Goal: Task Accomplishment & Management: Manage account settings

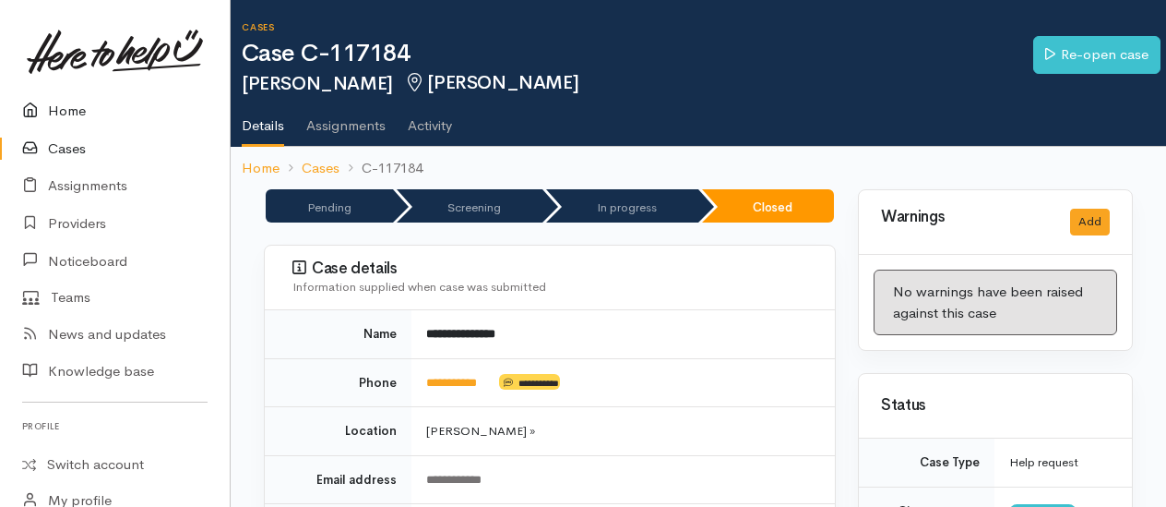
click at [71, 106] on link "Home" at bounding box center [115, 111] width 230 height 38
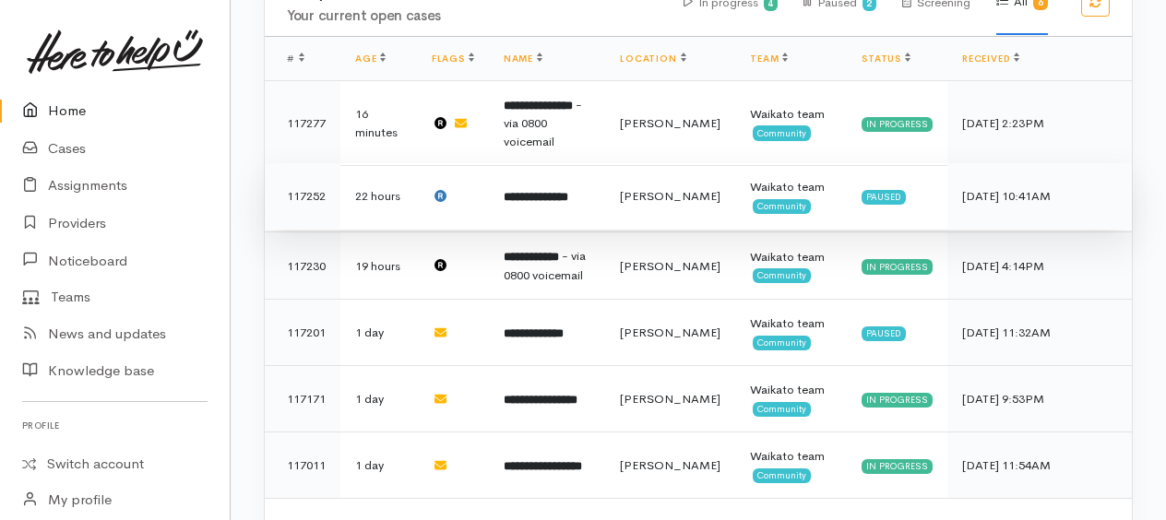
scroll to position [883, 0]
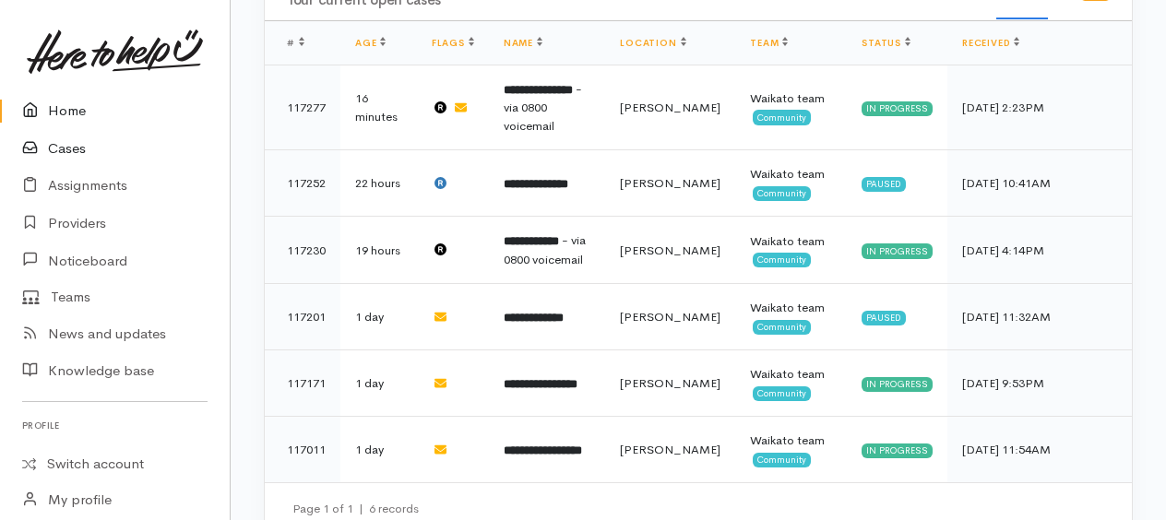
click at [68, 153] on link "Cases" at bounding box center [115, 149] width 230 height 38
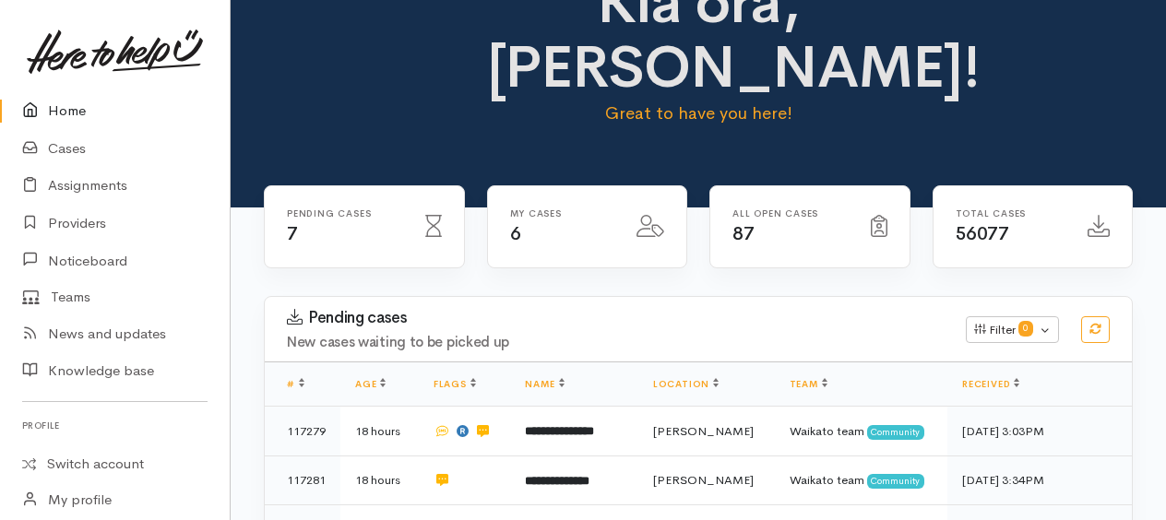
scroll to position [461, 0]
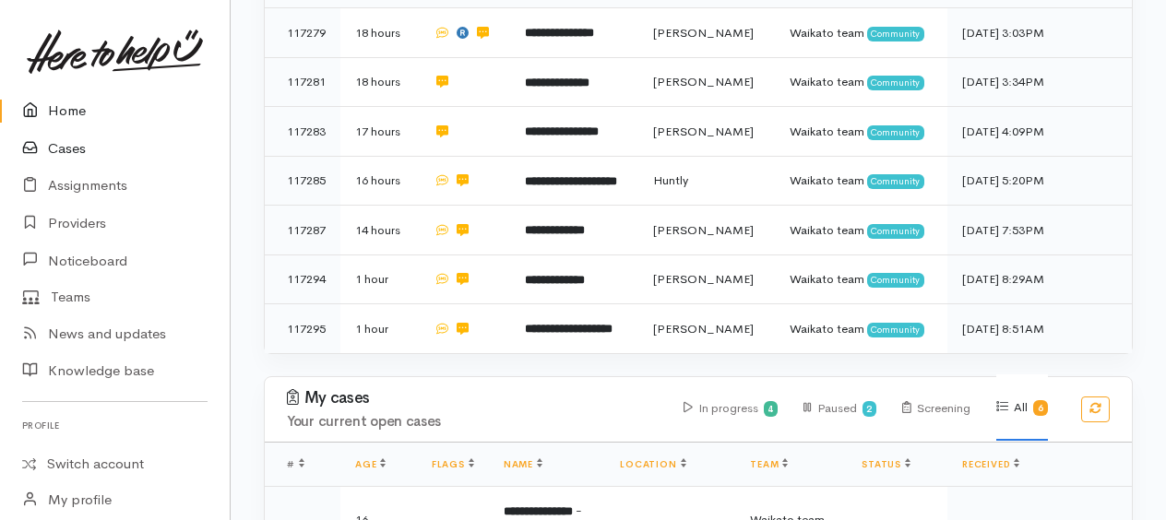
click at [72, 146] on link "Cases" at bounding box center [115, 149] width 230 height 38
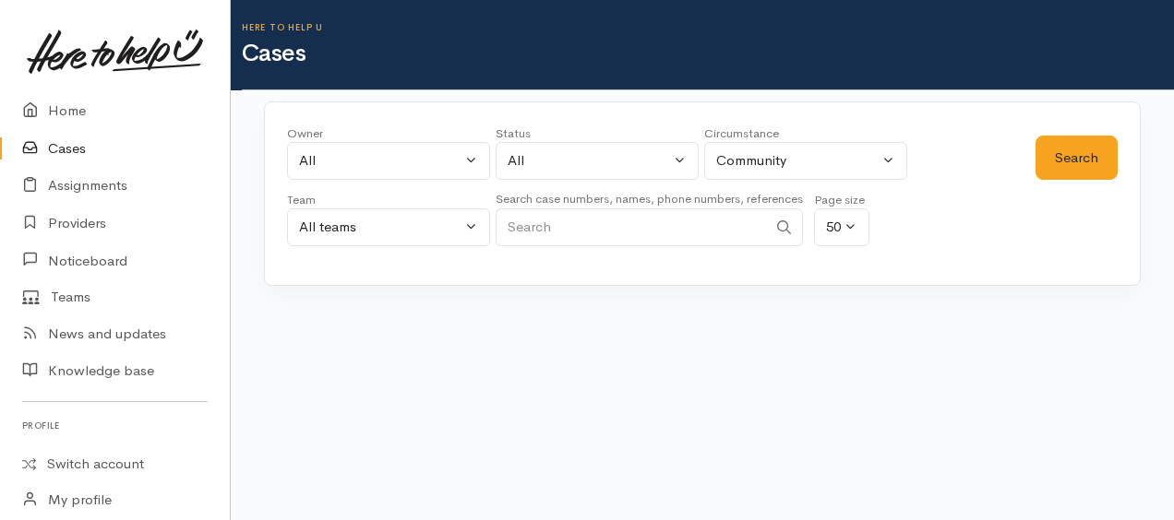
click at [536, 228] on input "Search" at bounding box center [631, 228] width 271 height 38
type input "charlotte ashby"
click at [1087, 185] on div "Search" at bounding box center [1076, 191] width 82 height 133
click at [1081, 157] on button "Search" at bounding box center [1076, 158] width 82 height 45
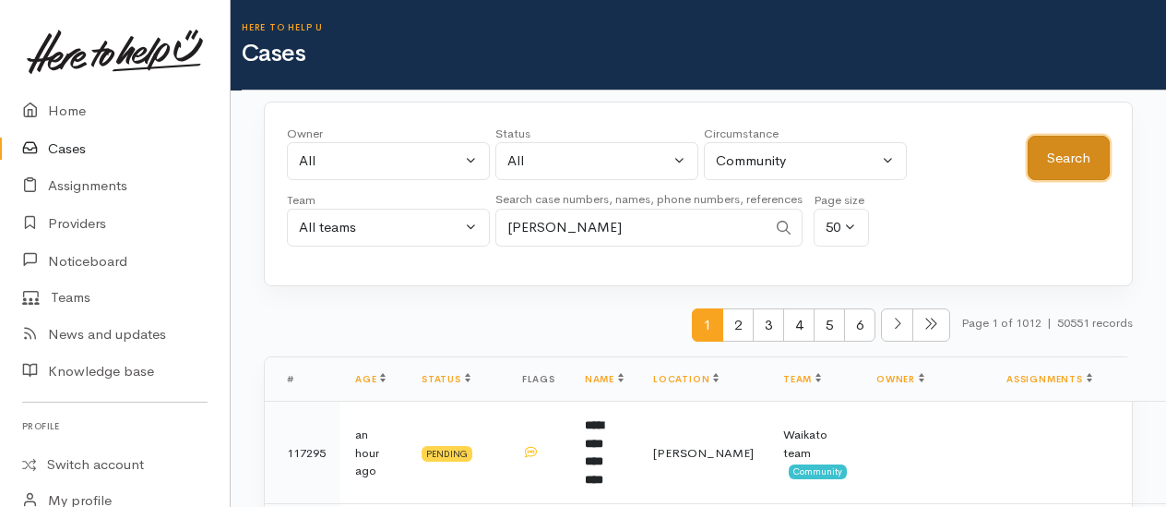
click at [1087, 148] on button "Search" at bounding box center [1069, 158] width 82 height 45
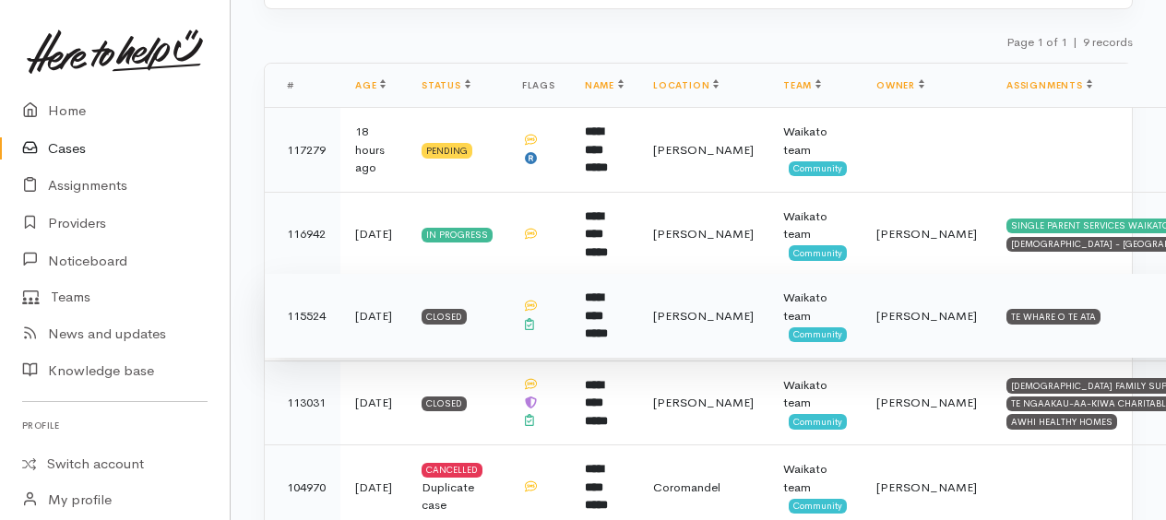
scroll to position [369, 0]
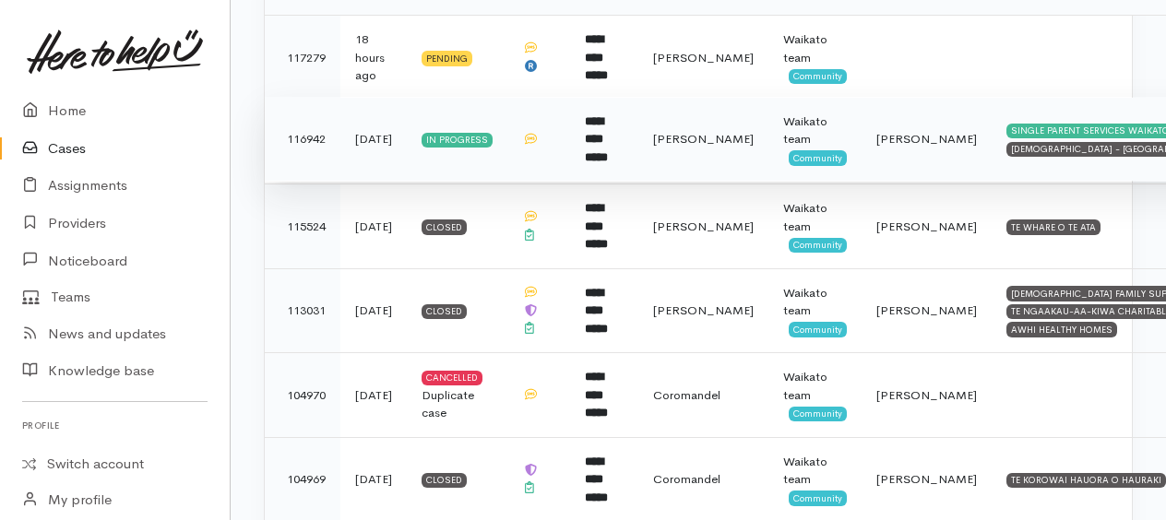
click at [608, 129] on b "**********" at bounding box center [596, 139] width 23 height 48
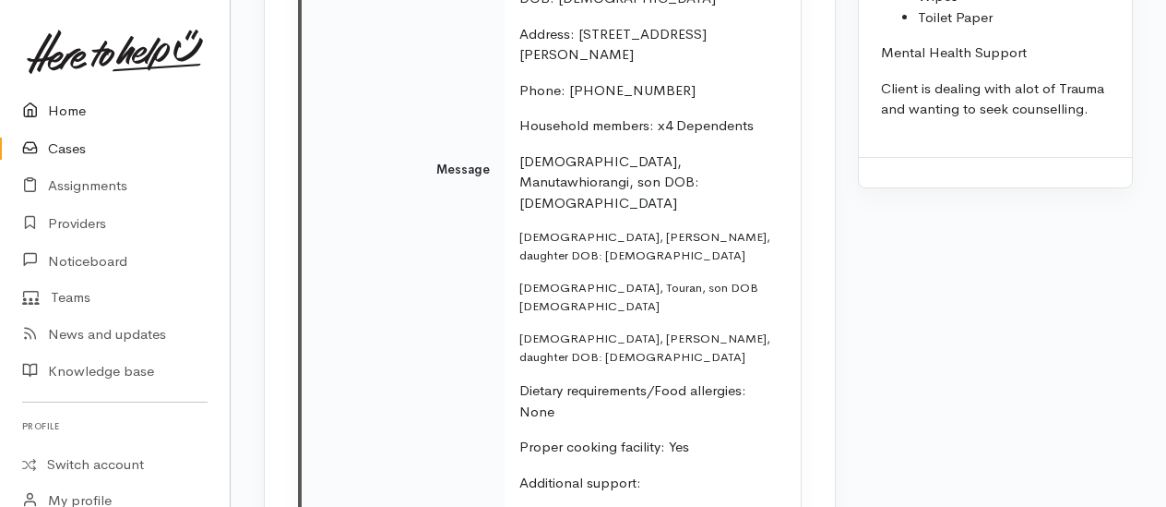
scroll to position [3045, 0]
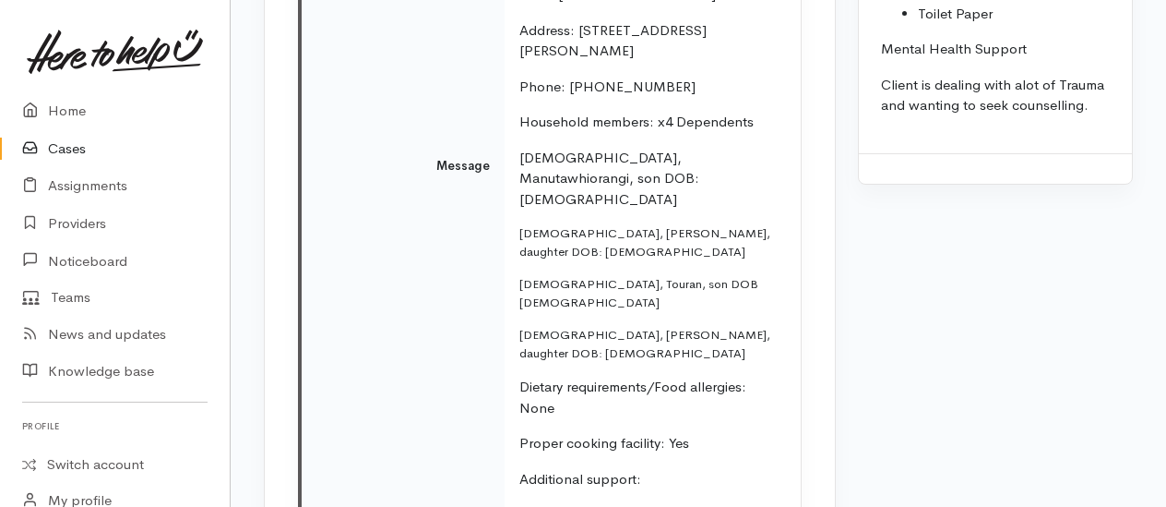
click at [1096, 98] on p "Client is dealing with alot of Trauma and wanting to seek counselling." at bounding box center [995, 96] width 229 height 42
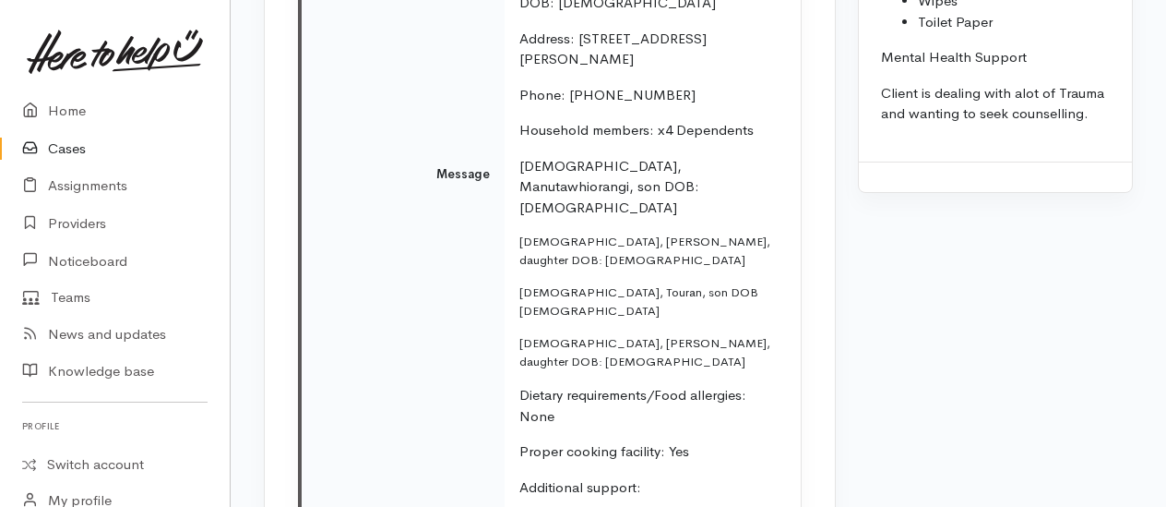
scroll to position [3051, 0]
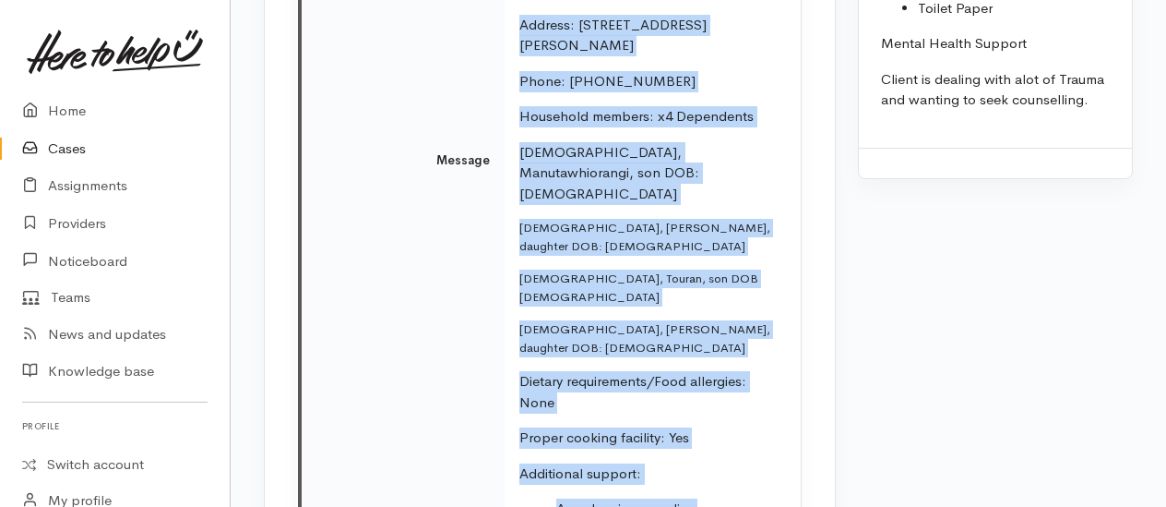
drag, startPoint x: 521, startPoint y: 56, endPoint x: 751, endPoint y: 410, distance: 421.5
click at [757, 415] on td "Kia ora Team Kindly seeking support for this whanau. the Contact number listed …" at bounding box center [653, 160] width 296 height 897
copy td "Kia ora Team Kindly seeking support for this whanau. the Contact number listed …"
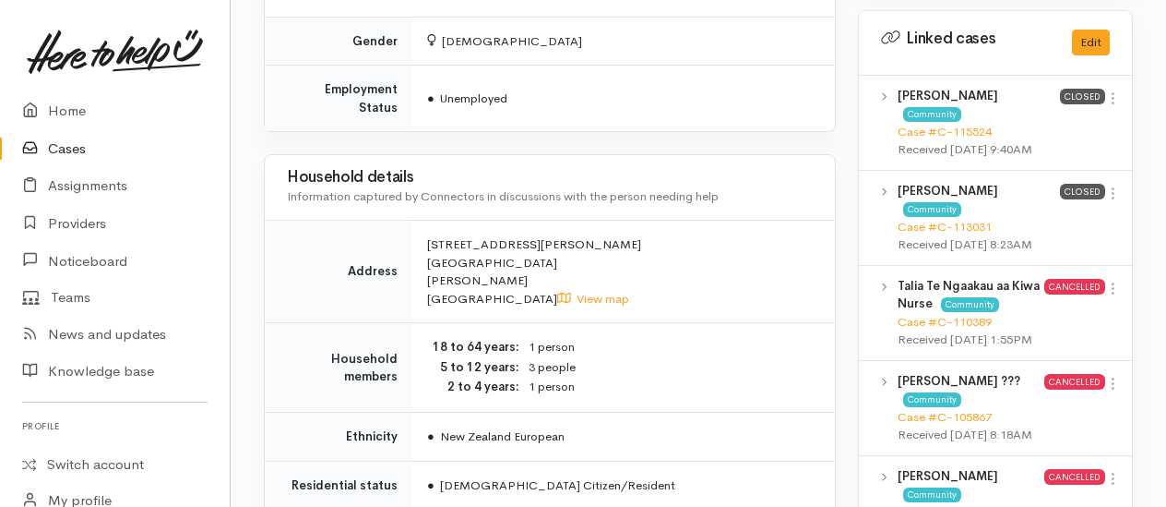
scroll to position [1015, 0]
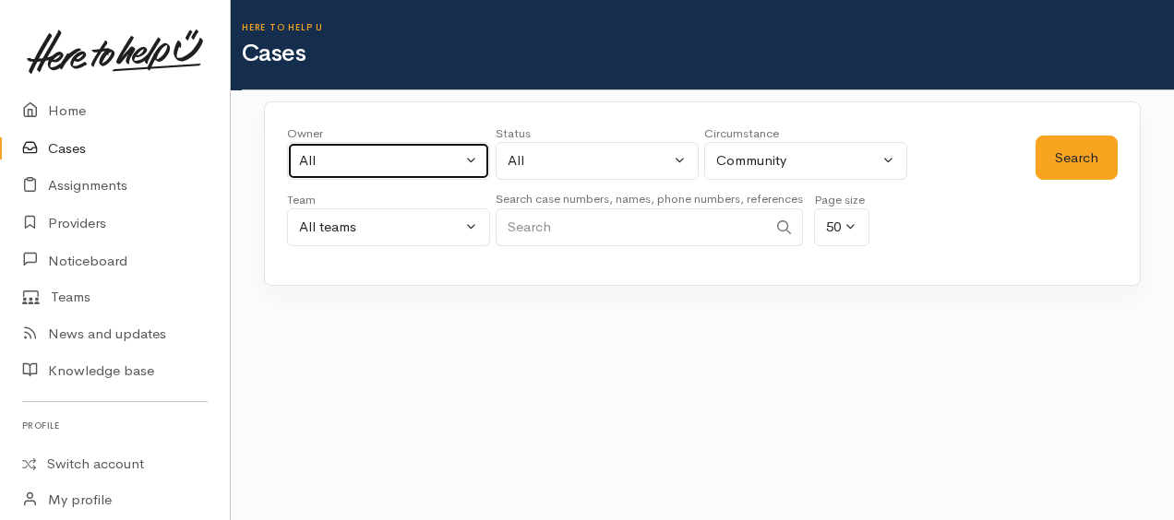
click at [334, 162] on div "All" at bounding box center [380, 160] width 162 height 21
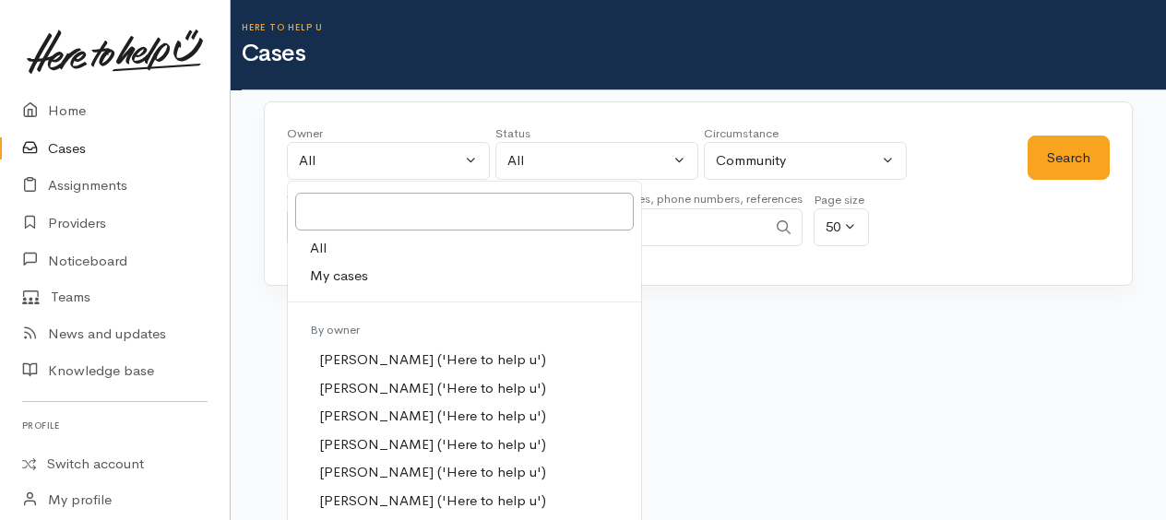
click at [339, 273] on span "My cases" at bounding box center [339, 276] width 58 height 21
select select "1759"
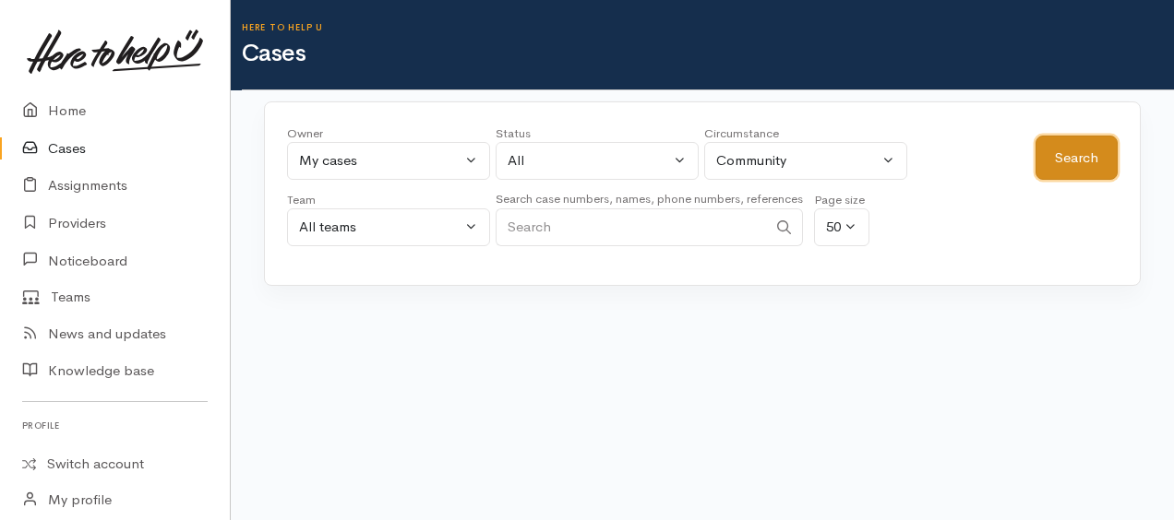
click at [1067, 166] on button "Search" at bounding box center [1076, 158] width 82 height 45
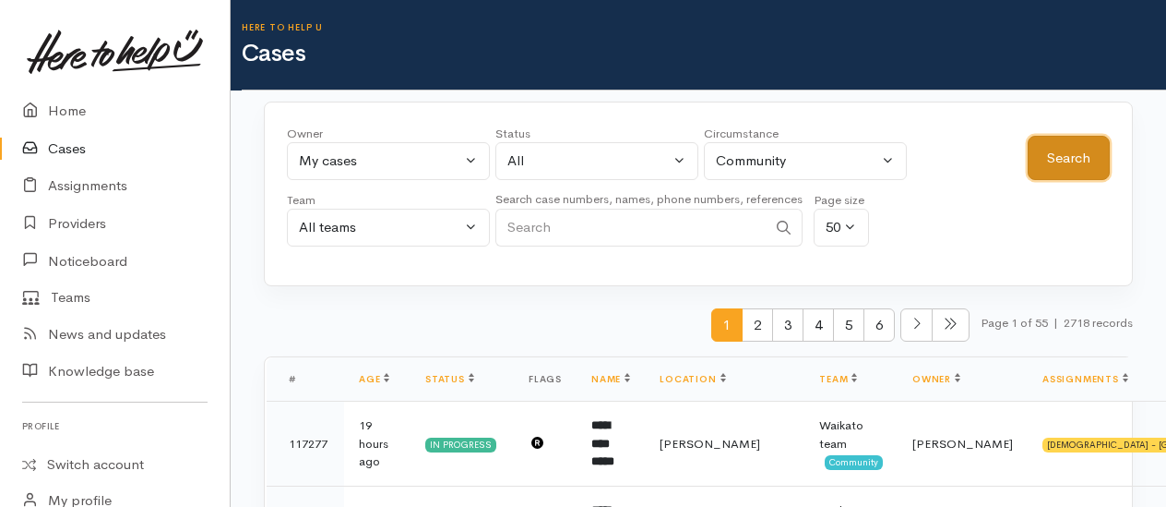
click at [1097, 148] on button "Search" at bounding box center [1069, 158] width 82 height 45
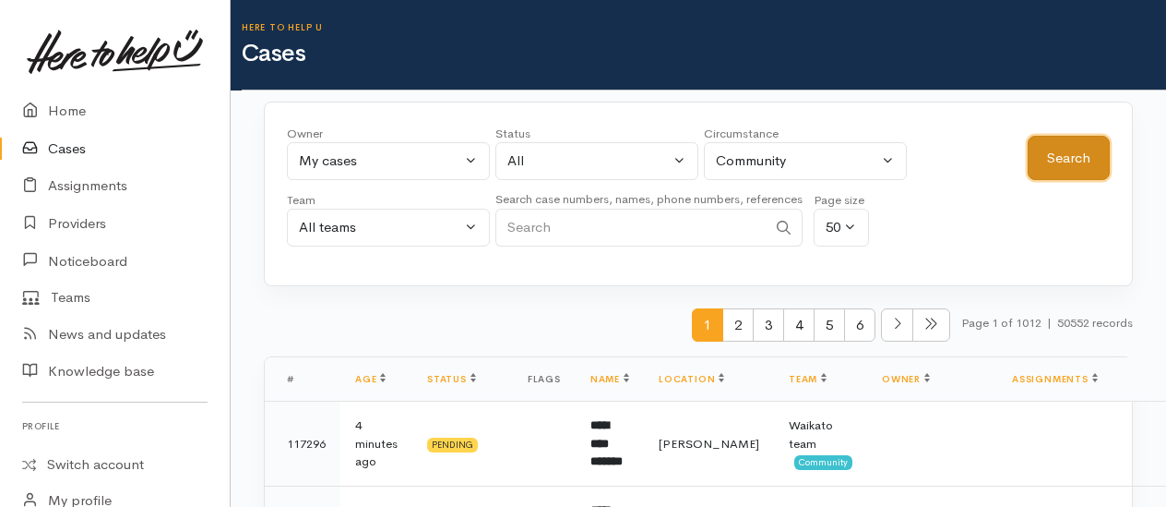
click at [1075, 161] on button "Search" at bounding box center [1069, 158] width 82 height 45
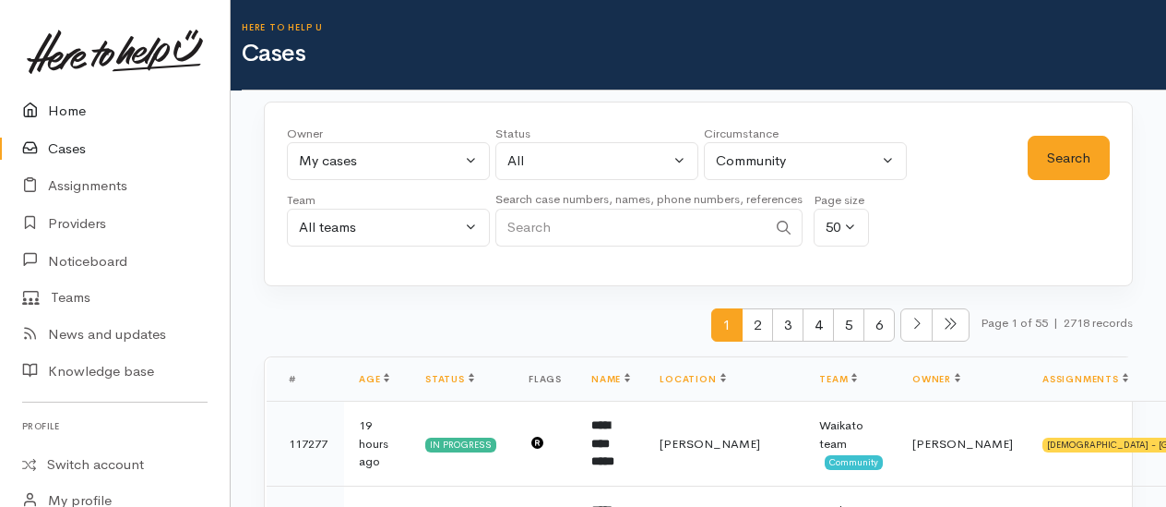
click at [76, 114] on link "Home" at bounding box center [115, 111] width 230 height 38
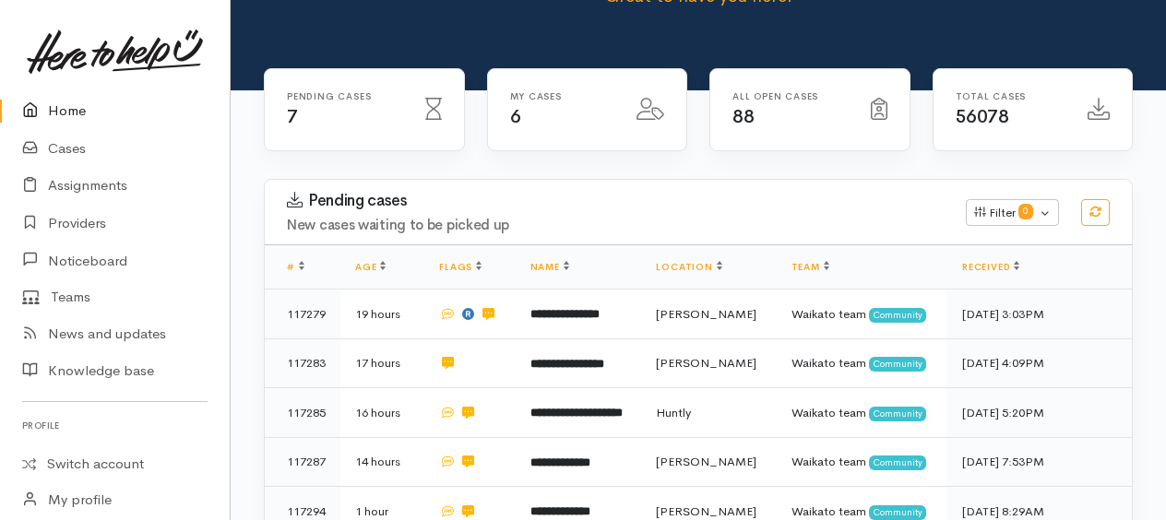
scroll to position [185, 0]
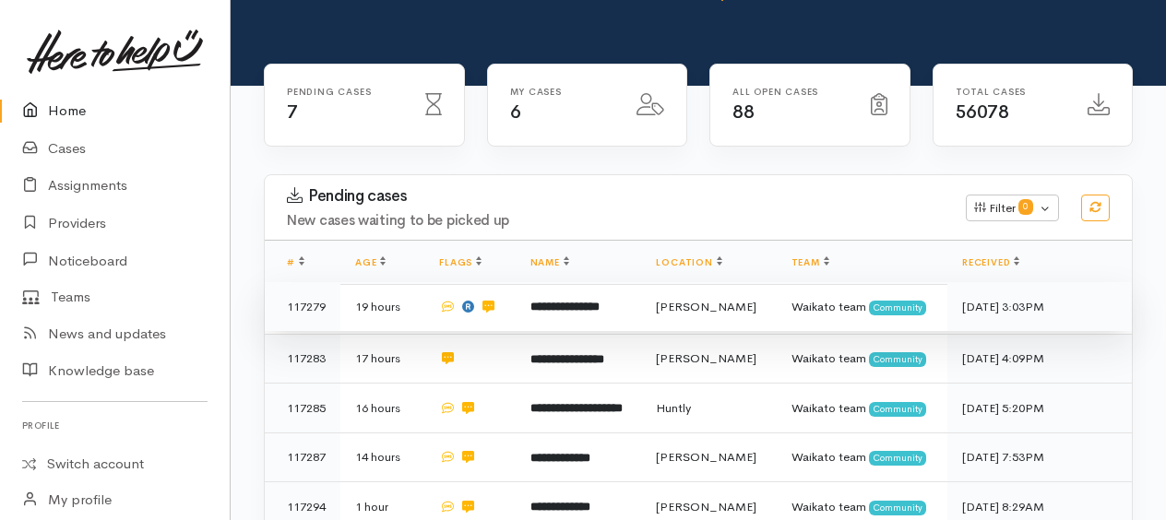
click at [546, 307] on b "**********" at bounding box center [565, 307] width 69 height 12
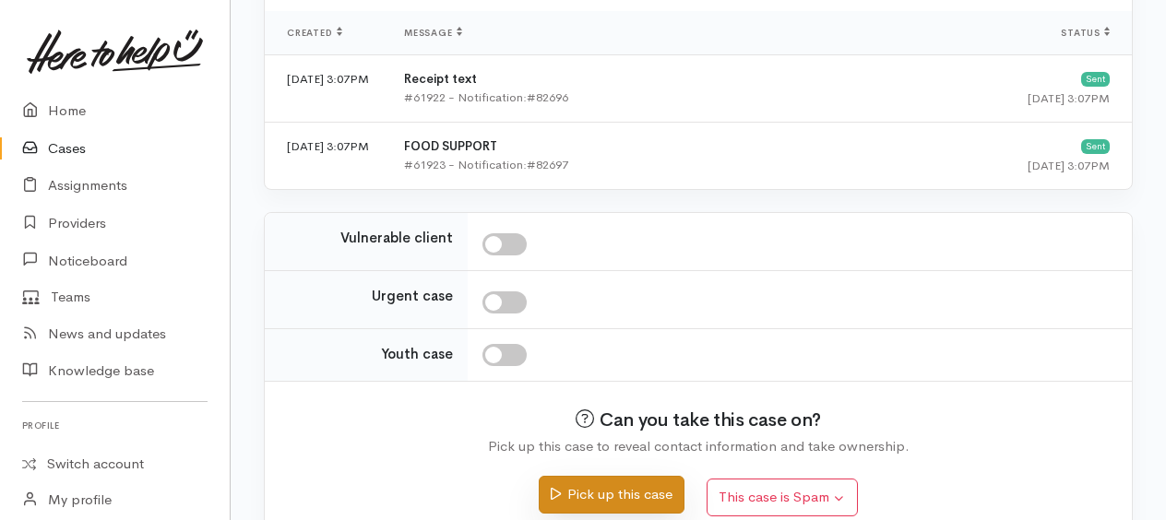
scroll to position [804, 0]
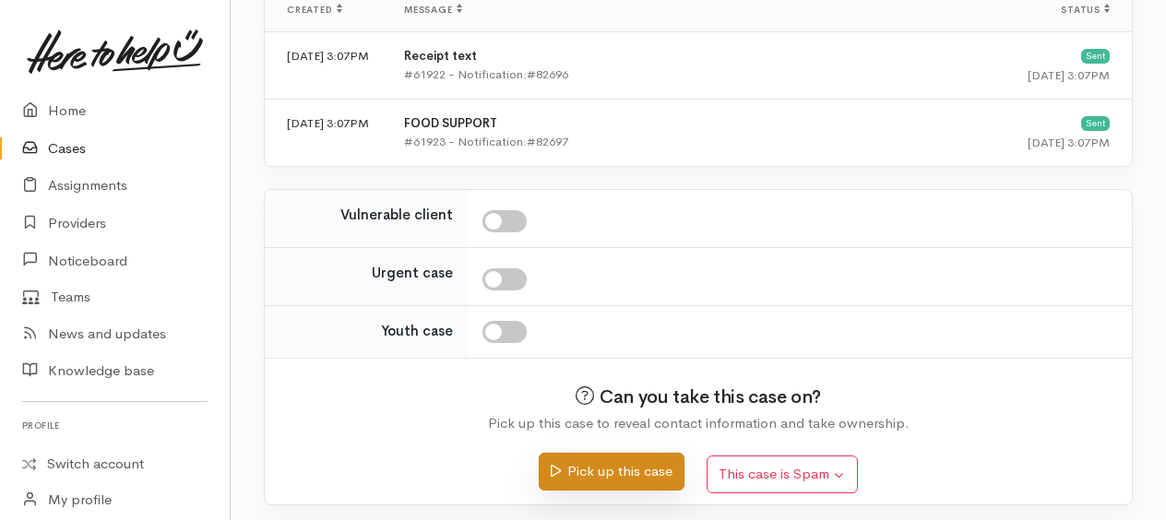
click at [606, 461] on button "Pick up this case" at bounding box center [611, 472] width 145 height 38
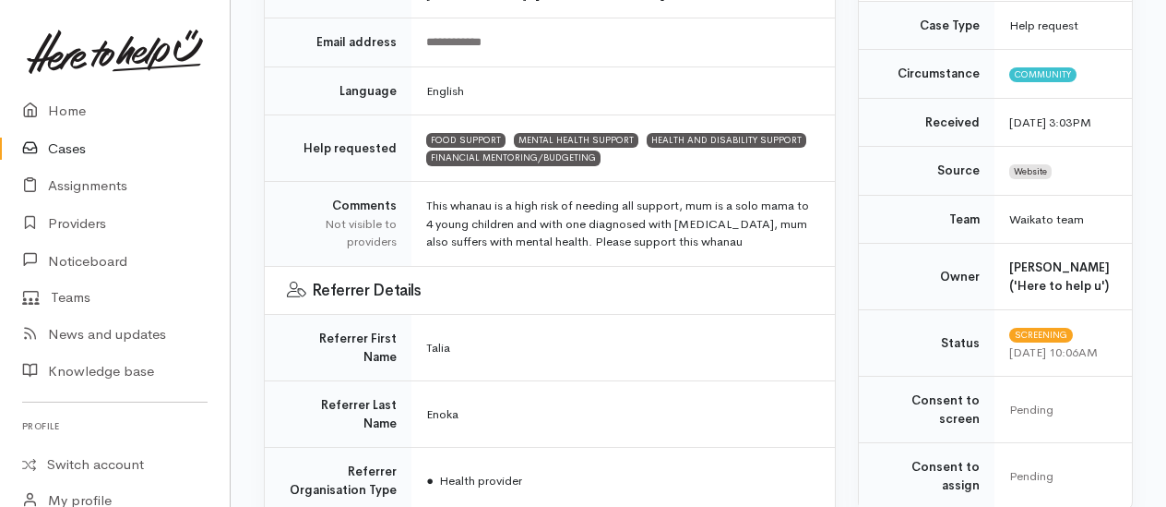
scroll to position [923, 0]
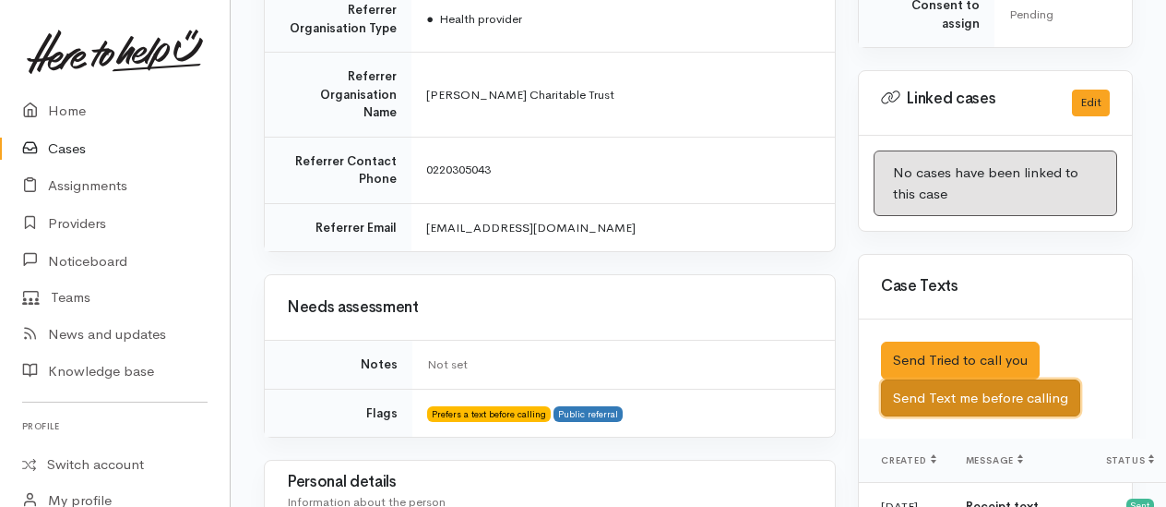
click at [958, 412] on button "Send Text me before calling" at bounding box center [980, 398] width 199 height 38
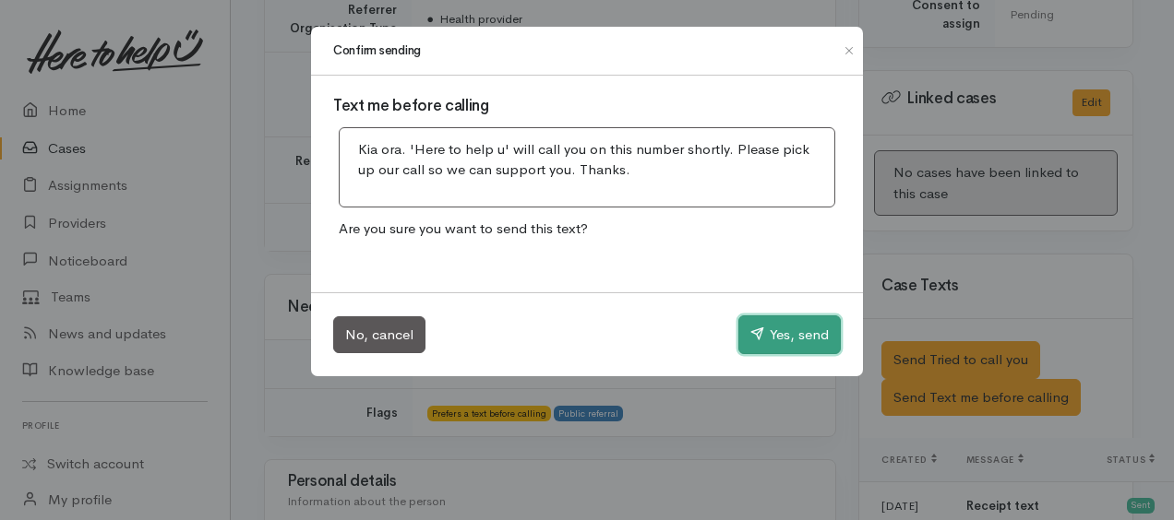
click at [786, 335] on button "Yes, send" at bounding box center [789, 335] width 102 height 39
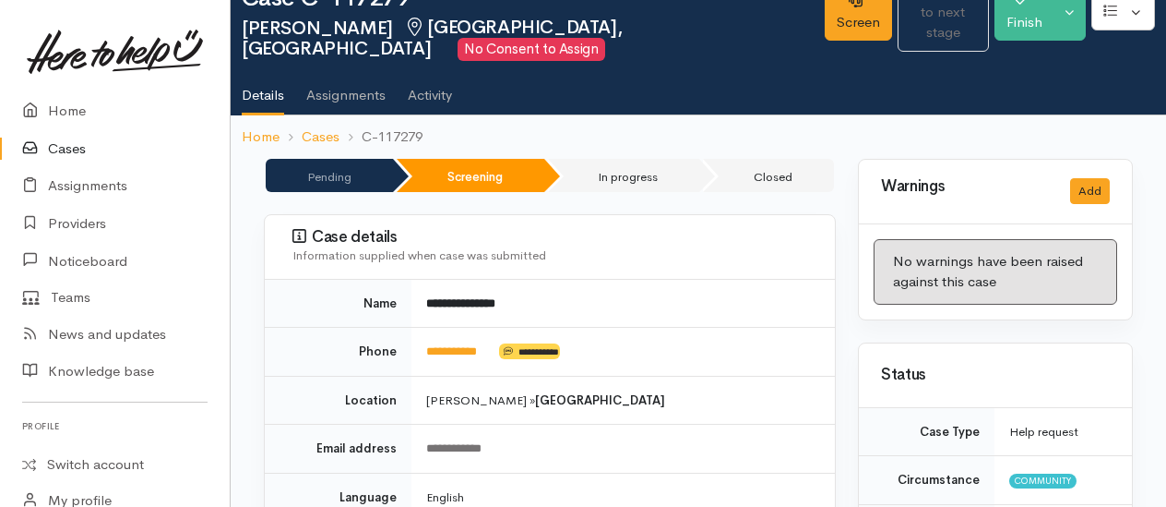
scroll to position [0, 0]
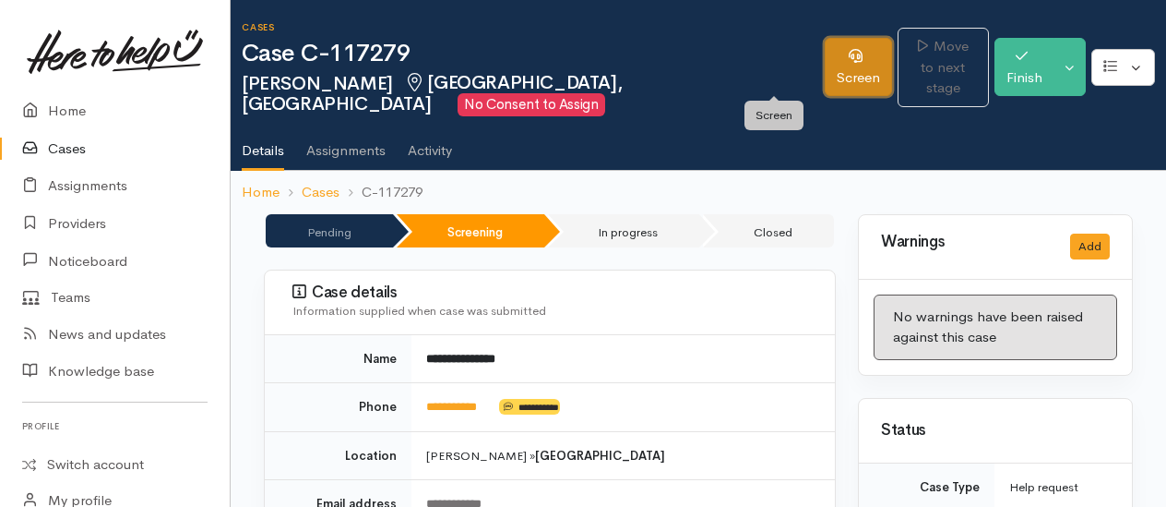
click at [849, 54] on icon at bounding box center [856, 56] width 14 height 14
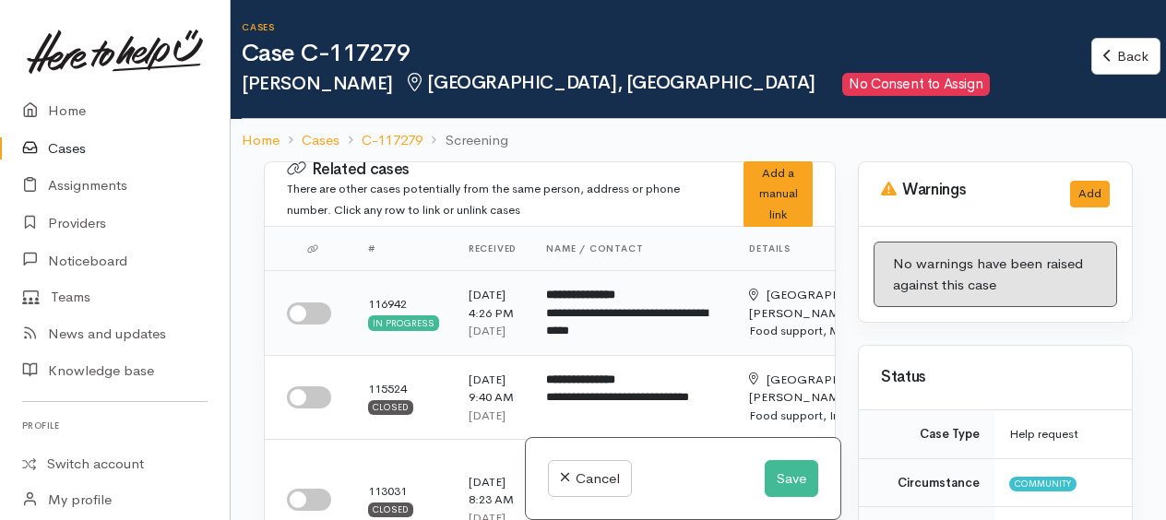
click at [299, 325] on input "checkbox" at bounding box center [309, 314] width 44 height 22
checkbox input "true"
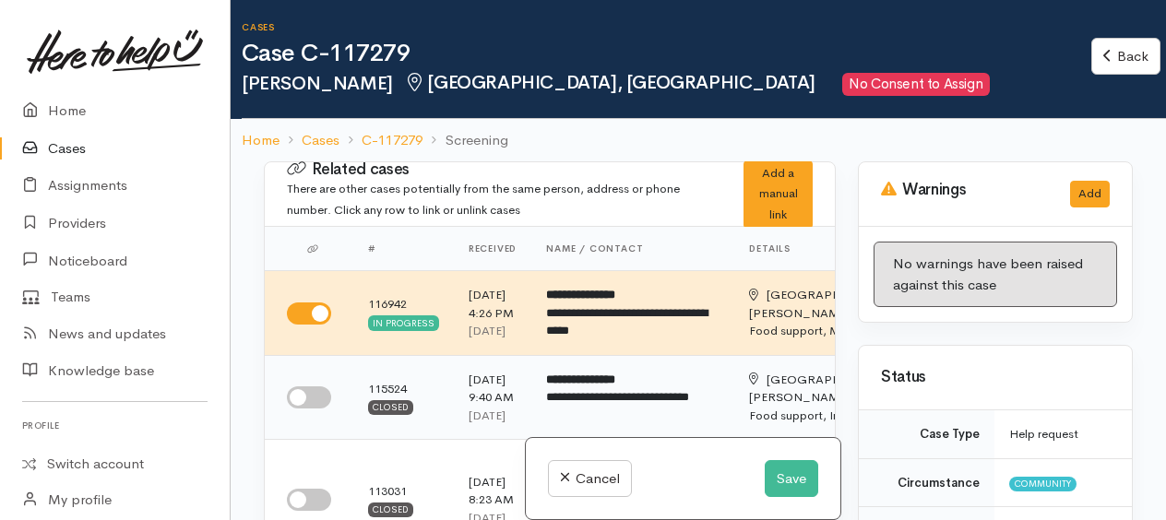
click at [298, 409] on input "checkbox" at bounding box center [309, 398] width 44 height 22
checkbox input "true"
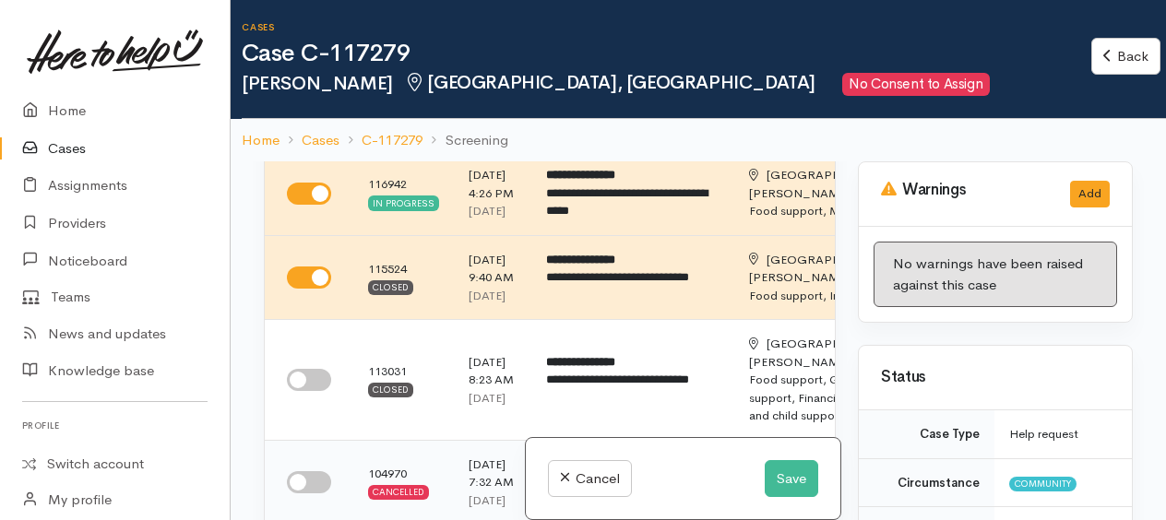
scroll to position [277, 0]
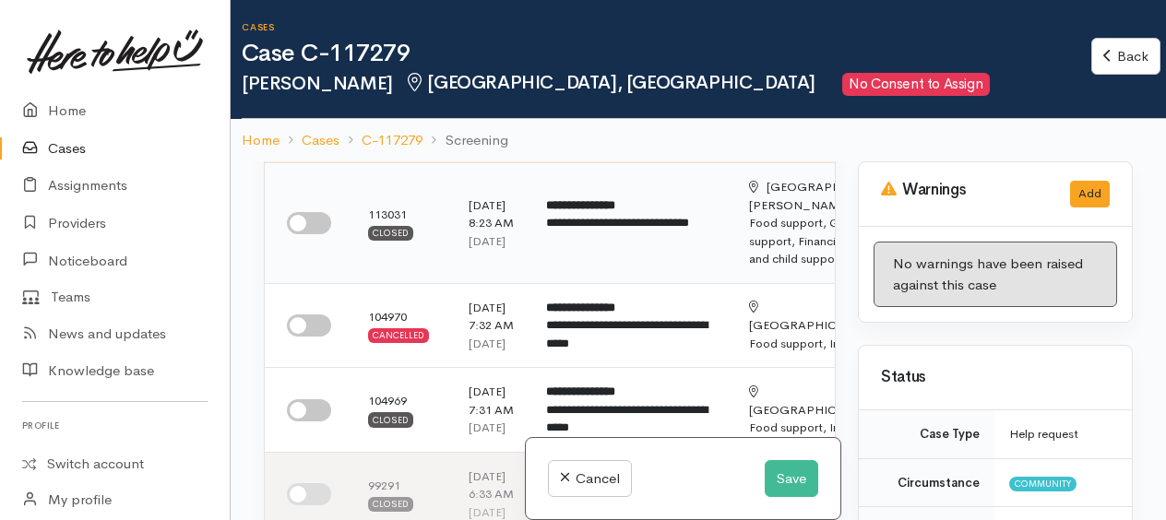
click at [301, 234] on input "checkbox" at bounding box center [309, 223] width 44 height 22
checkbox input "true"
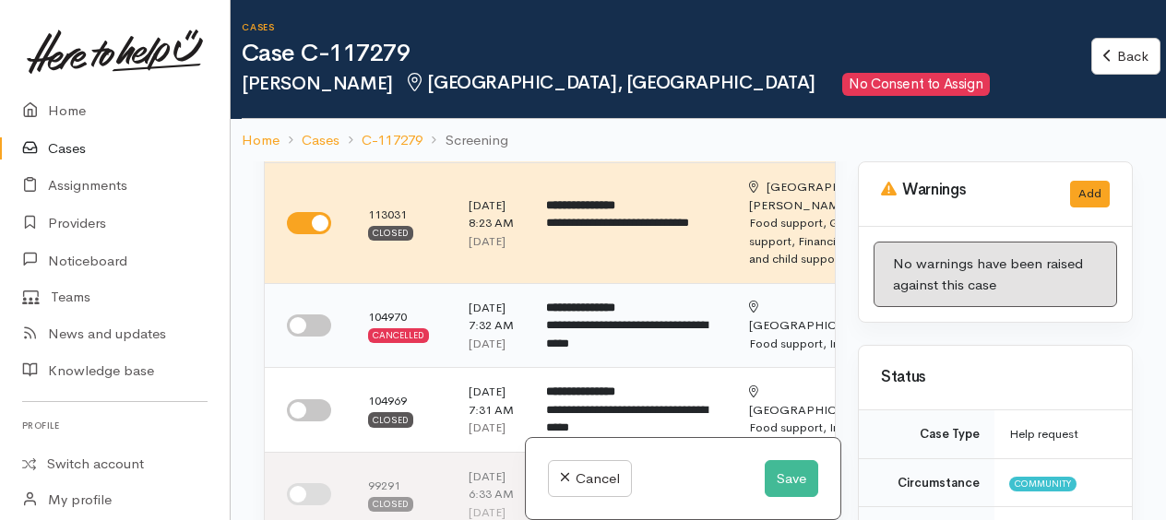
click at [305, 337] on input "checkbox" at bounding box center [309, 326] width 44 height 22
checkbox input "true"
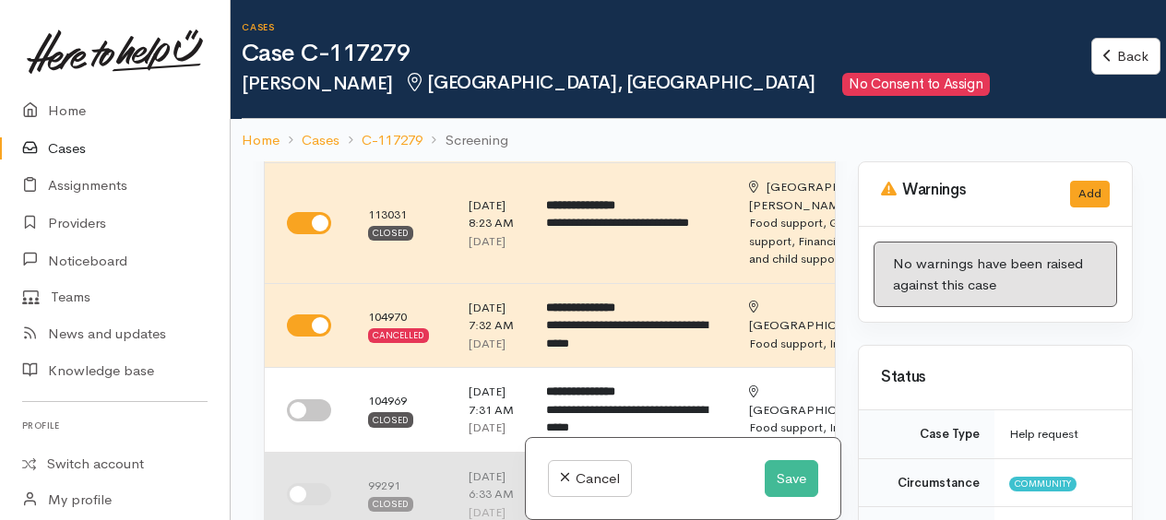
scroll to position [554, 0]
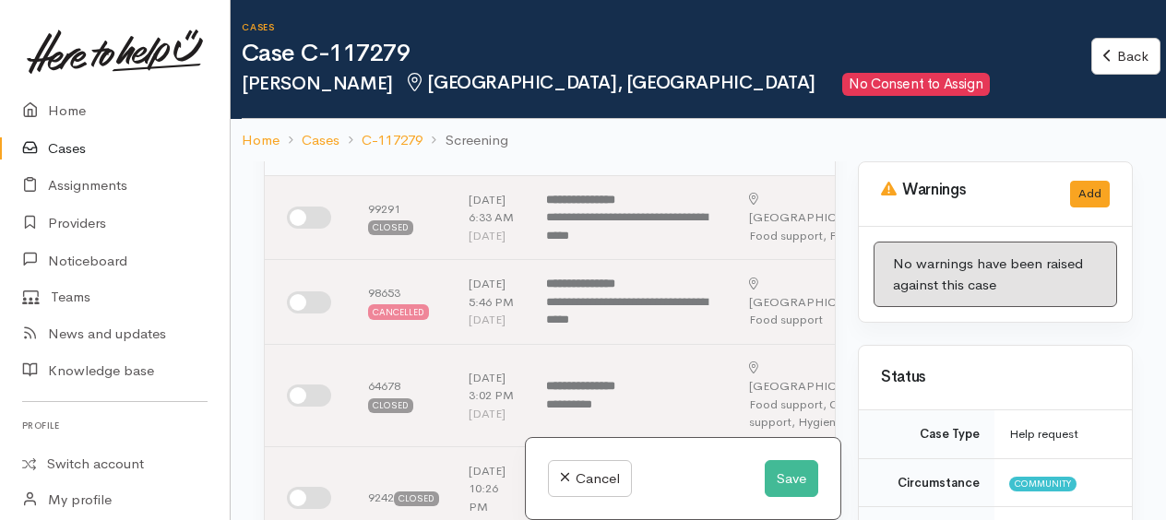
click at [293, 145] on input "checkbox" at bounding box center [309, 134] width 44 height 22
checkbox input "true"
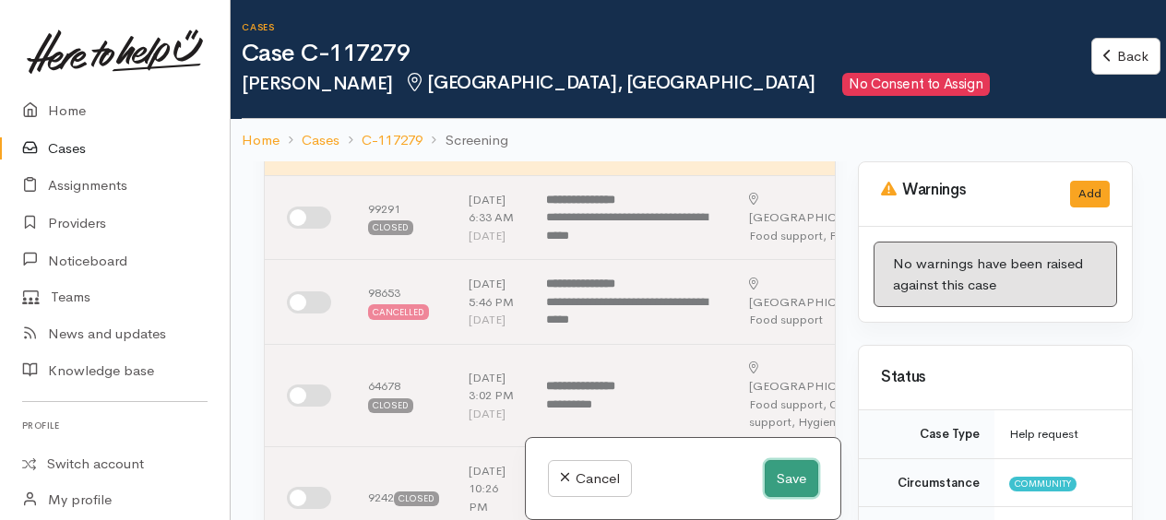
click at [786, 471] on button "Save" at bounding box center [792, 479] width 54 height 38
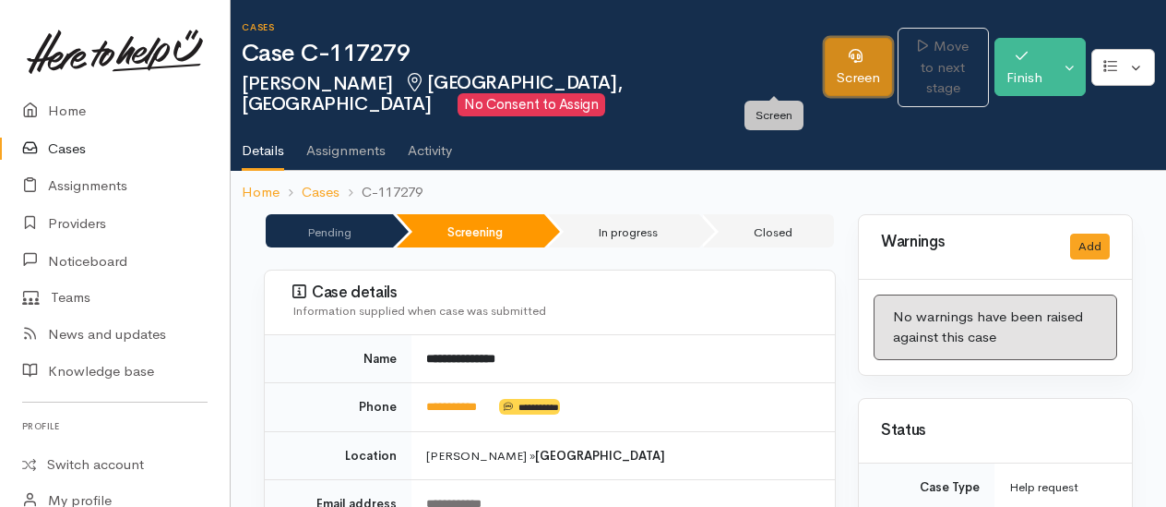
click at [825, 66] on link "Screen" at bounding box center [858, 67] width 67 height 58
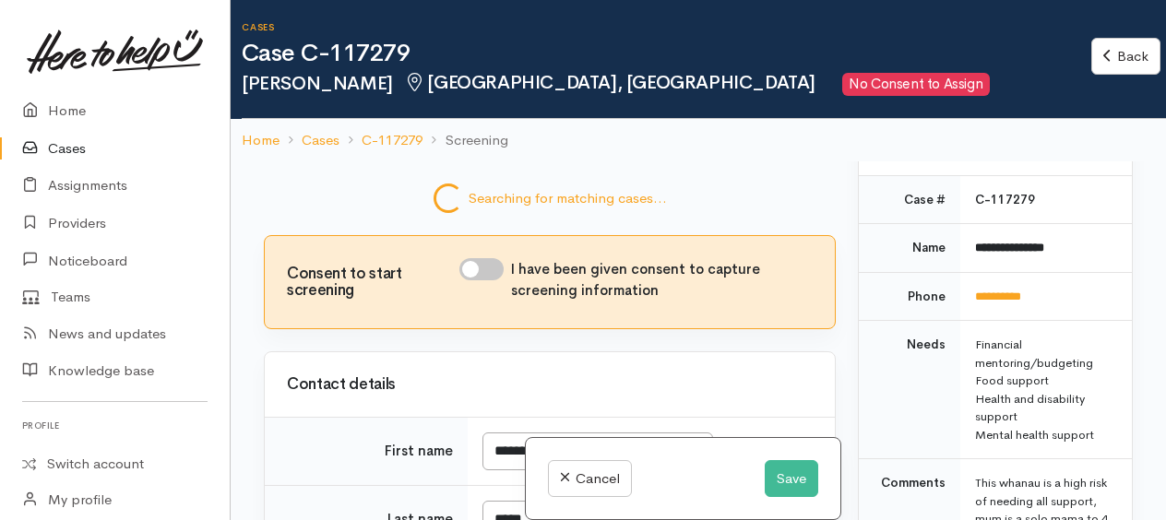
scroll to position [1388, 0]
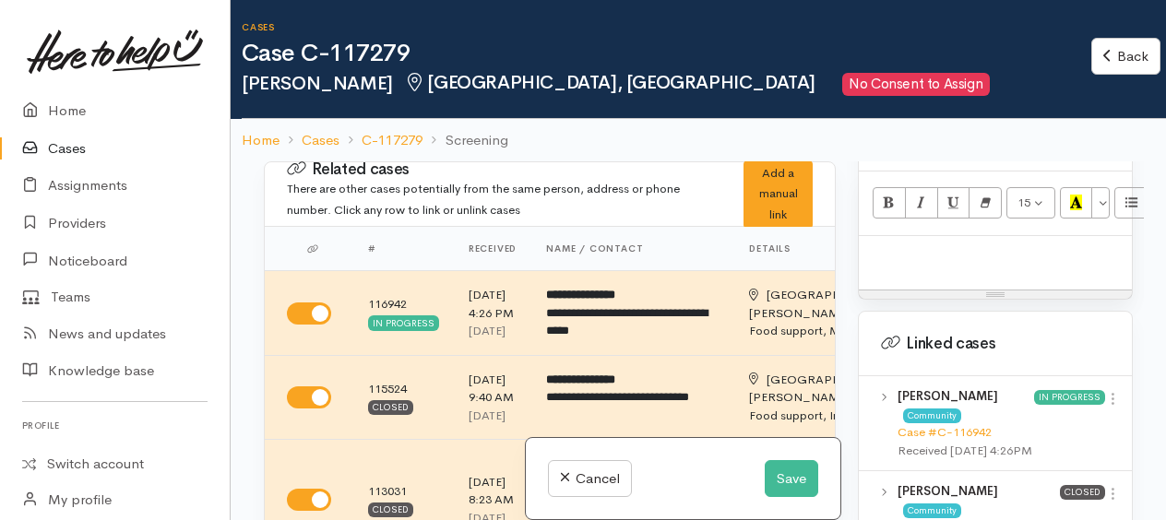
click at [903, 267] on p at bounding box center [995, 255] width 255 height 21
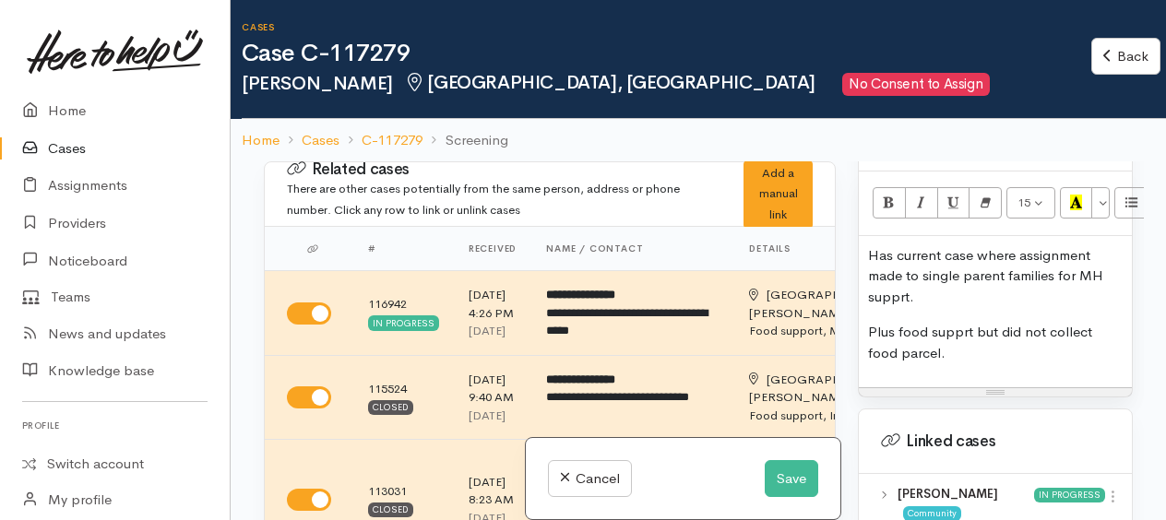
click at [968, 354] on p "Plus food supprt but did not collect food parcel." at bounding box center [995, 343] width 255 height 42
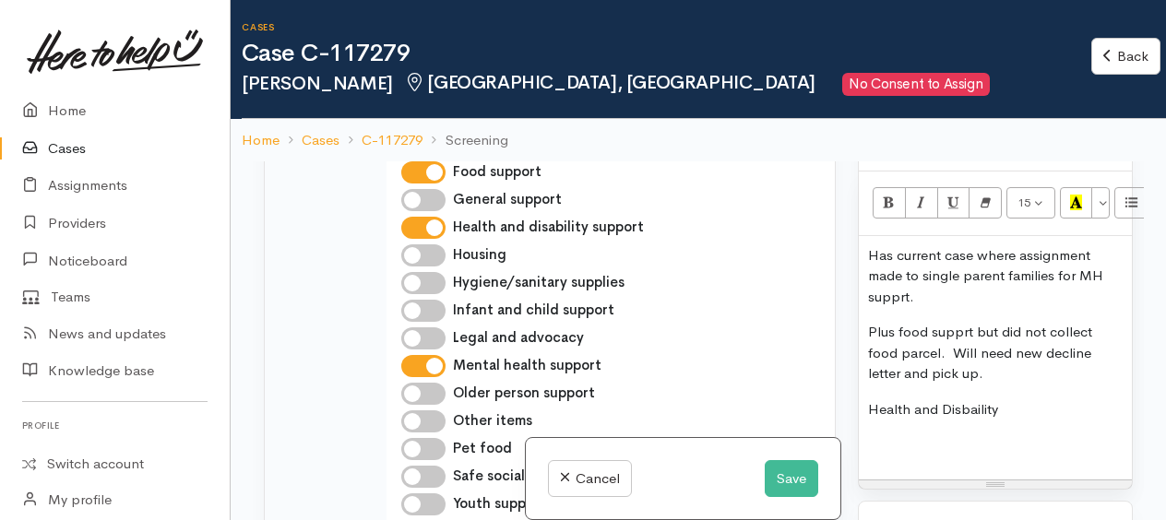
click at [868, 259] on p "Has current case where assignment made to single parent families for MH supprt." at bounding box center [995, 276] width 255 height 63
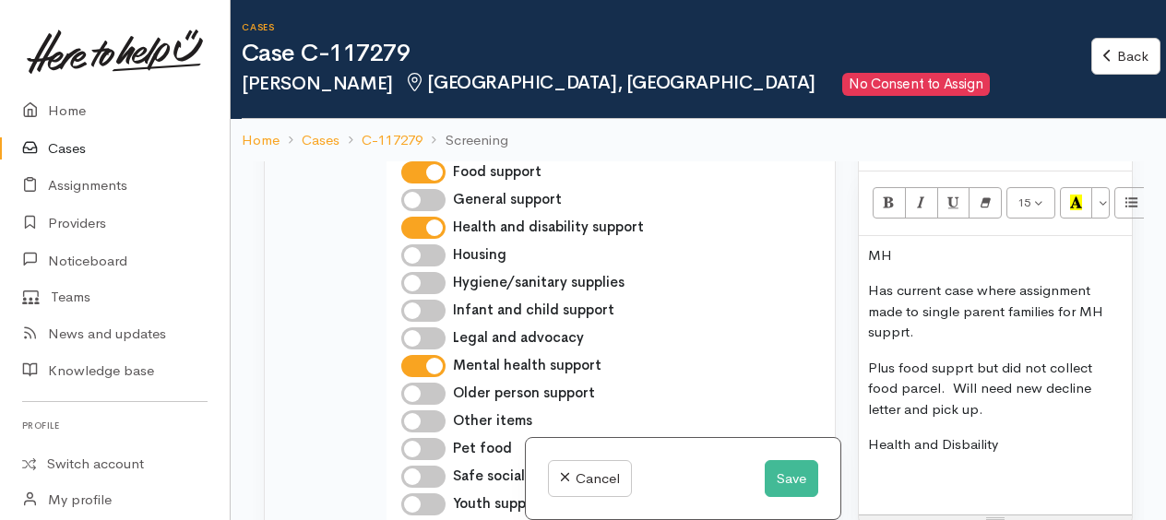
click at [935, 343] on p "Has current case where assignment made to single parent families for MH supprt." at bounding box center [995, 312] width 255 height 63
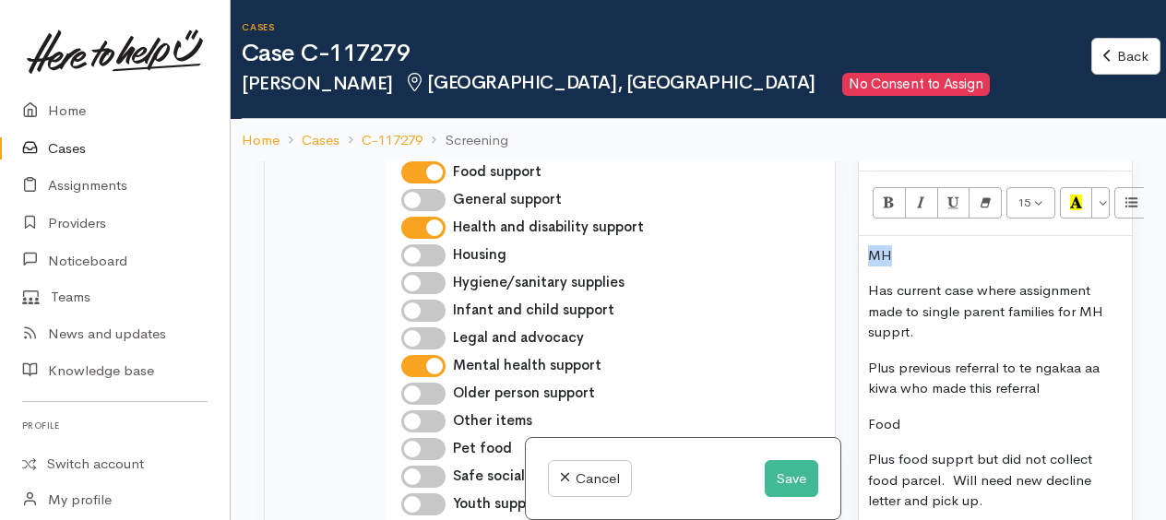
drag, startPoint x: 869, startPoint y: 265, endPoint x: 887, endPoint y: 261, distance: 17.9
click at [887, 261] on p "MH" at bounding box center [995, 255] width 255 height 21
click at [888, 210] on icon "Bold (CTRL+B)" at bounding box center [889, 203] width 12 height 16
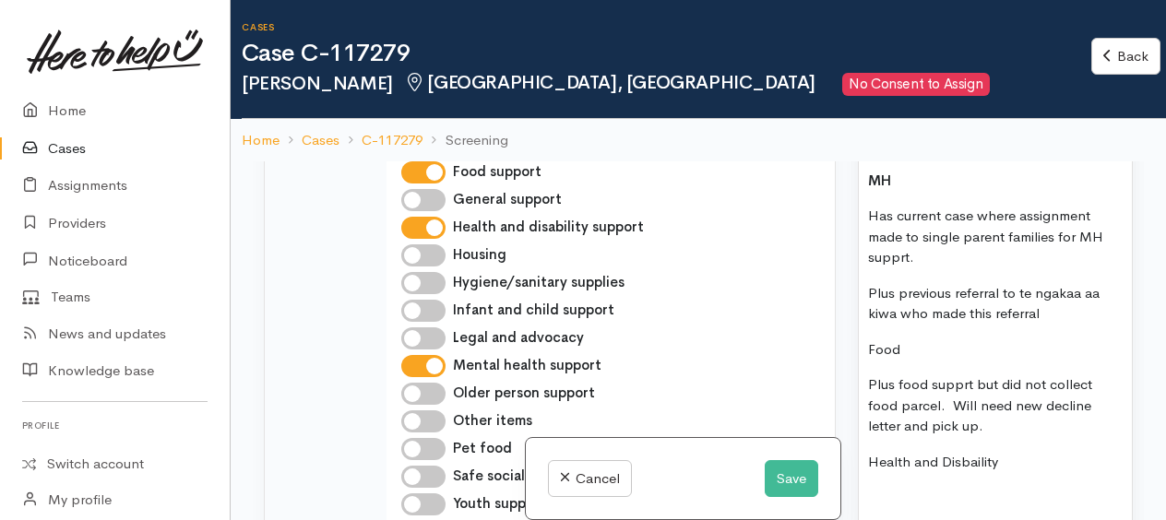
scroll to position [1480, 0]
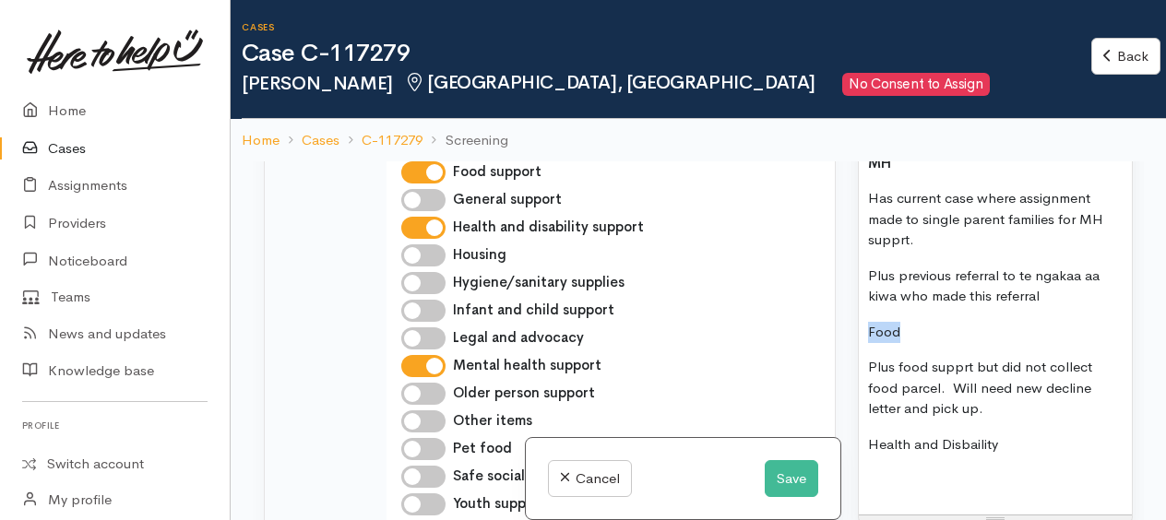
drag, startPoint x: 878, startPoint y: 340, endPoint x: 907, endPoint y: 345, distance: 30.0
click at [907, 343] on p "Food" at bounding box center [995, 332] width 255 height 21
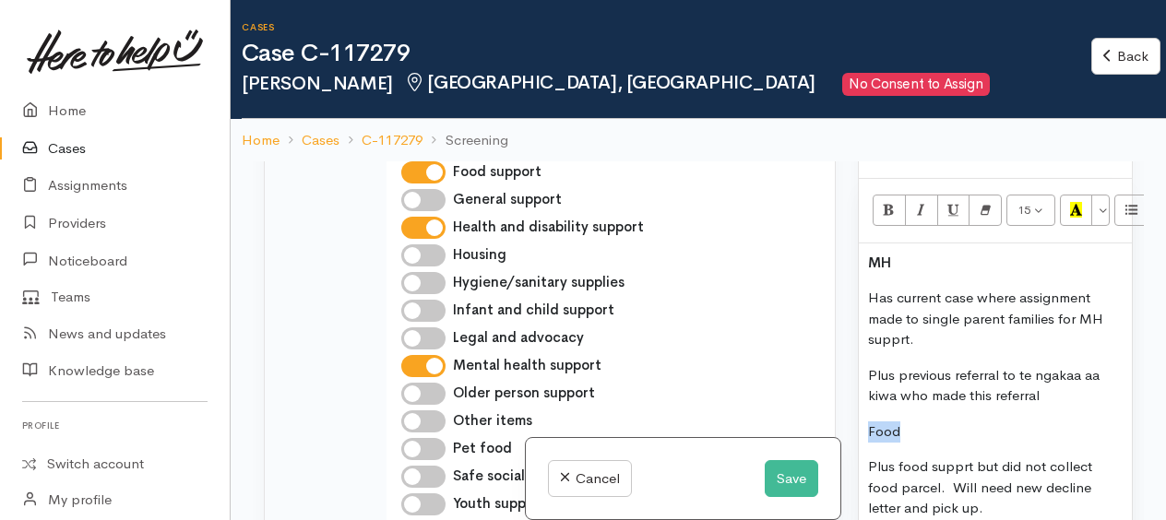
scroll to position [1203, 0]
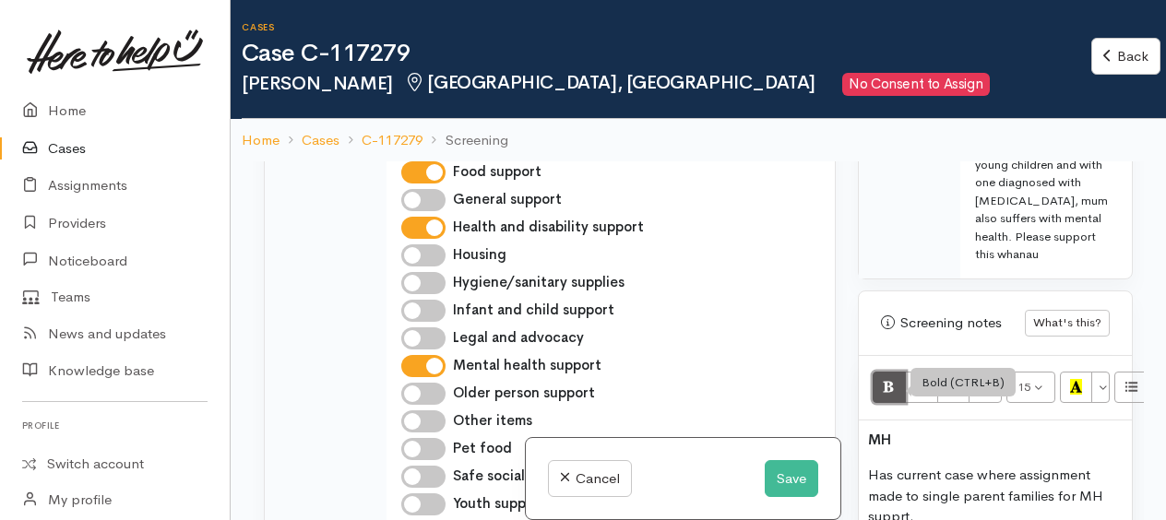
click at [886, 391] on icon "Bold (CTRL+B)" at bounding box center [889, 387] width 12 height 16
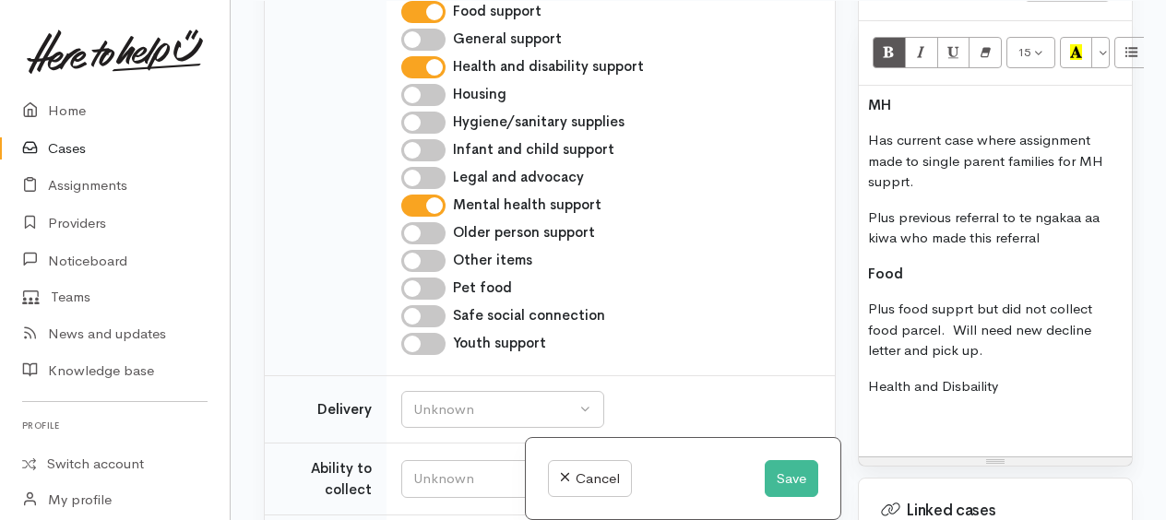
scroll to position [1480, 0]
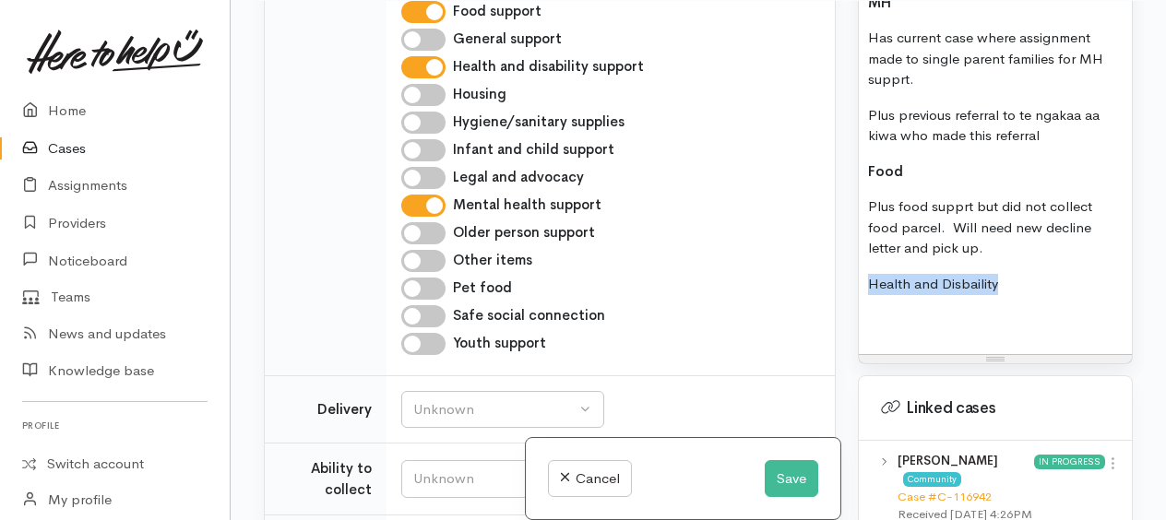
drag, startPoint x: 869, startPoint y: 290, endPoint x: 1008, endPoint y: 290, distance: 138.4
click at [1017, 290] on p "Health and Disbaility" at bounding box center [995, 284] width 255 height 21
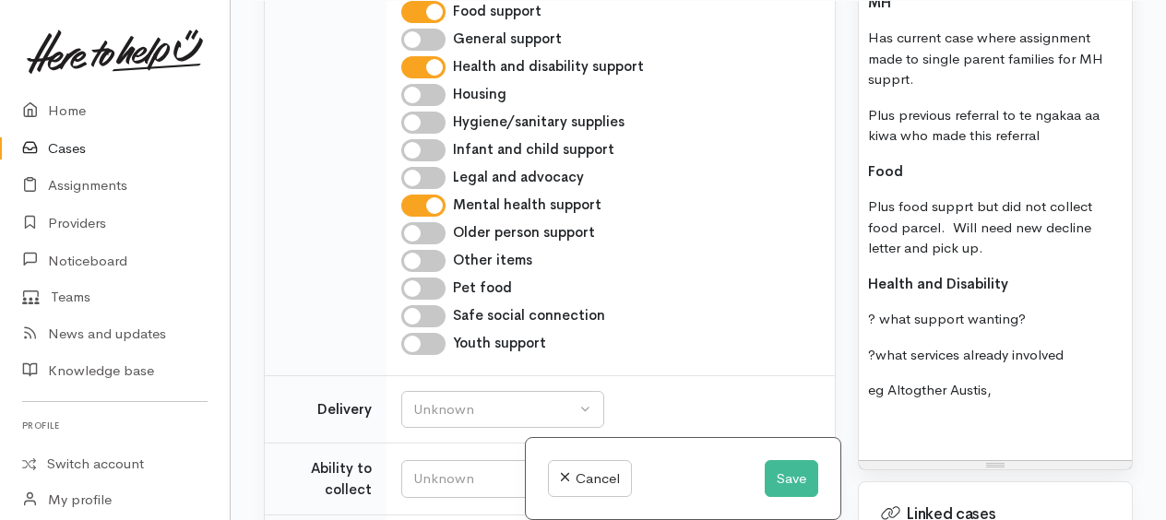
click at [1041, 330] on p "? what support wanting?" at bounding box center [995, 319] width 255 height 21
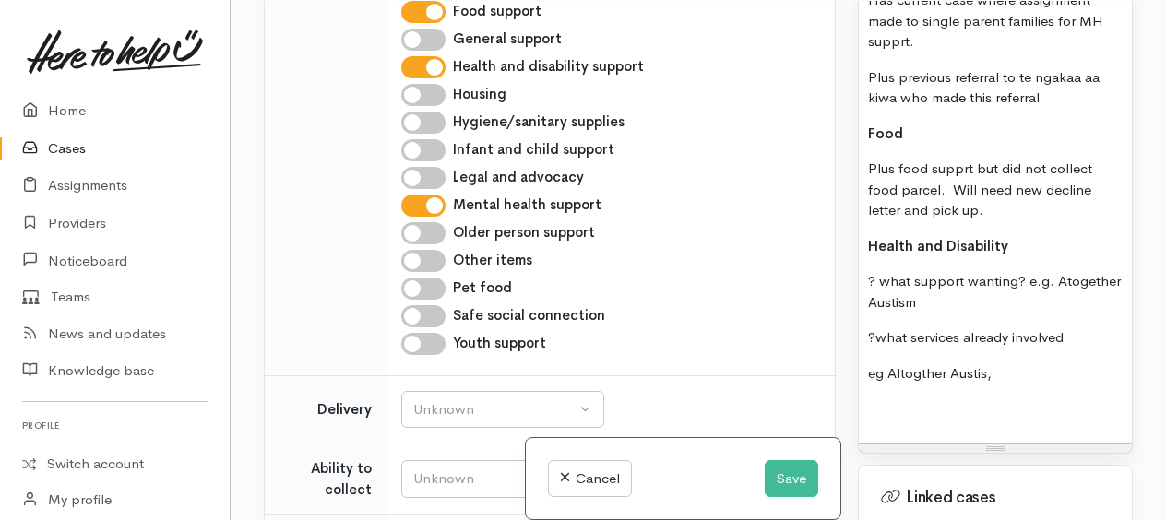
scroll to position [1572, 0]
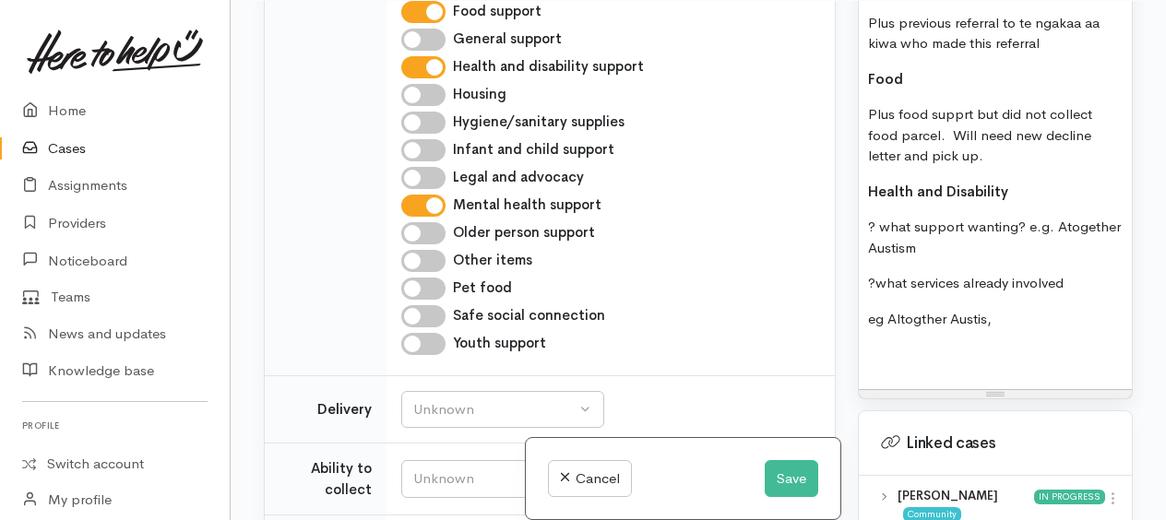
drag, startPoint x: 858, startPoint y: 334, endPoint x: 961, endPoint y: 331, distance: 103.4
click at [961, 331] on div "Warnings Add No warnings have been raised against this case Add Warning Title ●…" at bounding box center [995, 261] width 297 height 520
drag, startPoint x: 1004, startPoint y: 333, endPoint x: 882, endPoint y: 333, distance: 121.8
click at [866, 332] on div "MH Has current case where assignment made to single parent families for MH supp…" at bounding box center [995, 140] width 273 height 498
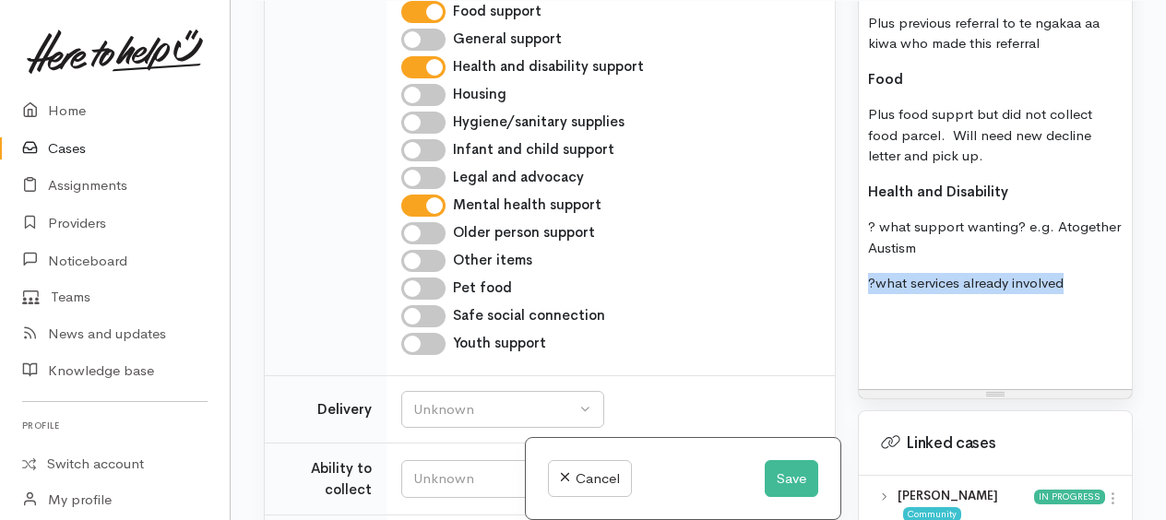
drag, startPoint x: 871, startPoint y: 292, endPoint x: 1056, endPoint y: 298, distance: 184.7
click at [1074, 303] on div "MH Has current case where assignment made to single parent families for MH supp…" at bounding box center [995, 140] width 273 height 498
click at [1022, 203] on p "Health and Disability" at bounding box center [995, 192] width 255 height 21
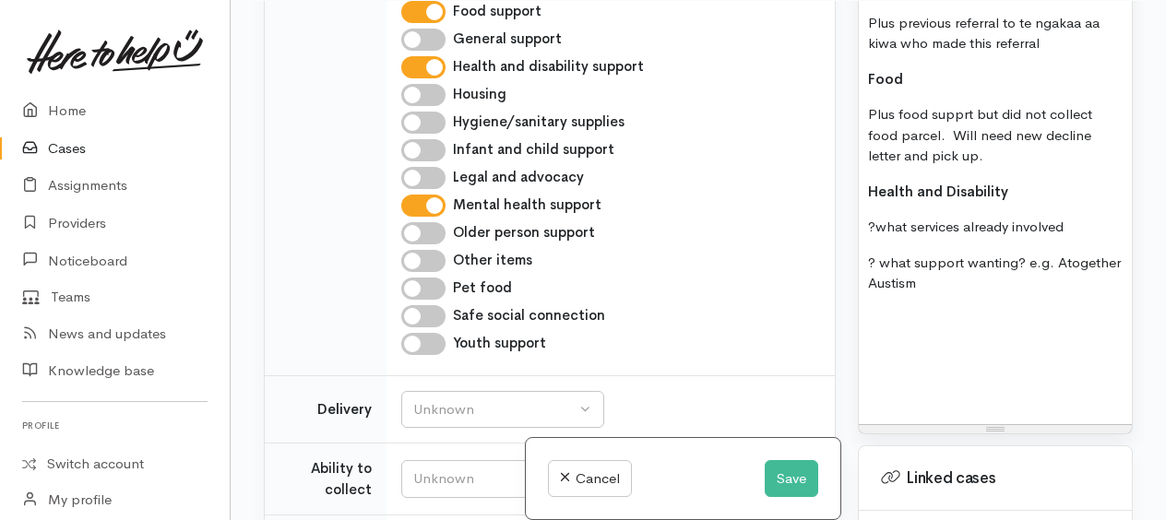
click at [884, 330] on p at bounding box center [995, 319] width 255 height 21
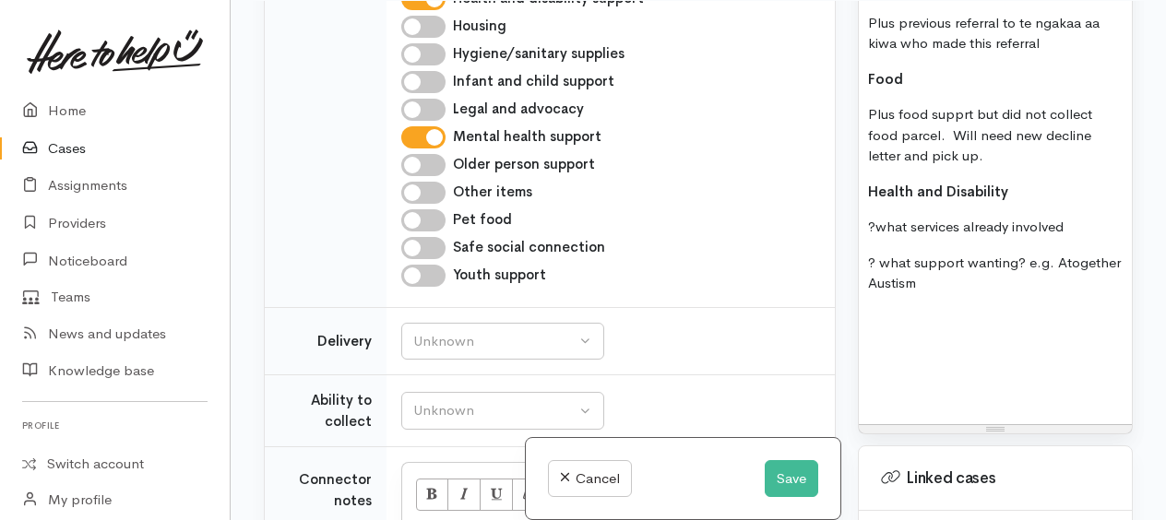
scroll to position [1938, 0]
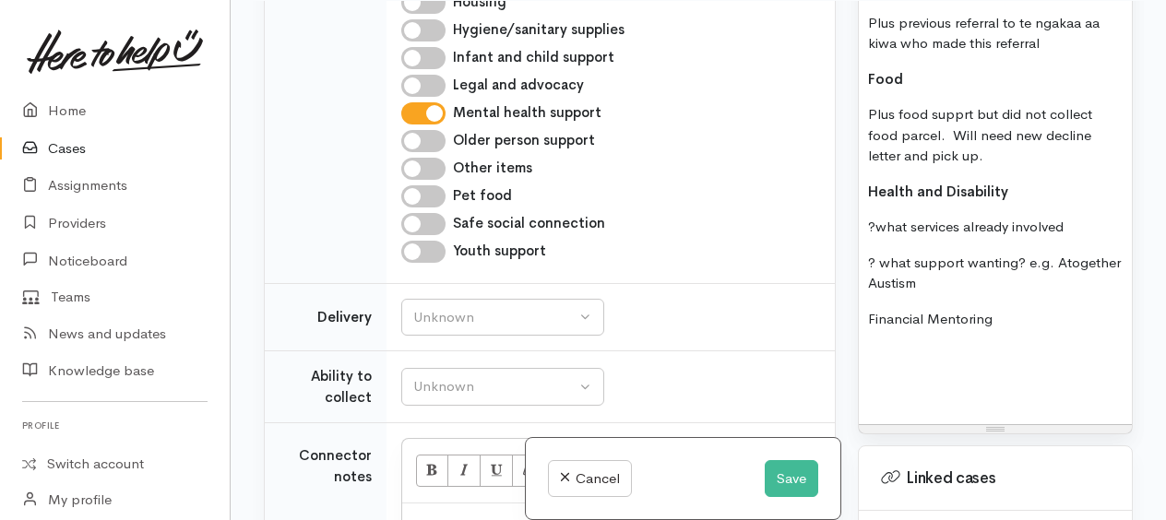
drag, startPoint x: 860, startPoint y: 327, endPoint x: 1044, endPoint y: 335, distance: 183.8
click at [1044, 335] on div "MH Has current case where assignment made to single parent families for MH supp…" at bounding box center [995, 158] width 273 height 534
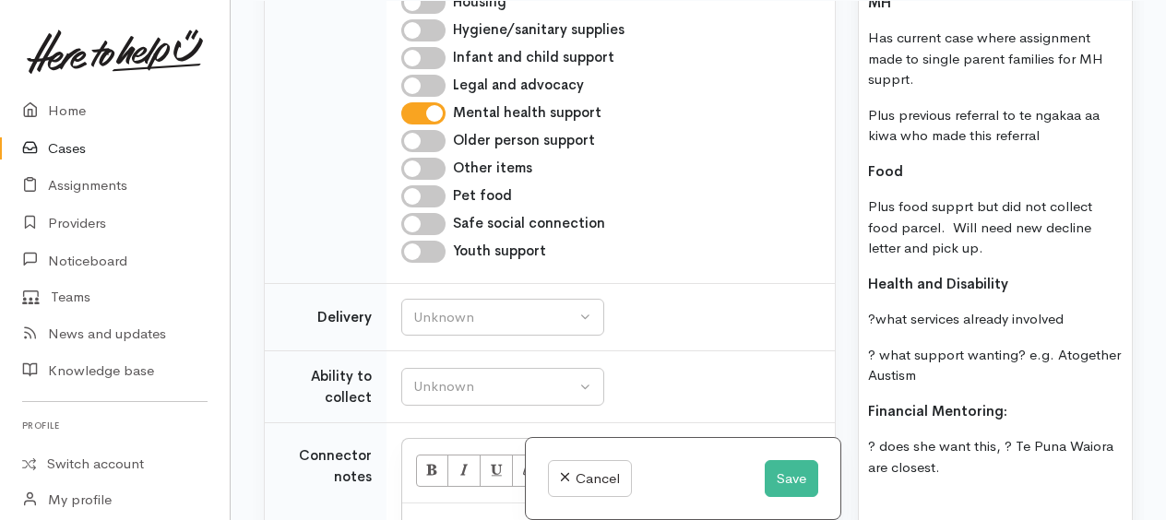
scroll to position [1388, 0]
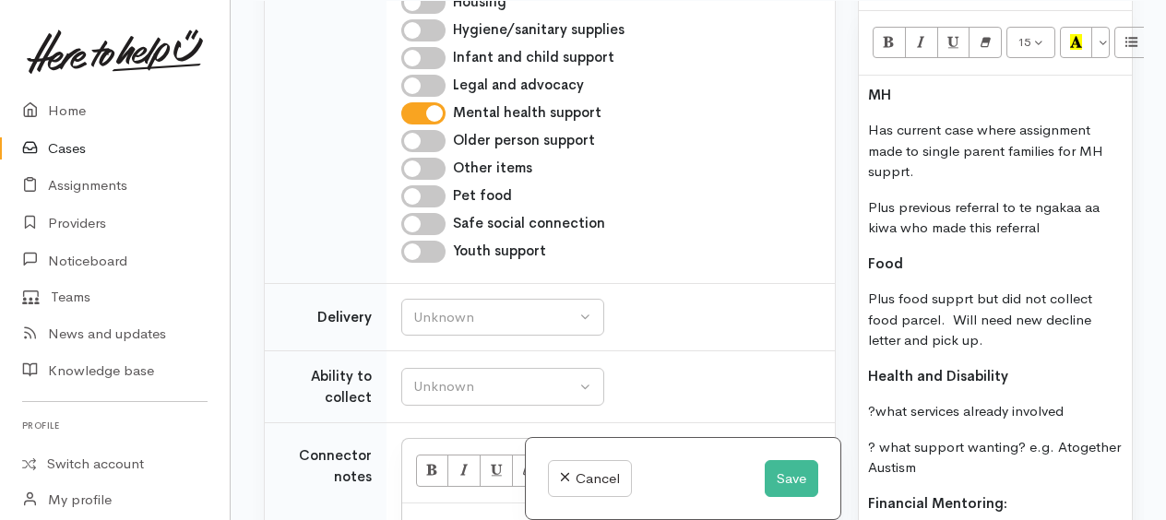
click at [1017, 351] on p "Plus food supprt but did not collect food parcel. Will need new decline letter …" at bounding box center [995, 320] width 255 height 63
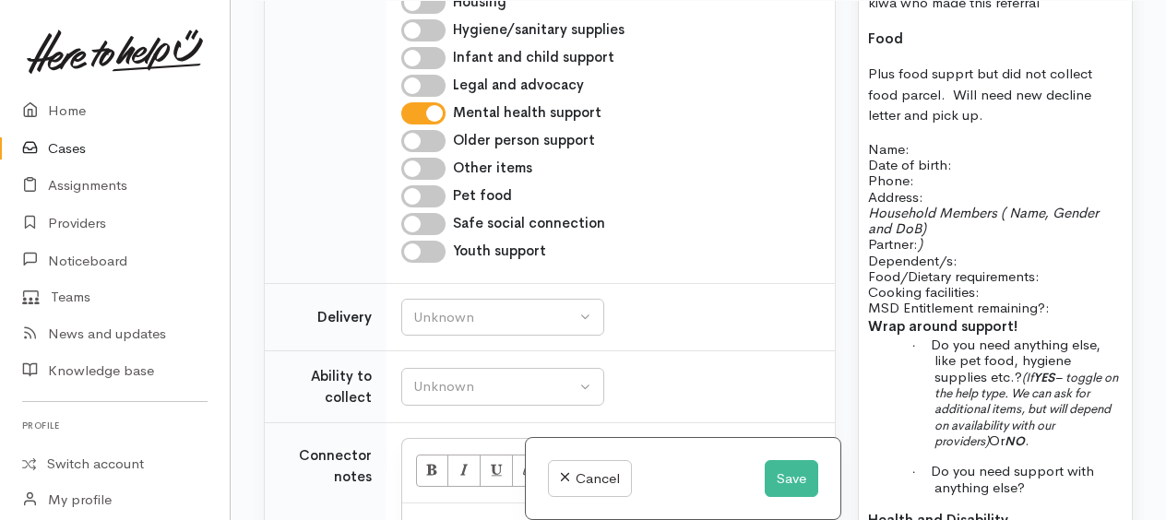
scroll to position [1521, 0]
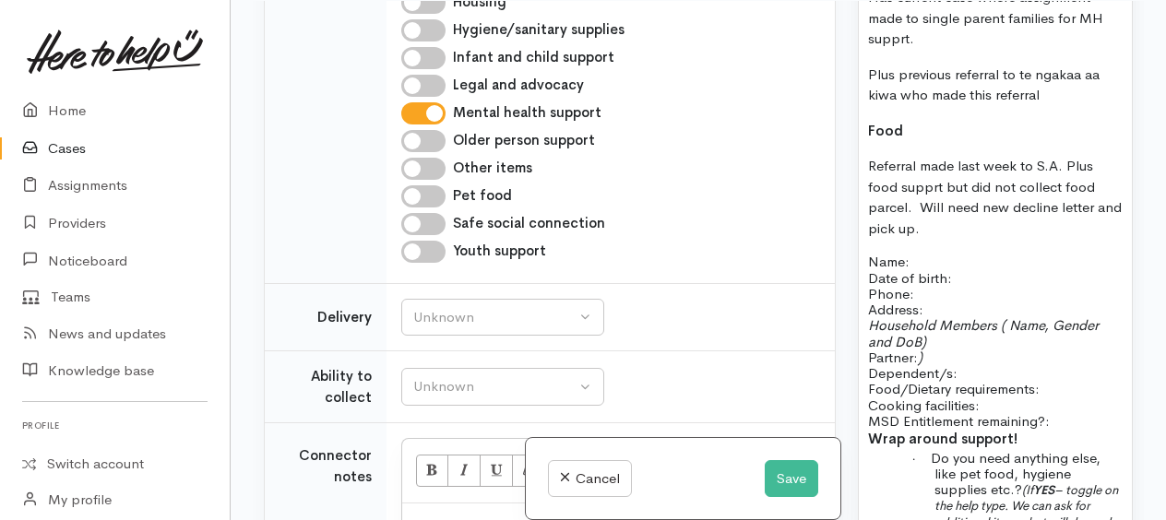
click at [947, 197] on p "Referral made last week to S.A. Plus food supprt but did not collect food parce…" at bounding box center [995, 197] width 255 height 83
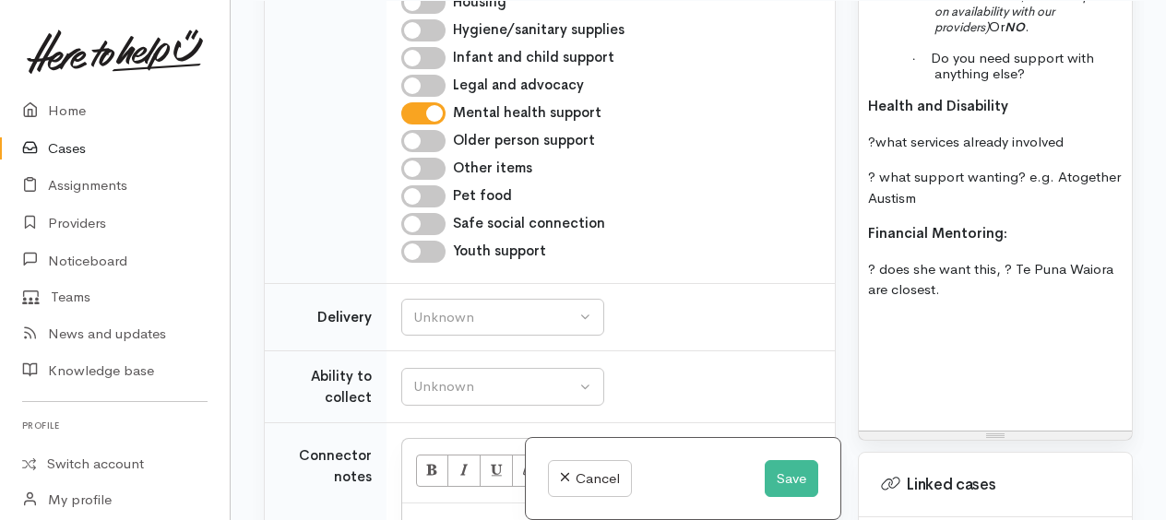
scroll to position [2074, 0]
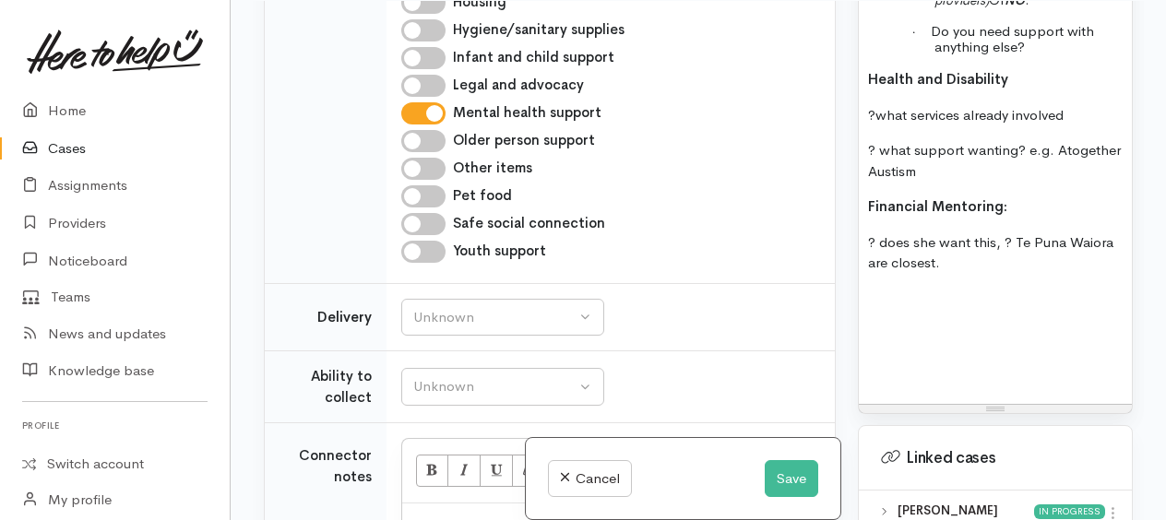
click at [872, 310] on p at bounding box center [995, 299] width 255 height 21
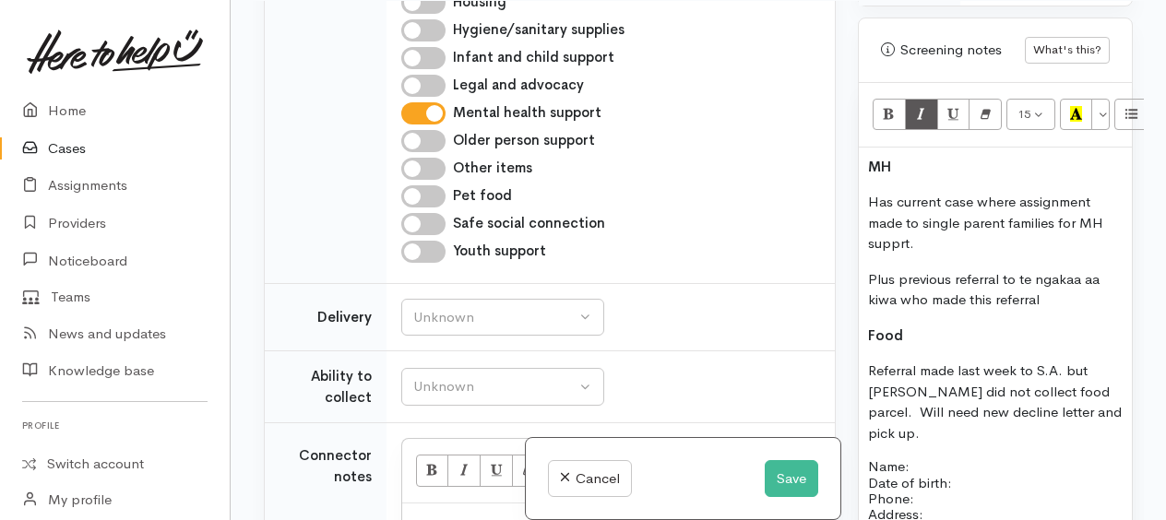
scroll to position [1303, 0]
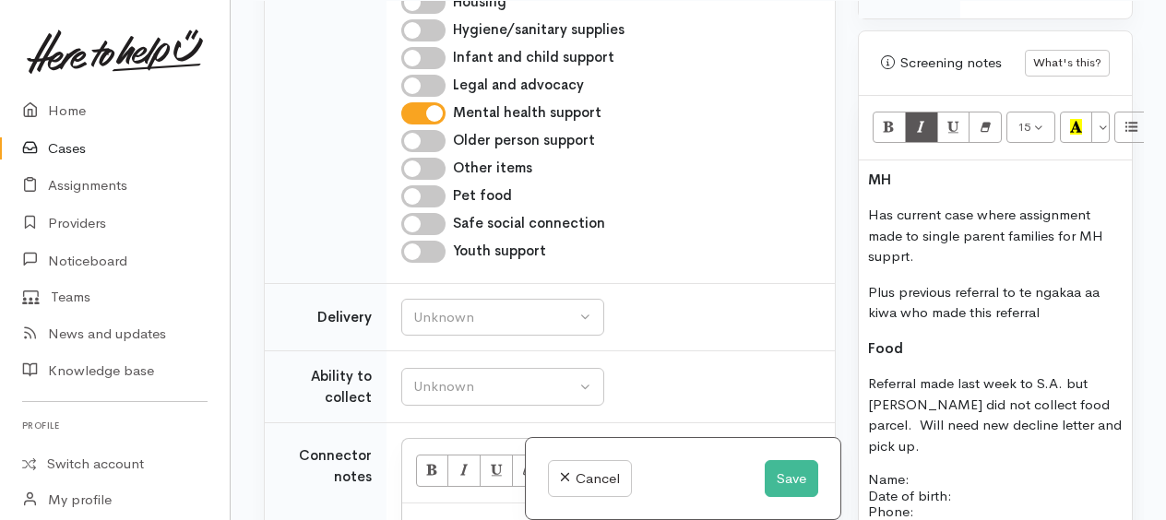
click at [1063, 324] on p "Plus previous referral to te ngakaa aa kiwa who made this referral" at bounding box center [995, 303] width 255 height 42
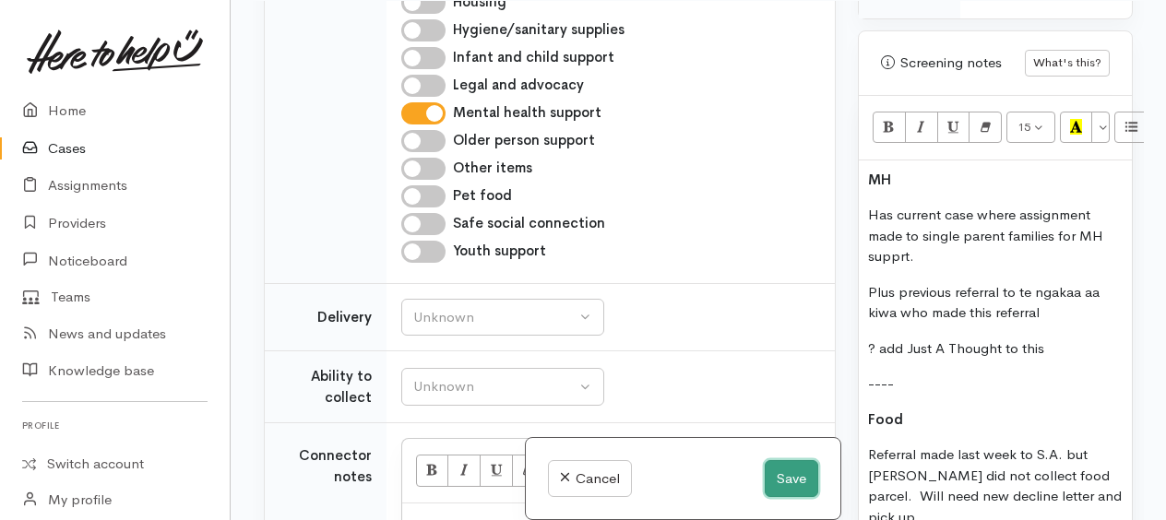
click at [775, 476] on button "Save" at bounding box center [792, 479] width 54 height 38
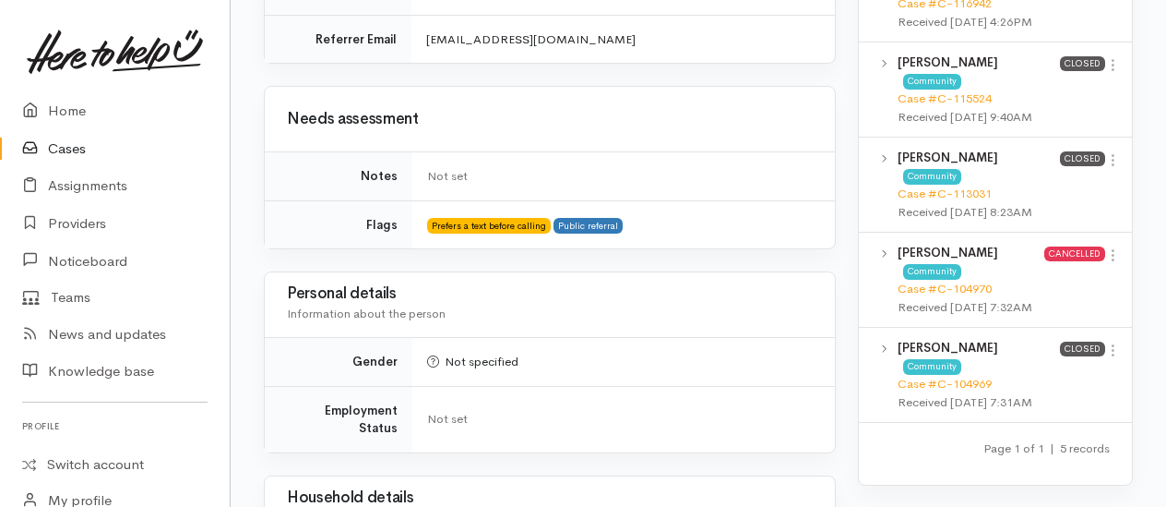
scroll to position [923, 0]
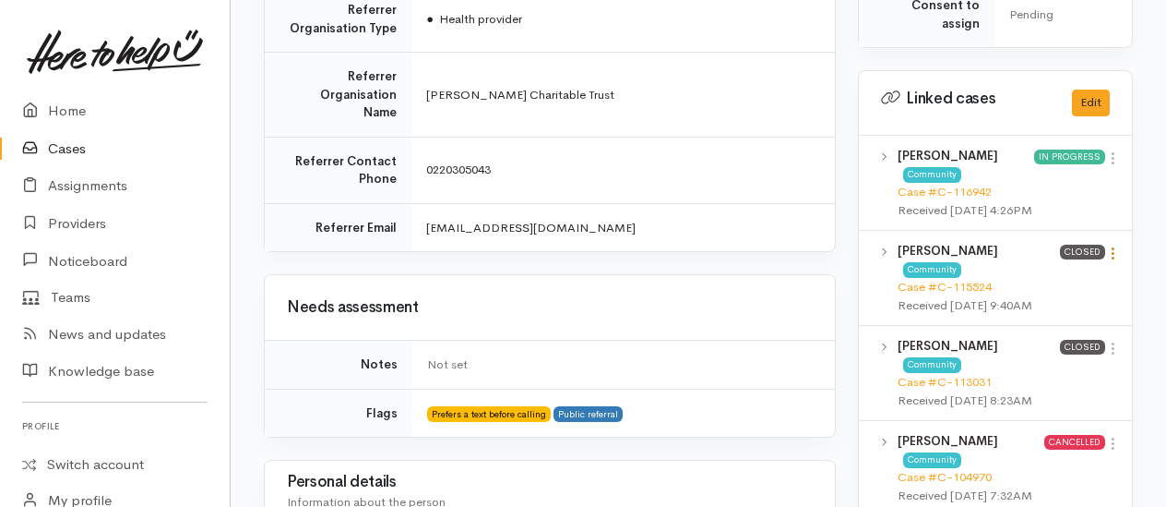
click at [1113, 261] on icon at bounding box center [1113, 253] width 16 height 16
click at [1041, 304] on link "View case" at bounding box center [1047, 289] width 146 height 29
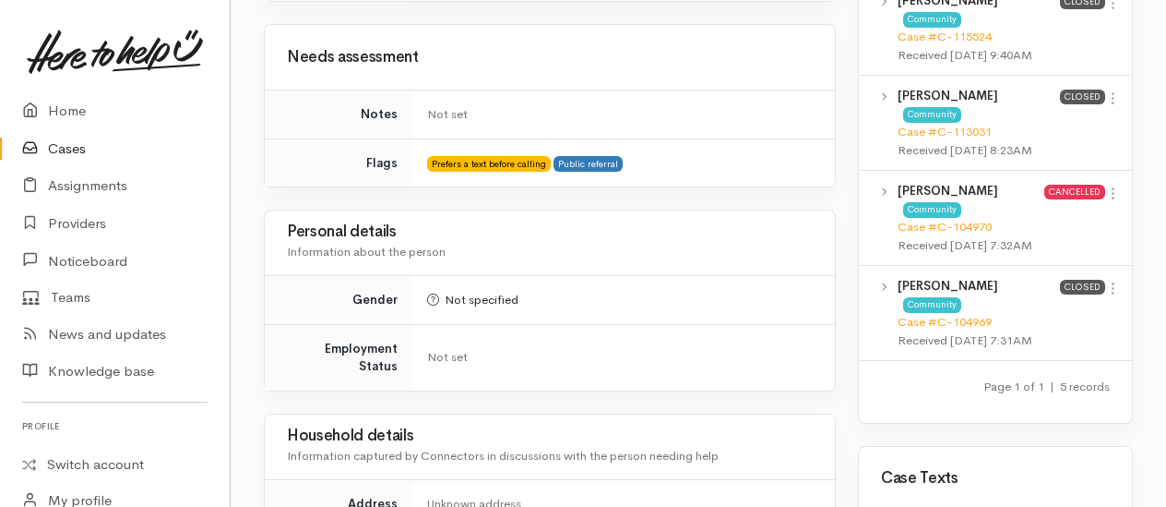
scroll to position [1107, 0]
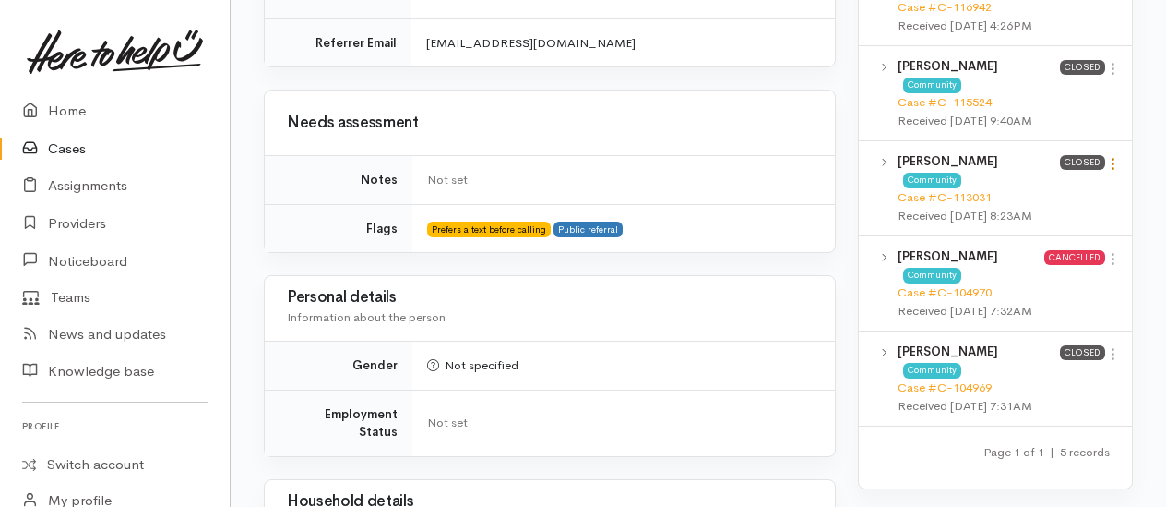
click at [1115, 172] on icon at bounding box center [1113, 164] width 16 height 16
click at [757, 289] on h3 "Personal details" at bounding box center [550, 298] width 526 height 18
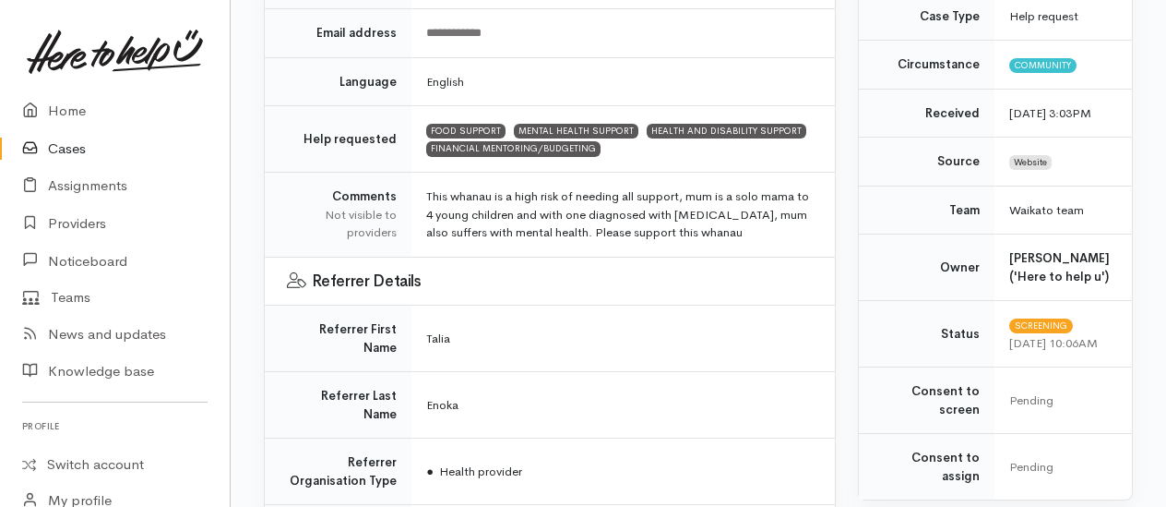
scroll to position [185, 0]
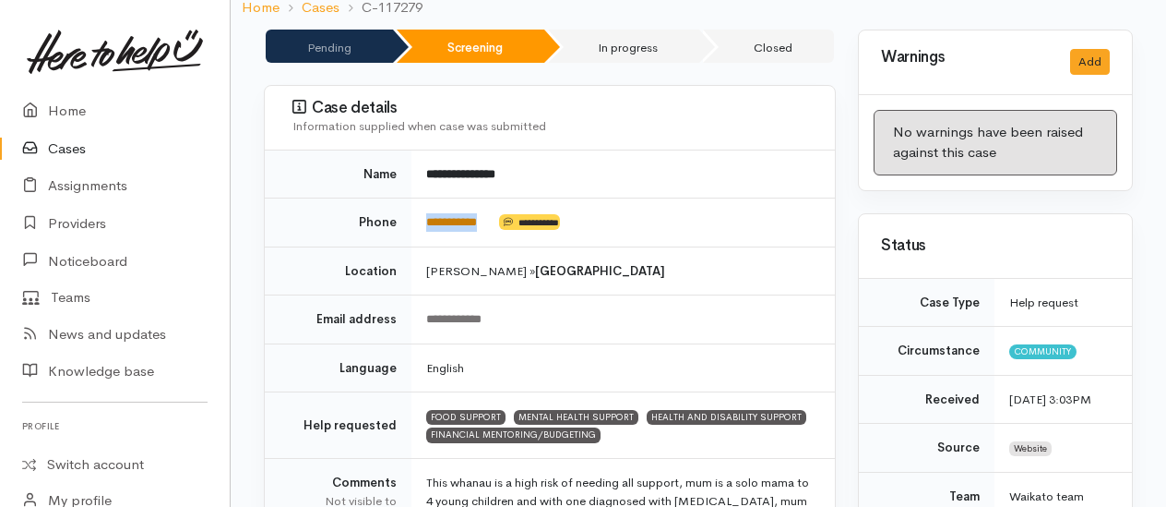
drag, startPoint x: 491, startPoint y: 221, endPoint x: 428, endPoint y: 221, distance: 62.8
click at [428, 221] on td "**********" at bounding box center [624, 222] width 424 height 49
copy td "**********"
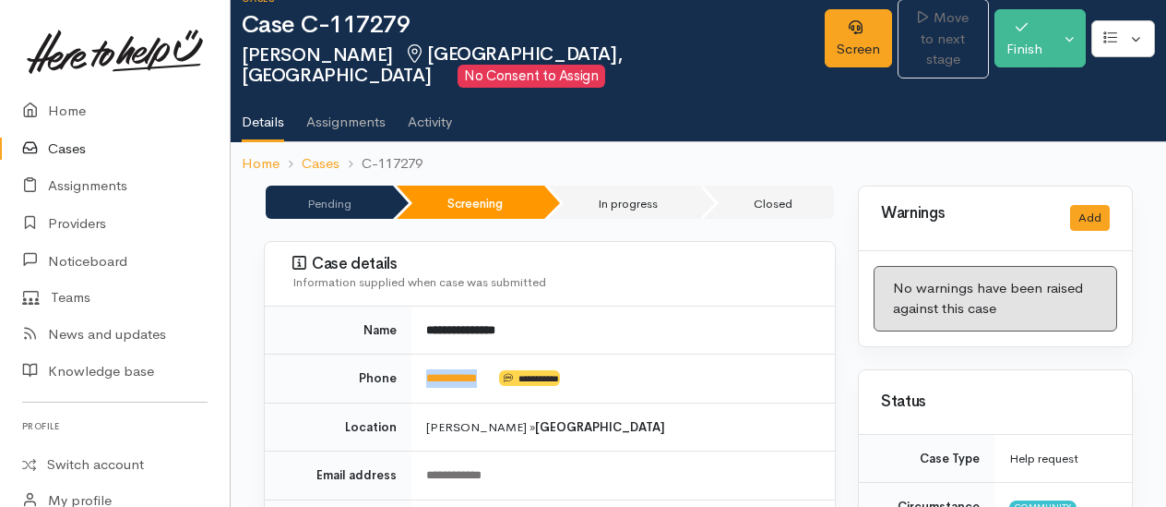
scroll to position [0, 0]
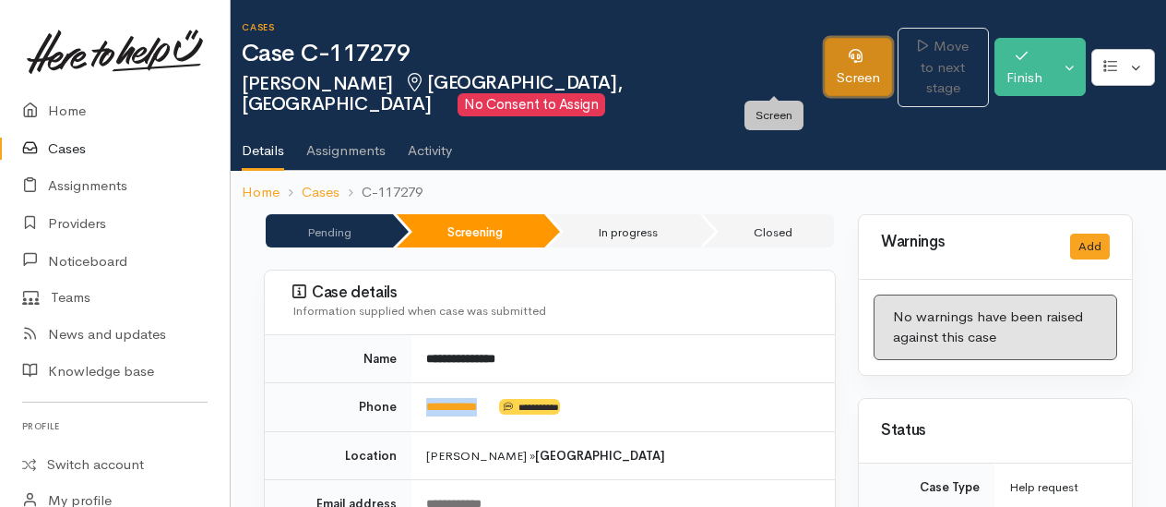
click at [849, 55] on icon at bounding box center [856, 56] width 14 height 14
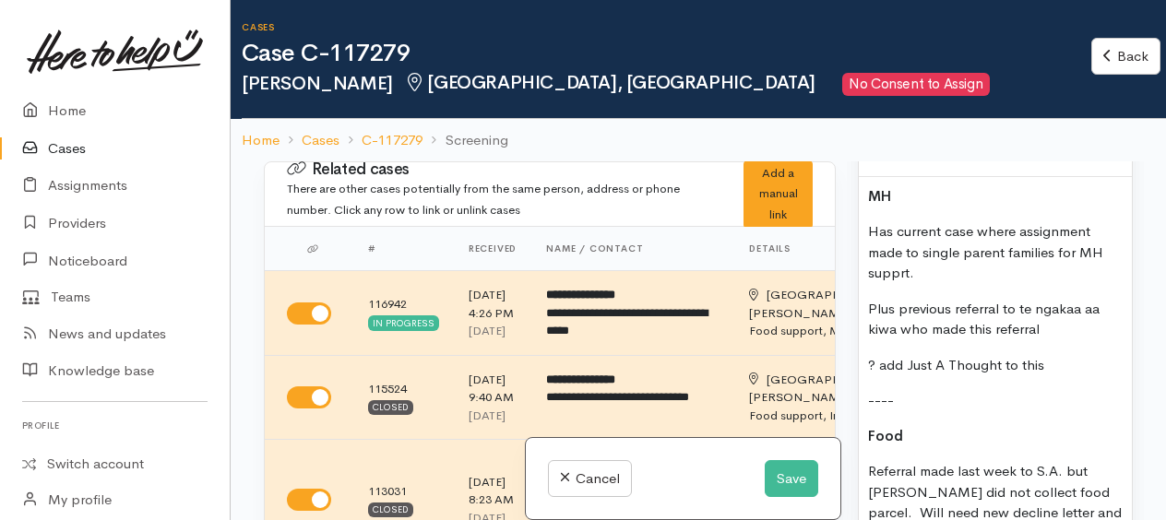
scroll to position [1476, 0]
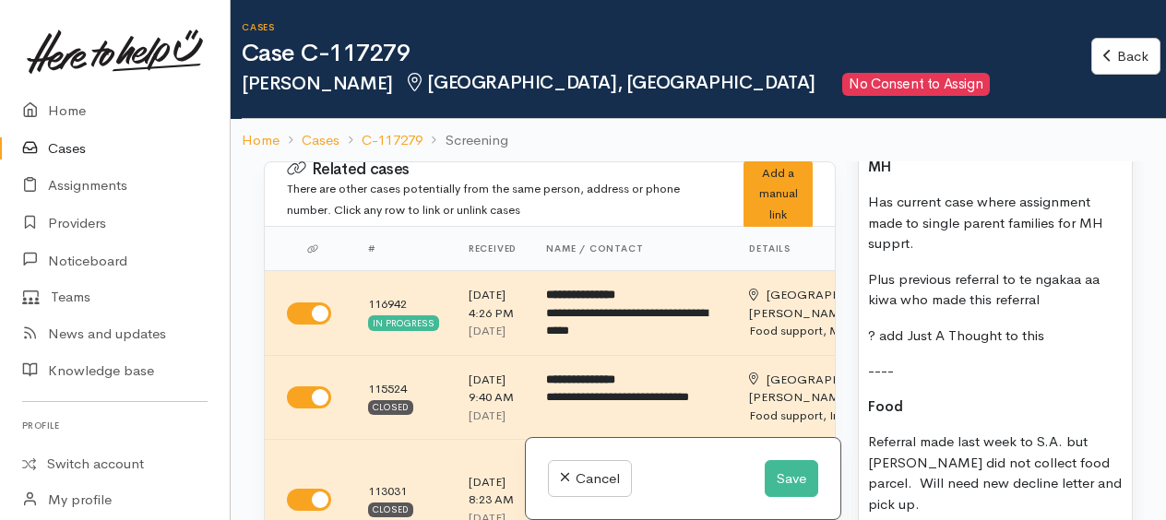
click at [1078, 347] on p "? add Just A Thought to this" at bounding box center [995, 336] width 255 height 21
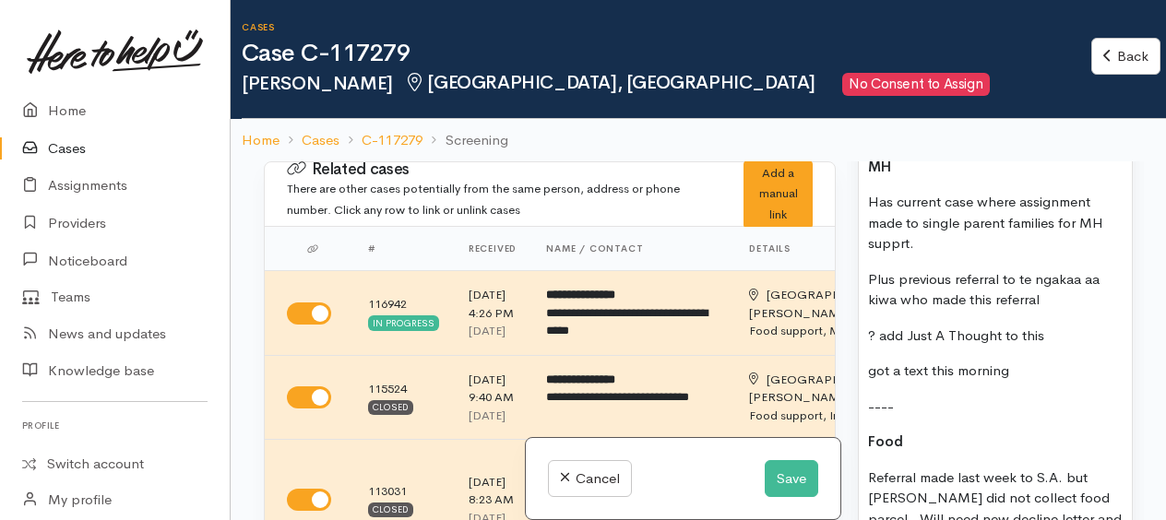
scroll to position [1384, 0]
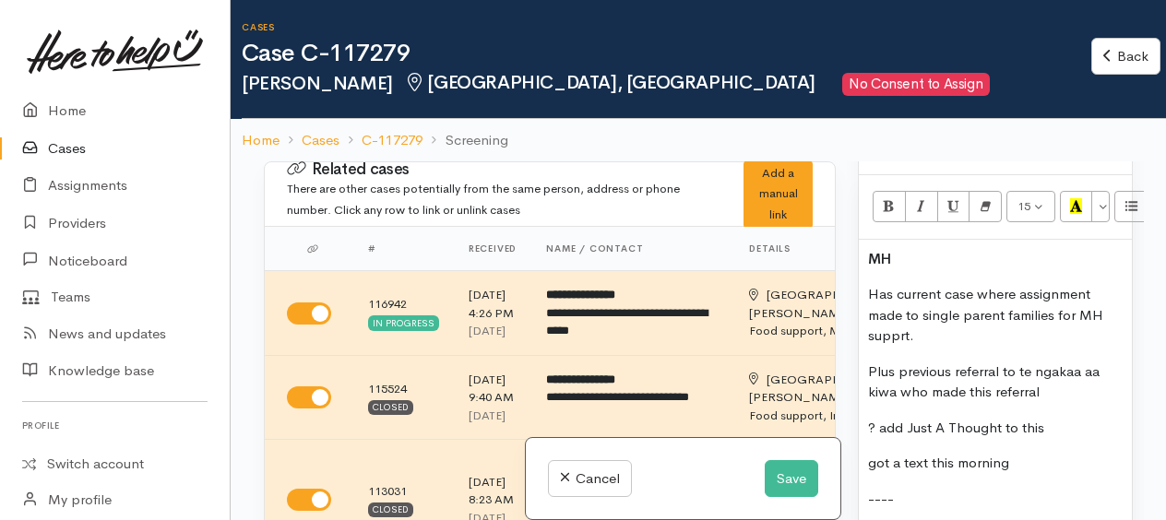
click at [929, 270] on p "MH" at bounding box center [995, 259] width 255 height 21
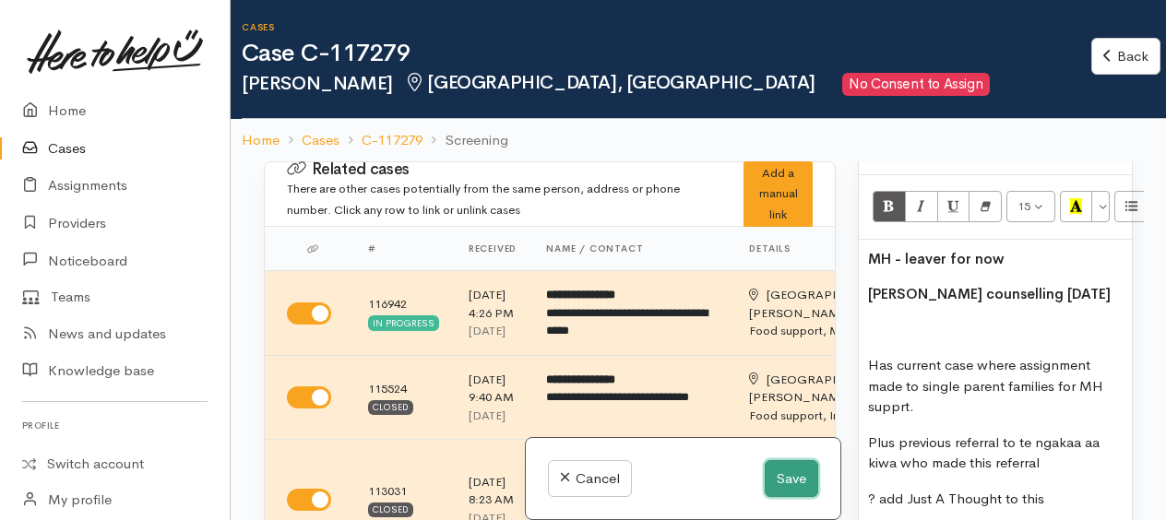
click at [794, 485] on button "Save" at bounding box center [792, 479] width 54 height 38
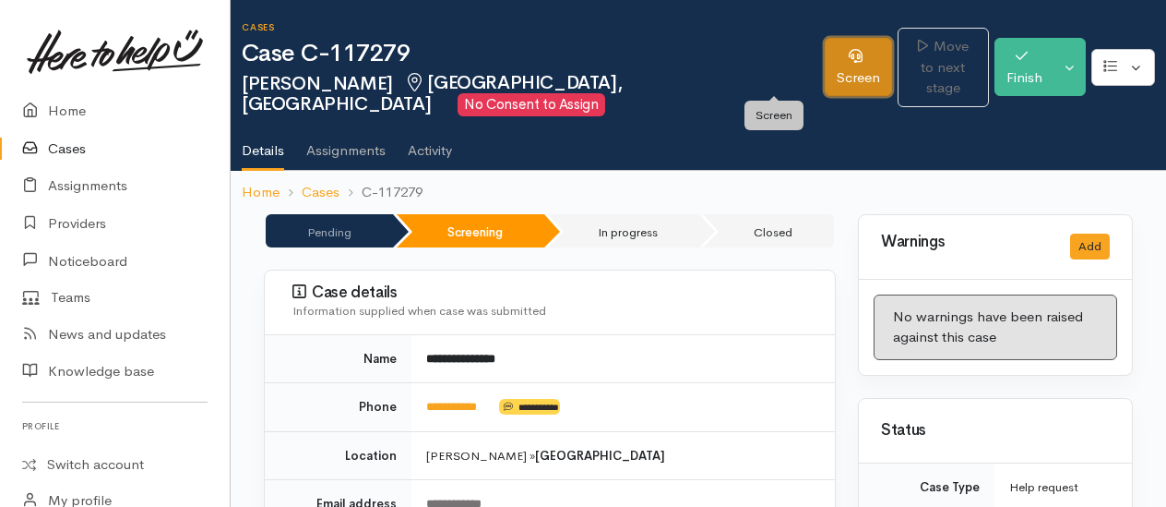
click at [825, 66] on link "Screen" at bounding box center [858, 67] width 67 height 58
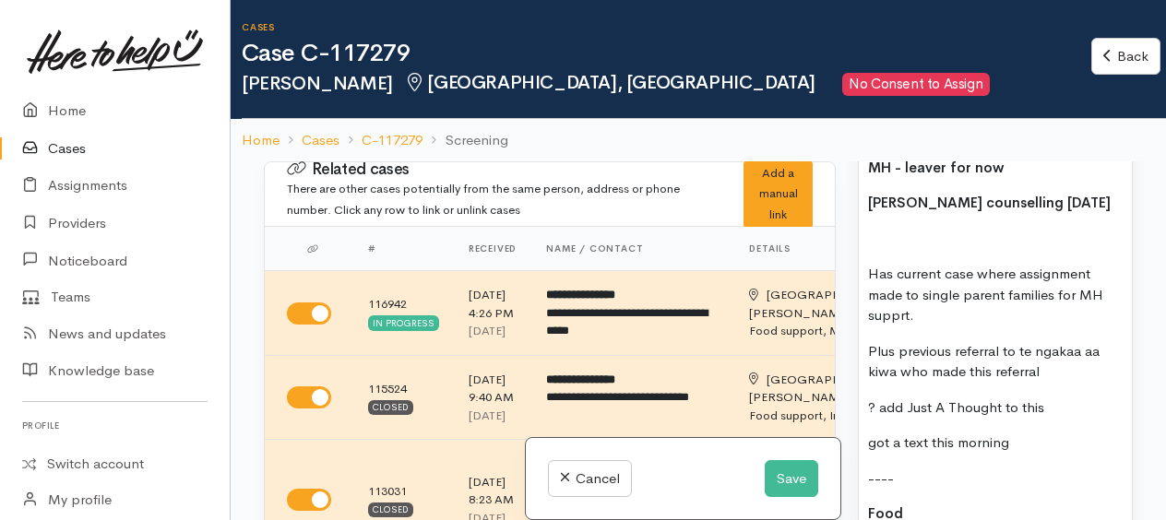
scroll to position [1476, 0]
click at [1041, 205] on p "[PERSON_NAME] counselling [DATE]" at bounding box center [995, 202] width 255 height 21
drag, startPoint x: 869, startPoint y: 260, endPoint x: 876, endPoint y: 252, distance: 10.5
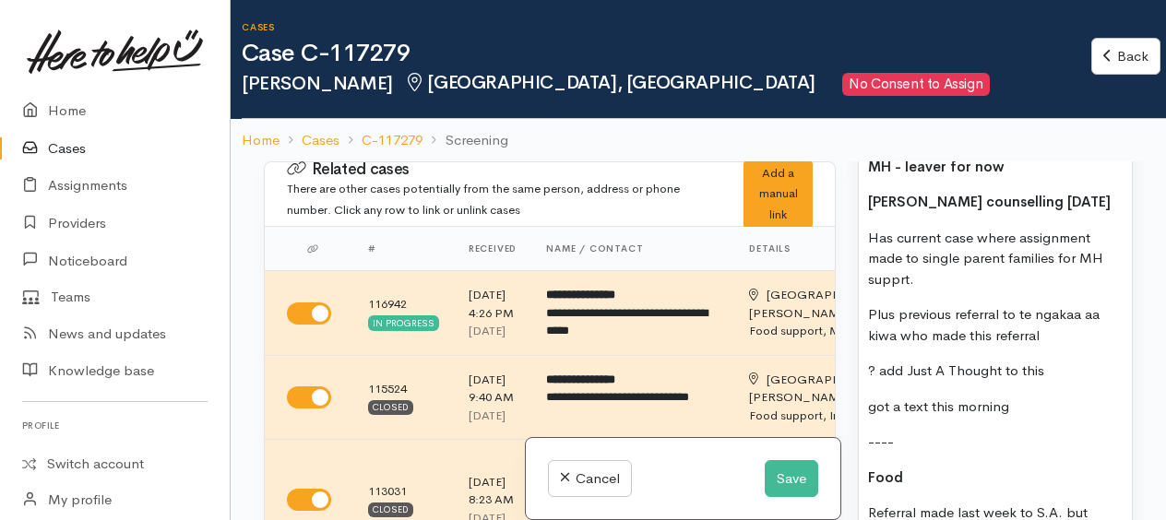
scroll to position [1569, 0]
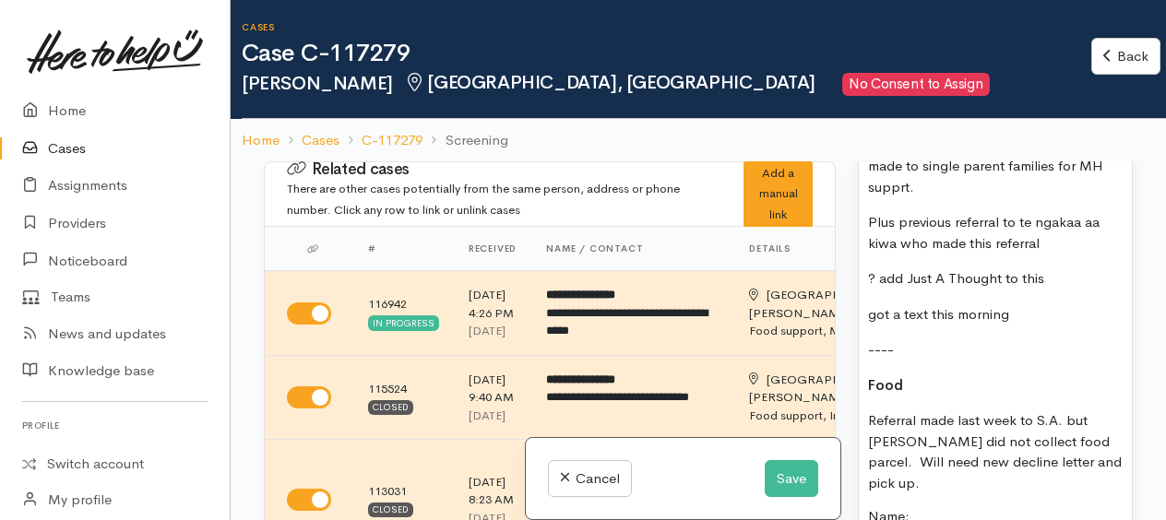
click at [1032, 326] on p "got a text this morning" at bounding box center [995, 315] width 255 height 21
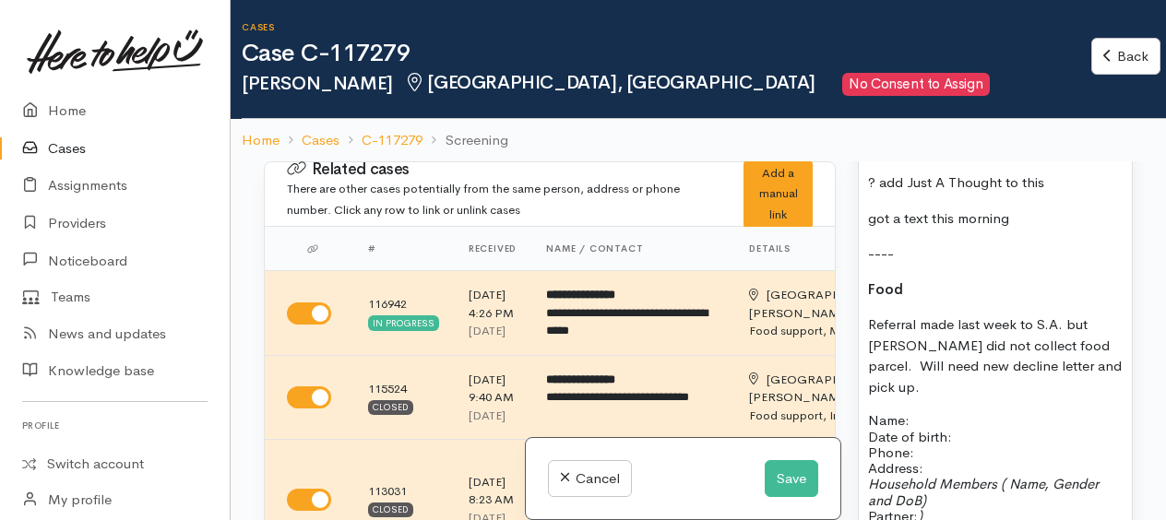
scroll to position [1661, 0]
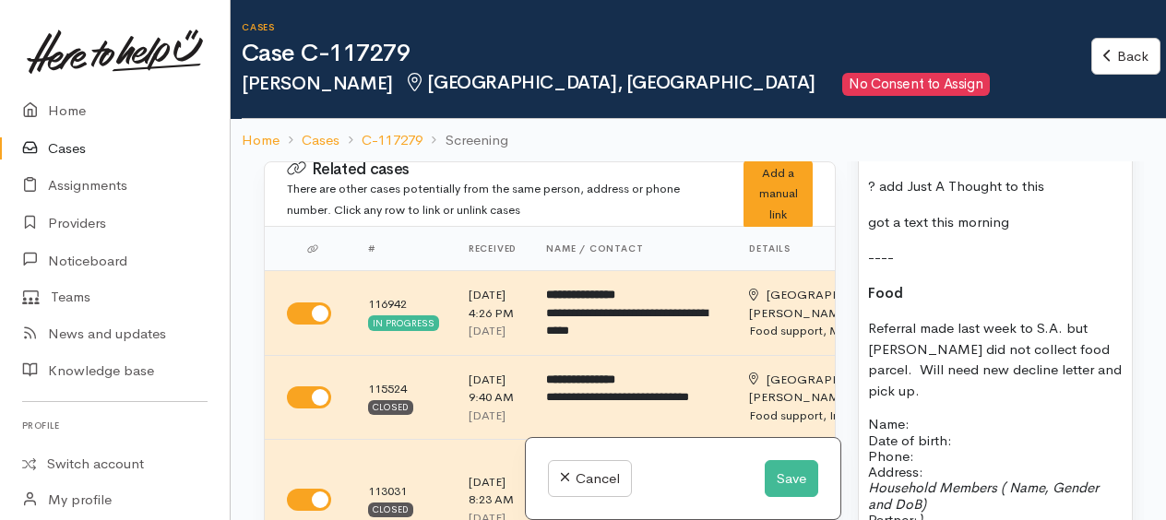
click at [935, 269] on p "----" at bounding box center [995, 257] width 255 height 21
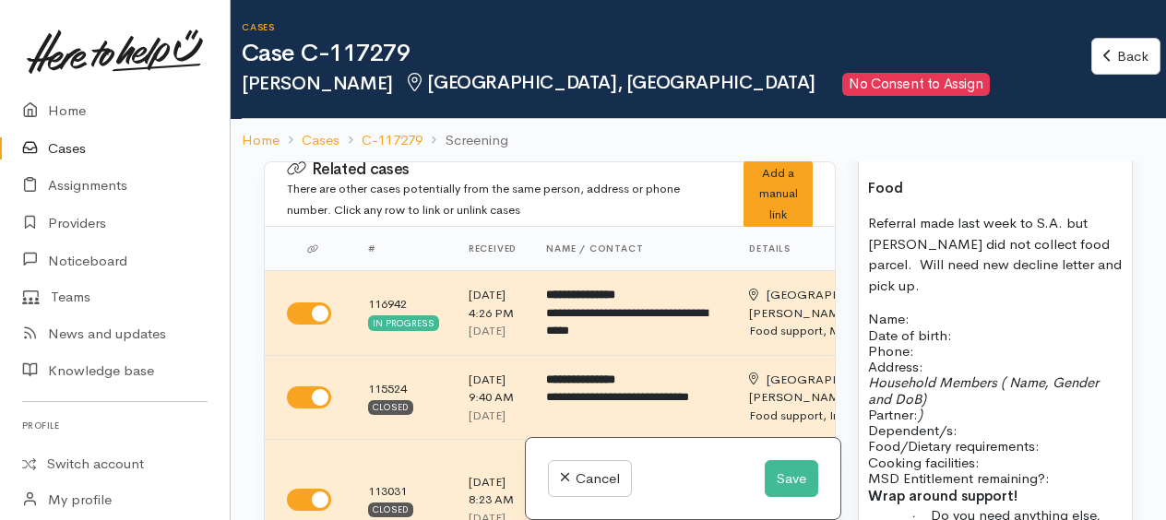
scroll to position [1938, 0]
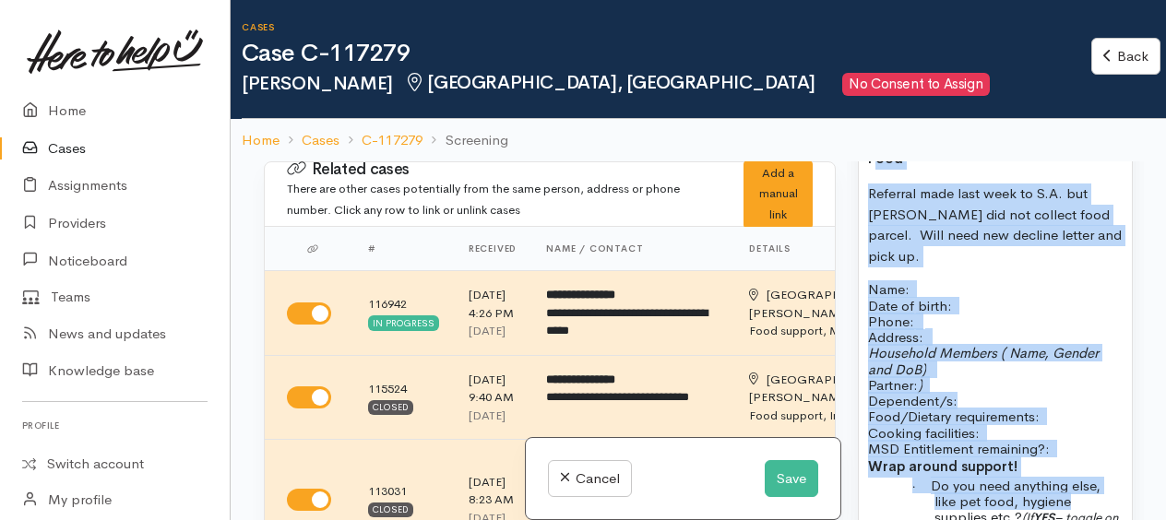
drag, startPoint x: 871, startPoint y: 172, endPoint x: 1074, endPoint y: 481, distance: 369.8
click at [1024, 323] on p "Name: Date of birth: Phone:" at bounding box center [995, 305] width 255 height 48
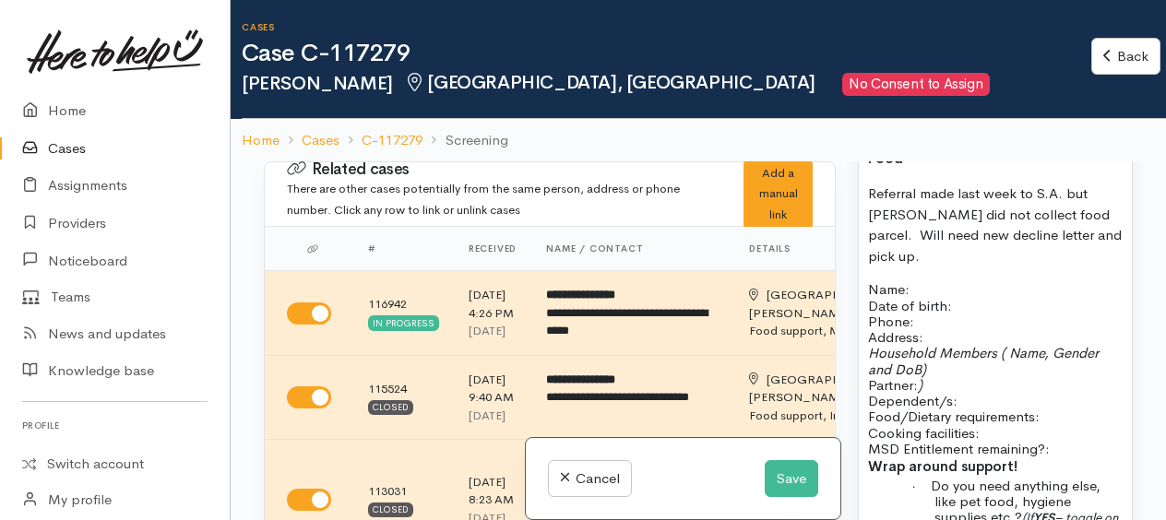
scroll to position [1937, 0]
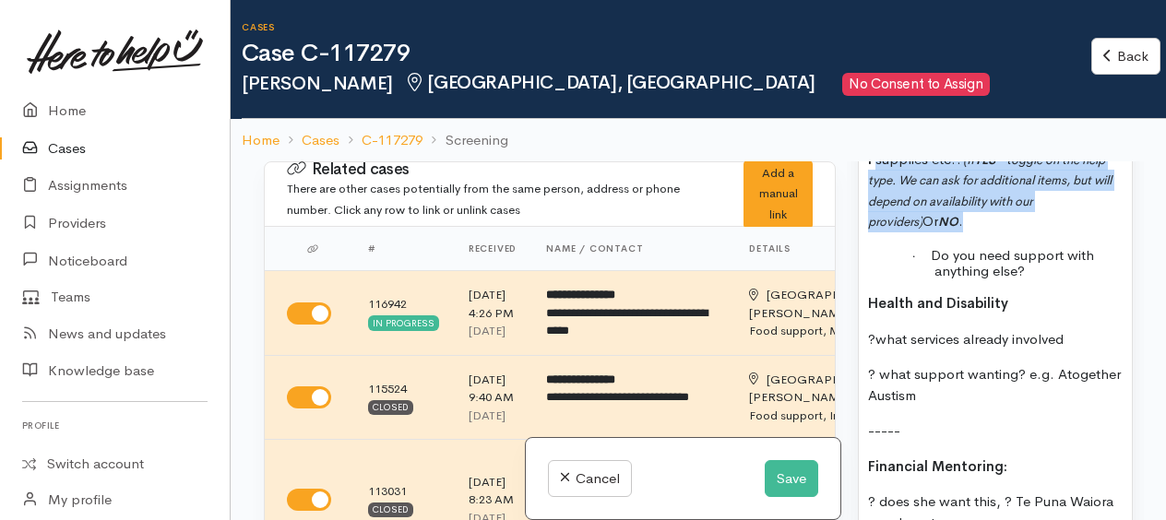
drag, startPoint x: 875, startPoint y: 172, endPoint x: 982, endPoint y: 226, distance: 120.1
click at [985, 233] on p "F supplies etc.? (If YES – toggle on the help type. We can ask for additional i…" at bounding box center [995, 190] width 255 height 83
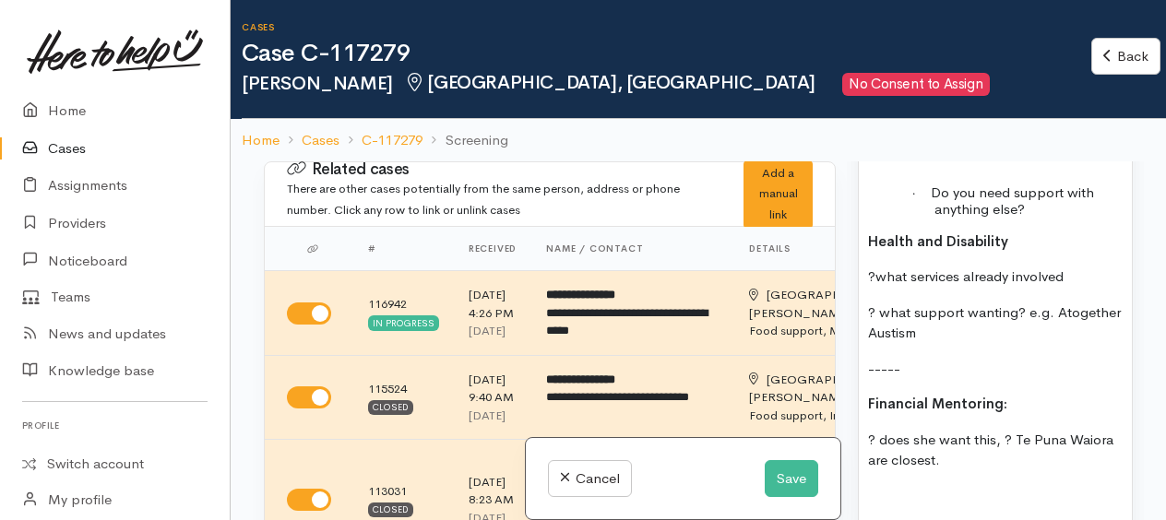
scroll to position [1901, 0]
click at [1055, 218] on p "· Do you need support with anything else?" at bounding box center [1029, 201] width 188 height 32
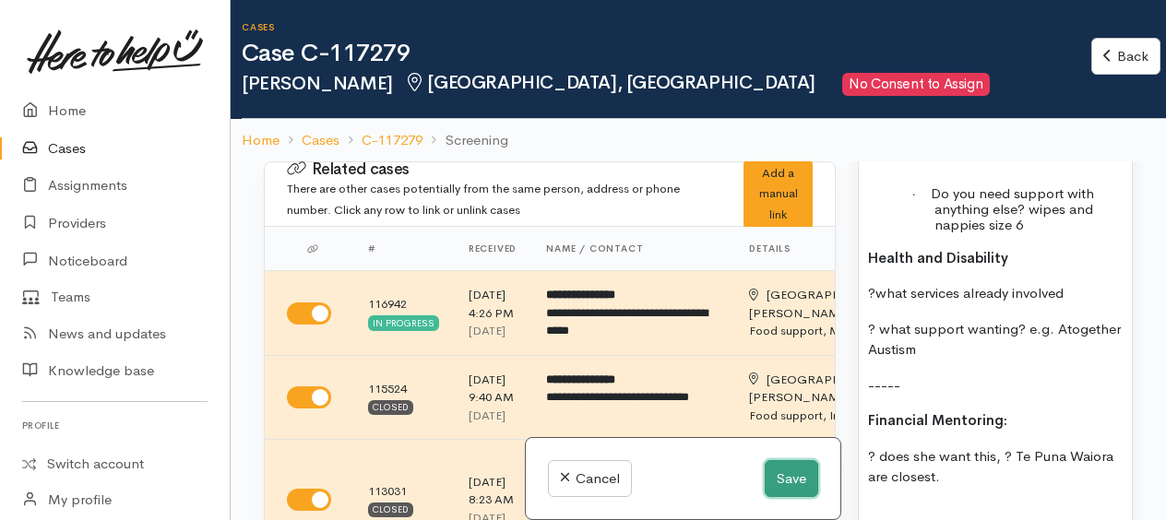
click at [807, 478] on button "Save" at bounding box center [792, 479] width 54 height 38
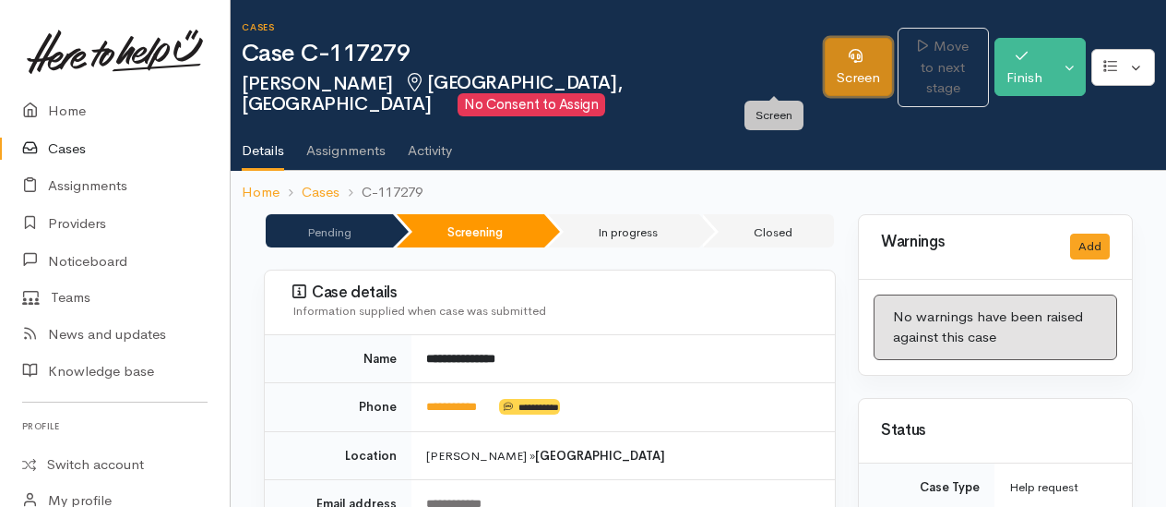
click at [825, 65] on link "Screen" at bounding box center [858, 67] width 67 height 58
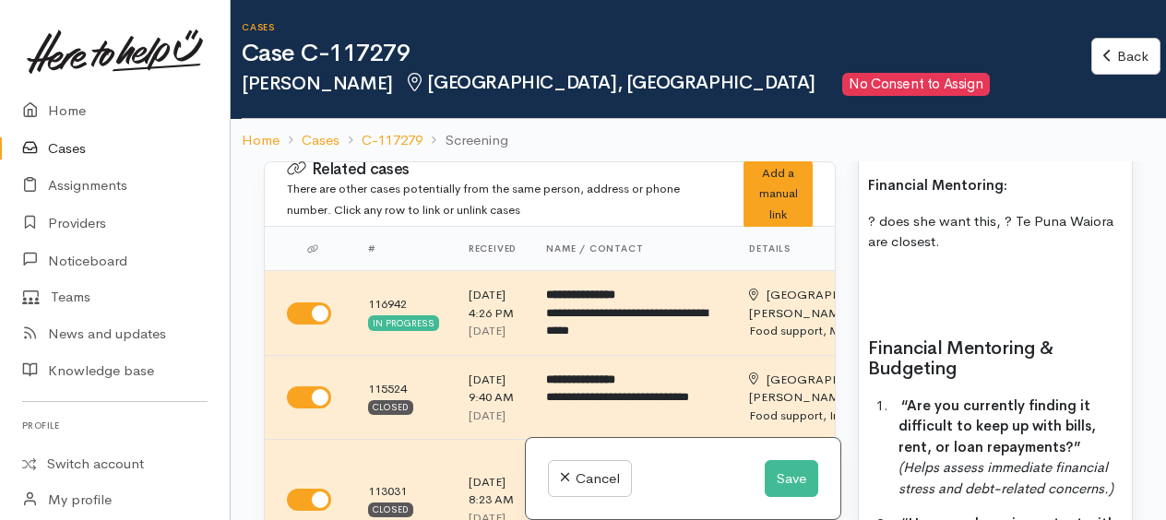
scroll to position [2126, 0]
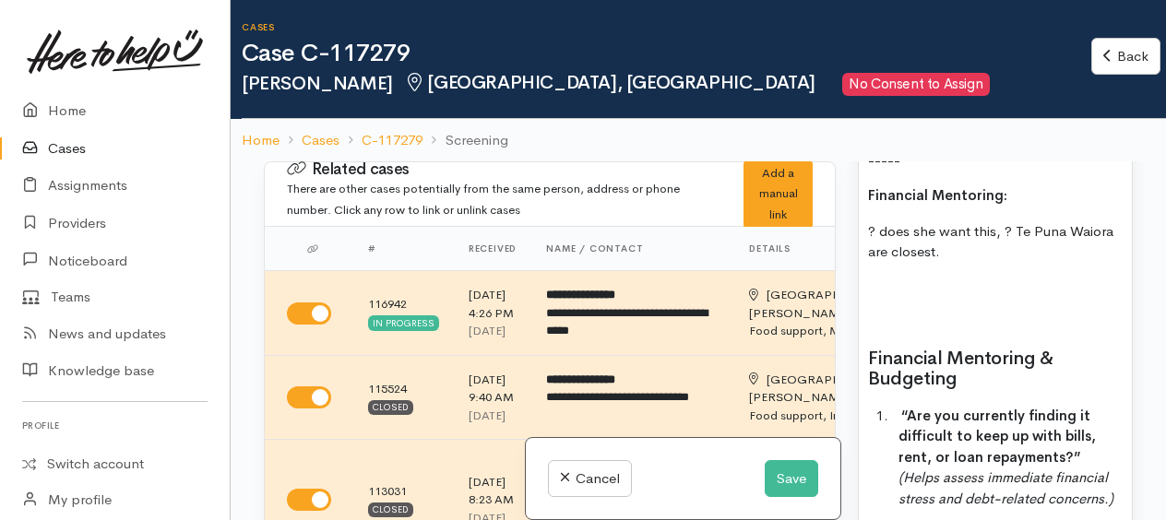
click at [901, 299] on p at bounding box center [995, 288] width 255 height 21
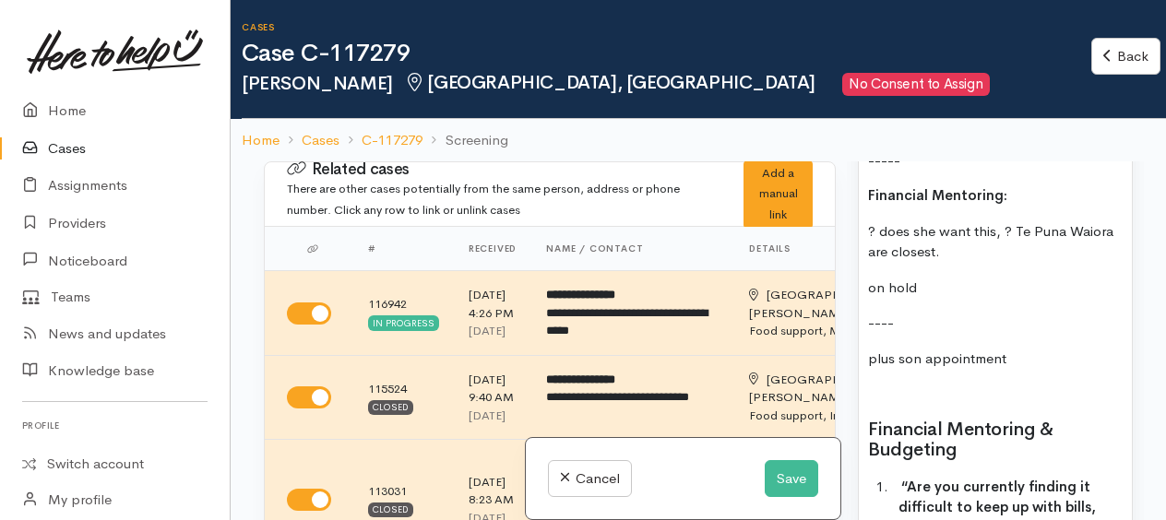
click at [1053, 370] on p "plus son appointment" at bounding box center [995, 359] width 255 height 21
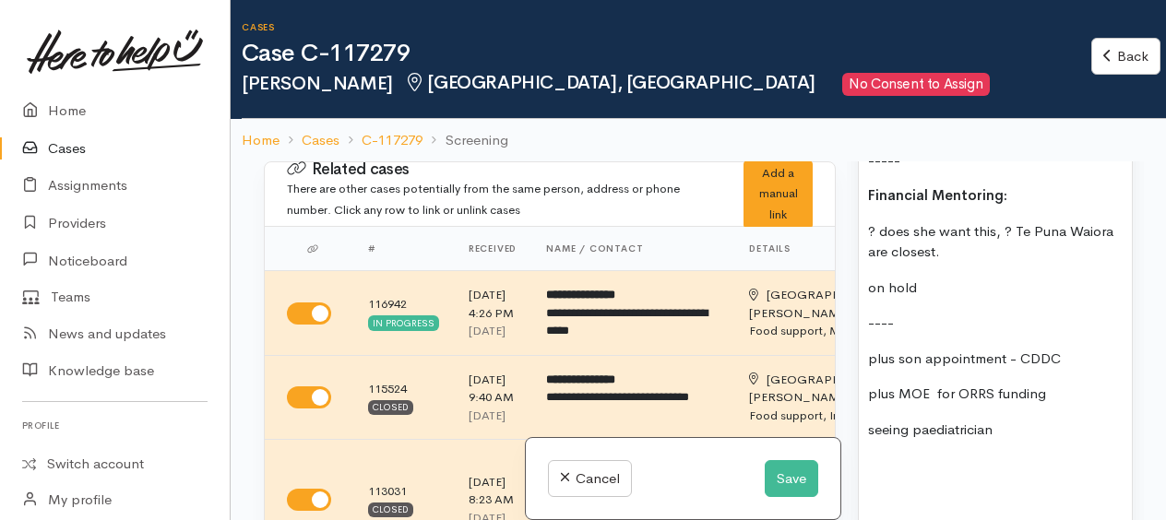
click at [1006, 424] on div "MH - leaver for now Ruth counselling Friday Has current case where assignment m…" at bounding box center [995, 481] width 273 height 1966
click at [1017, 437] on p "seeing paediatrician" at bounding box center [995, 430] width 255 height 21
click at [938, 465] on p at bounding box center [995, 465] width 255 height 21
click at [976, 461] on p "Seeing OT escaping he is a wanderer ASD" at bounding box center [995, 441] width 255 height 42
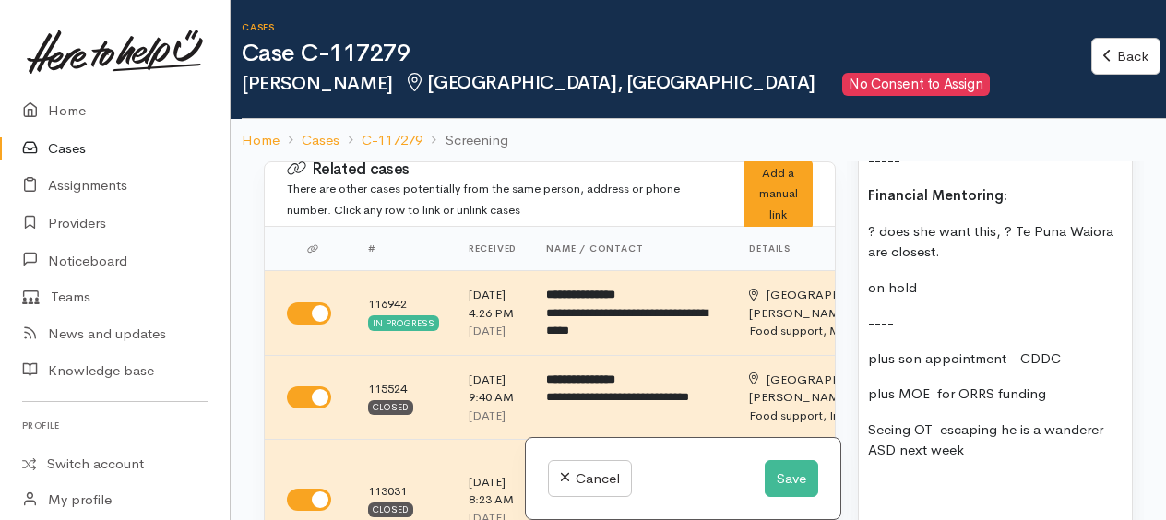
scroll to position [2218, 0]
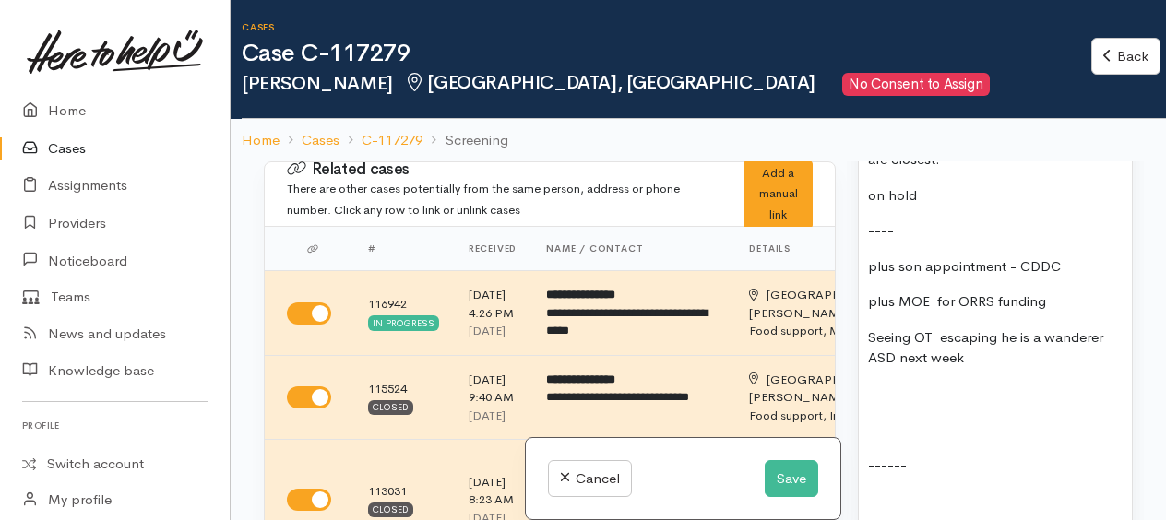
drag, startPoint x: 899, startPoint y: 436, endPoint x: 910, endPoint y: 436, distance: 11.1
click at [902, 437] on p at bounding box center [995, 429] width 255 height 21
click at [1004, 452] on div "MH - leaver for now Ruth counselling Friday Has current case where assignment m…" at bounding box center [995, 453] width 273 height 2094
click at [1005, 436] on p "altogether autism -" at bounding box center [995, 429] width 255 height 21
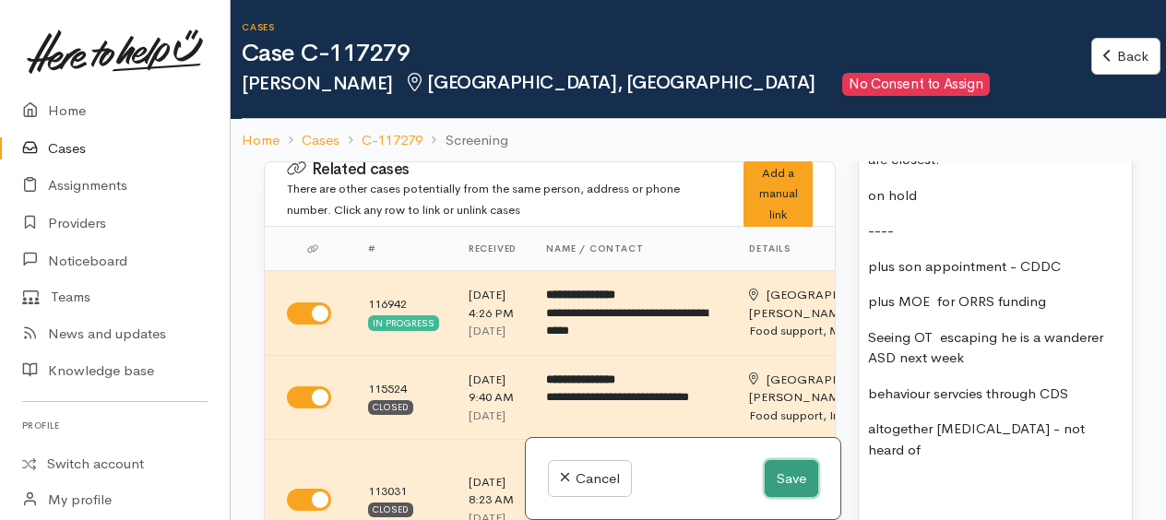
click at [795, 482] on button "Save" at bounding box center [792, 479] width 54 height 38
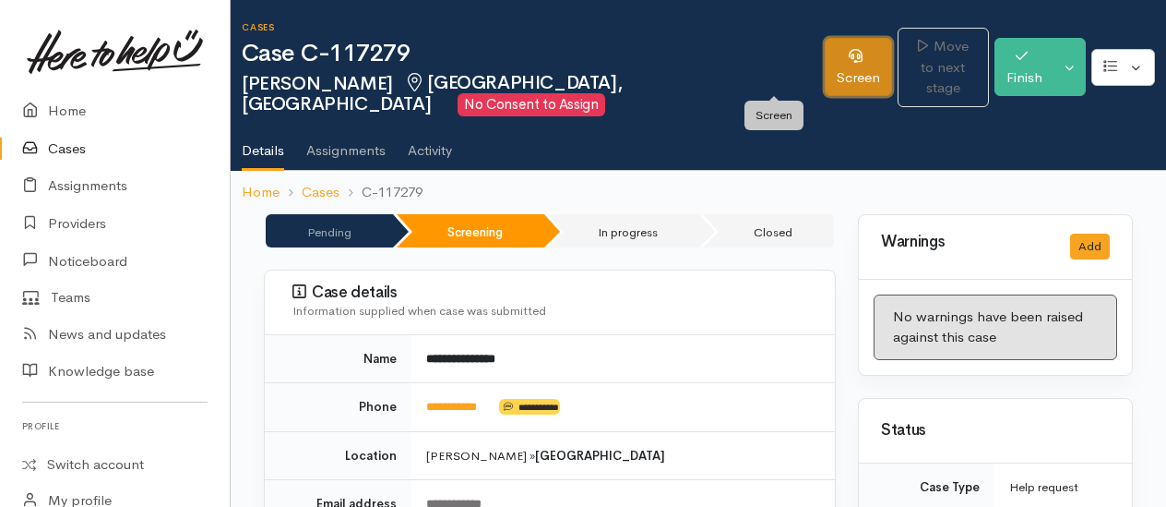
click at [825, 66] on link "Screen" at bounding box center [858, 67] width 67 height 58
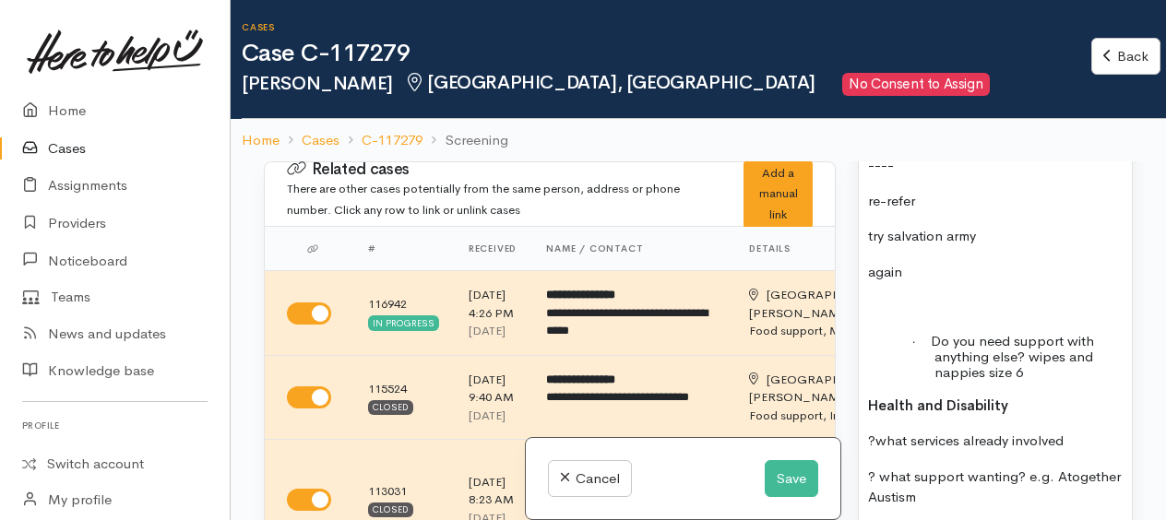
scroll to position [1845, 0]
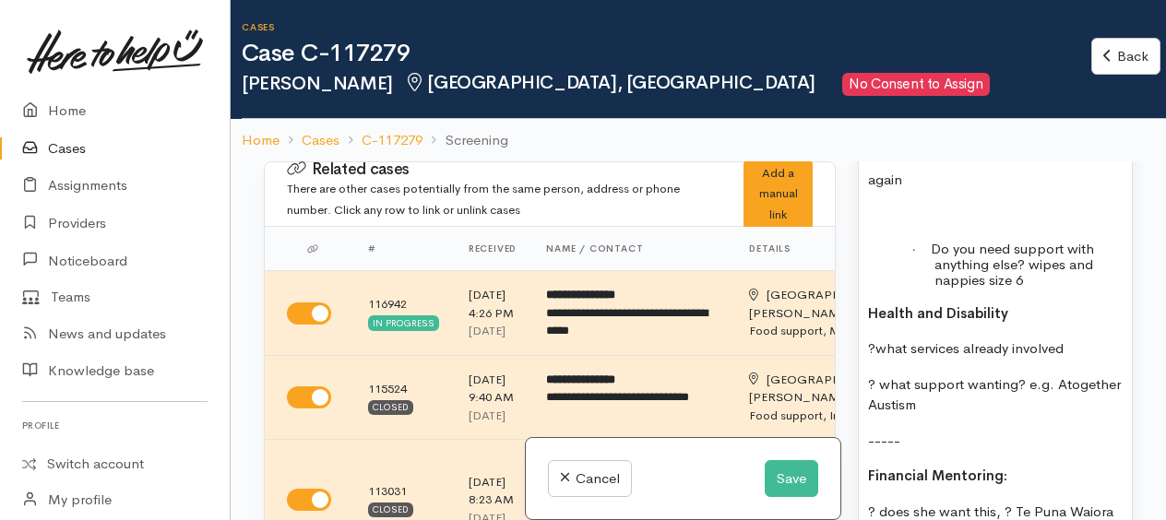
paste div
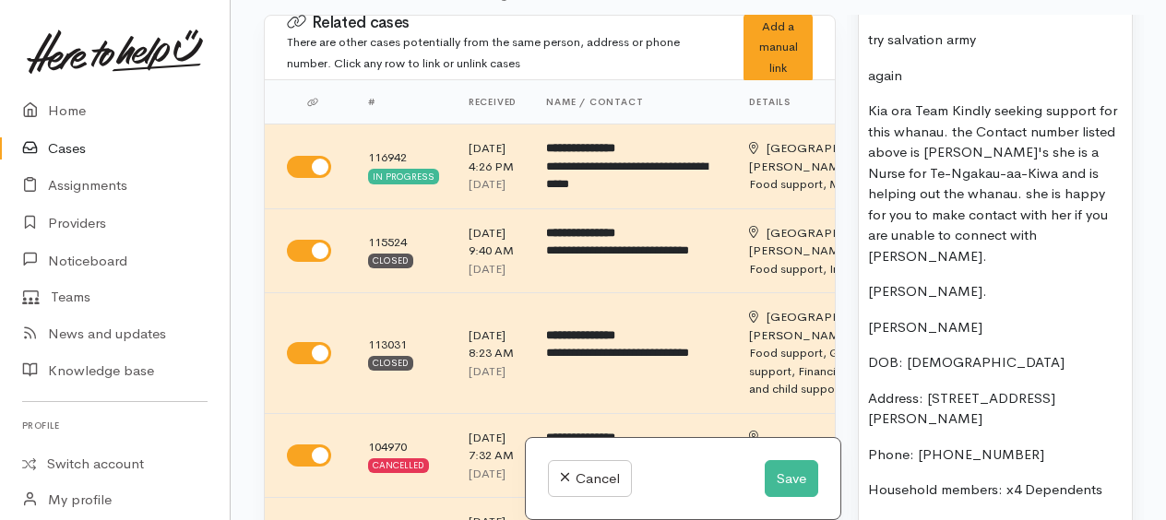
scroll to position [1847, 0]
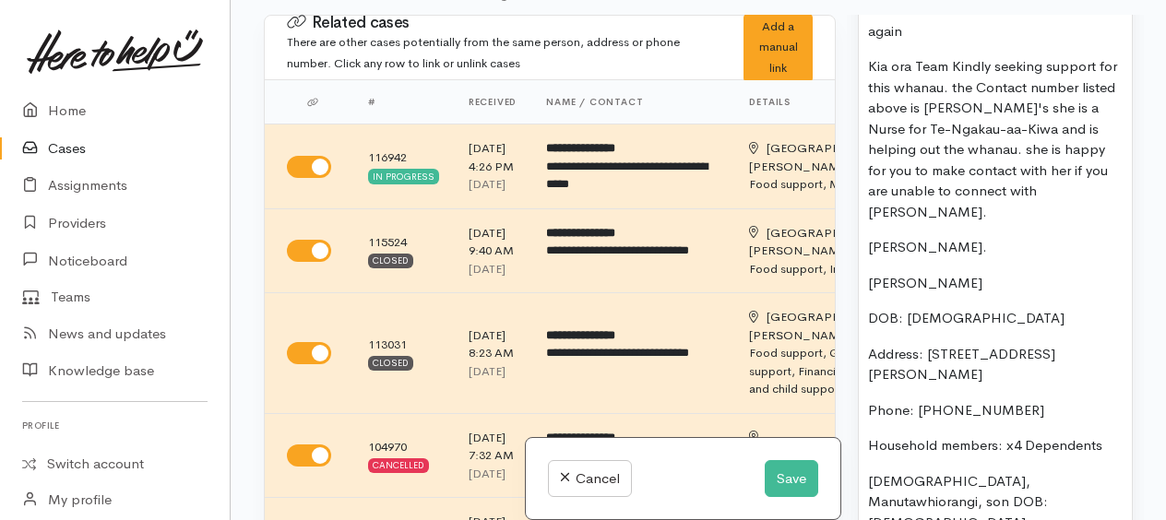
click at [943, 237] on p "[PERSON_NAME]." at bounding box center [995, 247] width 255 height 21
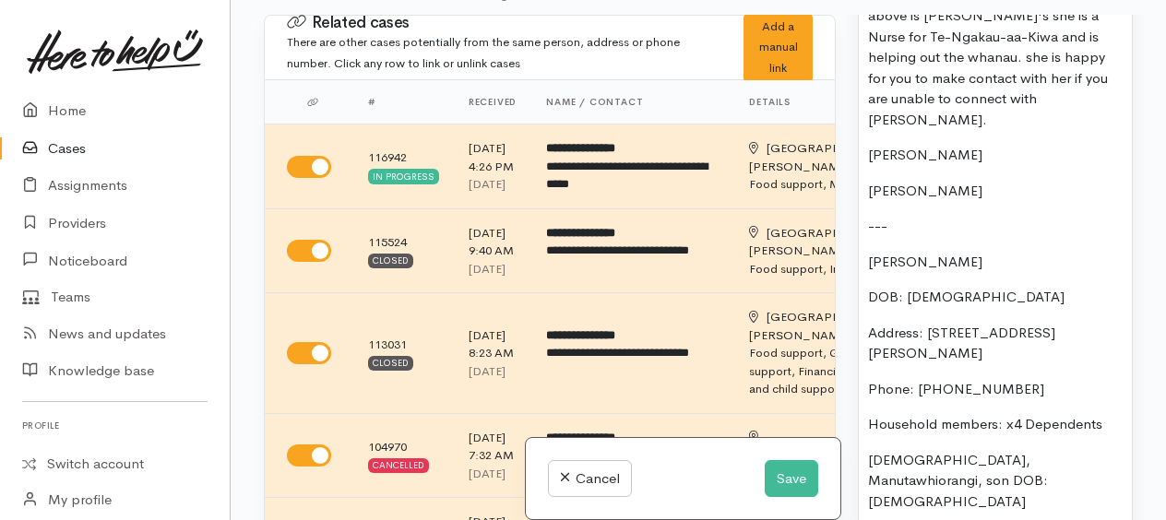
scroll to position [2032, 0]
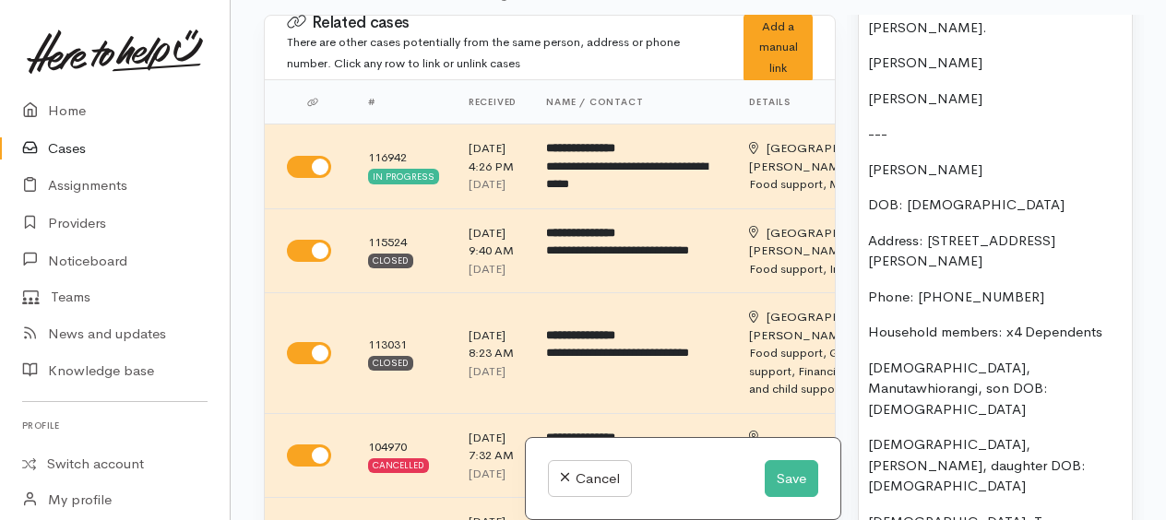
click at [1005, 287] on p "Phone: [PHONE_NUMBER]" at bounding box center [995, 297] width 255 height 21
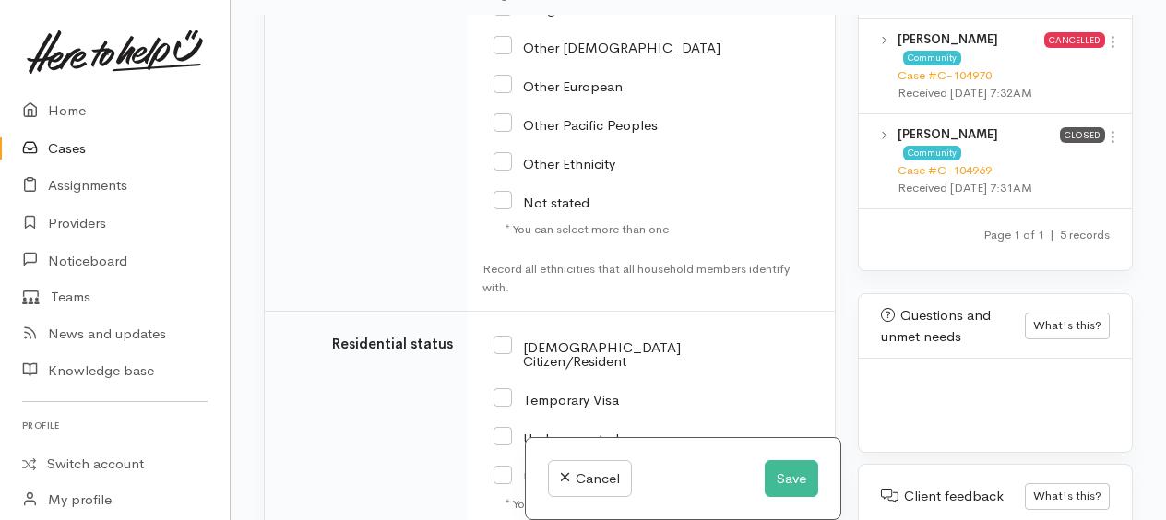
scroll to position [5064, 0]
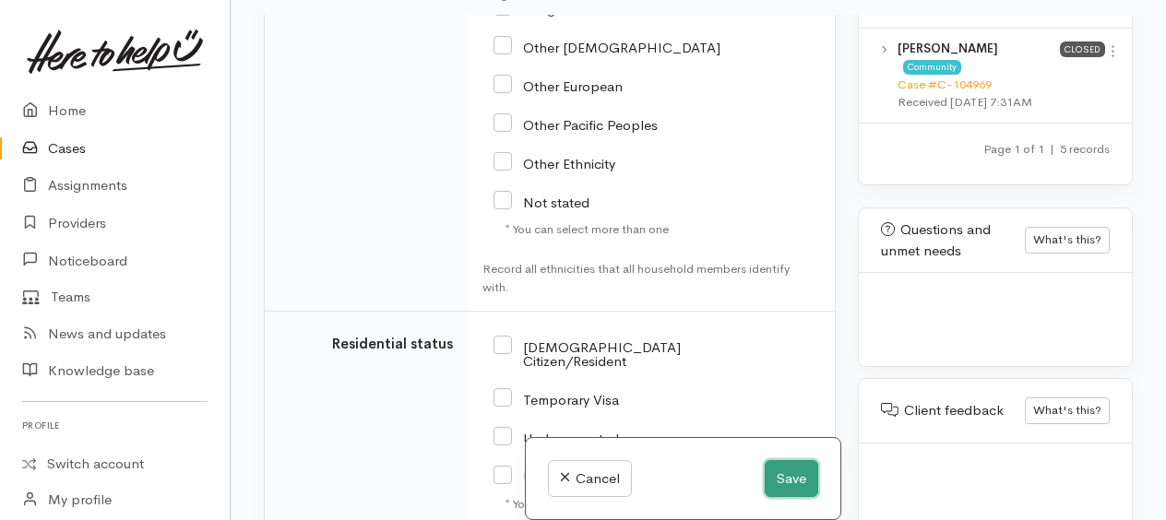
click at [812, 463] on div "Cancel Save" at bounding box center [683, 479] width 315 height 82
click at [773, 473] on button "Save" at bounding box center [792, 479] width 54 height 38
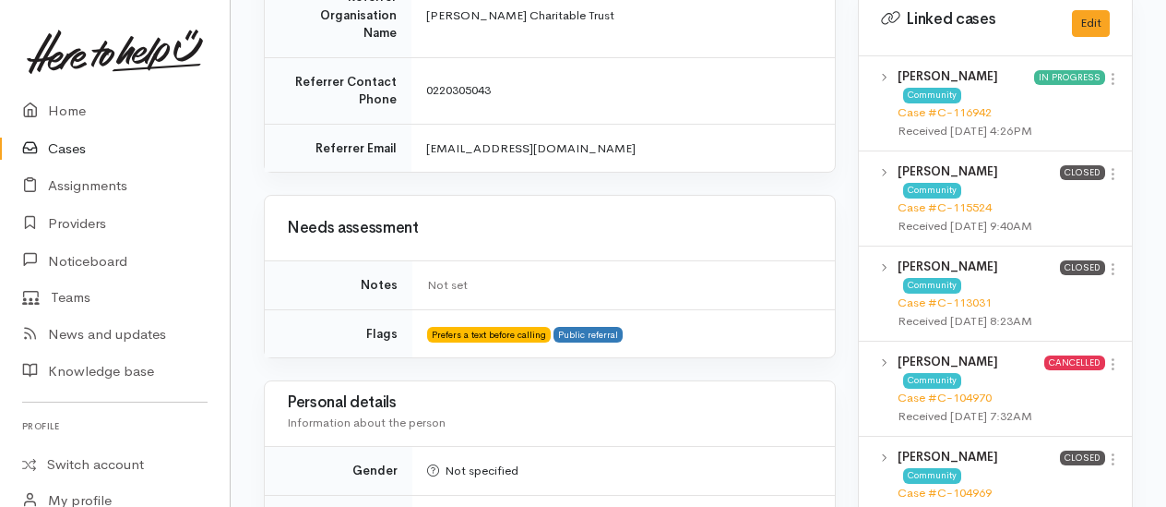
scroll to position [830, 0]
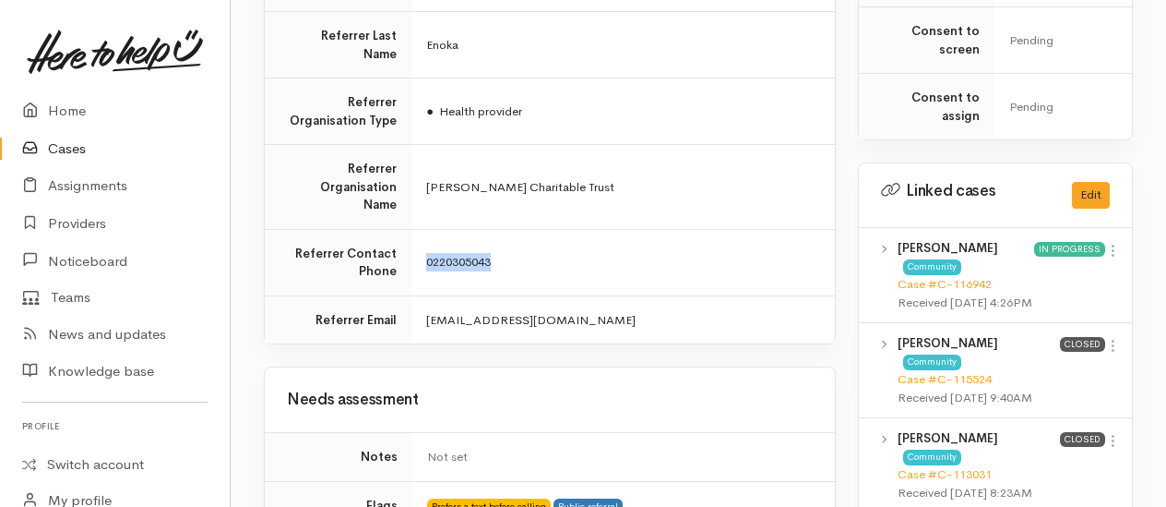
drag, startPoint x: 506, startPoint y: 197, endPoint x: 425, endPoint y: 196, distance: 80.3
click at [425, 229] on td "0220305043" at bounding box center [624, 262] width 424 height 66
copy span "0220305043"
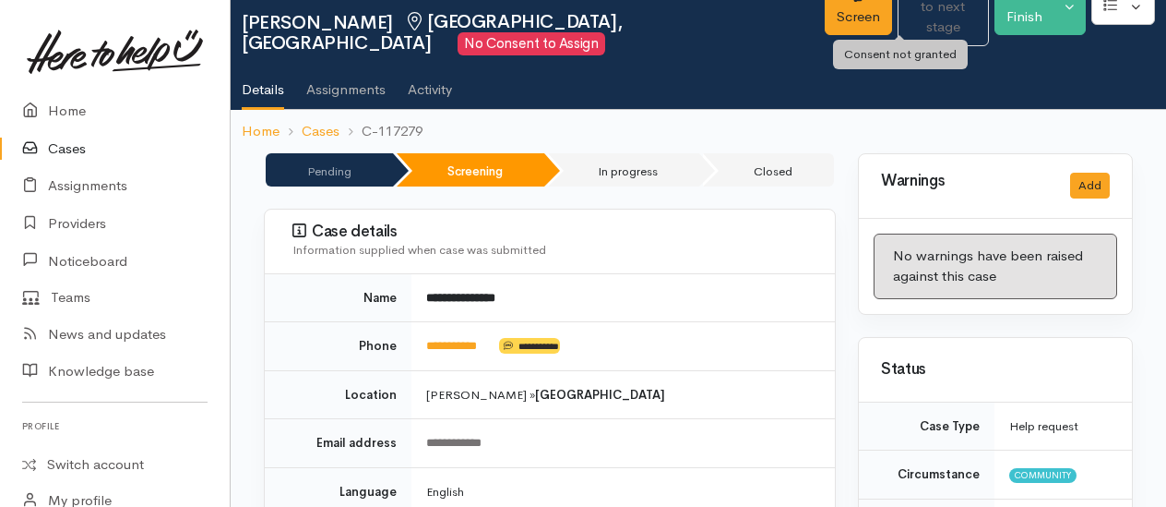
scroll to position [0, 0]
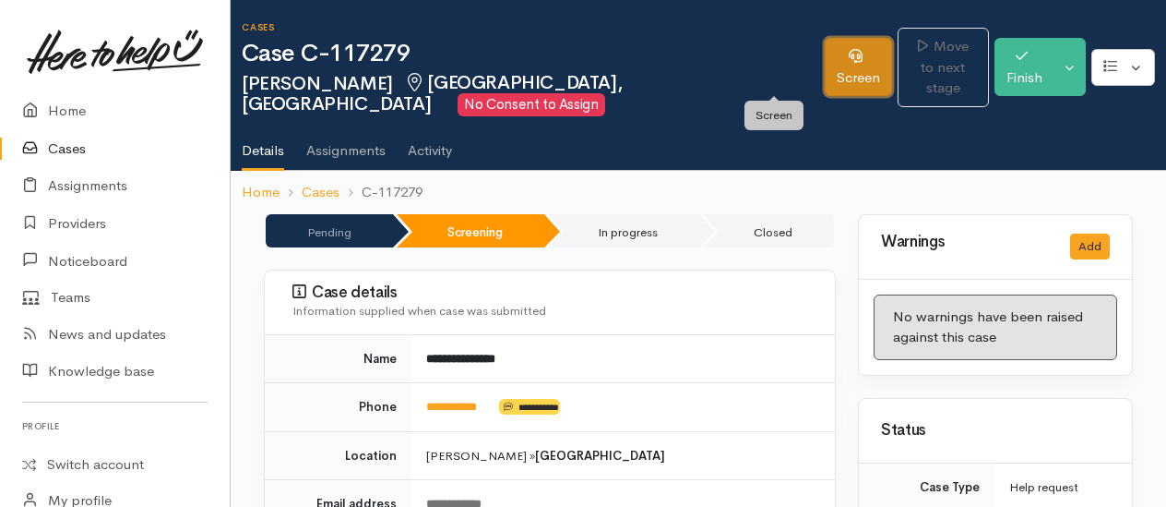
drag, startPoint x: 795, startPoint y: 54, endPoint x: 805, endPoint y: 57, distance: 9.9
click at [825, 54] on link "Screen" at bounding box center [858, 67] width 67 height 58
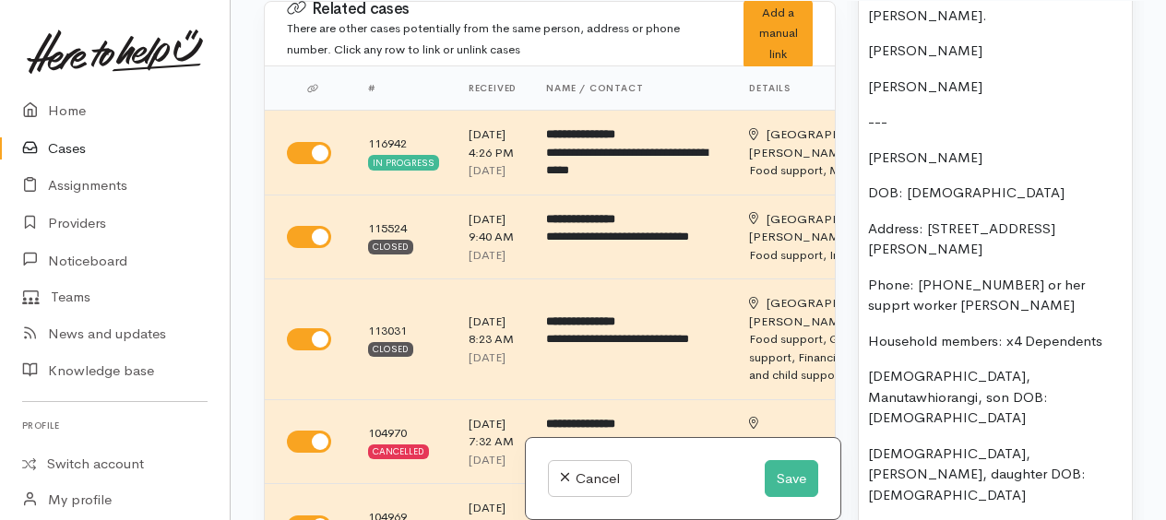
scroll to position [2122, 0]
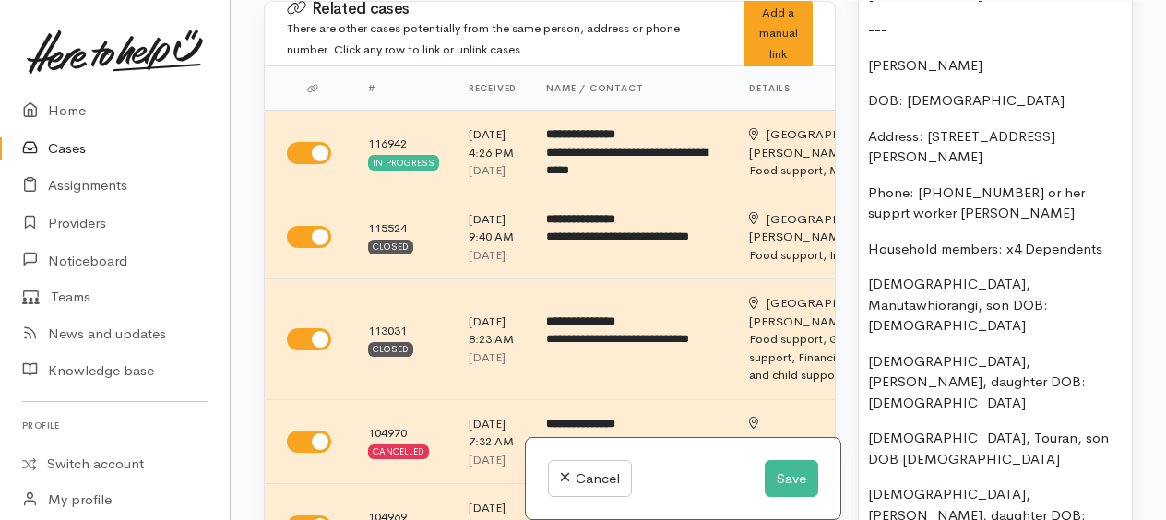
click at [959, 183] on p "Phone: 0224976743 or her supprt worker Talia" at bounding box center [995, 204] width 255 height 42
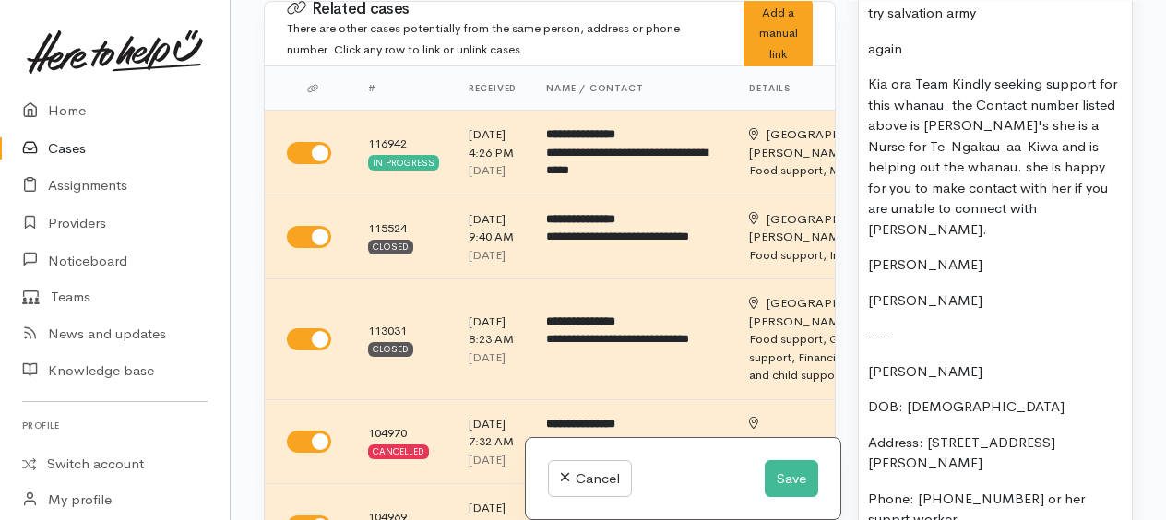
scroll to position [1845, 0]
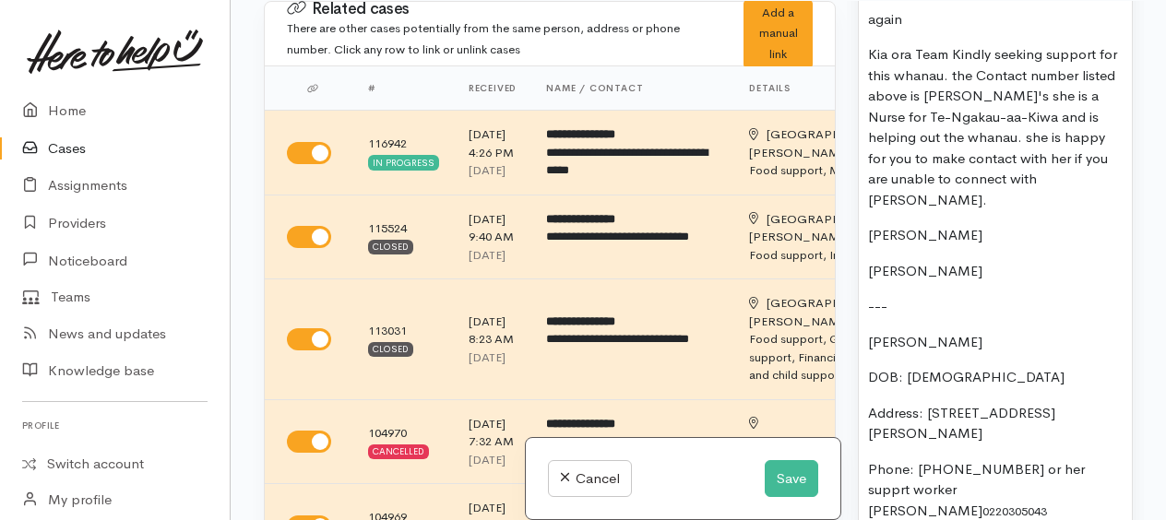
click at [917, 66] on p "Kia ora Team Kindly seeking support for this whanau. the Contact number listed …" at bounding box center [995, 127] width 255 height 166
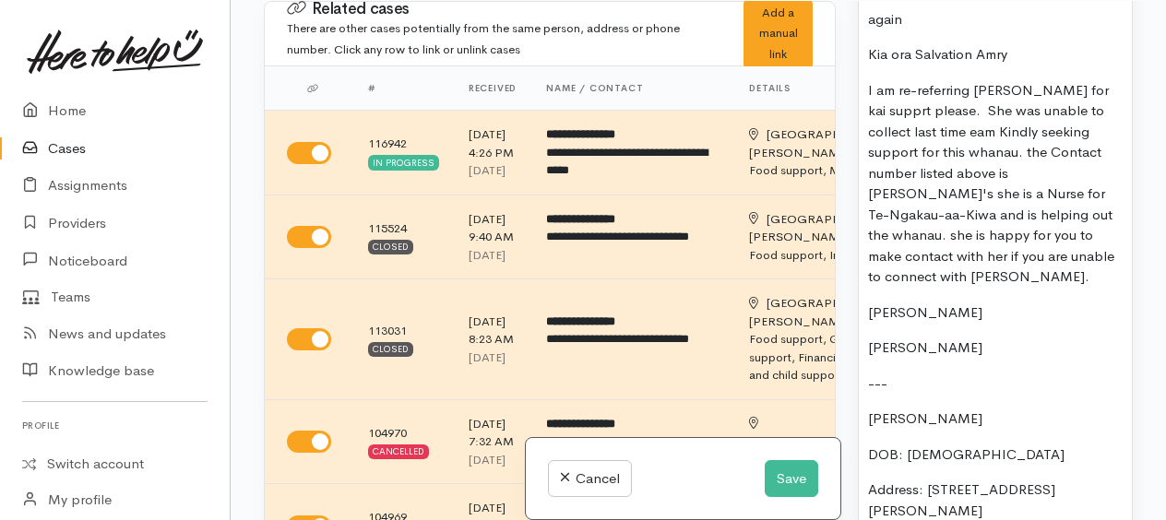
click at [995, 120] on p "I am re-referring Charlotte for kai supprt please. She was unable to collect la…" at bounding box center [995, 184] width 255 height 208
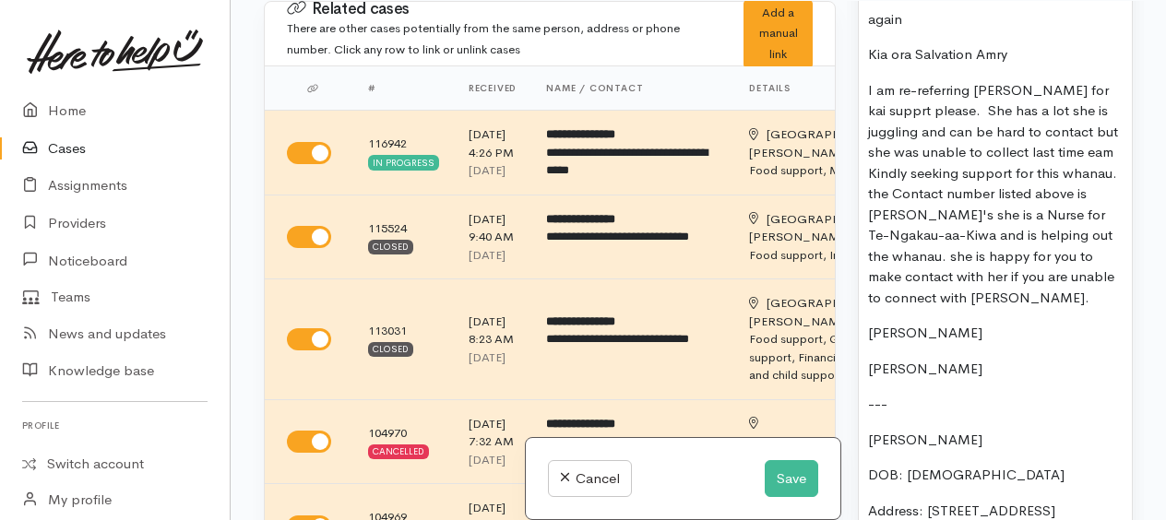
click at [899, 125] on p "I am re-referring Charlotte for kai supprt please. She has a lot she is jugglin…" at bounding box center [995, 194] width 255 height 229
click at [1093, 141] on p "I am re-referring Charlotte for kai support please. She has a lot she is juggli…" at bounding box center [995, 194] width 255 height 229
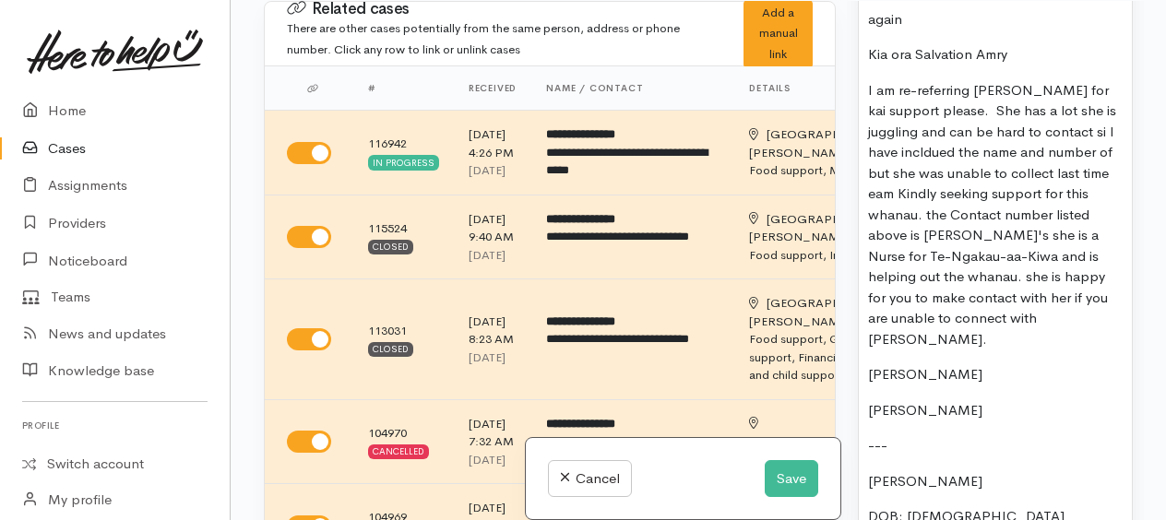
click at [923, 241] on p "I am re-referring Charlotte for kai support please. She has a lot she is juggli…" at bounding box center [995, 215] width 255 height 270
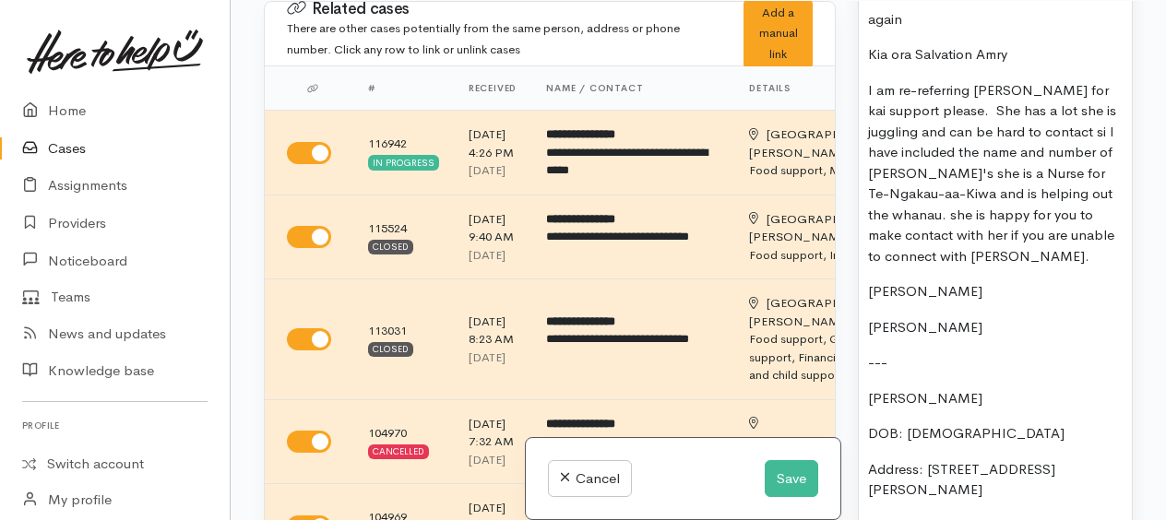
click at [902, 183] on p "I am re-referring Charlotte for kai support please. She has a lot she is juggli…" at bounding box center [995, 173] width 255 height 187
click at [974, 181] on p "I am re-referring Charlotte for kai support please. She has a lot she is juggli…" at bounding box center [995, 173] width 255 height 187
click at [914, 225] on p "I am re-referring Charlotte for kai support please. She has a lot she is juggli…" at bounding box center [995, 173] width 255 height 187
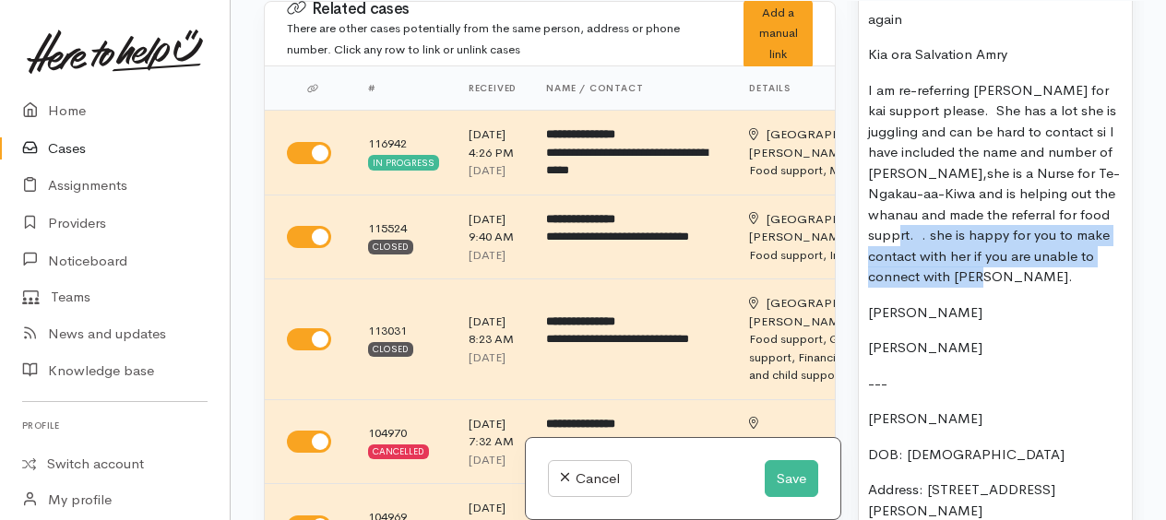
drag, startPoint x: 933, startPoint y: 245, endPoint x: 1023, endPoint y: 288, distance: 99.9
click at [1023, 288] on p "I am re-referring Charlotte for kai support please. She has a lot she is juggli…" at bounding box center [995, 184] width 255 height 208
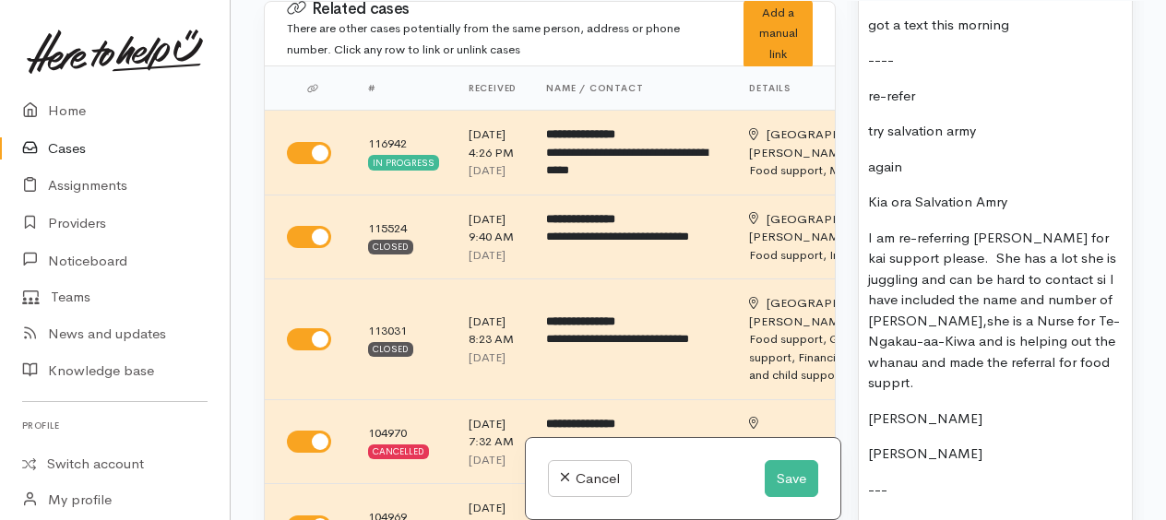
scroll to position [1753, 0]
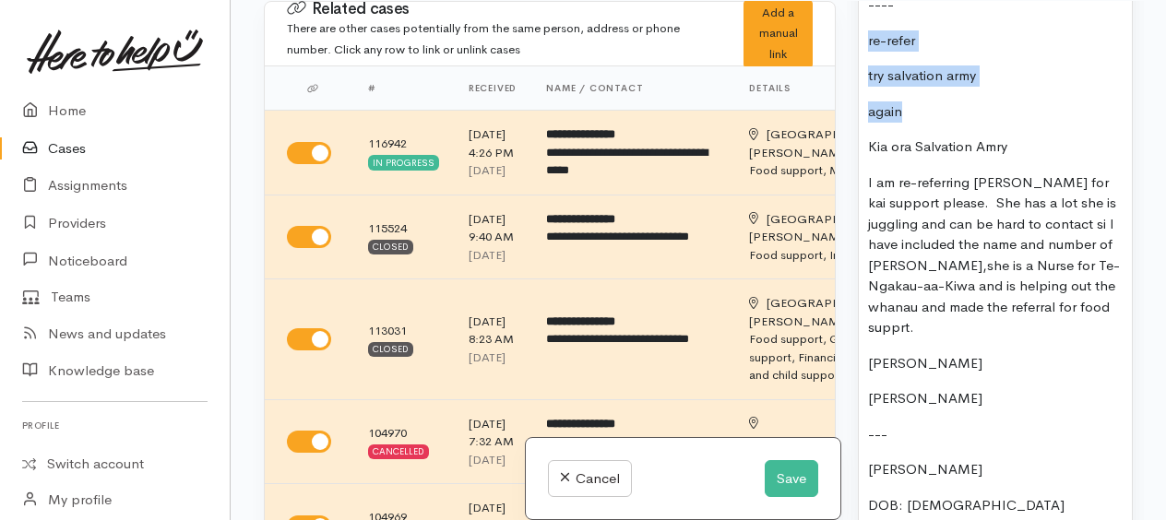
drag, startPoint x: 867, startPoint y: 50, endPoint x: 923, endPoint y: 100, distance: 74.5
click at [1051, 119] on p "again" at bounding box center [995, 112] width 255 height 21
click at [1018, 153] on p "Kia ora Salvation Amry" at bounding box center [995, 147] width 255 height 21
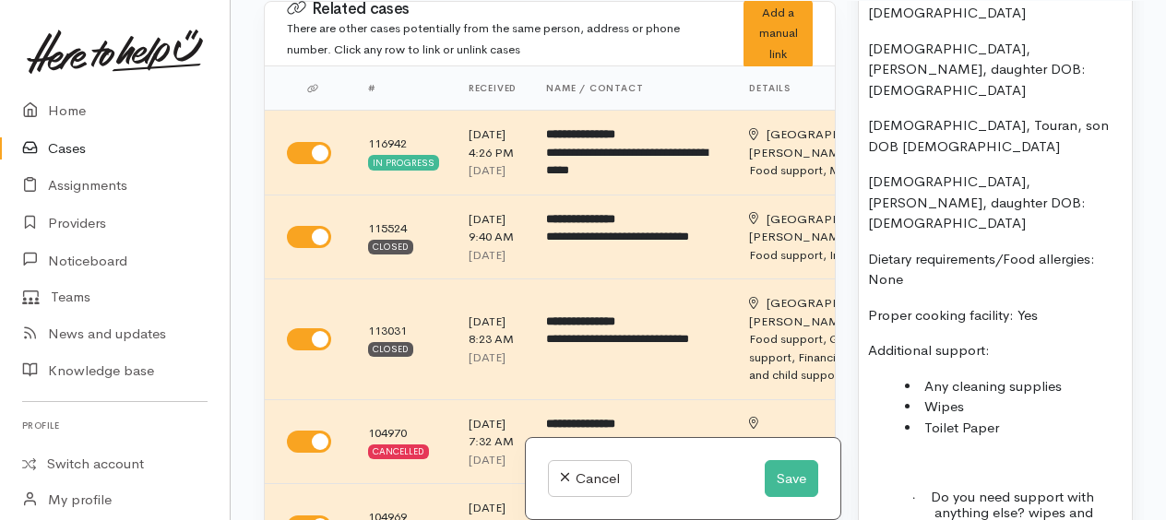
scroll to position [2584, 0]
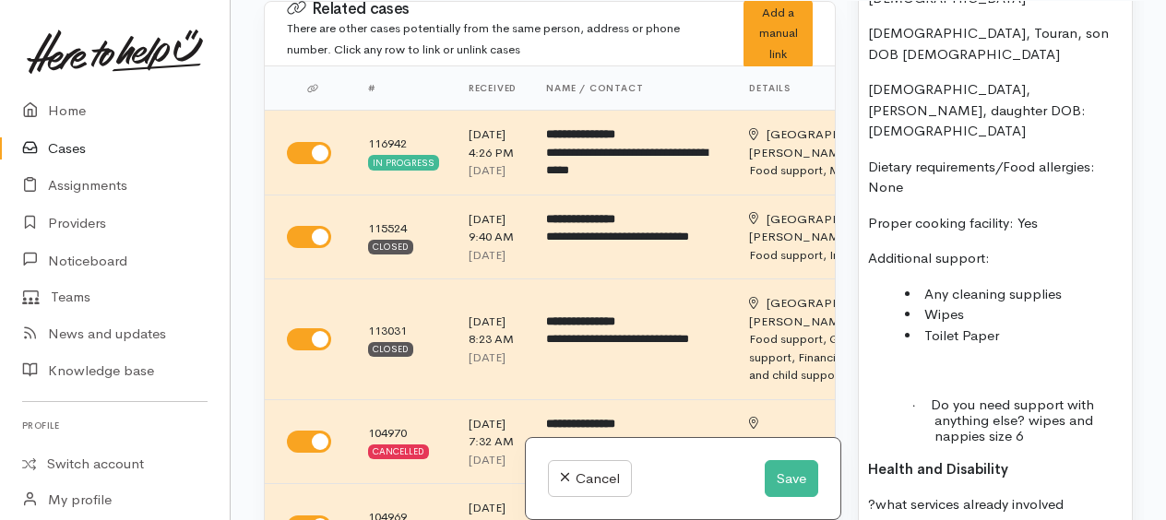
drag, startPoint x: 928, startPoint y: 207, endPoint x: 973, endPoint y: 220, distance: 46.1
click at [973, 284] on ul "Any cleaning supplies Wipes Toilet Paper" at bounding box center [995, 315] width 255 height 63
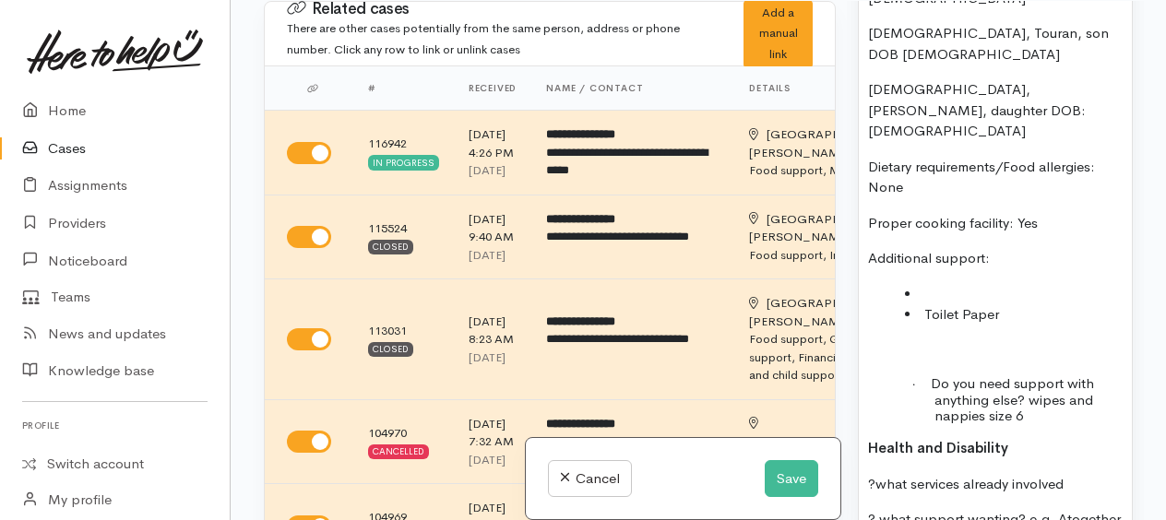
click at [998, 248] on p "Additional support:" at bounding box center [995, 258] width 255 height 21
click at [919, 305] on li "Toilet Paper" at bounding box center [1014, 315] width 218 height 21
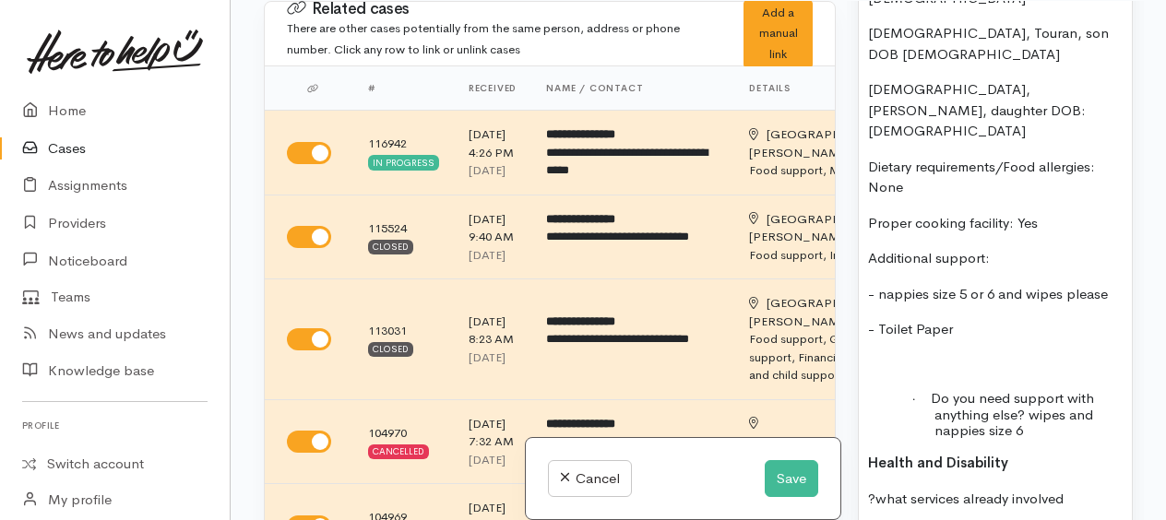
drag, startPoint x: 919, startPoint y: 304, endPoint x: 1053, endPoint y: 332, distance: 136.8
click at [1053, 390] on p "· Do you need support with anything else? wipes and nappies size 6" at bounding box center [1029, 414] width 188 height 48
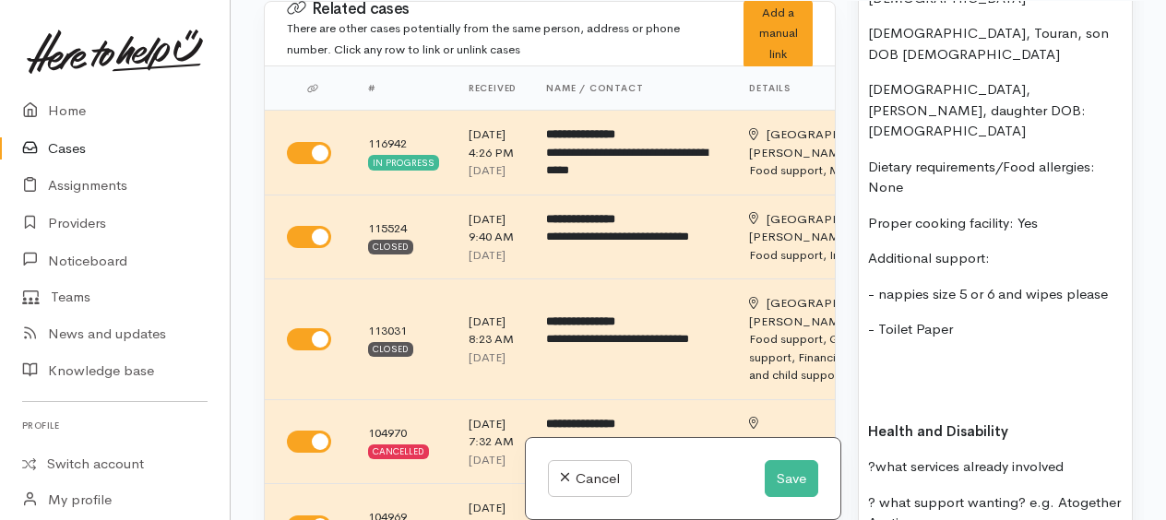
click at [877, 355] on p at bounding box center [995, 365] width 255 height 21
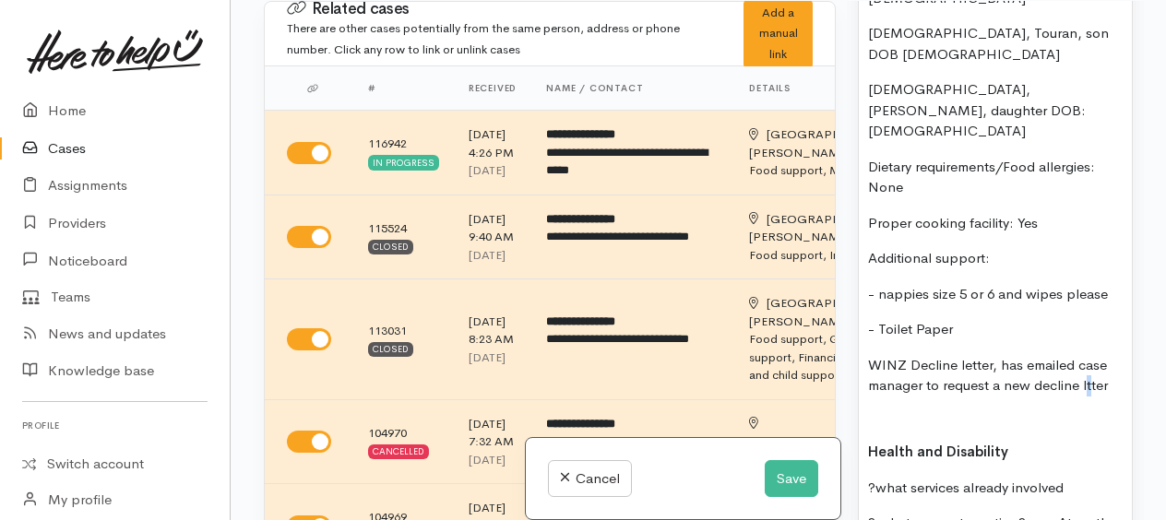
click at [1090, 355] on p "WINZ Decline letter, has emailed case manager to request a new decline ltter" at bounding box center [995, 376] width 255 height 42
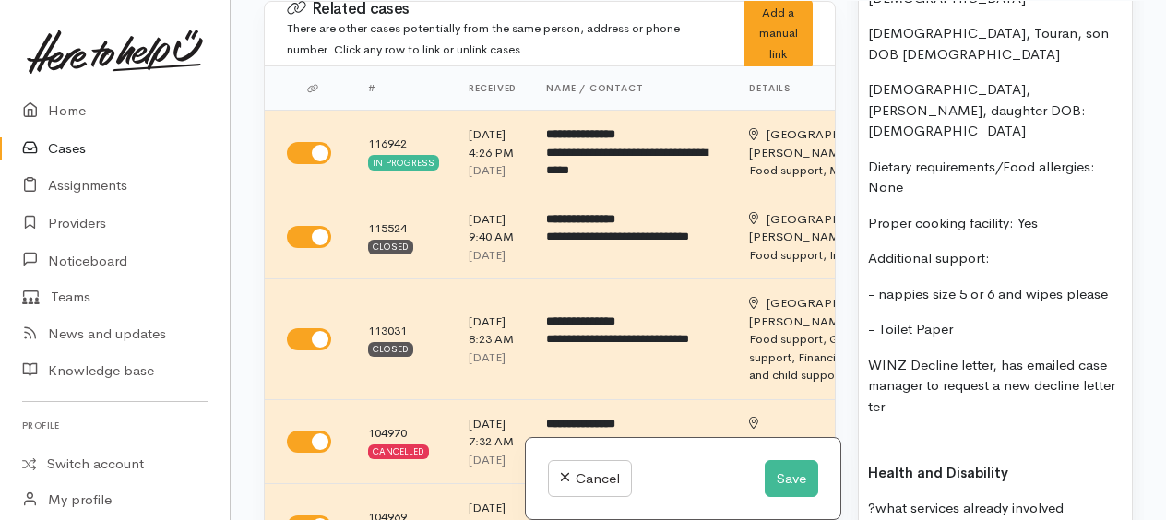
click at [919, 328] on div "MH - leaver for now Ruth counselling Friday Has current case where assignment m…" at bounding box center [995, 484] width 273 height 3208
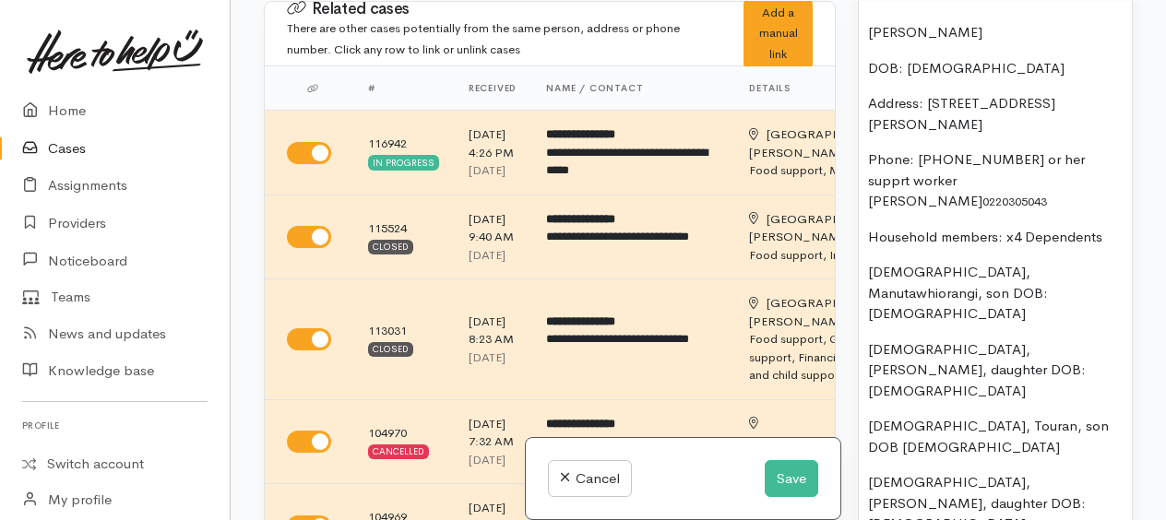
scroll to position [2187, 0]
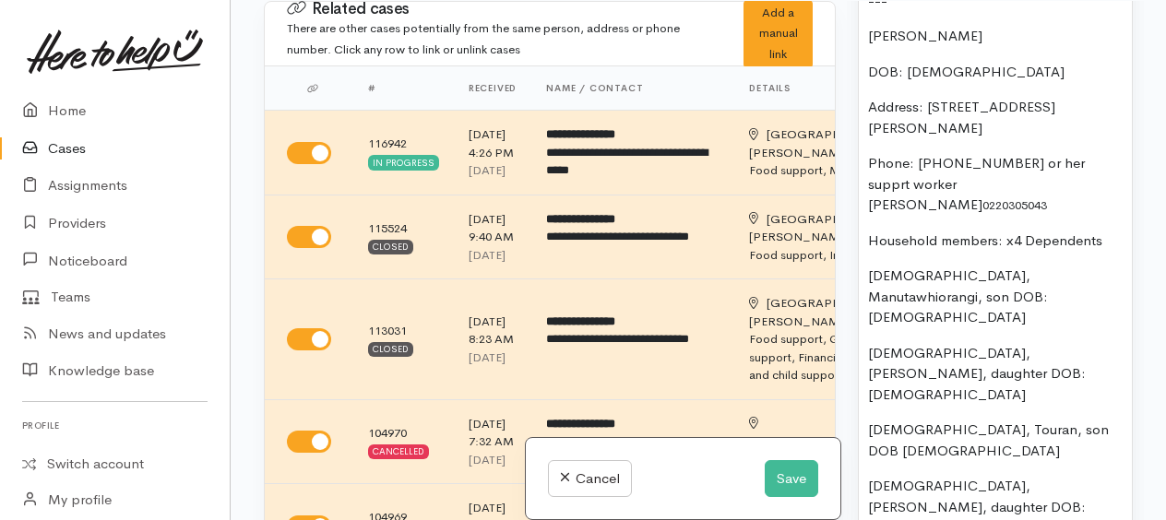
drag, startPoint x: 914, startPoint y: 309, endPoint x: 863, endPoint y: 24, distance: 289.8
copy div "Charlotte Ashby DOB: 16/6/1984 Address: 27 Ross Crescent, Fairfield Phone: 0224…"
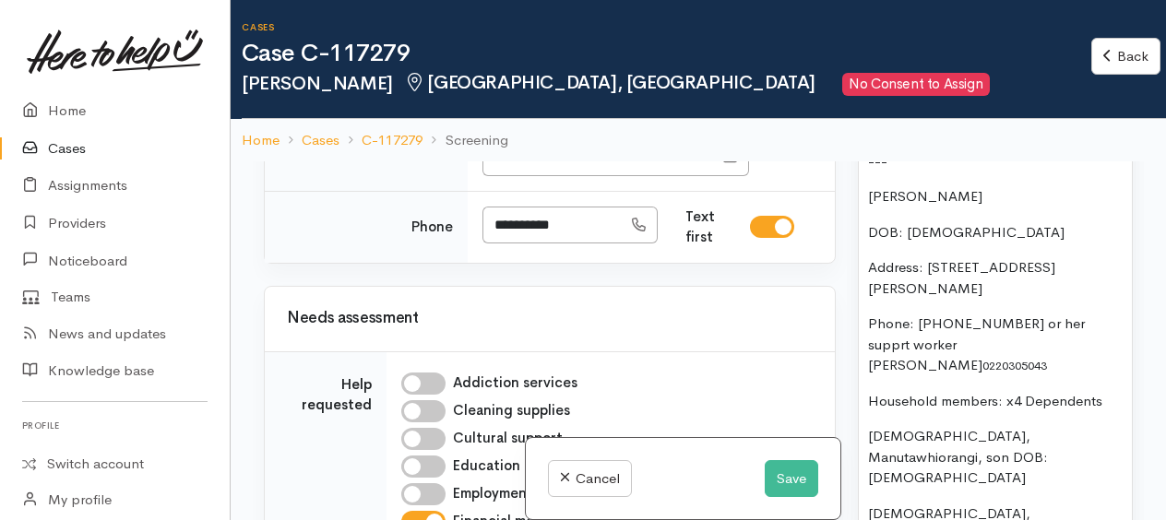
scroll to position [1200, 0]
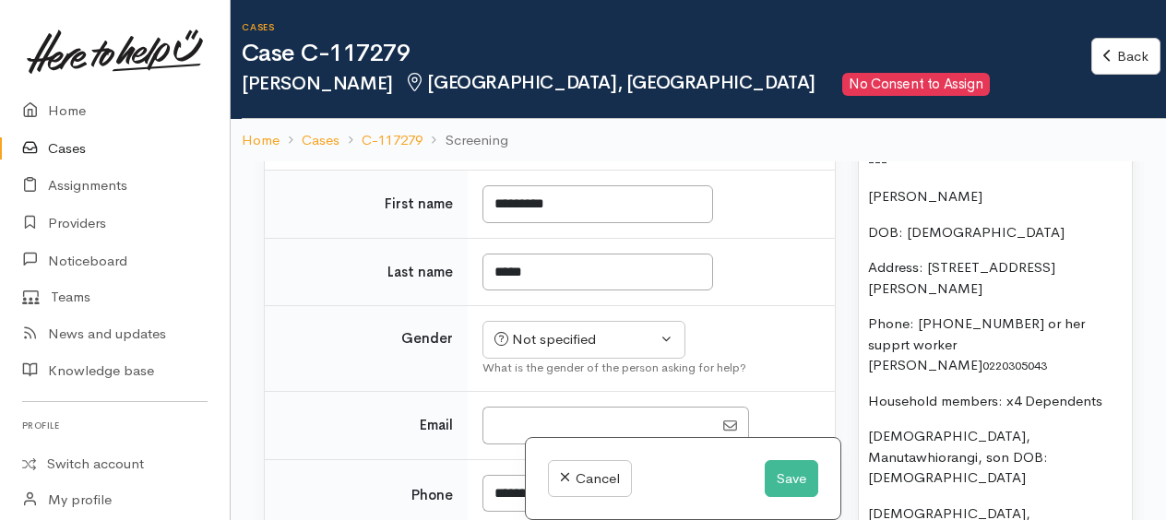
click at [479, 33] on input "I have been given consent to capture screening information" at bounding box center [482, 22] width 44 height 22
checkbox input "true"
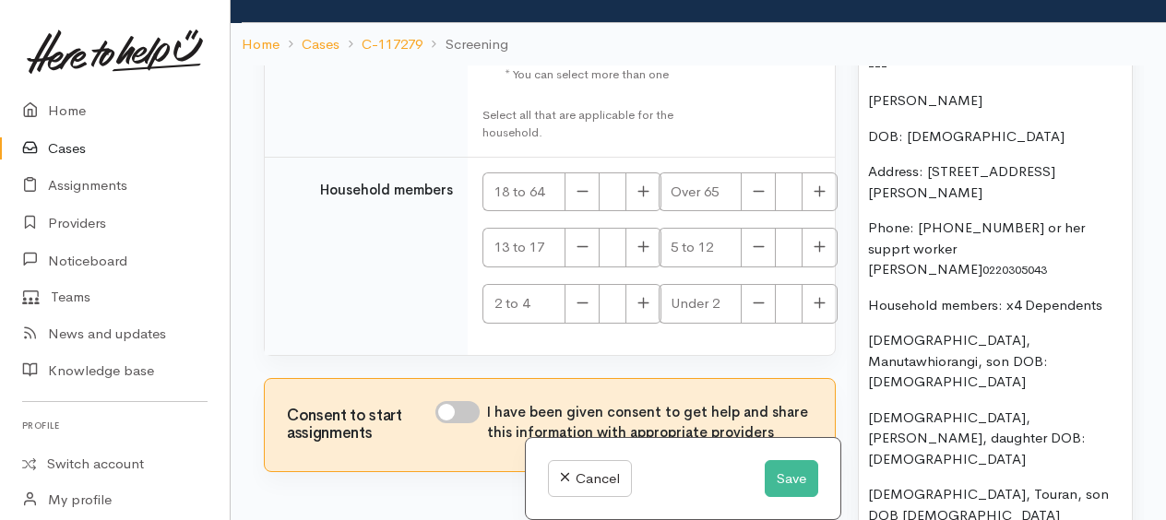
scroll to position [161, 0]
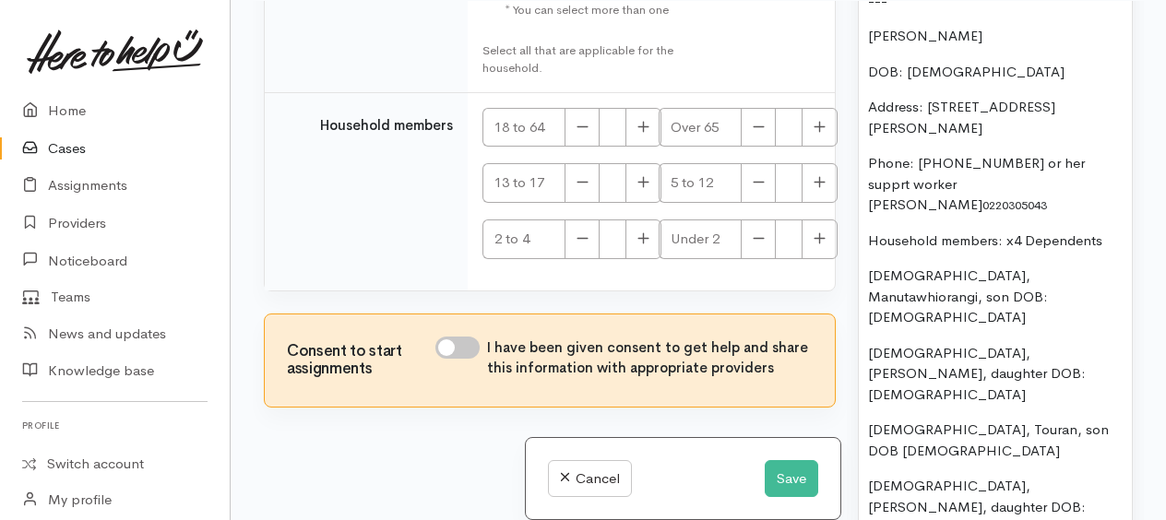
click at [450, 349] on input "I have been given consent to get help and share this information with appropria…" at bounding box center [458, 348] width 44 height 22
checkbox input "true"
click at [639, 137] on button "button" at bounding box center [644, 128] width 36 height 40
type input "1"
click at [815, 186] on icon "button" at bounding box center [820, 182] width 12 height 14
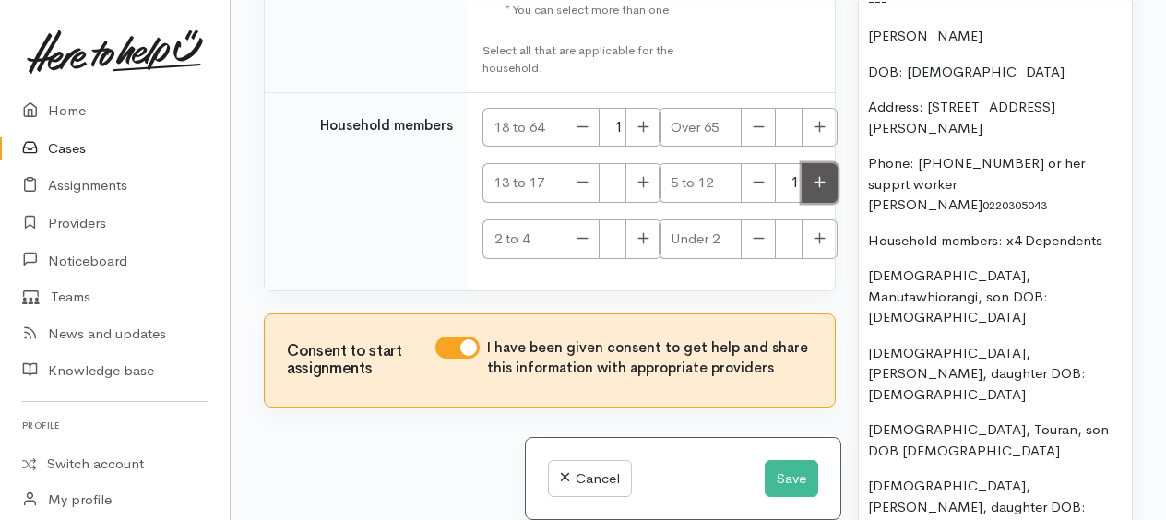
click at [818, 186] on icon "button" at bounding box center [820, 182] width 12 height 14
click at [818, 187] on icon "button" at bounding box center [820, 182] width 12 height 14
type input "3"
click at [646, 249] on button "button" at bounding box center [644, 240] width 36 height 40
type input "1"
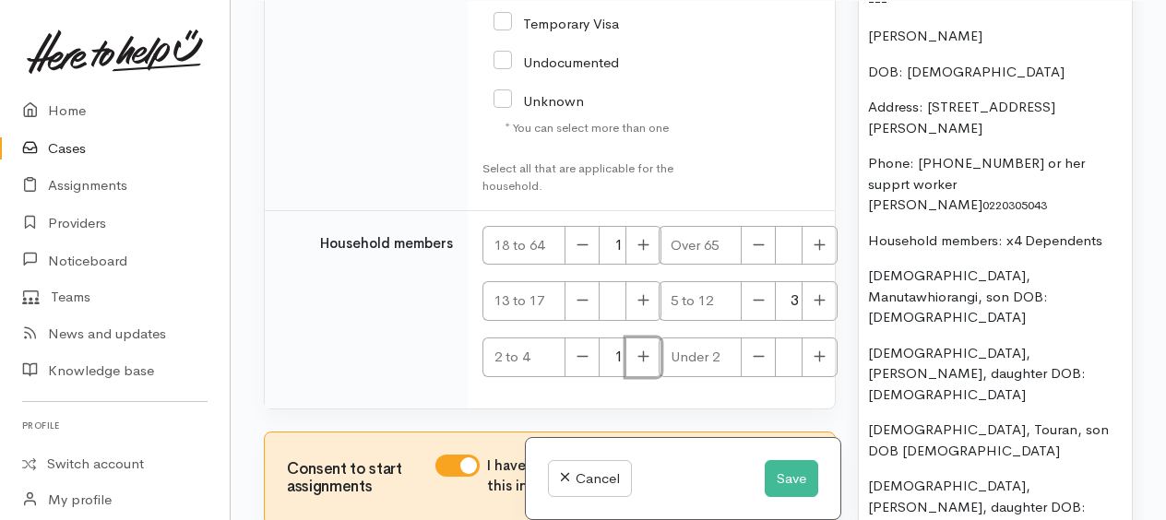
scroll to position [4126, 0]
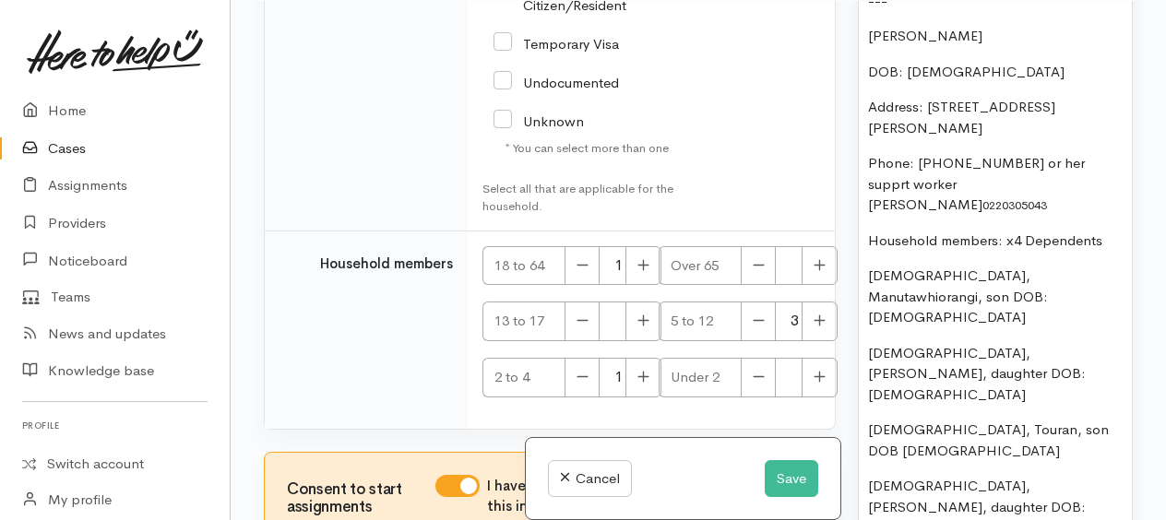
checkbox input "true"
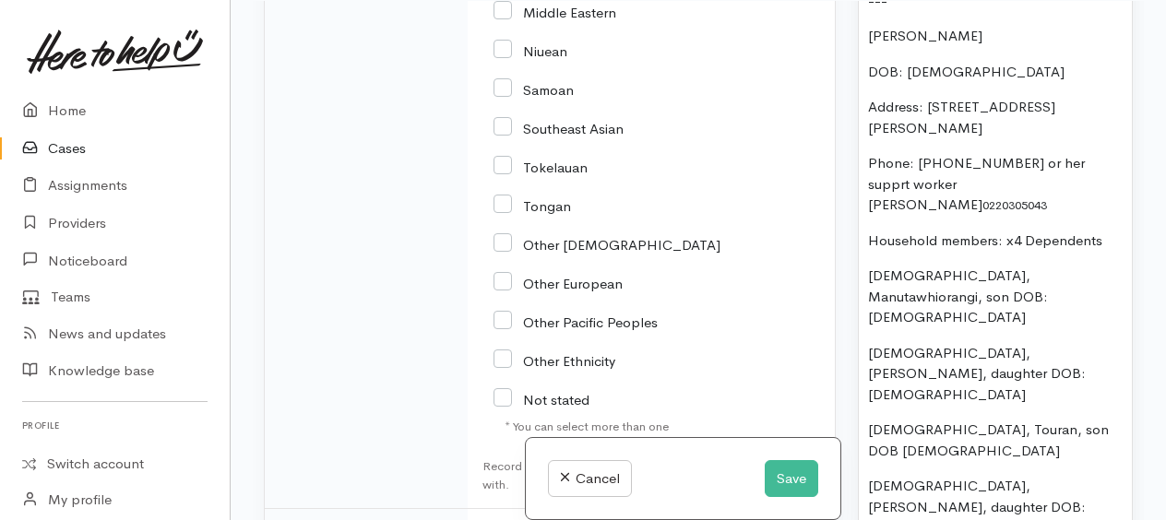
scroll to position [3480, 0]
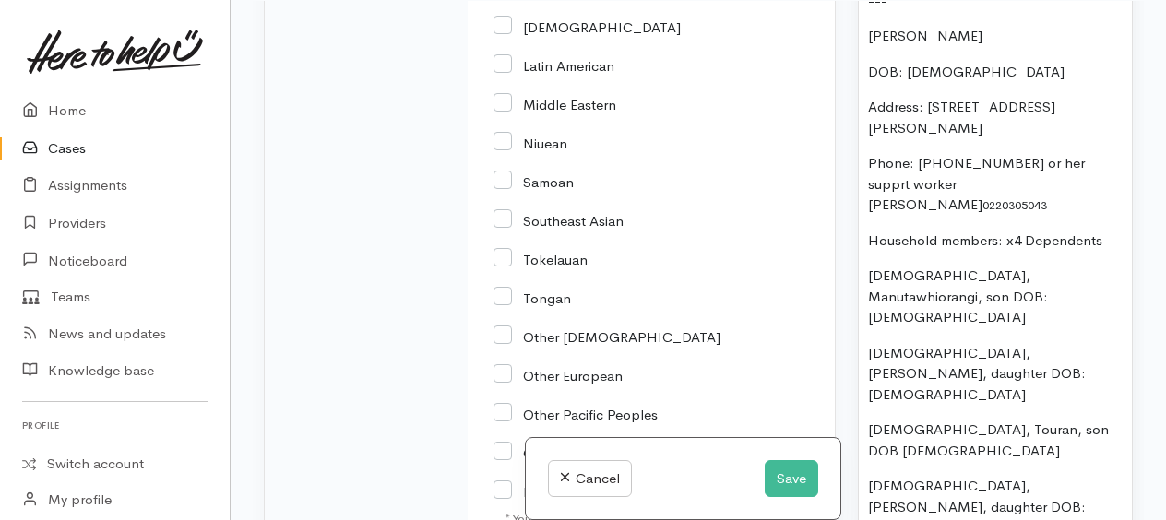
checkbox input "true"
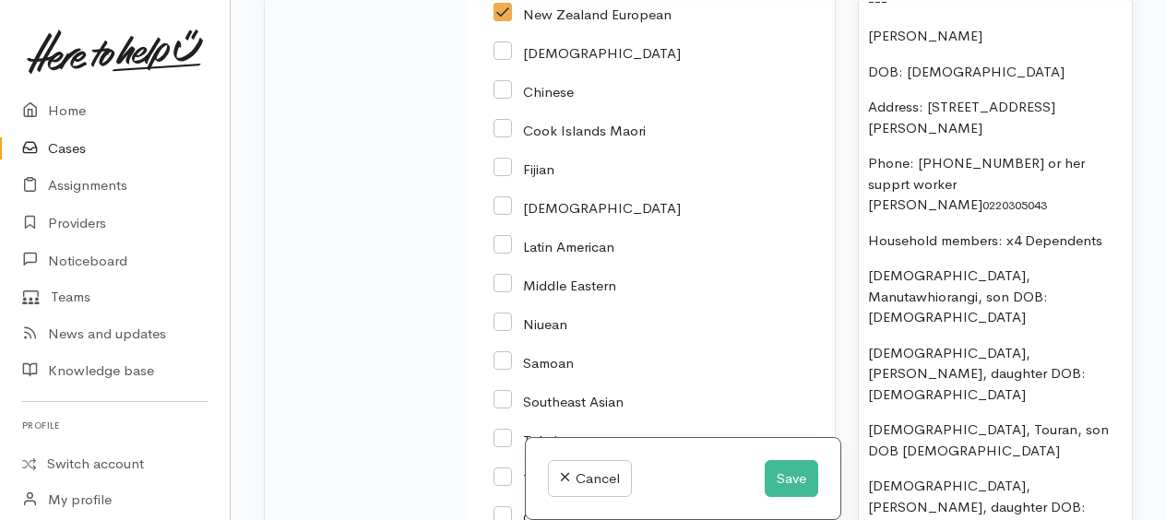
scroll to position [3111, 0]
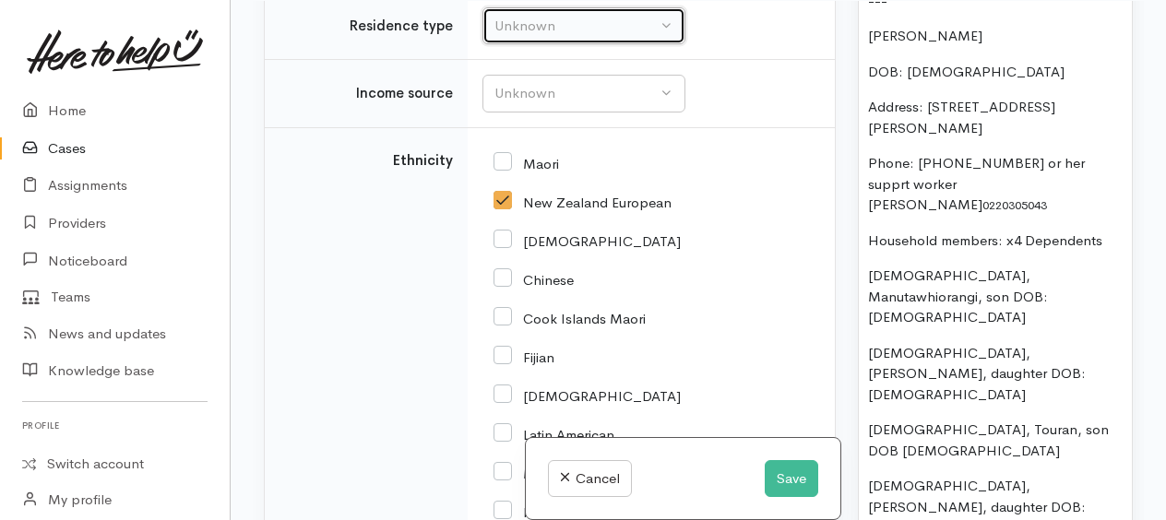
click at [526, 37] on div "Unknown" at bounding box center [576, 26] width 162 height 21
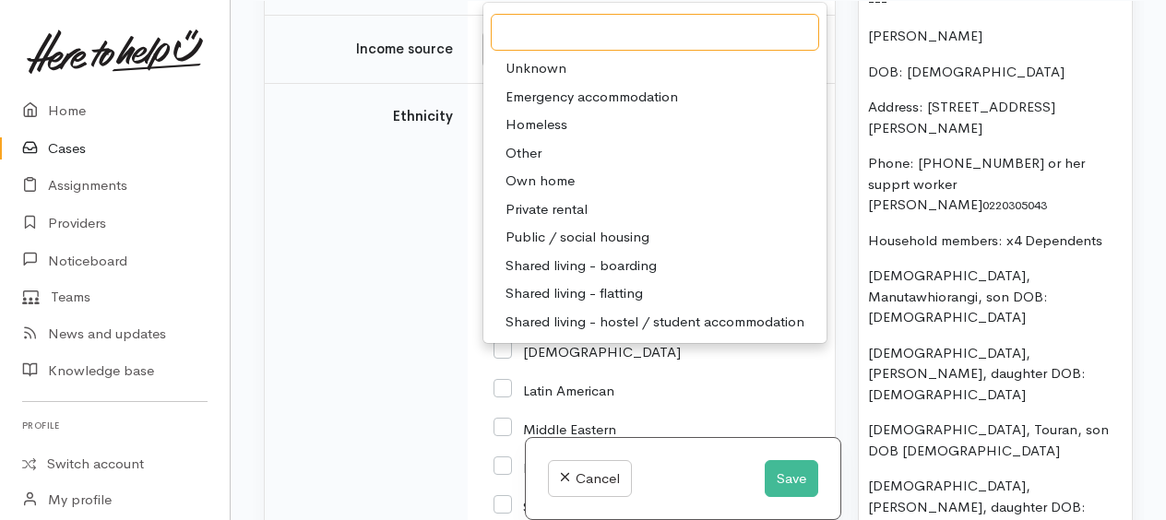
scroll to position [3295, 0]
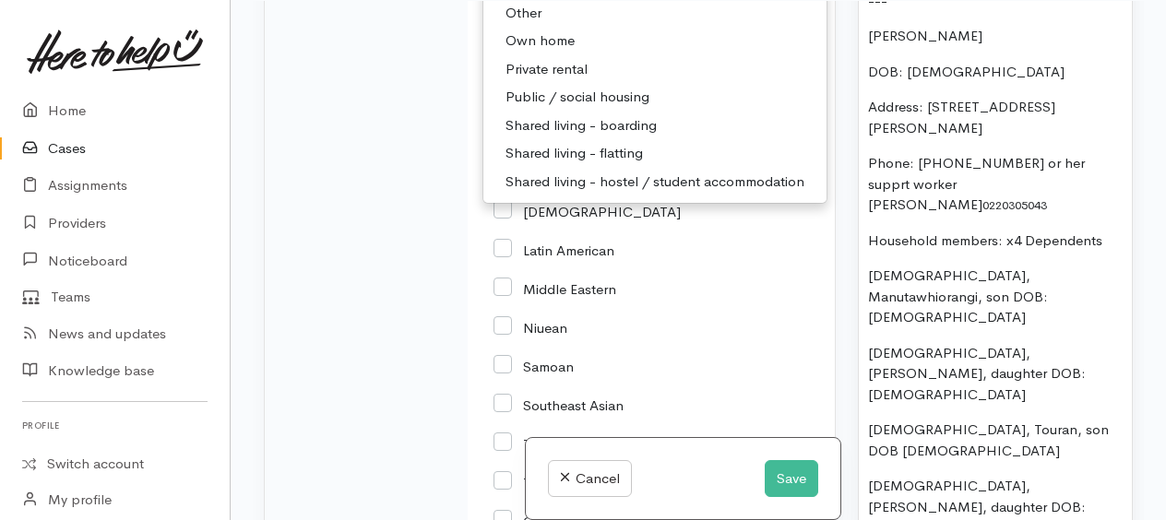
click at [565, 80] on span "Private rental" at bounding box center [547, 69] width 82 height 21
select select "2"
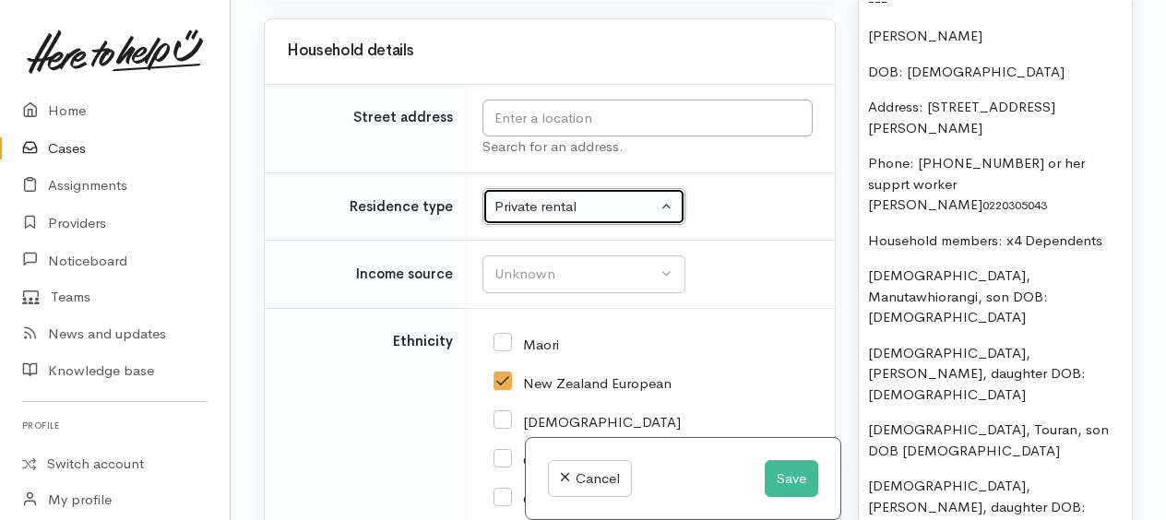
scroll to position [2926, 0]
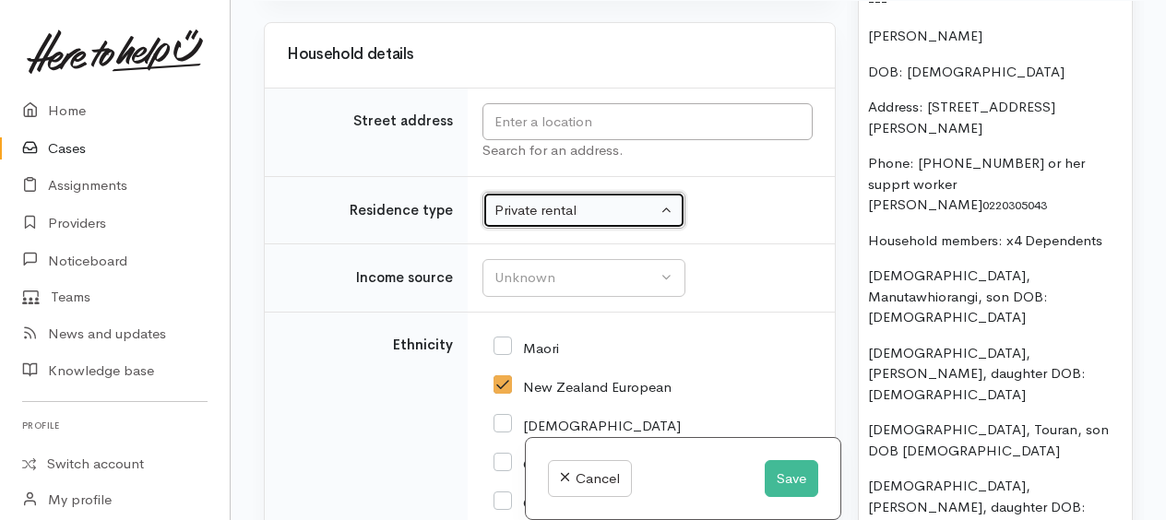
drag, startPoint x: 504, startPoint y: 434, endPoint x: 502, endPoint y: 419, distance: 14.9
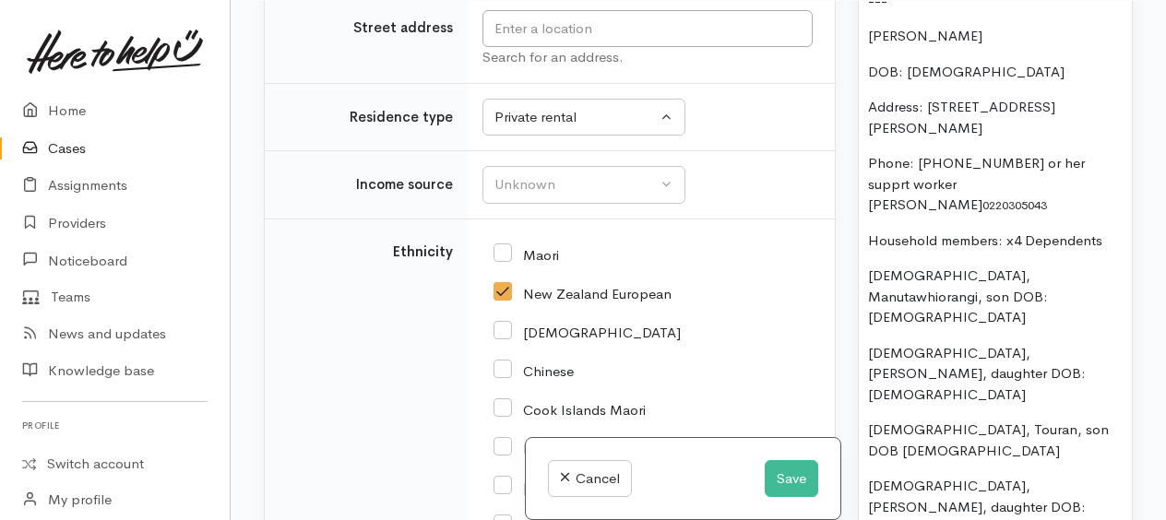
scroll to position [3111, 0]
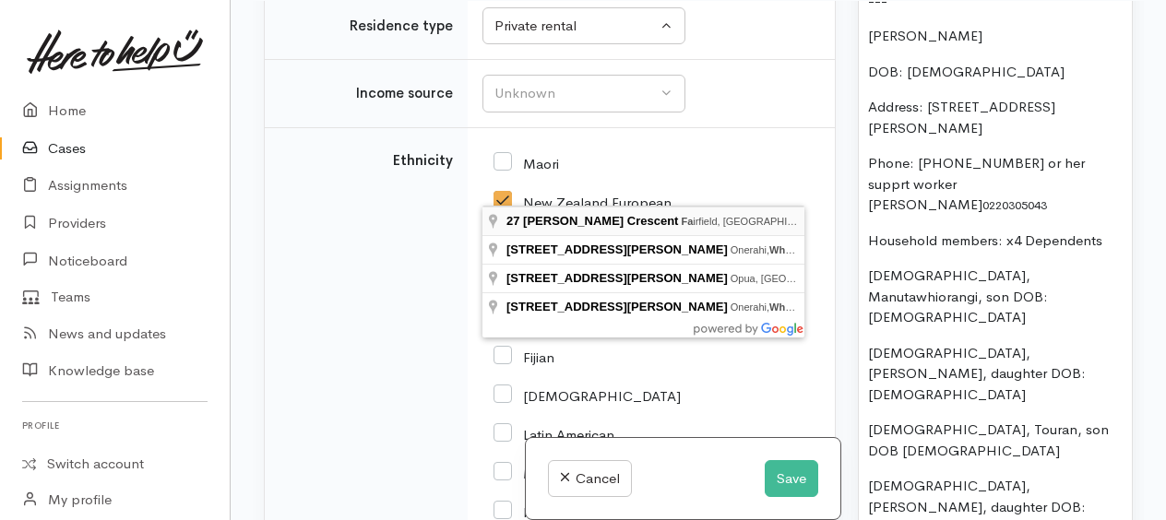
type input "27 Ross Crescent, Fairfield, Hamilton, New Zealand"
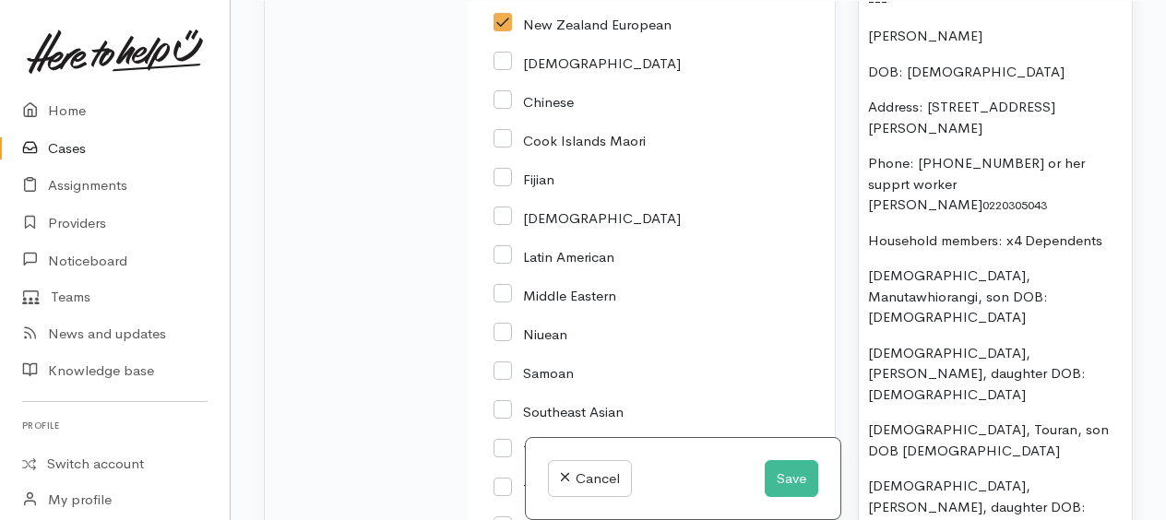
scroll to position [3295, 0]
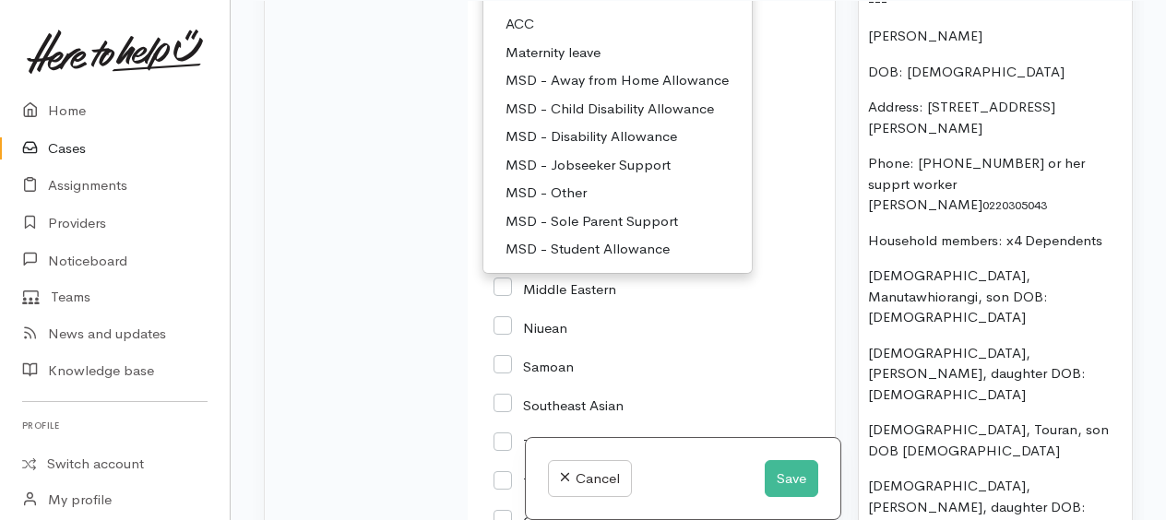
scroll to position [92, 0]
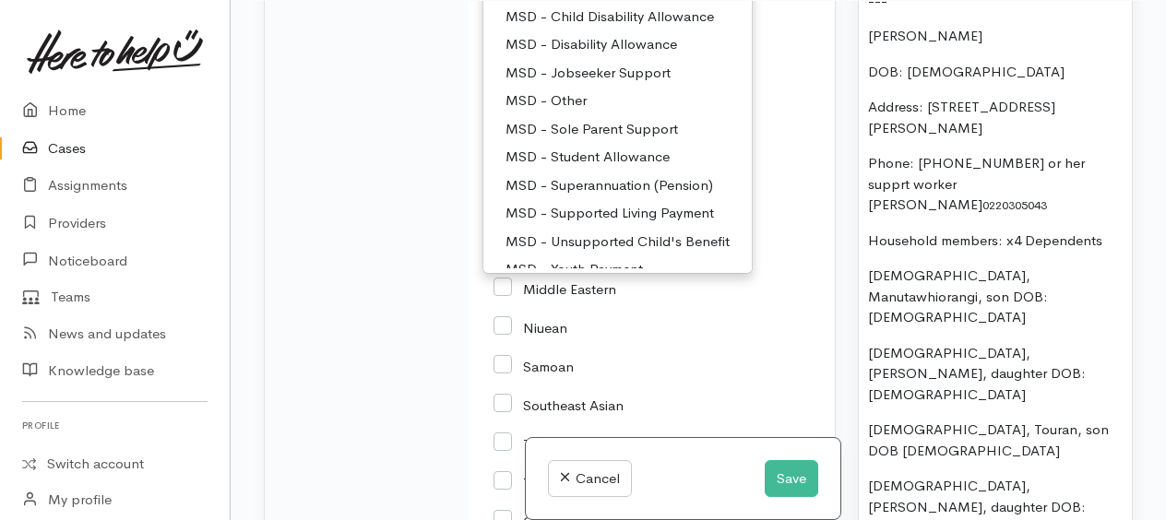
click at [592, 140] on span "MSD - Sole Parent Support" at bounding box center [592, 129] width 173 height 21
select select "7"
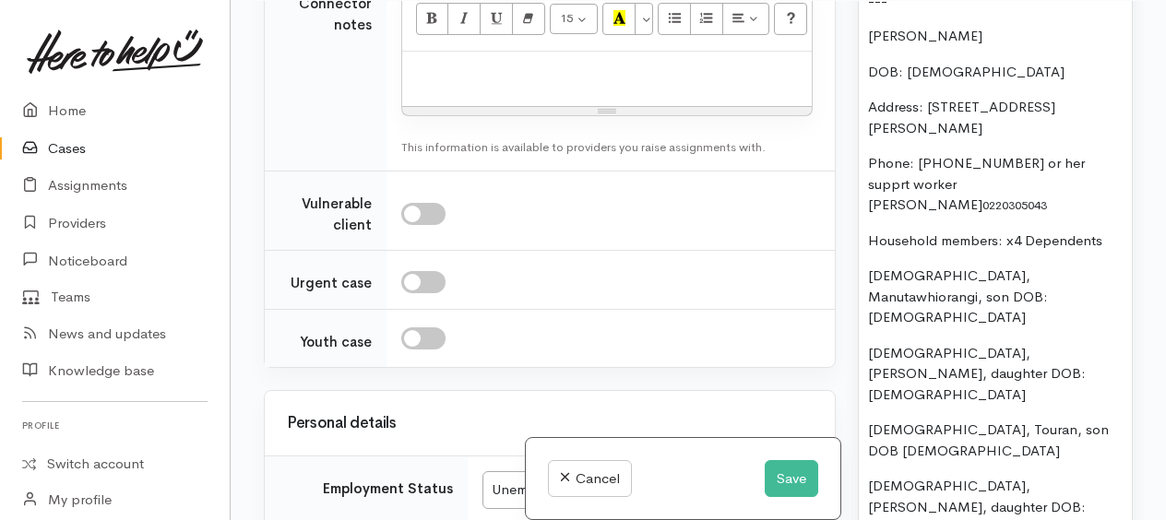
scroll to position [2372, 0]
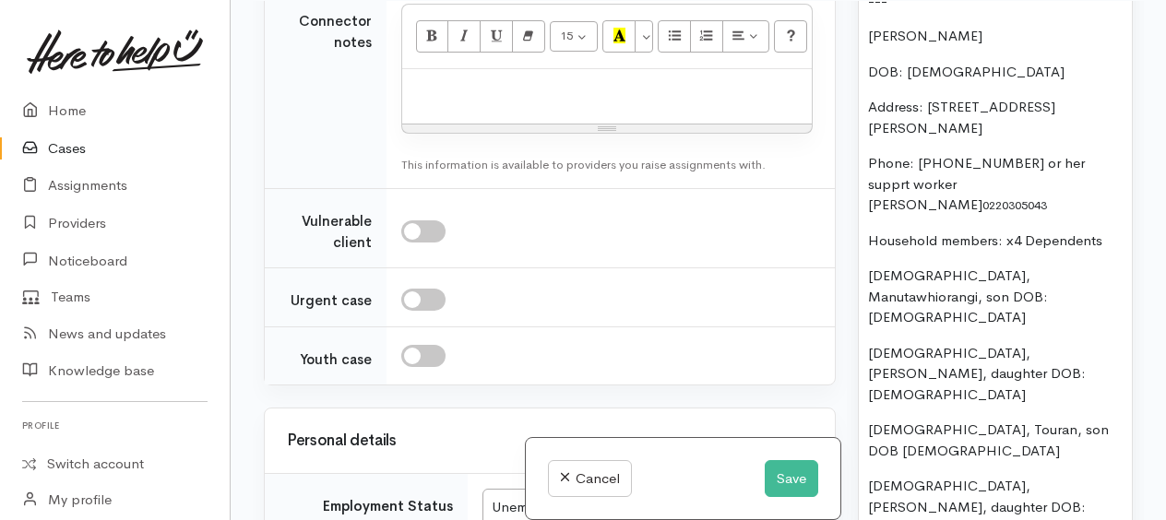
click at [426, 66] on span "No" at bounding box center [433, 54] width 19 height 21
select select "1"
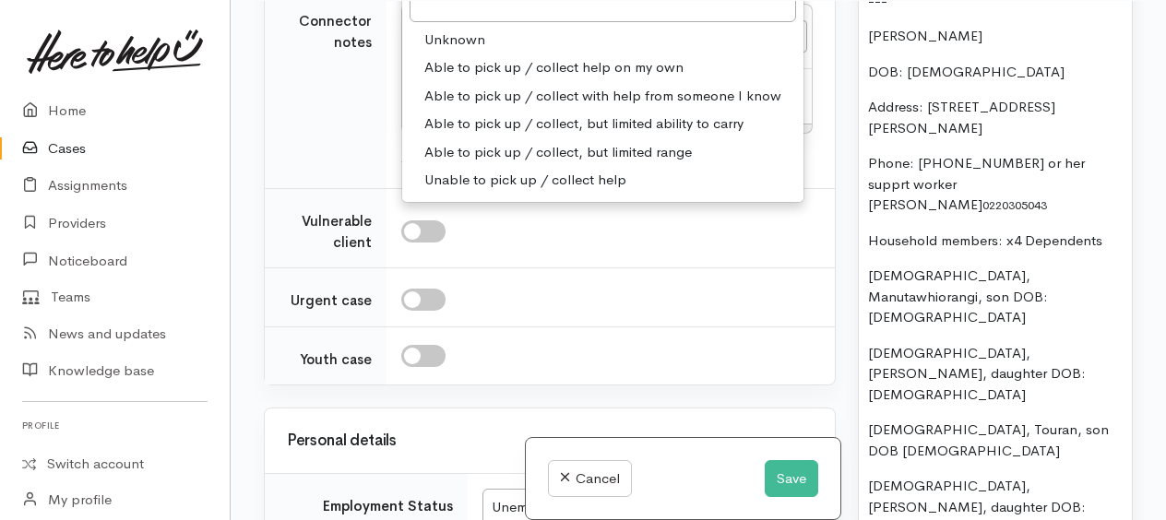
click at [560, 107] on span "Able to pick up / collect with help from someone I know" at bounding box center [602, 96] width 357 height 21
select select "5"
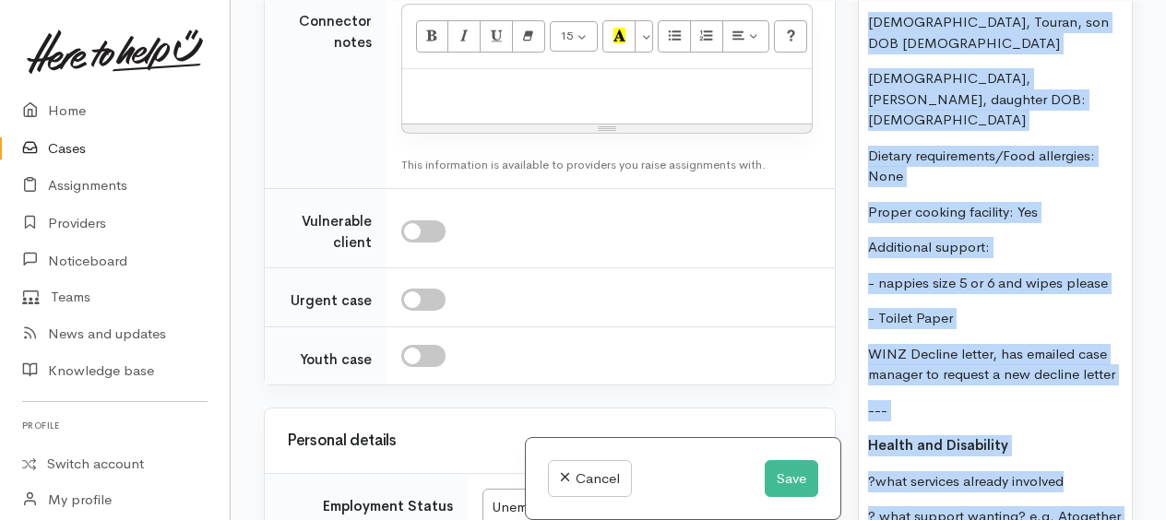
scroll to position [2598, 0]
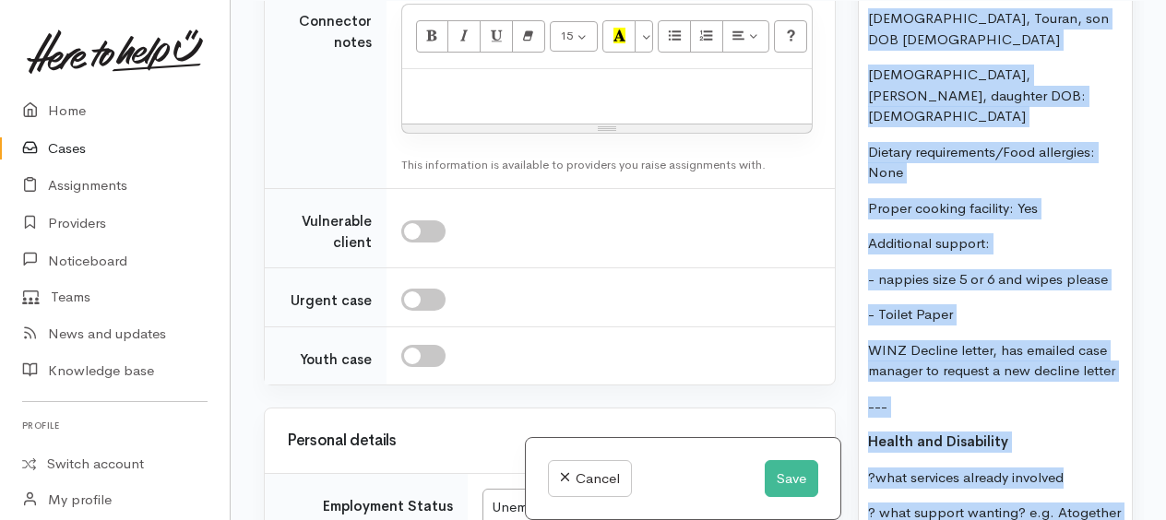
drag, startPoint x: 878, startPoint y: 51, endPoint x: 1034, endPoint y: 273, distance: 271.6
click at [1080, 293] on div "MH - leaver for now Ruth counselling Friday Has current case where assignment m…" at bounding box center [995, 461] width 273 height 3193
copy div "Charlotte Ashby DOB: 16/6/1984 Address: 27 Ross Crescent, Fairfield Phone: 0224…"
click at [782, 476] on button "Save" at bounding box center [792, 479] width 54 height 38
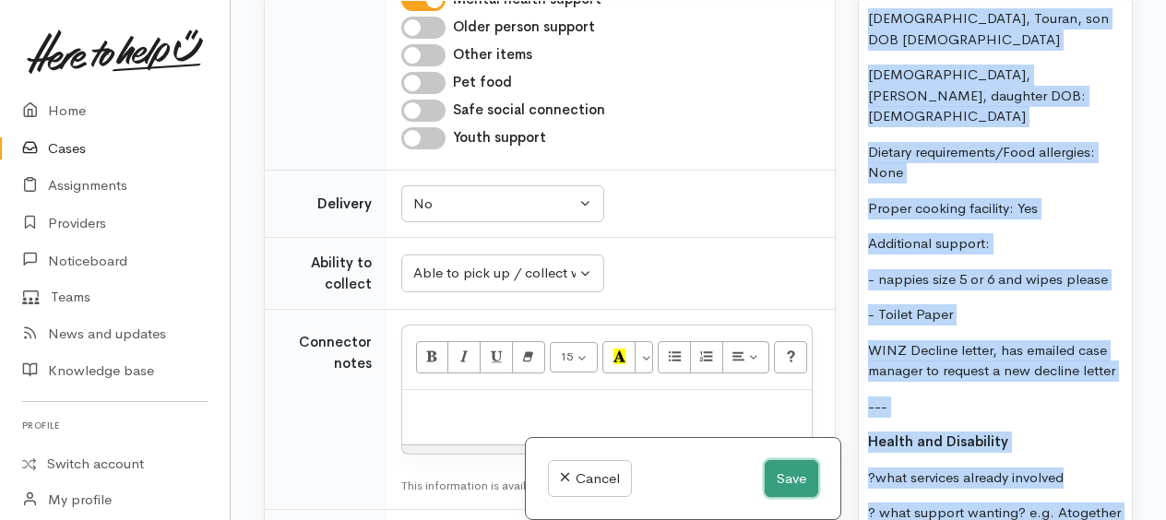
scroll to position [1634, 0]
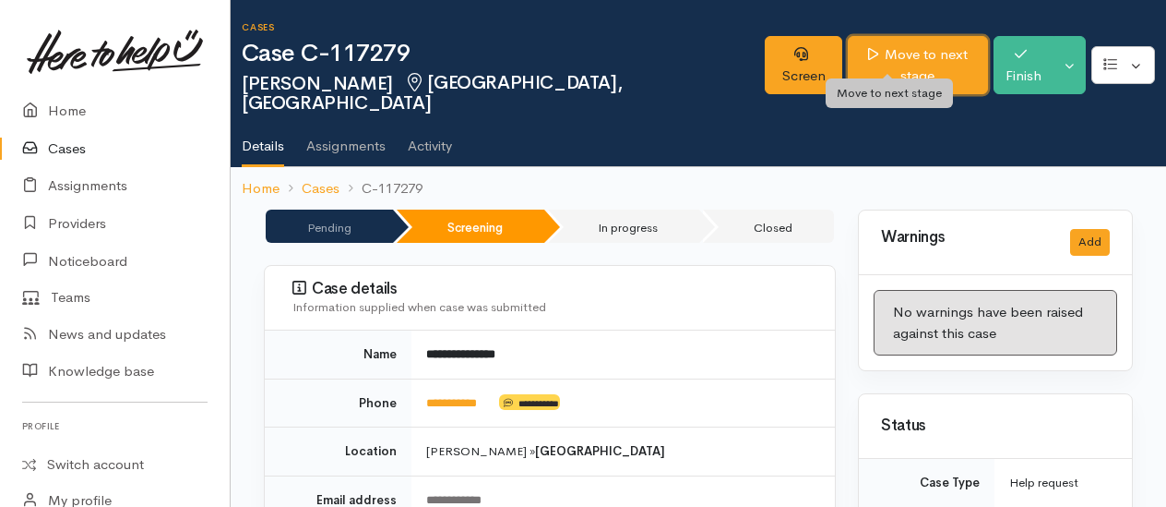
click at [888, 50] on link "Move to next stage" at bounding box center [918, 65] width 140 height 58
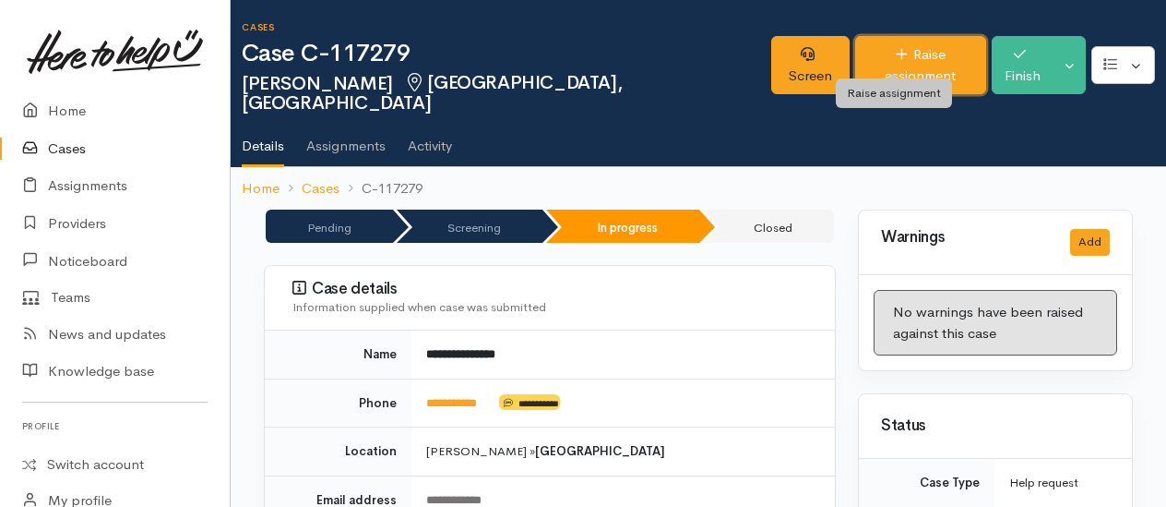
click at [872, 56] on link "Raise assignment" at bounding box center [920, 65] width 131 height 58
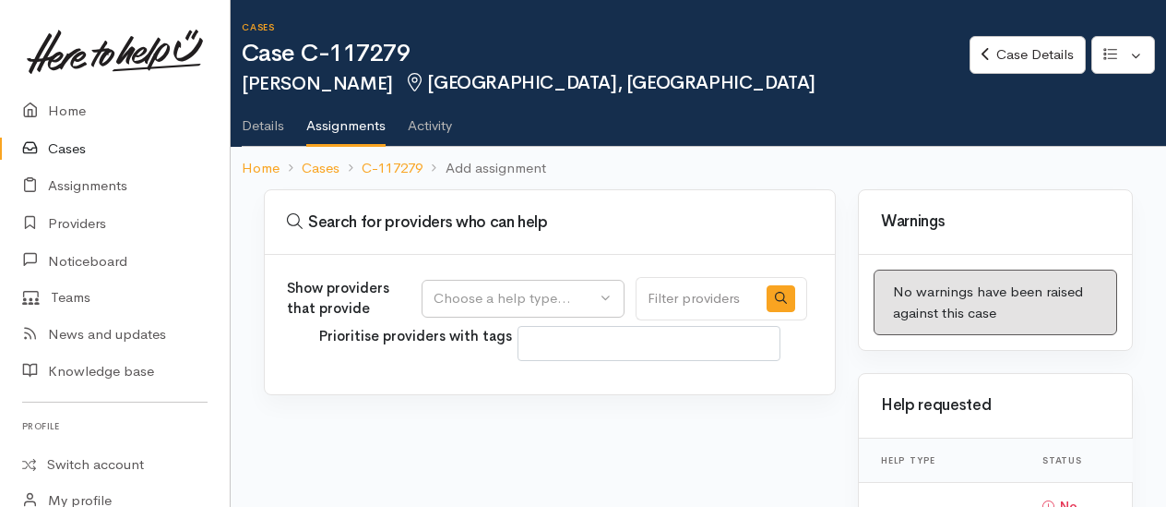
select select
click at [464, 291] on div "Choose a help type..." at bounding box center [515, 298] width 162 height 21
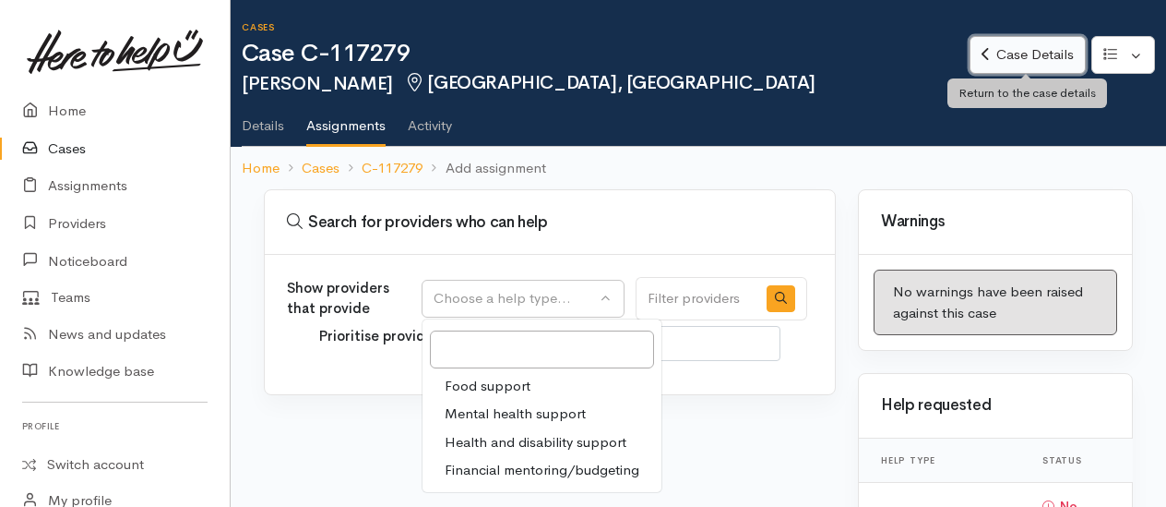
click at [1028, 54] on link "Case Details" at bounding box center [1027, 55] width 115 height 38
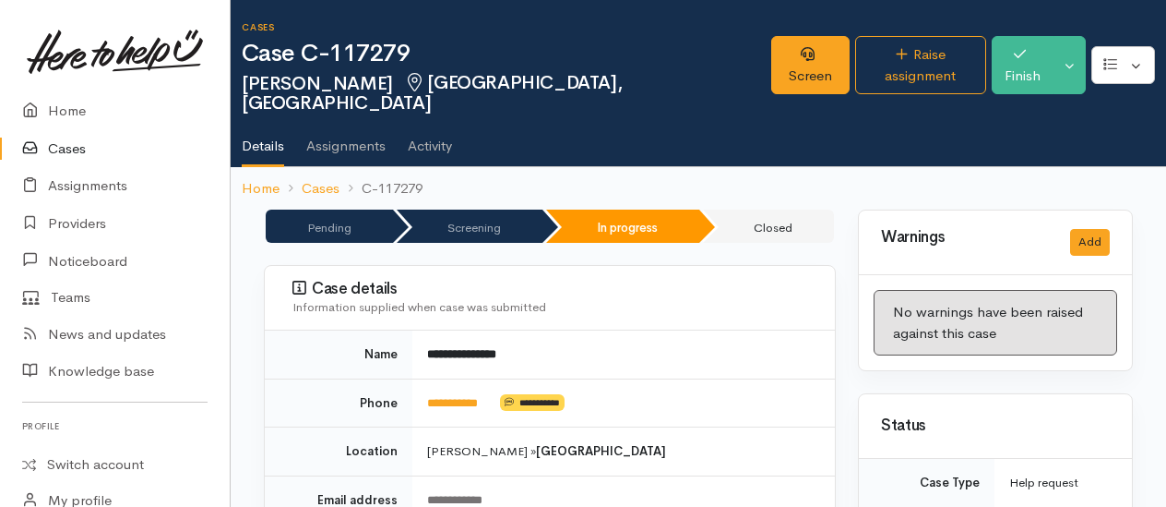
click at [1028, 54] on button "Finish" at bounding box center [1023, 65] width 63 height 58
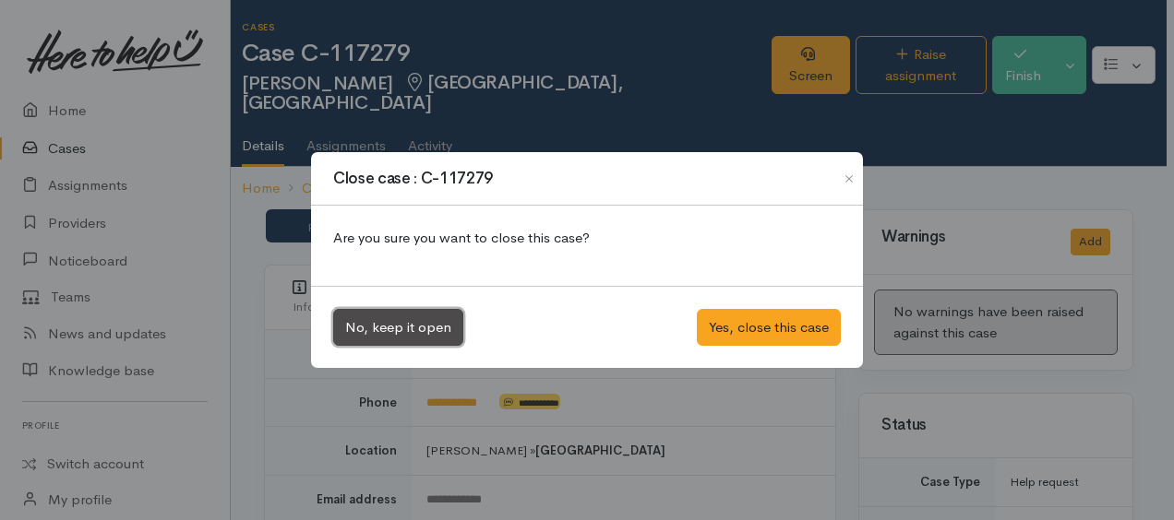
click at [380, 325] on button "No, keep it open" at bounding box center [398, 328] width 130 height 38
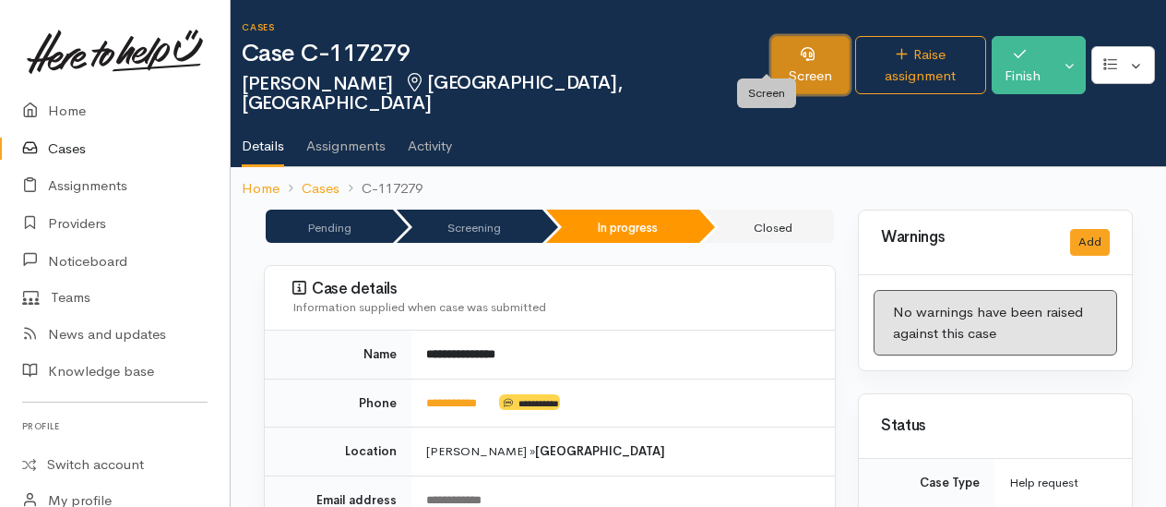
drag, startPoint x: 762, startPoint y: 66, endPoint x: 633, endPoint y: 100, distance: 133.6
click at [771, 65] on link "Screen" at bounding box center [810, 65] width 78 height 58
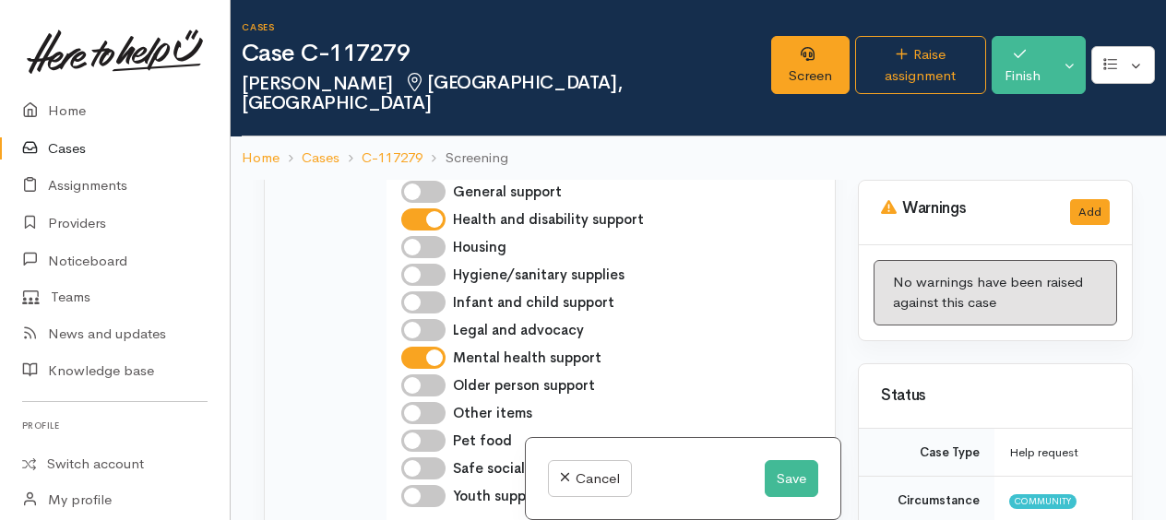
scroll to position [2023, 0]
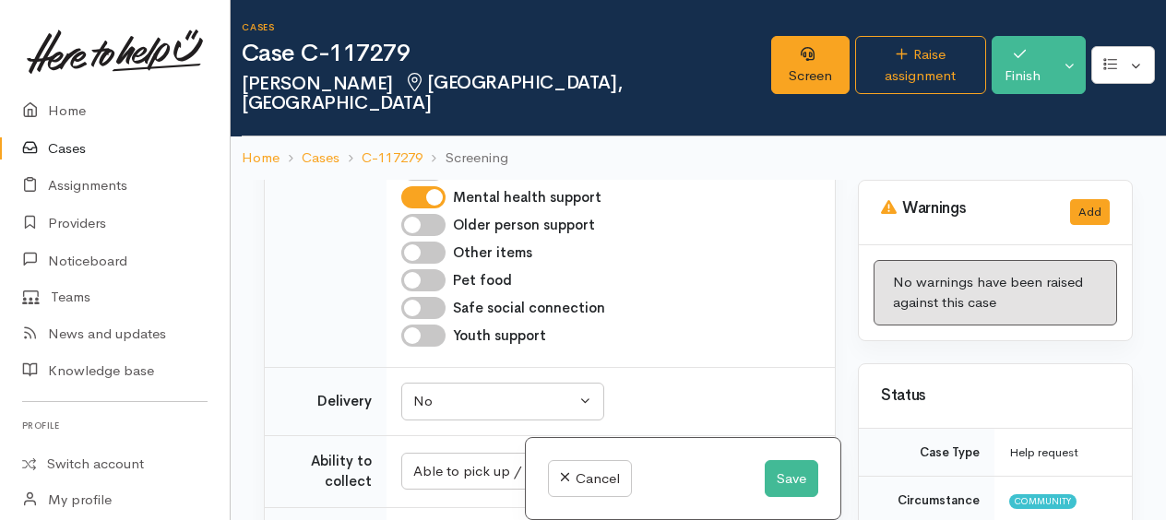
click at [415, 153] on input "Infant and child support" at bounding box center [423, 142] width 44 height 22
checkbox input "true"
click at [791, 478] on button "Save" at bounding box center [792, 479] width 54 height 38
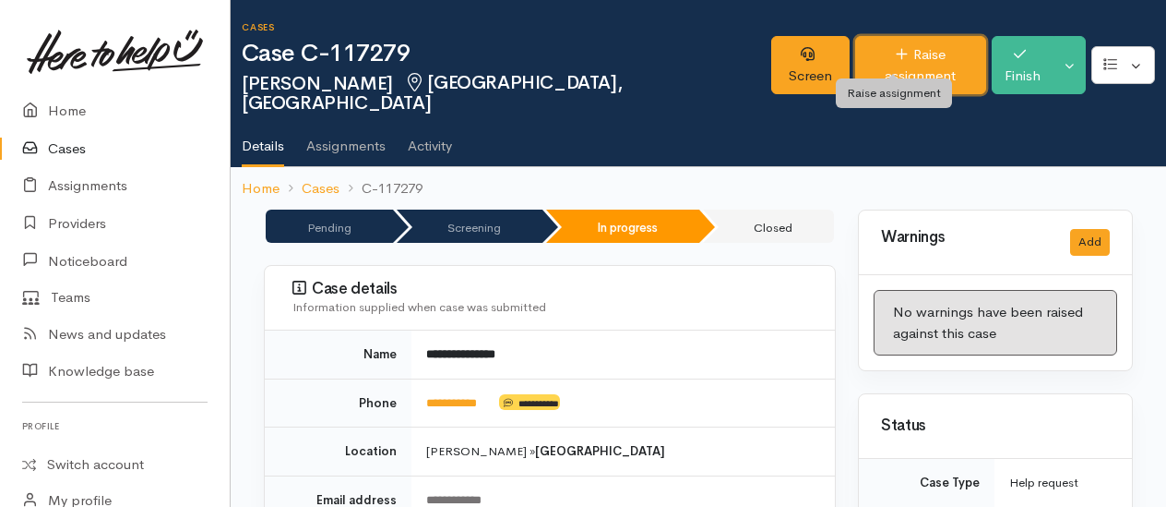
click at [895, 55] on link "Raise assignment" at bounding box center [920, 65] width 131 height 58
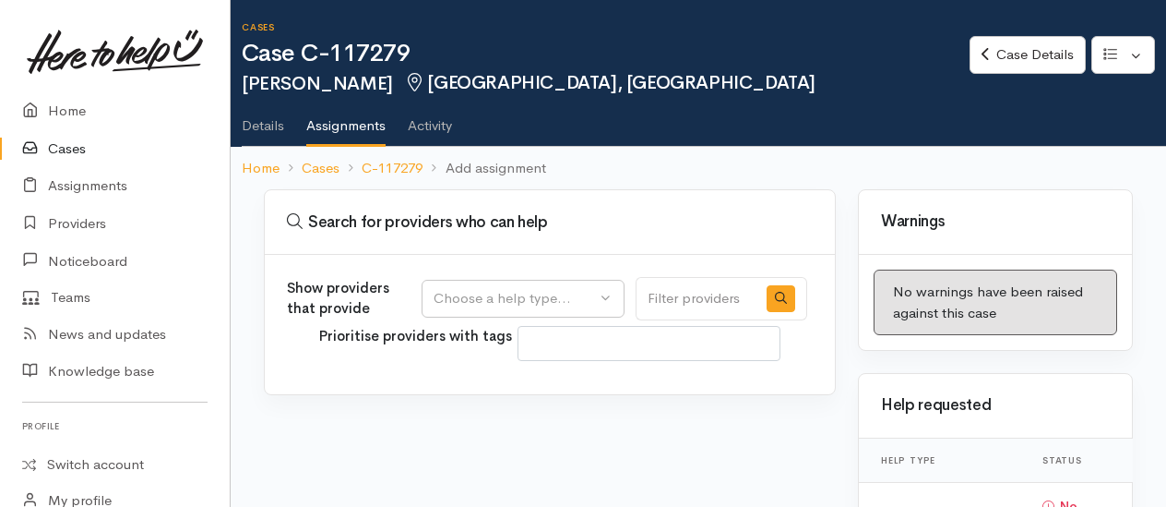
select select
click at [457, 297] on div "Choose a help type..." at bounding box center [515, 298] width 162 height 21
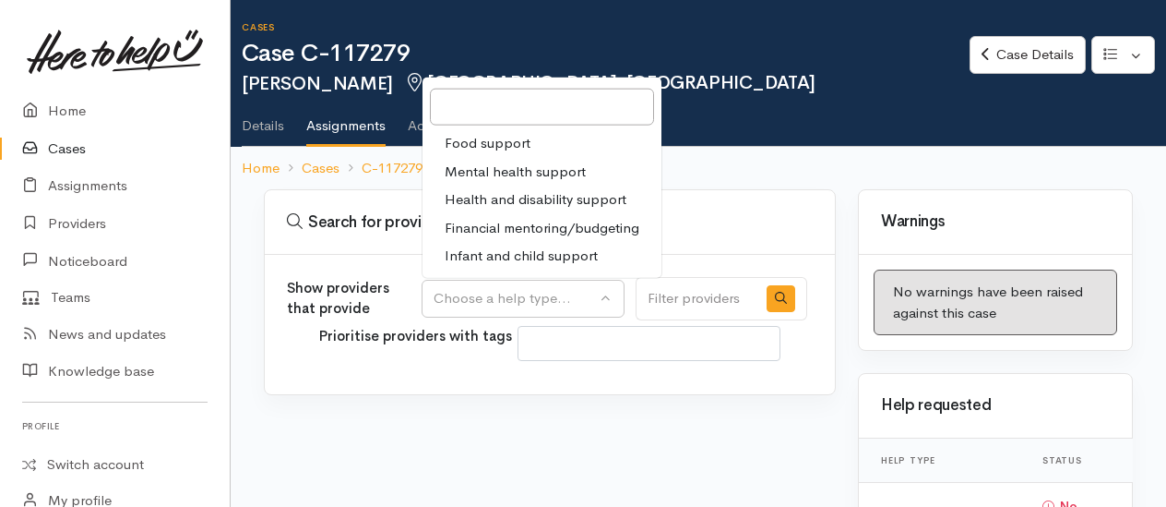
click at [460, 144] on span "Food support" at bounding box center [488, 143] width 86 height 21
select select "3"
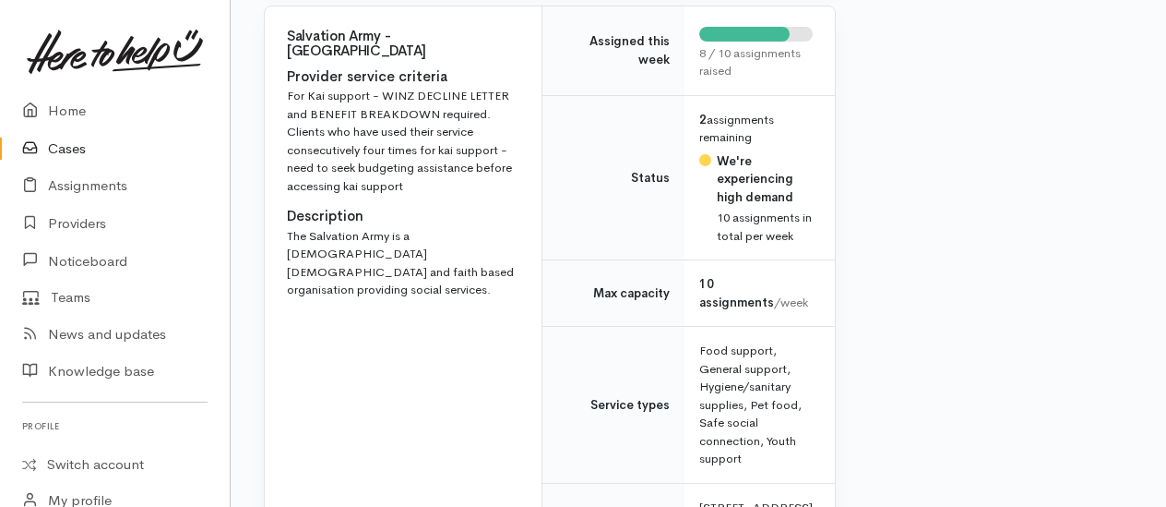
scroll to position [2491, 0]
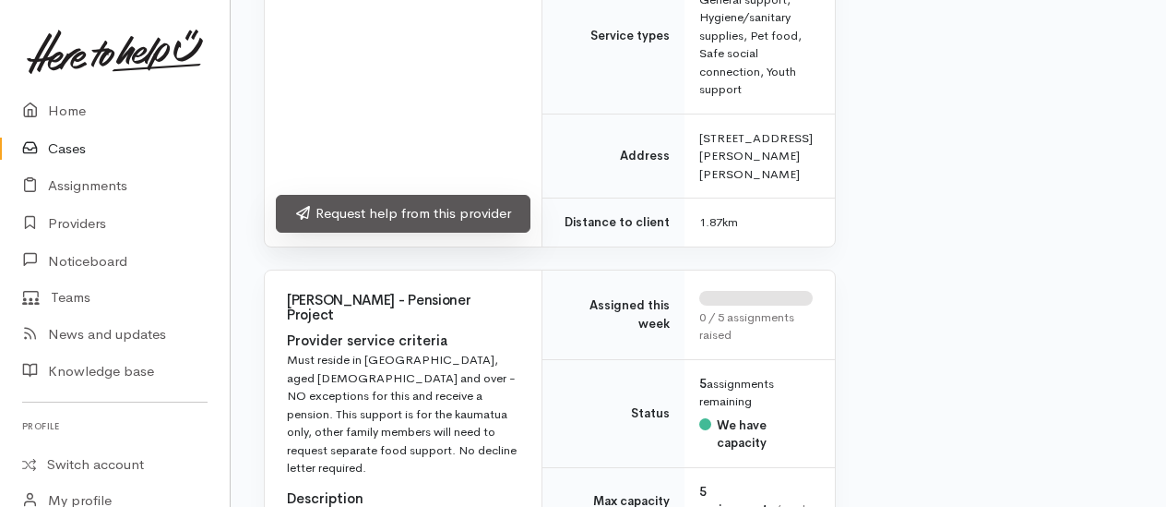
click at [391, 233] on link "Request help from this provider" at bounding box center [403, 214] width 255 height 38
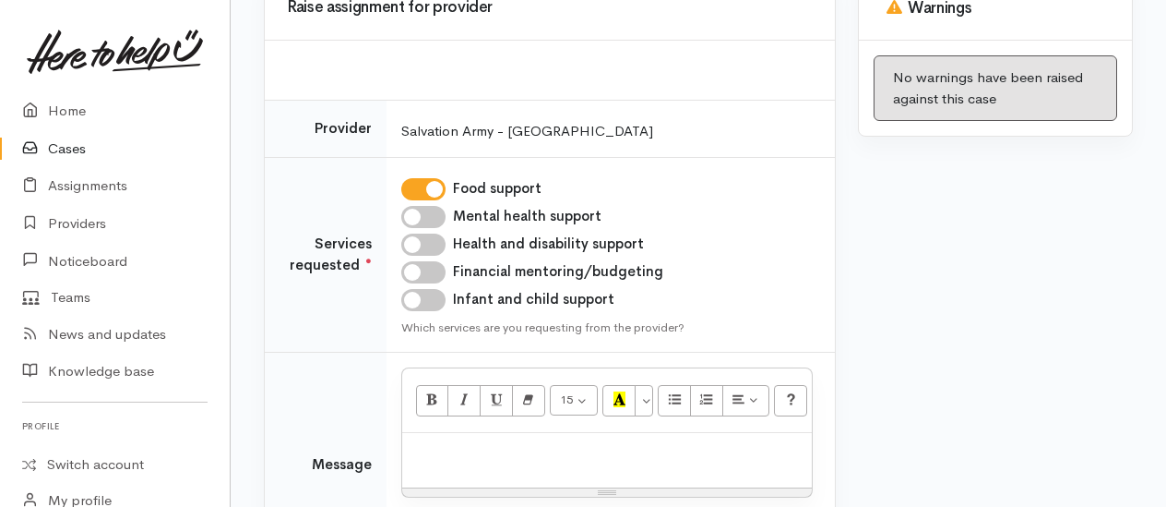
scroll to position [376, 0]
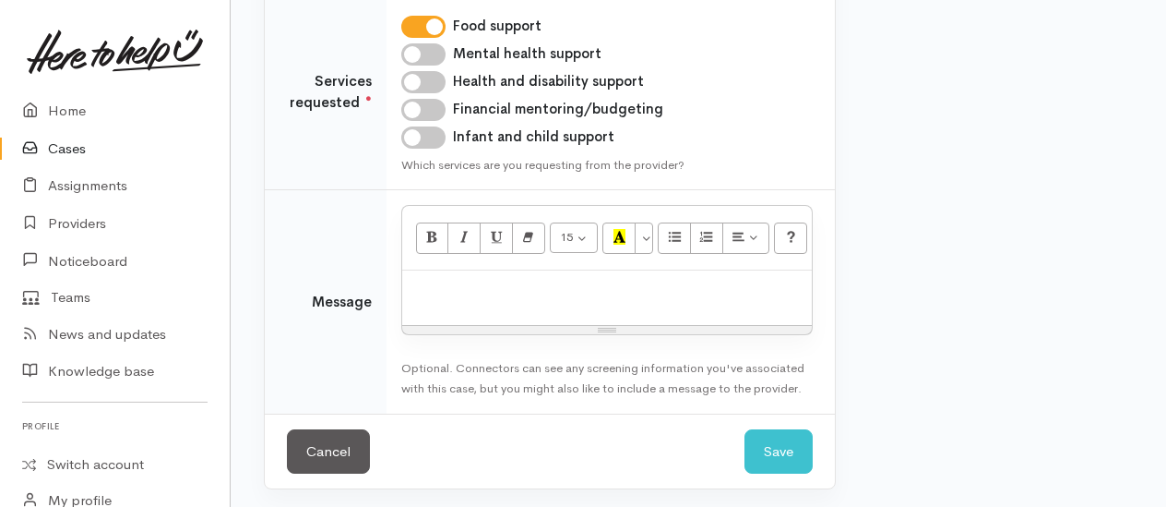
drag, startPoint x: 419, startPoint y: 133, endPoint x: 439, endPoint y: 181, distance: 52.1
click at [420, 134] on input "Infant and child support" at bounding box center [423, 137] width 44 height 22
checkbox input "true"
paste div
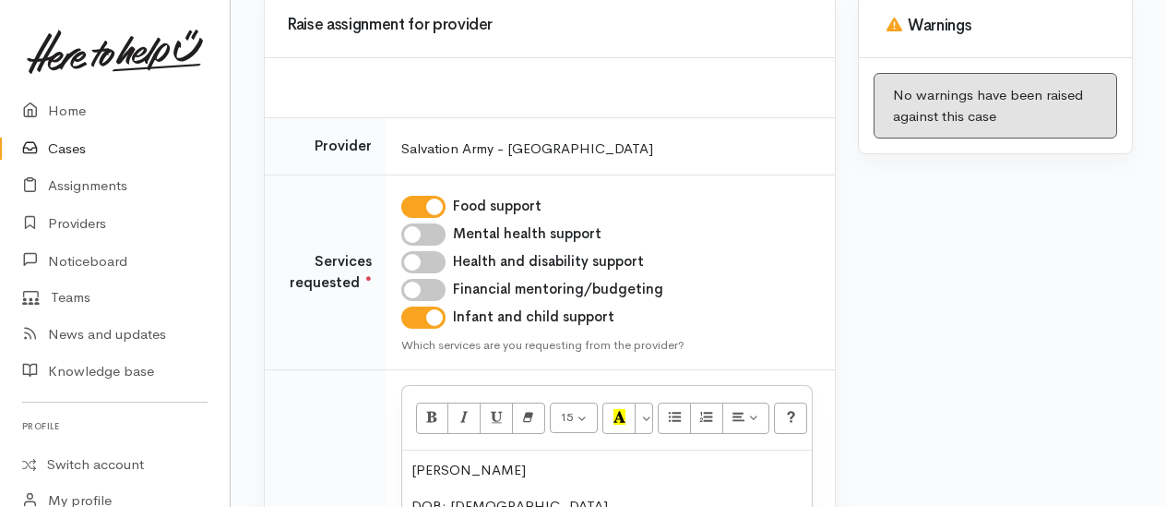
scroll to position [0, 0]
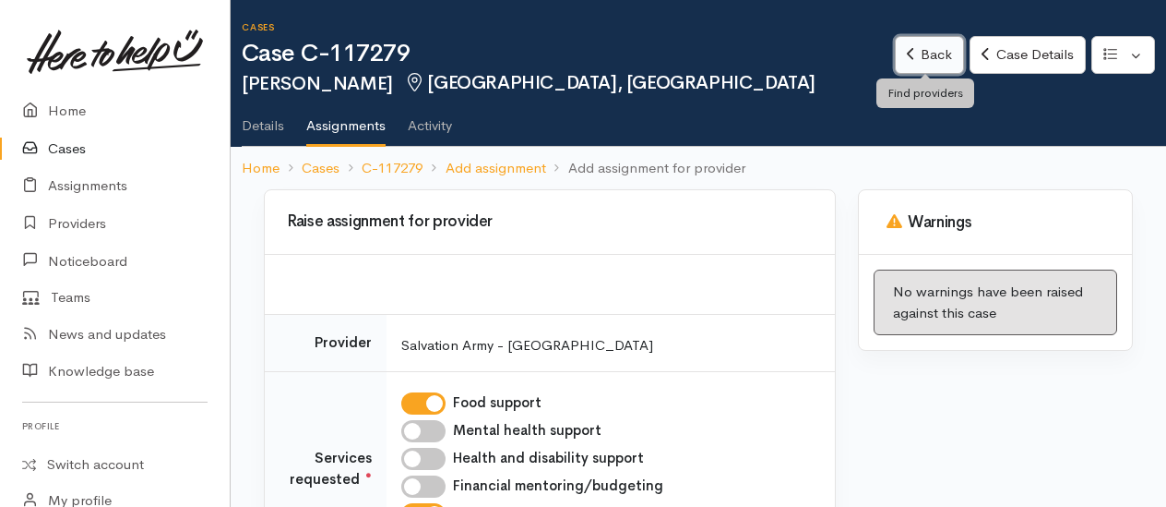
click at [935, 49] on link "Back" at bounding box center [929, 55] width 69 height 38
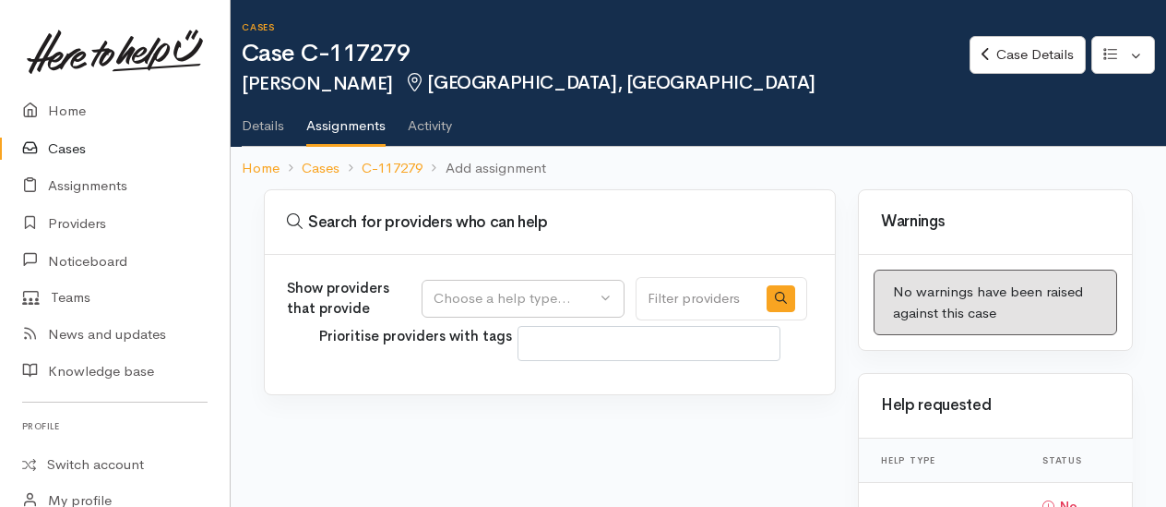
select select
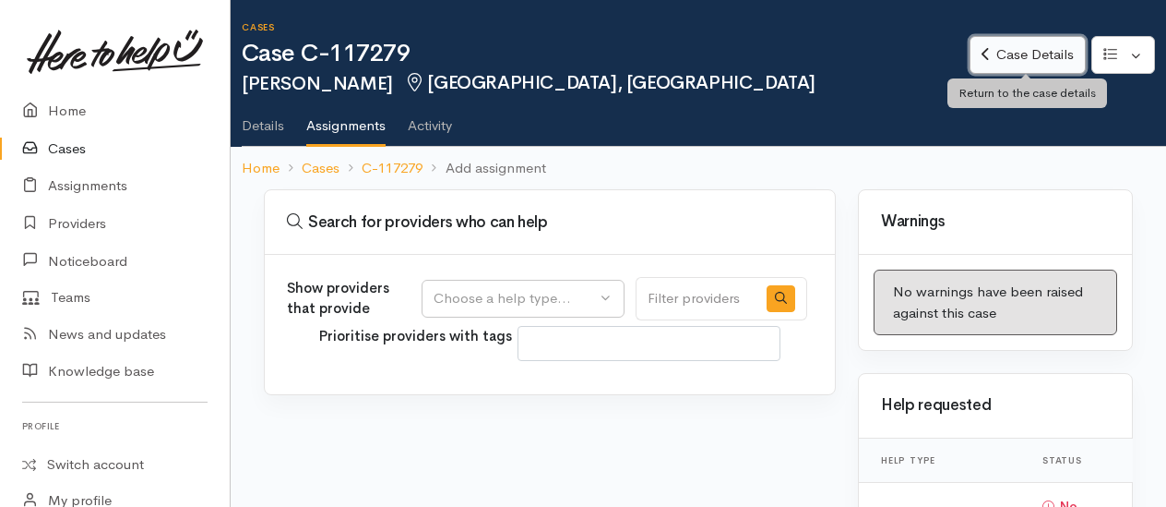
click at [1006, 52] on link "Case Details" at bounding box center [1027, 55] width 115 height 38
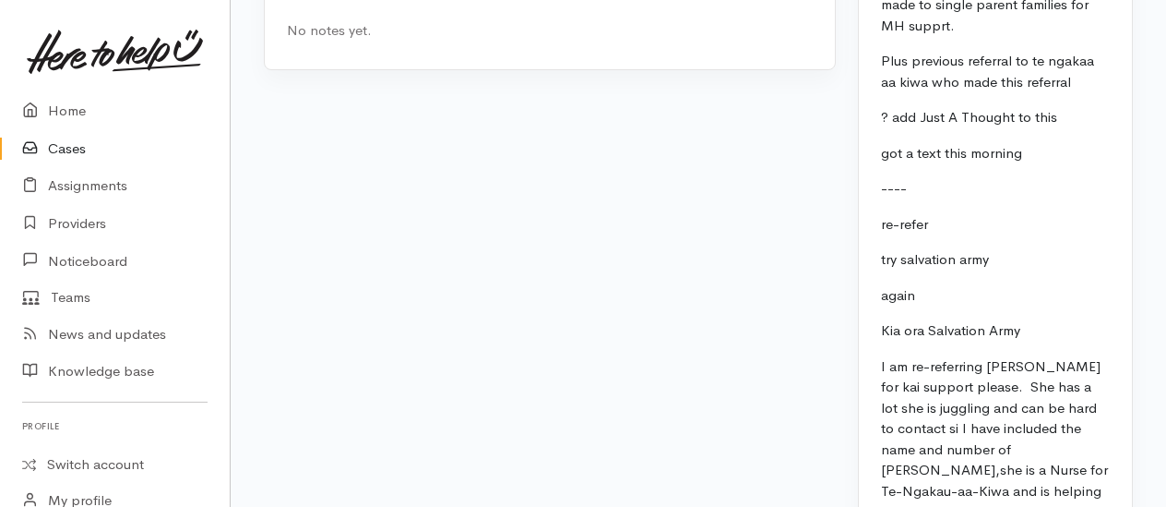
scroll to position [2676, 0]
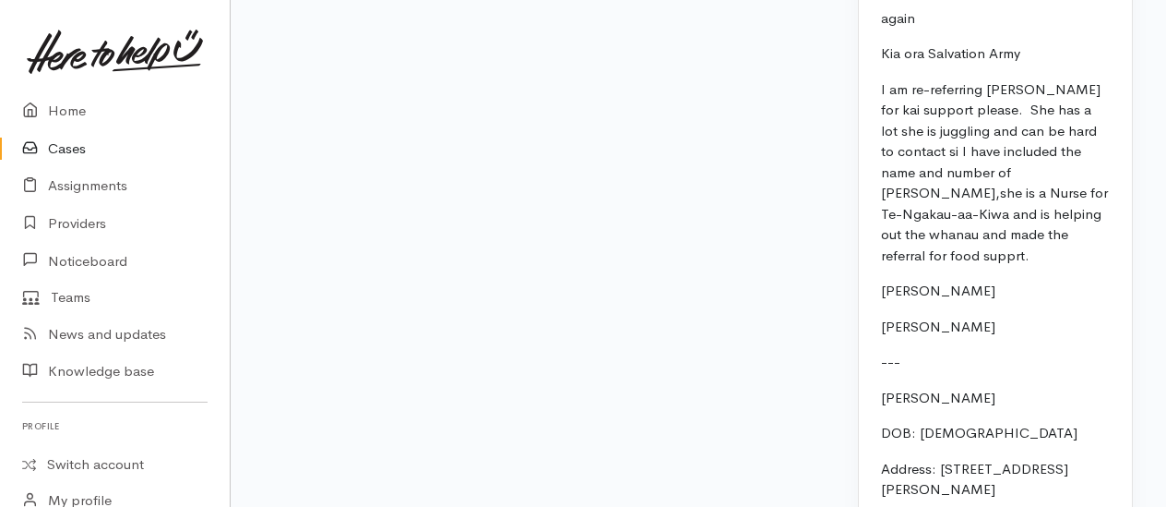
click at [1048, 30] on p "again" at bounding box center [995, 18] width 229 height 21
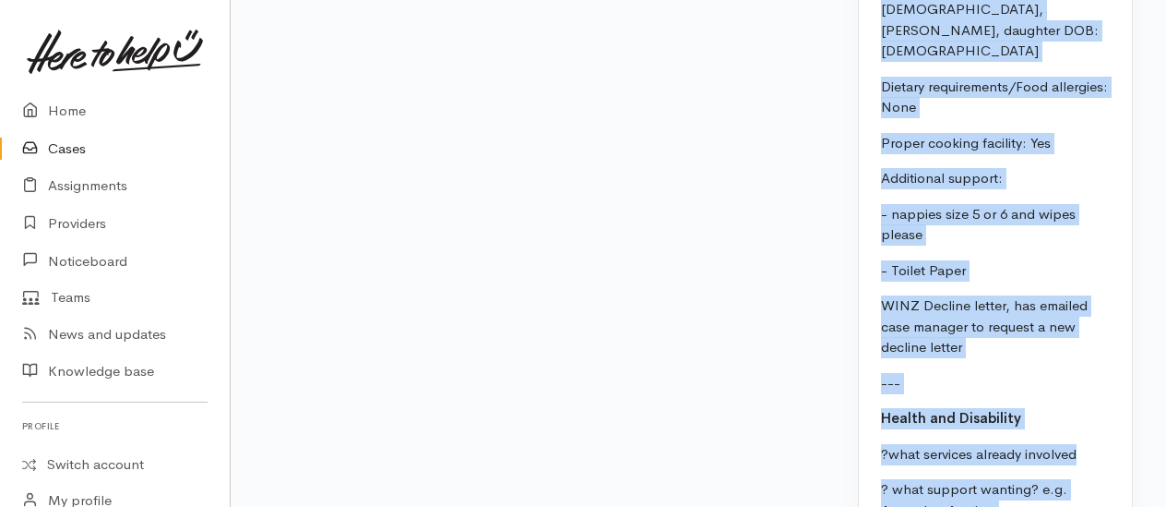
scroll to position [3536, 0]
drag, startPoint x: 880, startPoint y: 146, endPoint x: 1076, endPoint y: 304, distance: 251.3
click at [1076, 304] on div "MH - leaver for now Ruth counselling Friday Has current case where assignment m…" at bounding box center [995, 436] width 273 height 3426
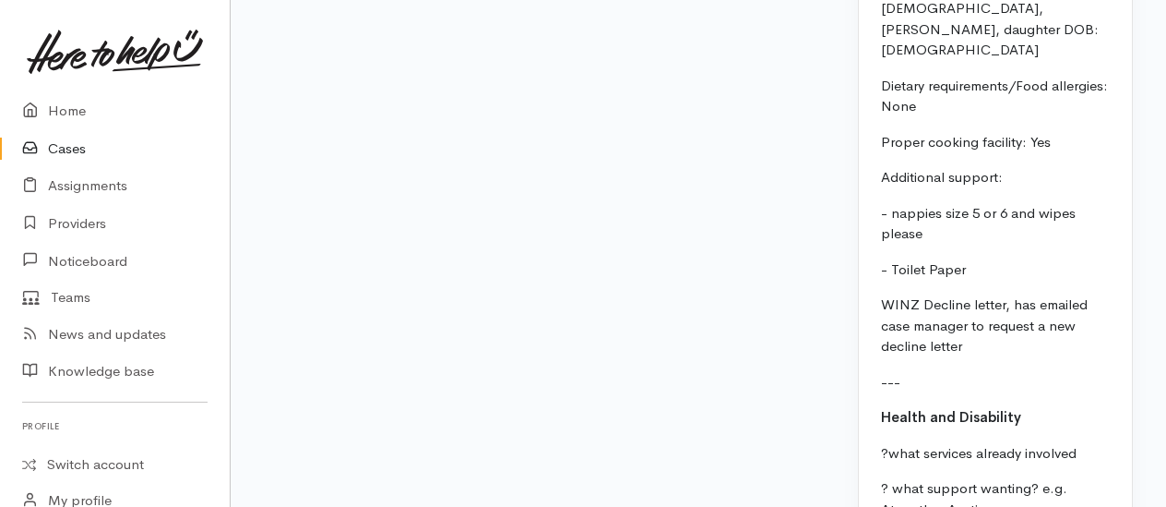
click at [1033, 330] on div "MH - leaver for now Ruth counselling Friday Has current case where assignment m…" at bounding box center [995, 436] width 273 height 3426
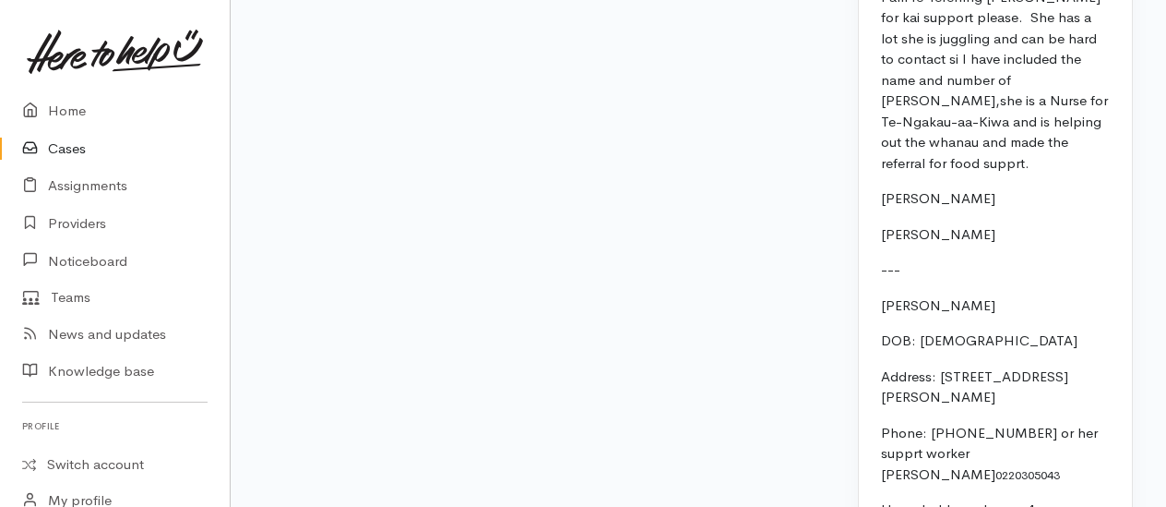
scroll to position [2760, 0]
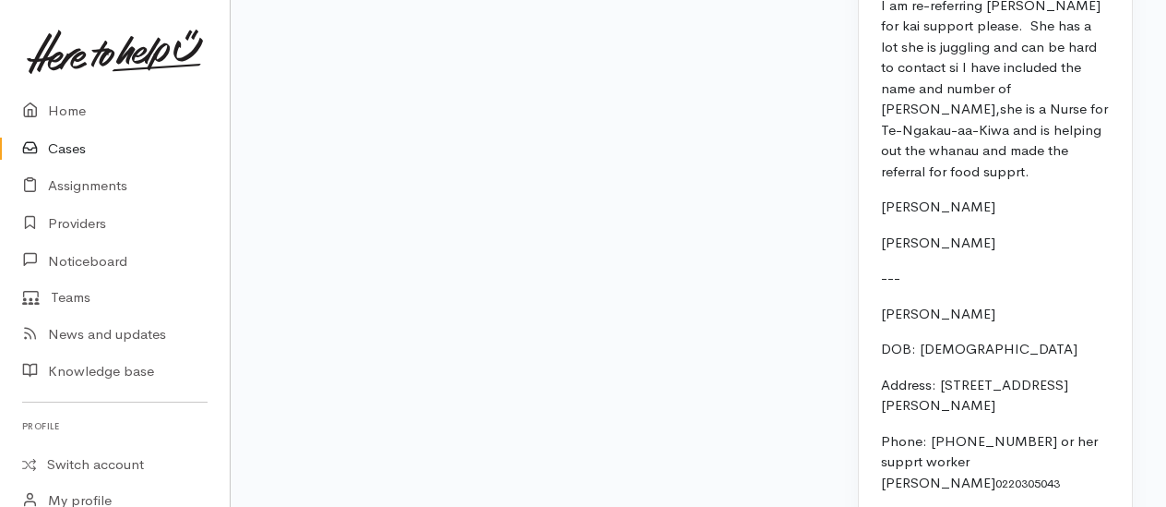
drag, startPoint x: 983, startPoint y: 317, endPoint x: 878, endPoint y: 40, distance: 296.7
drag, startPoint x: 878, startPoint y: 40, endPoint x: 923, endPoint y: 159, distance: 127.0
copy div "Kia ora Salvation Army I am re-referring Charlotte for kai support please. She …"
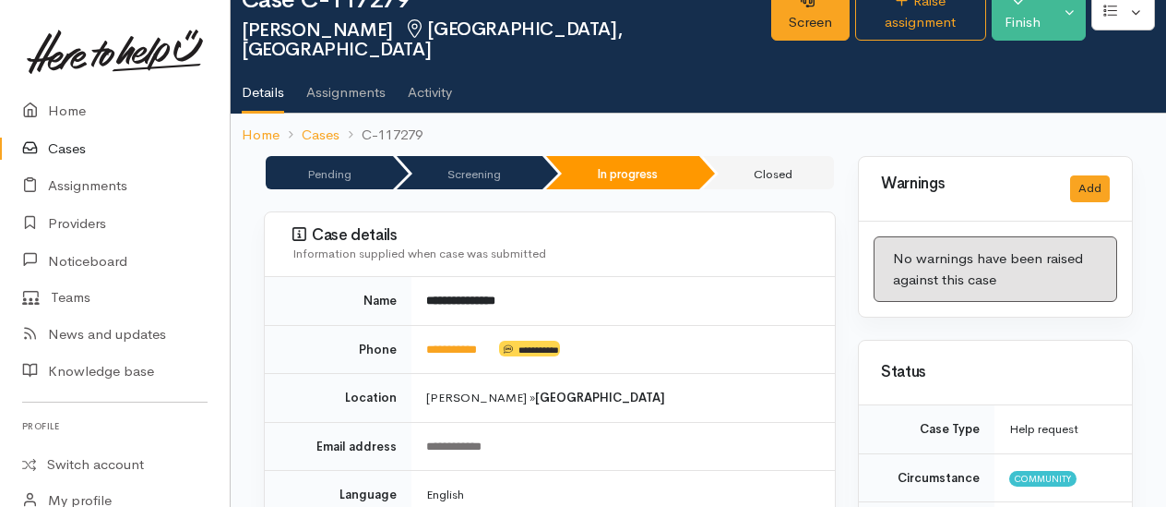
scroll to position [0, 0]
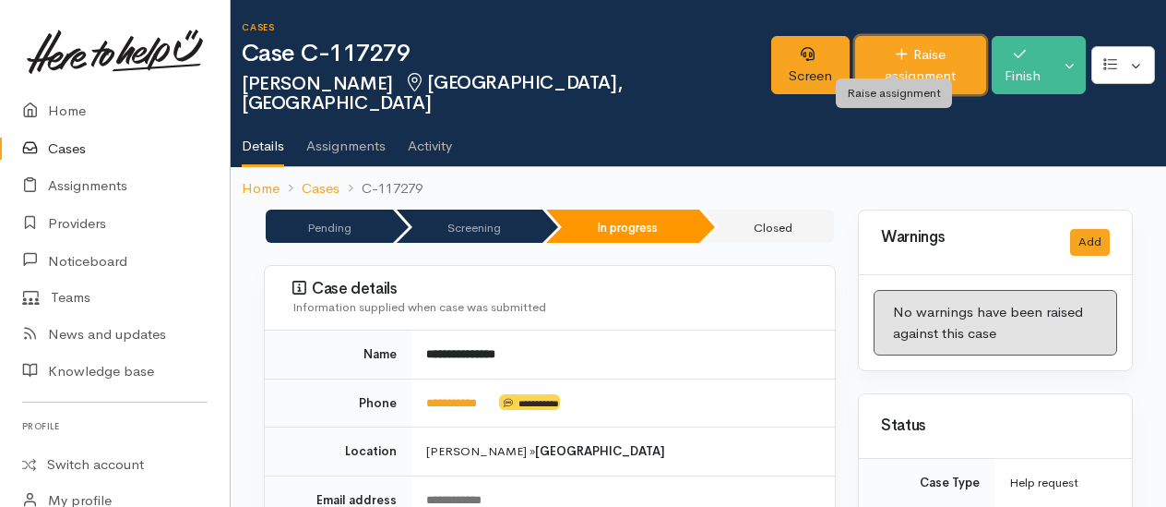
click at [880, 55] on link "Raise assignment" at bounding box center [920, 65] width 131 height 58
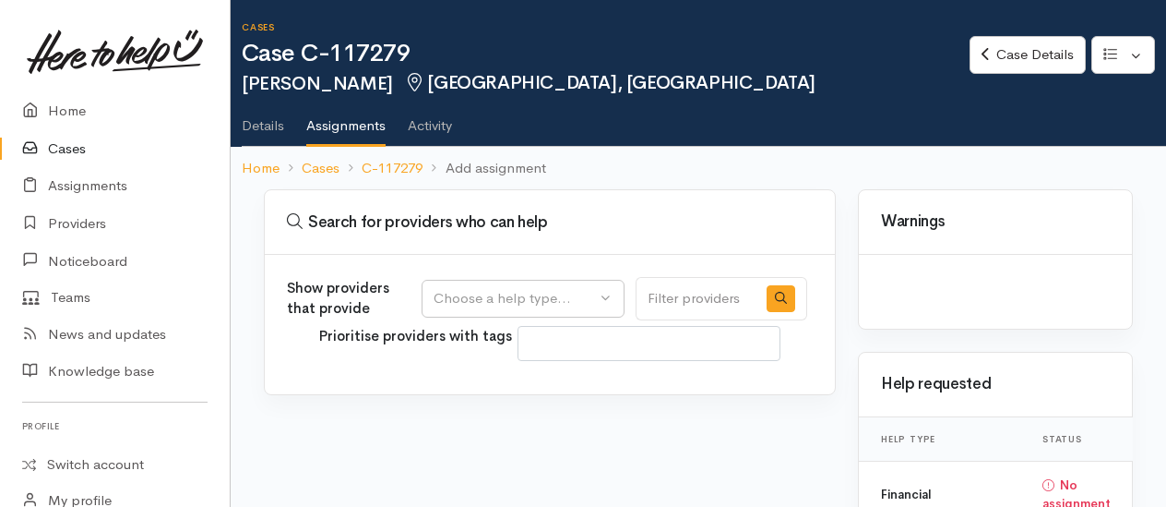
select select
click at [574, 288] on div "Choose a help type..." at bounding box center [515, 298] width 162 height 21
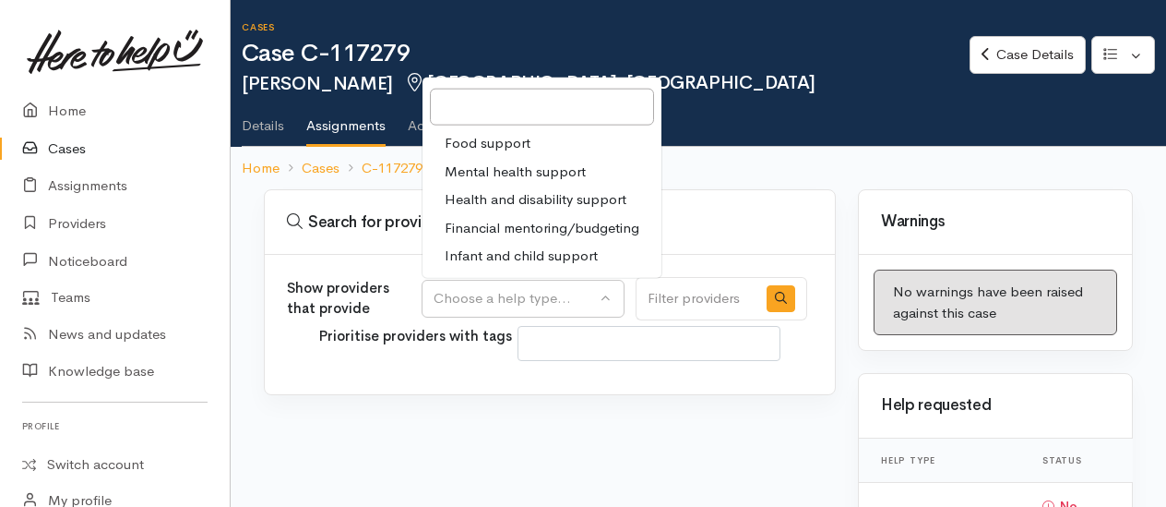
click at [489, 138] on span "Food support" at bounding box center [488, 143] width 86 height 21
select select "3"
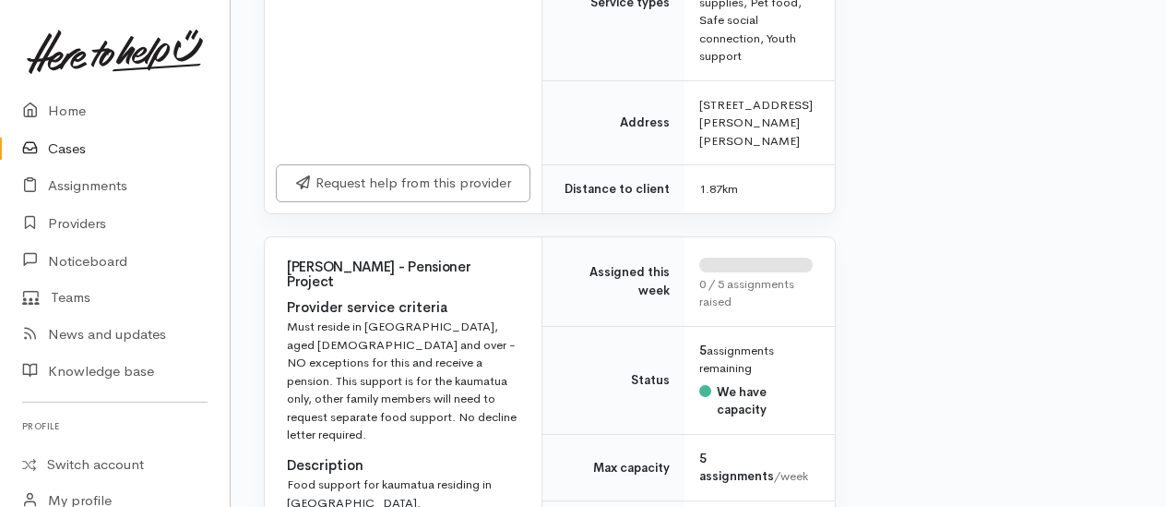
scroll to position [2584, 0]
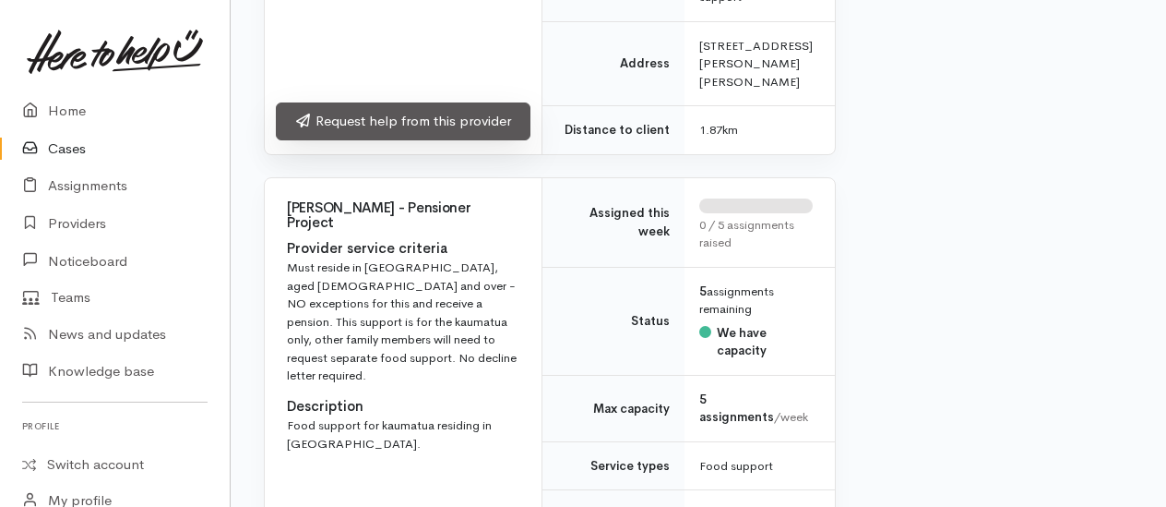
click at [452, 140] on link "Request help from this provider" at bounding box center [403, 121] width 255 height 38
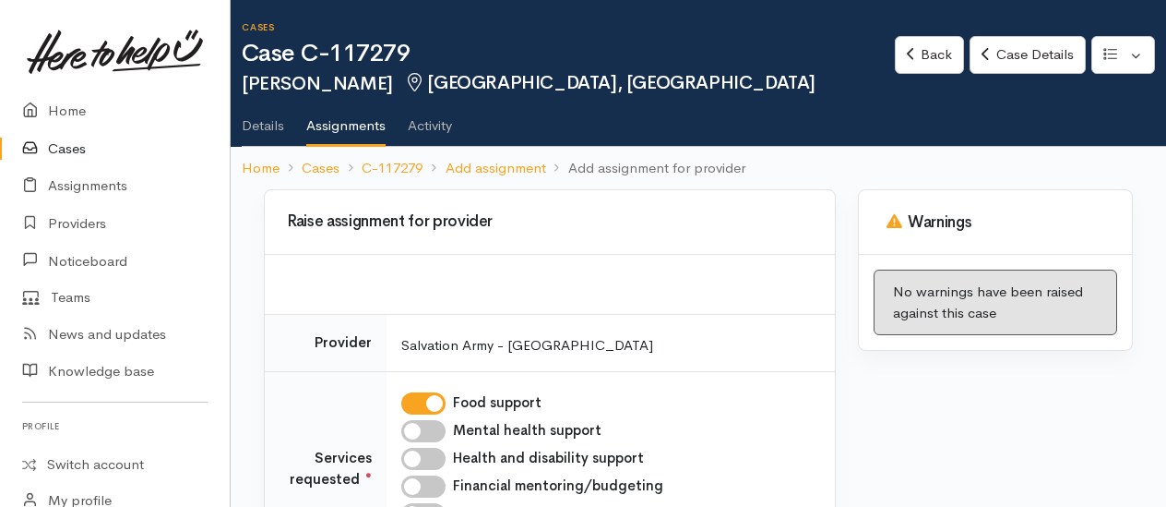
scroll to position [369, 0]
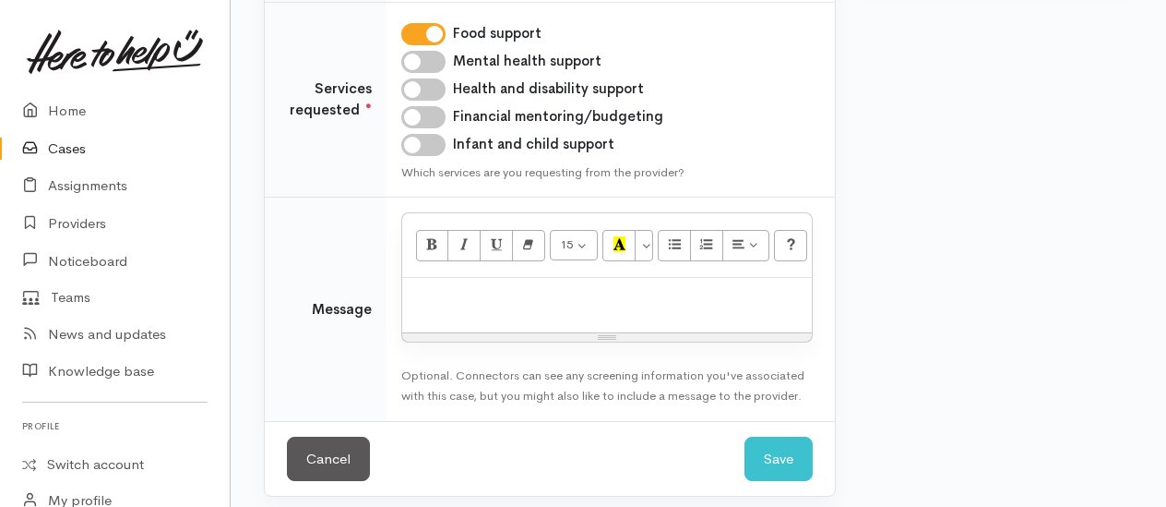
click at [424, 149] on input "Infant and child support" at bounding box center [423, 145] width 44 height 22
checkbox input "true"
paste div
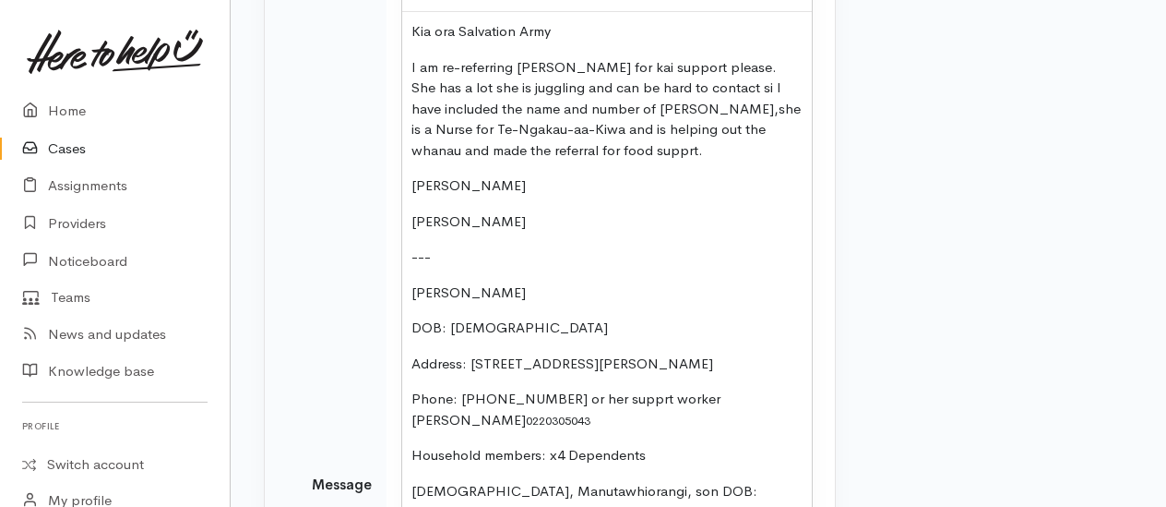
scroll to position [623, 0]
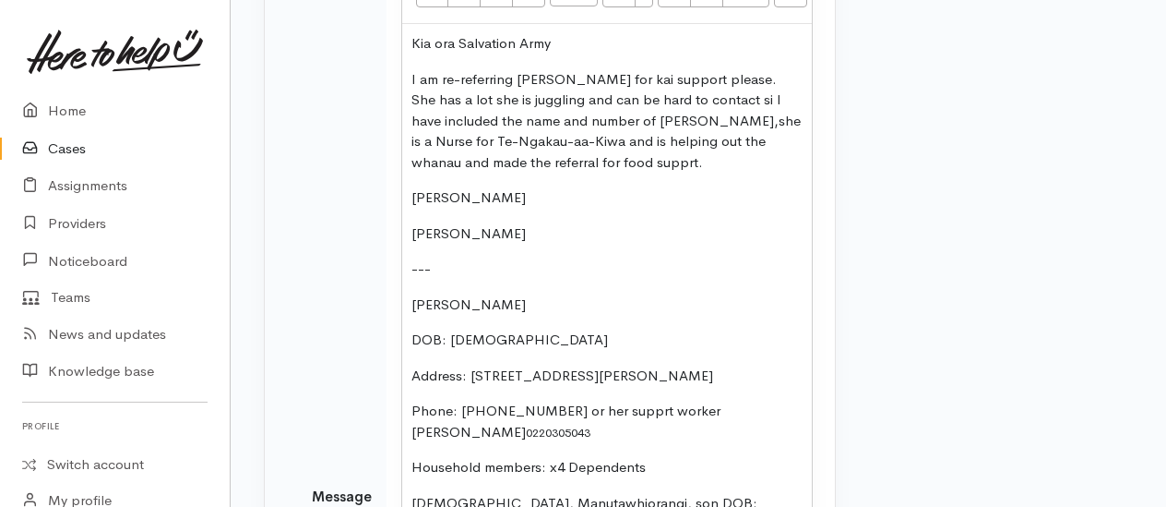
click at [714, 94] on p "I am re-referring [PERSON_NAME] for kai support please. She has a lot she is ju…" at bounding box center [607, 121] width 391 height 104
click at [677, 415] on p "Phone: [PHONE_NUMBER] or her supprt worker [PERSON_NAME] Ph 0220305043" at bounding box center [607, 421] width 391 height 42
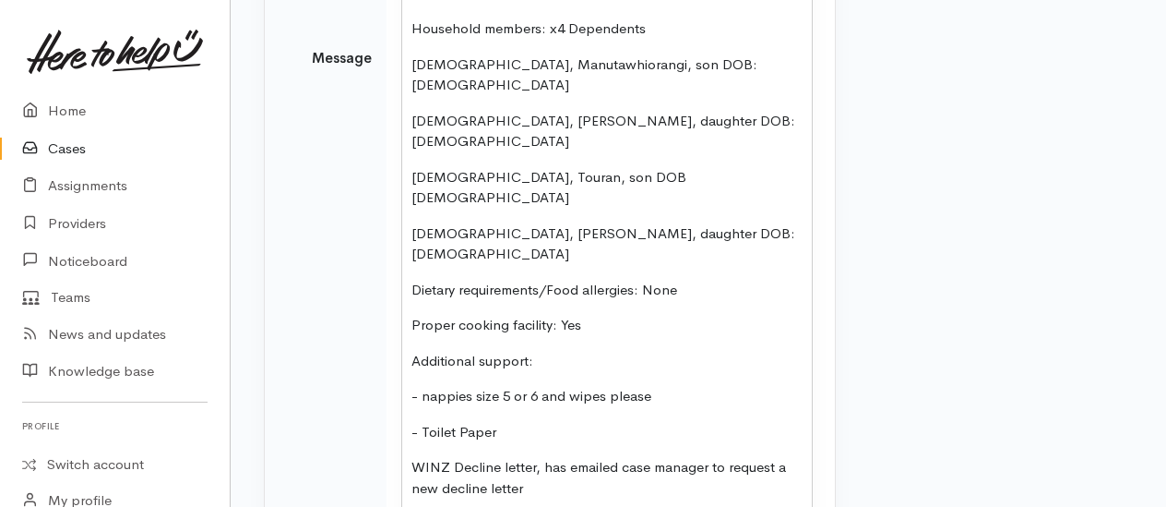
scroll to position [1155, 0]
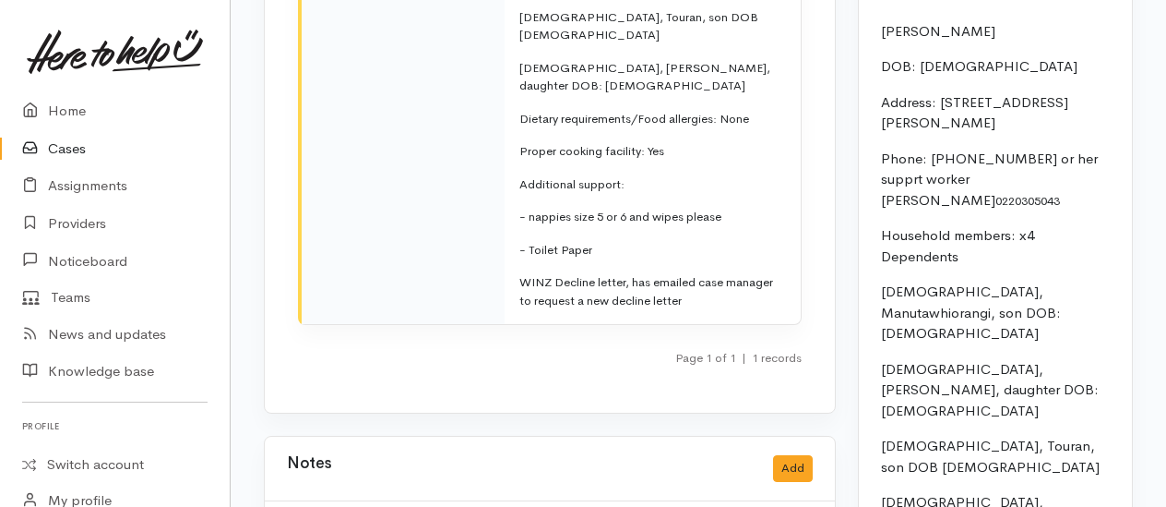
scroll to position [3045, 0]
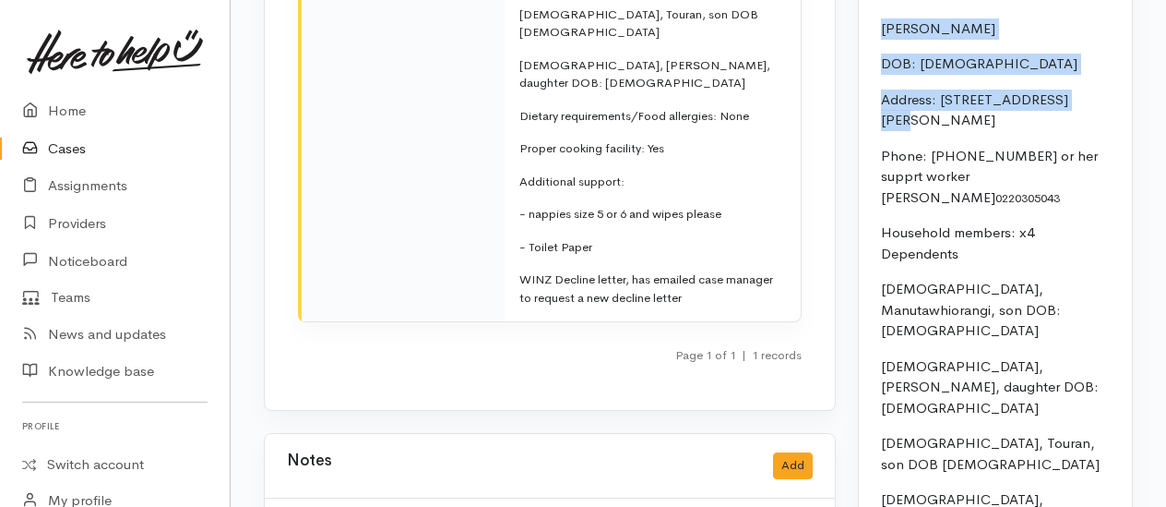
drag, startPoint x: 884, startPoint y: 90, endPoint x: 1067, endPoint y: 166, distance: 197.8
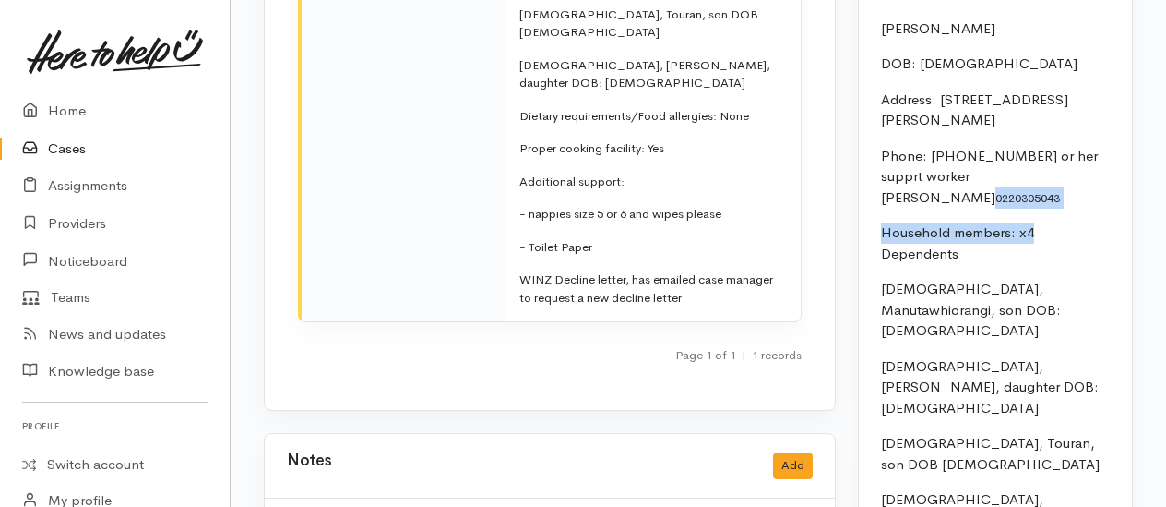
drag, startPoint x: 1067, startPoint y: 166, endPoint x: 1139, endPoint y: 238, distance: 101.8
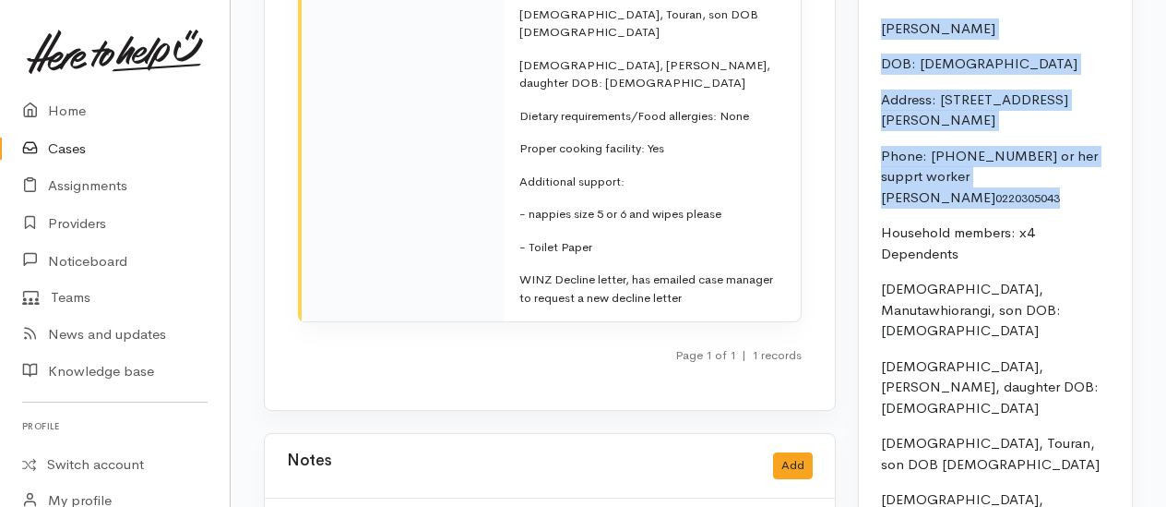
drag, startPoint x: 880, startPoint y: 95, endPoint x: 1091, endPoint y: 221, distance: 245.4
drag, startPoint x: 1091, startPoint y: 221, endPoint x: 991, endPoint y: 227, distance: 99.8
copy div "Charlotte Ashby DOB: 16/6/1984 Address: 27 Ross Crescent, Fairfield Phone: 0224…"
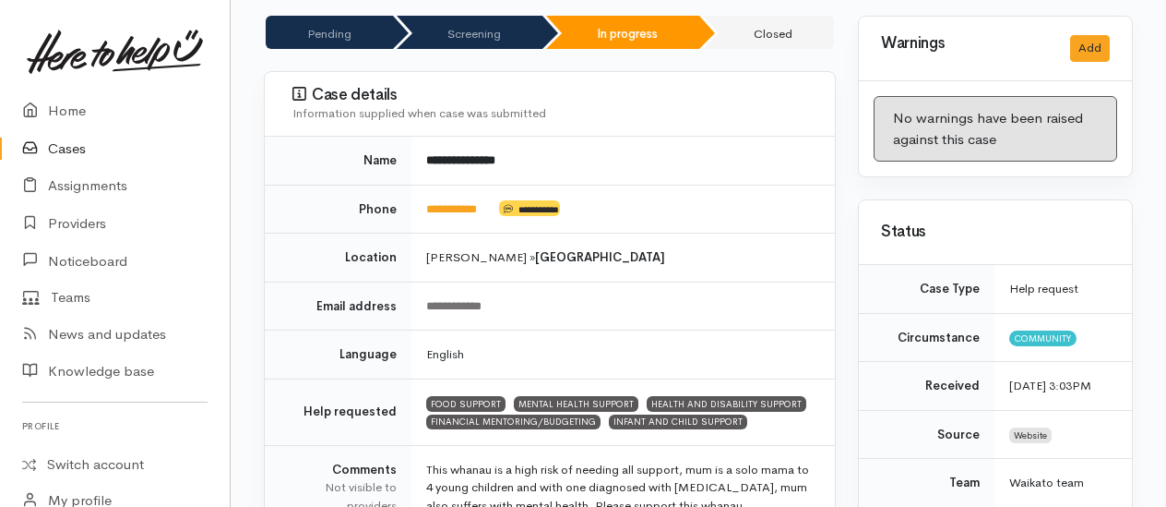
scroll to position [0, 0]
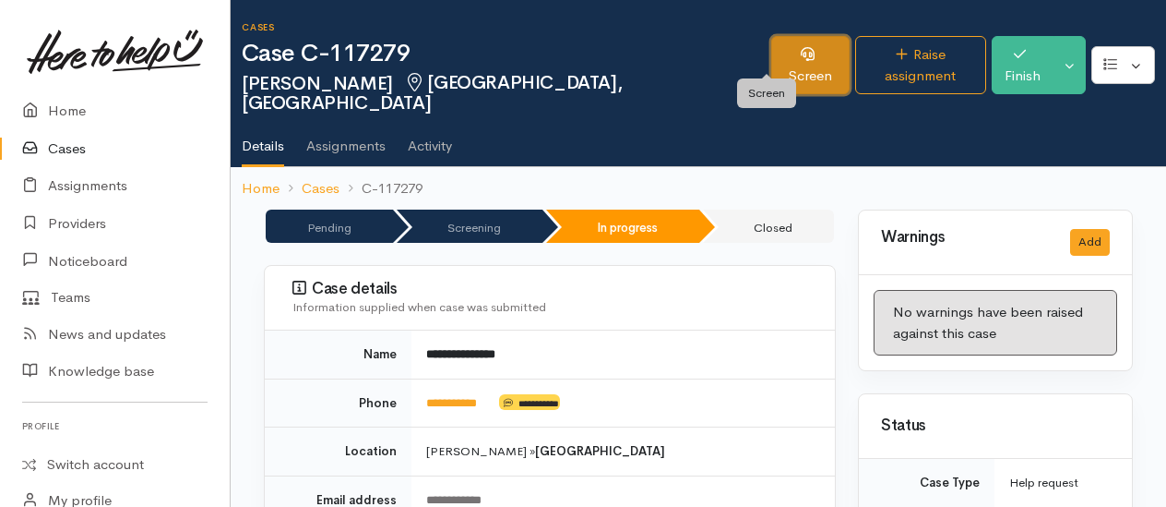
click at [782, 54] on link "Screen" at bounding box center [810, 65] width 78 height 58
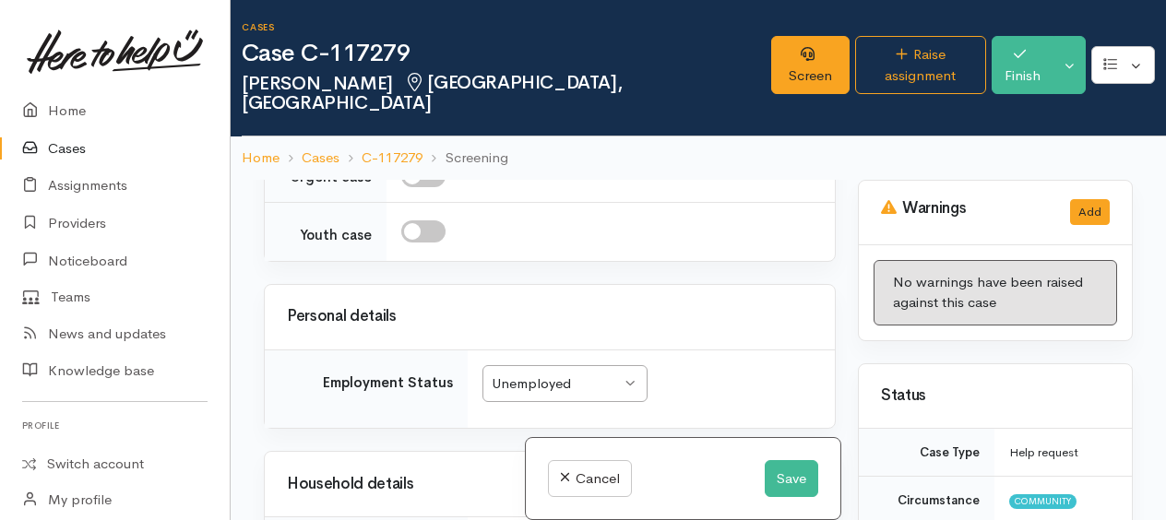
scroll to position [2676, 0]
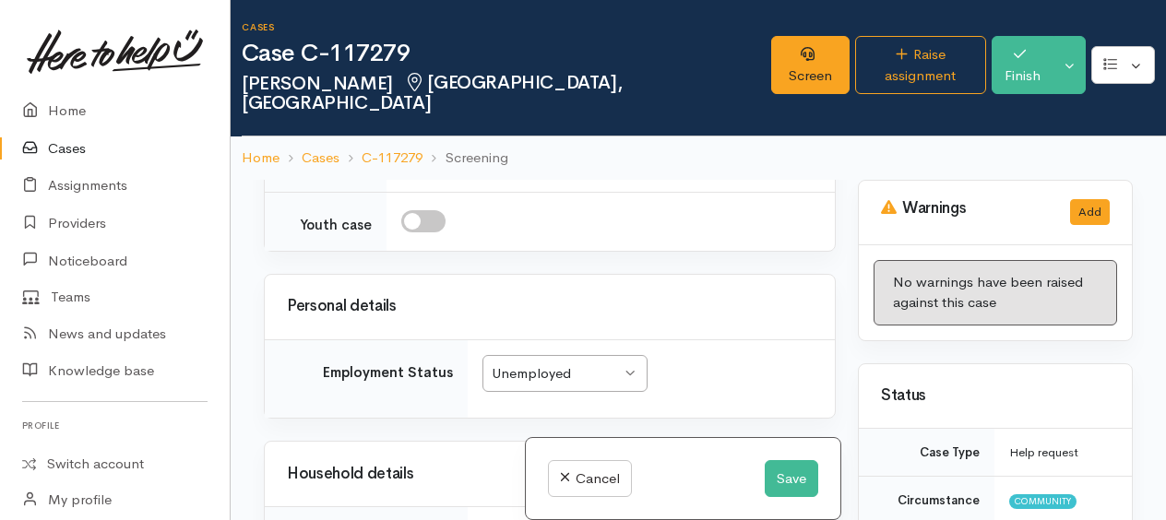
paste div
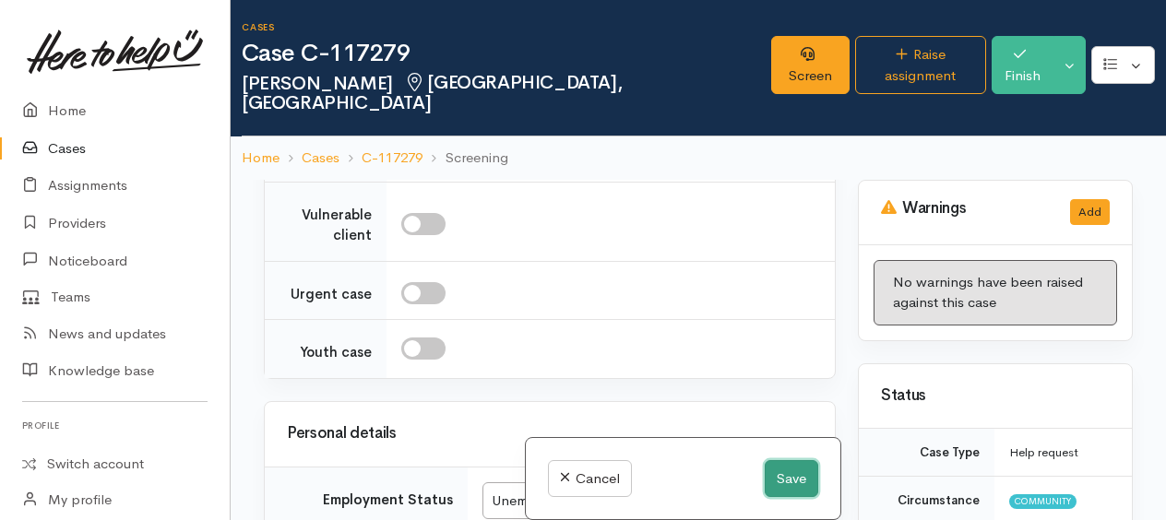
click at [803, 484] on button "Save" at bounding box center [792, 479] width 54 height 38
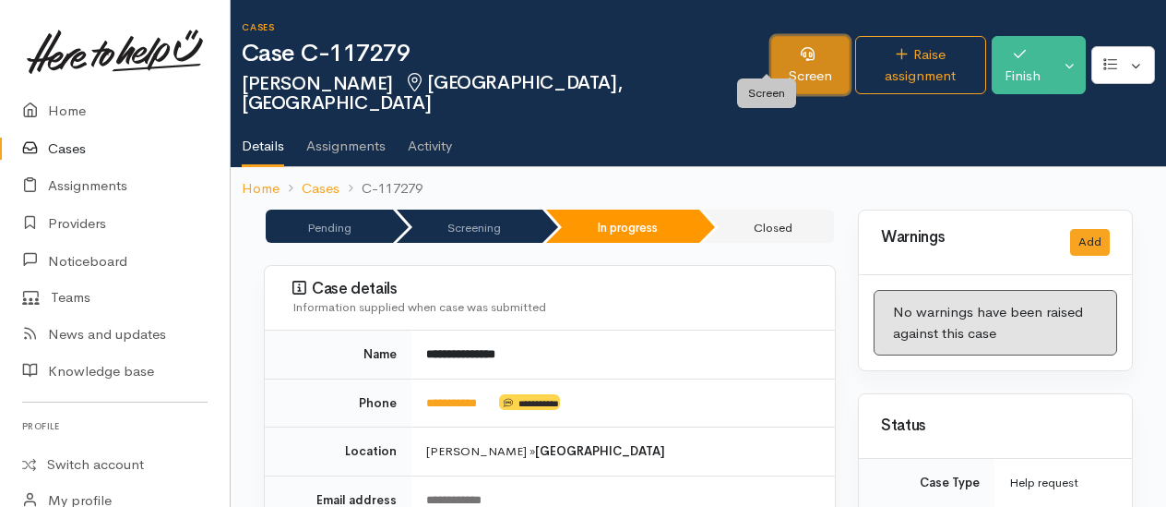
click at [771, 55] on link "Screen" at bounding box center [810, 65] width 78 height 58
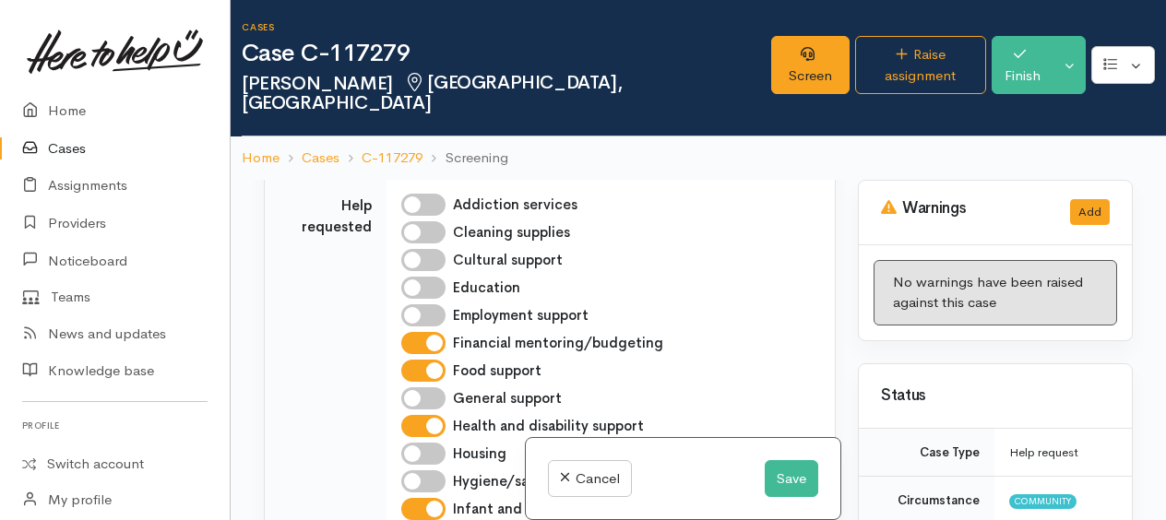
scroll to position [1569, 0]
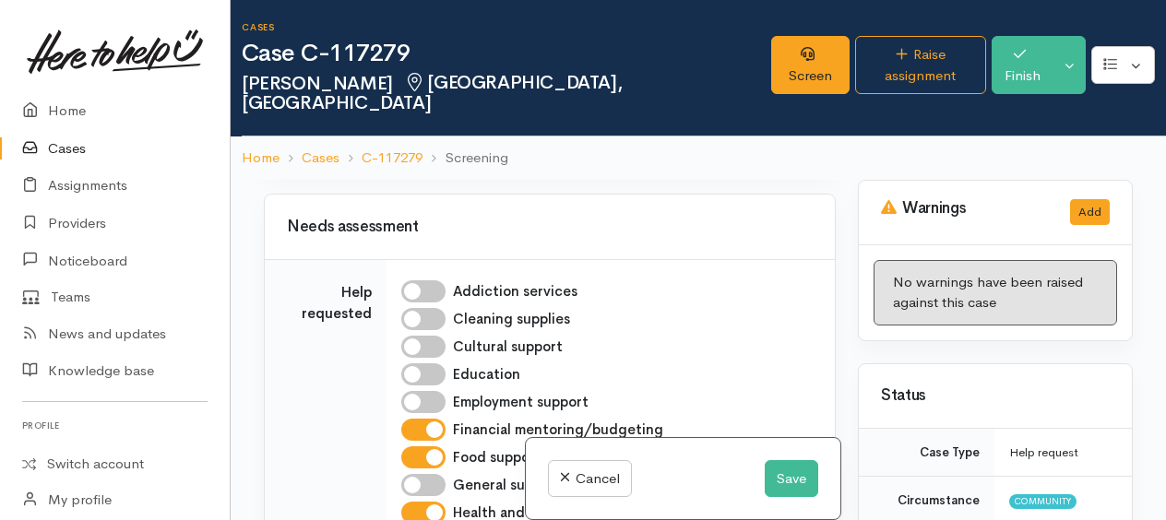
click at [538, 90] on span "Female" at bounding box center [599, 78] width 158 height 21
select select "Female"
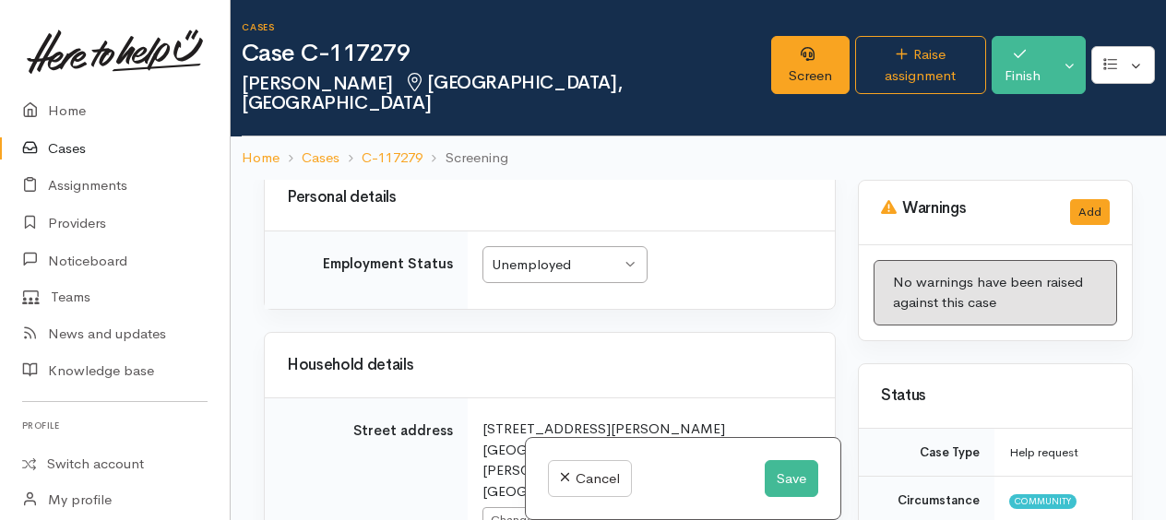
scroll to position [2768, 0]
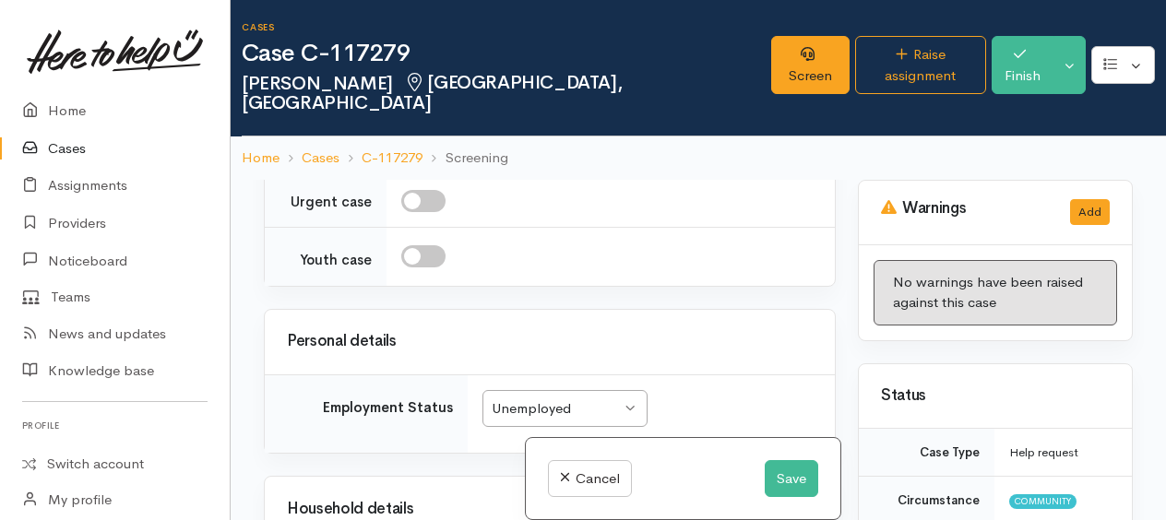
click at [413, 143] on input "checkbox" at bounding box center [423, 132] width 44 height 22
checkbox input "true"
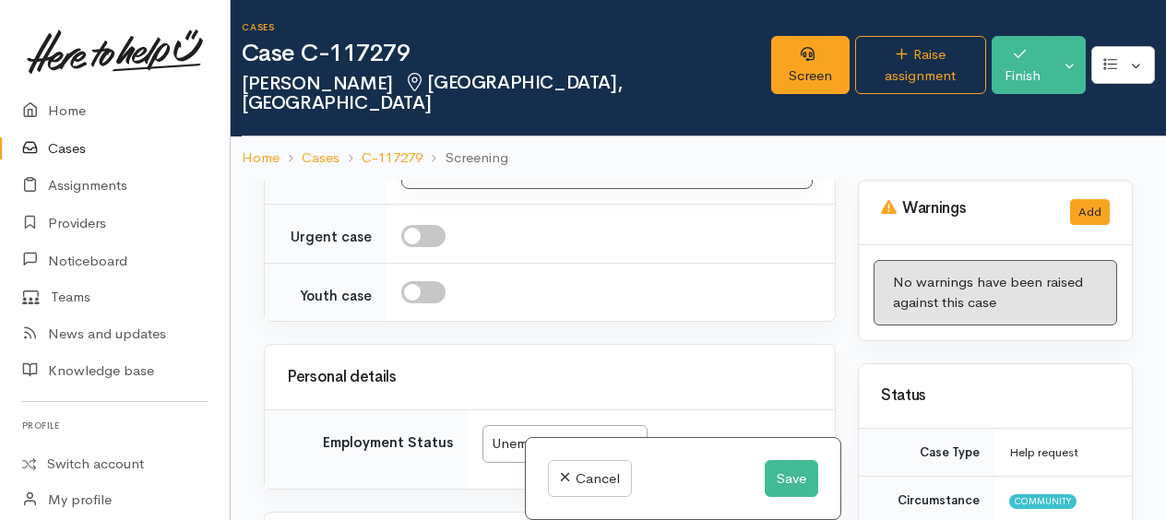
scroll to position [3045, 0]
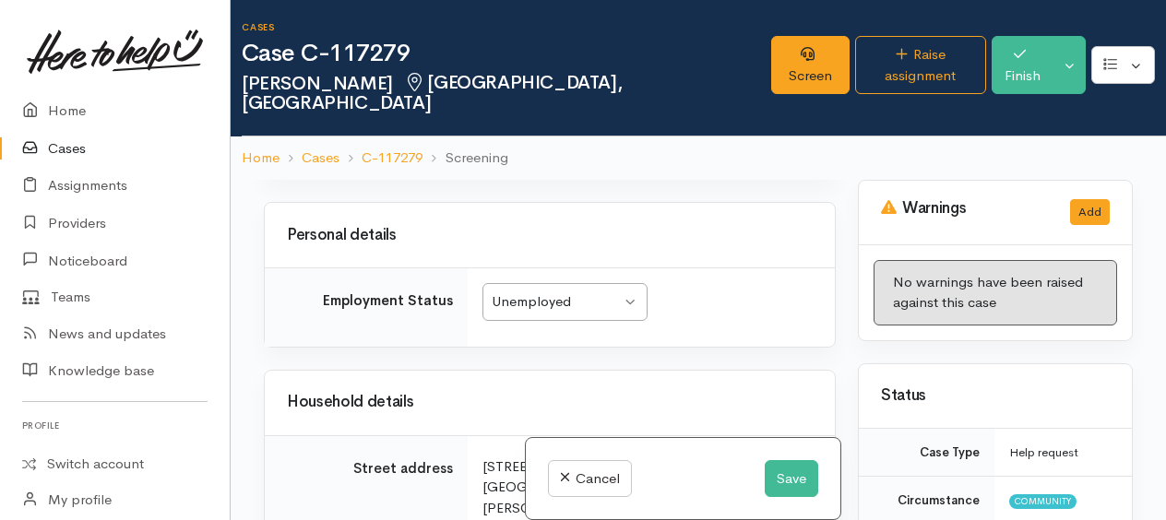
drag, startPoint x: 703, startPoint y: 216, endPoint x: 751, endPoint y: 201, distance: 50.2
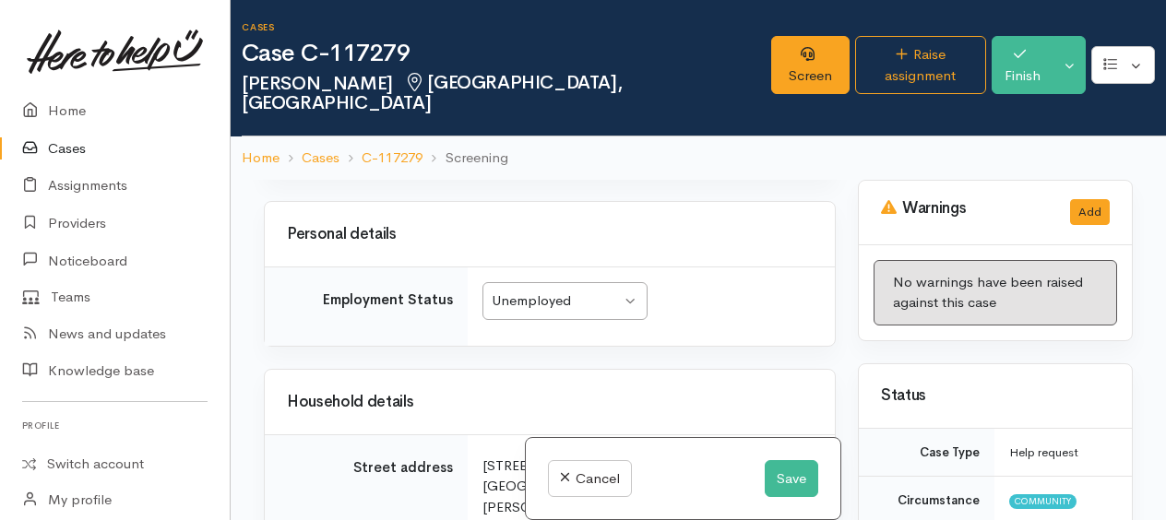
type textarea "facing a number of health and disability related stressors both for [PERSON_NAM…"
click at [423, 34] on input "checkbox" at bounding box center [435, 23] width 44 height 22
checkbox input "true"
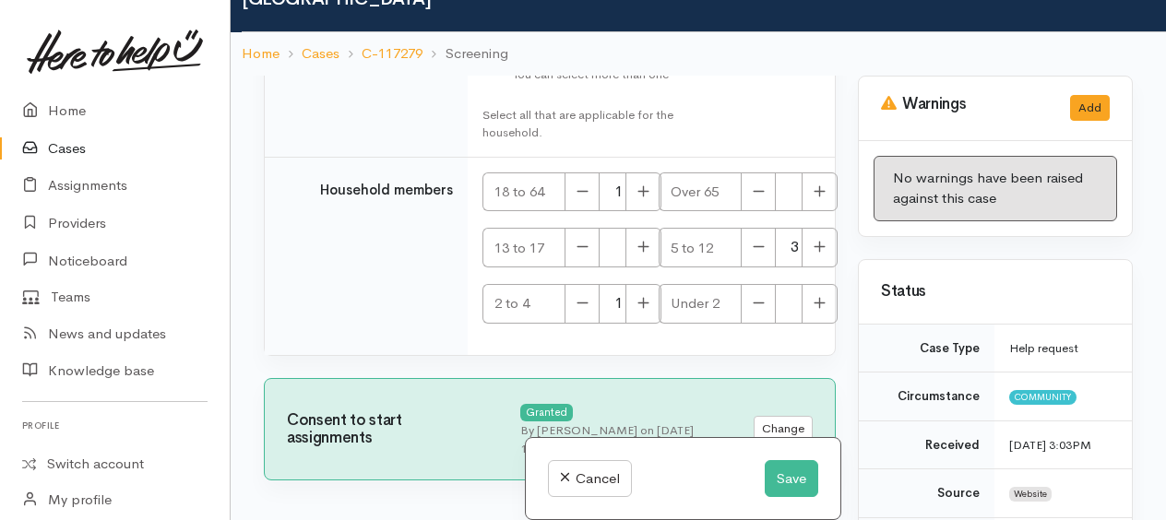
scroll to position [159, 0]
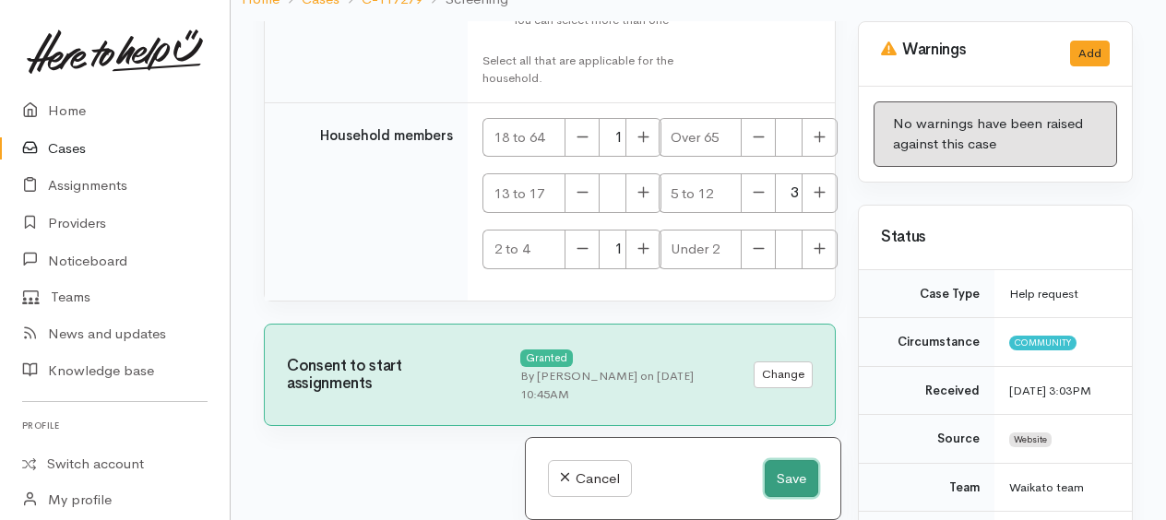
click at [798, 474] on button "Save" at bounding box center [792, 479] width 54 height 38
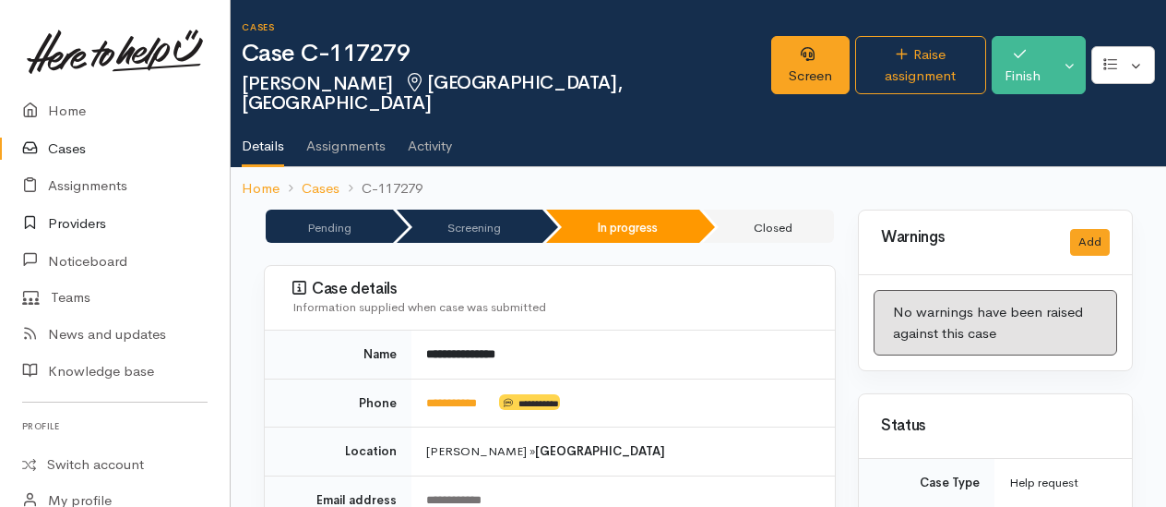
click at [70, 221] on link "Providers" at bounding box center [115, 224] width 230 height 38
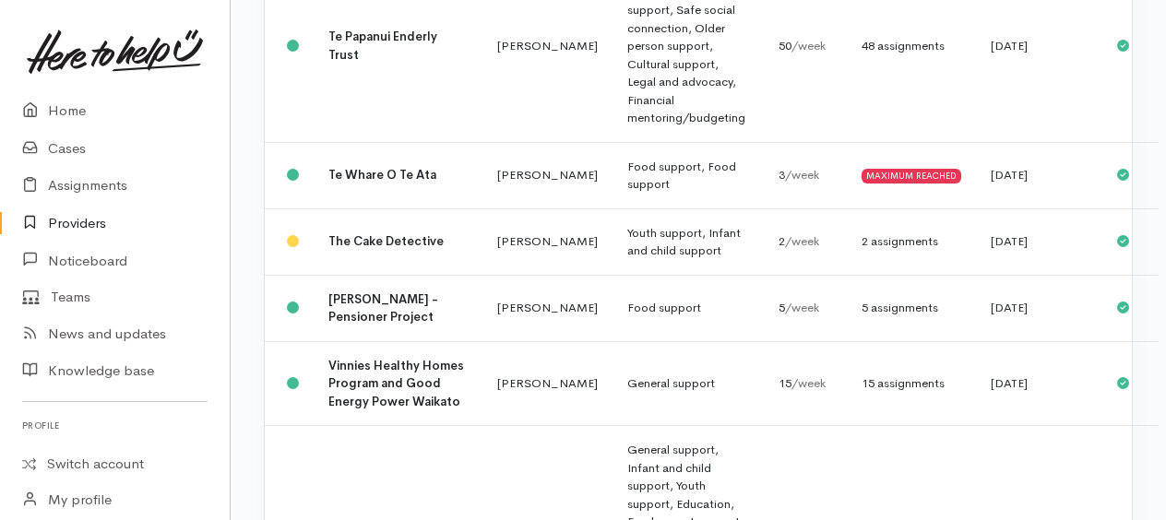
scroll to position [3230, 0]
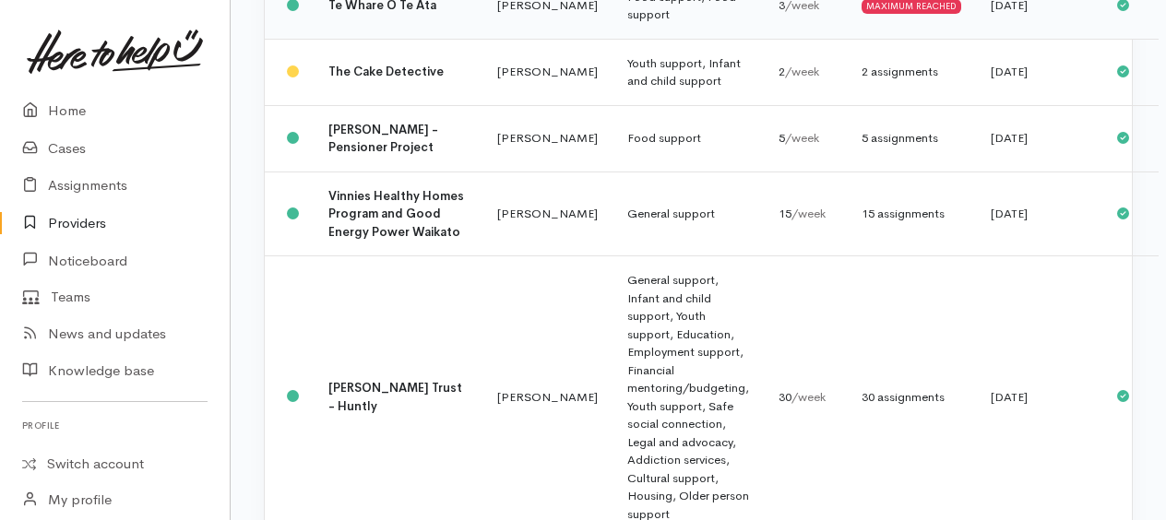
click at [613, 39] on td "Food support, Food support" at bounding box center [688, 5] width 151 height 66
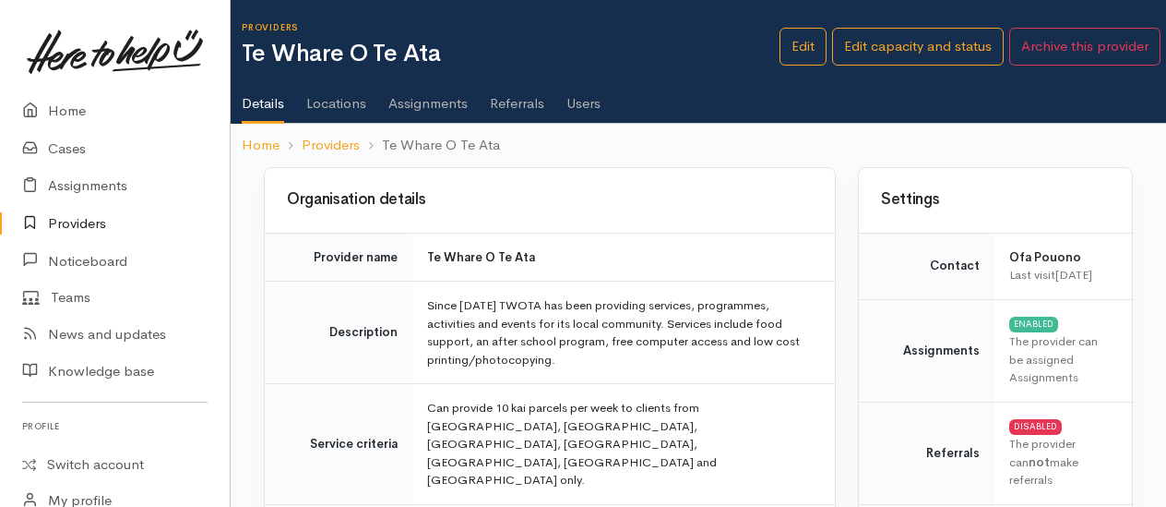
click at [428, 98] on link "Assignments" at bounding box center [427, 97] width 79 height 52
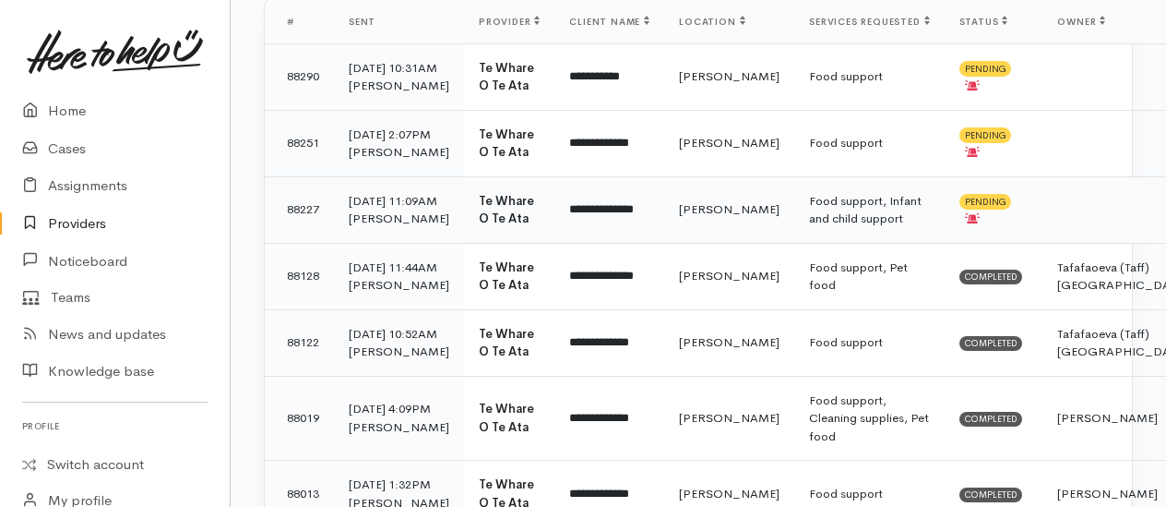
scroll to position [277, 0]
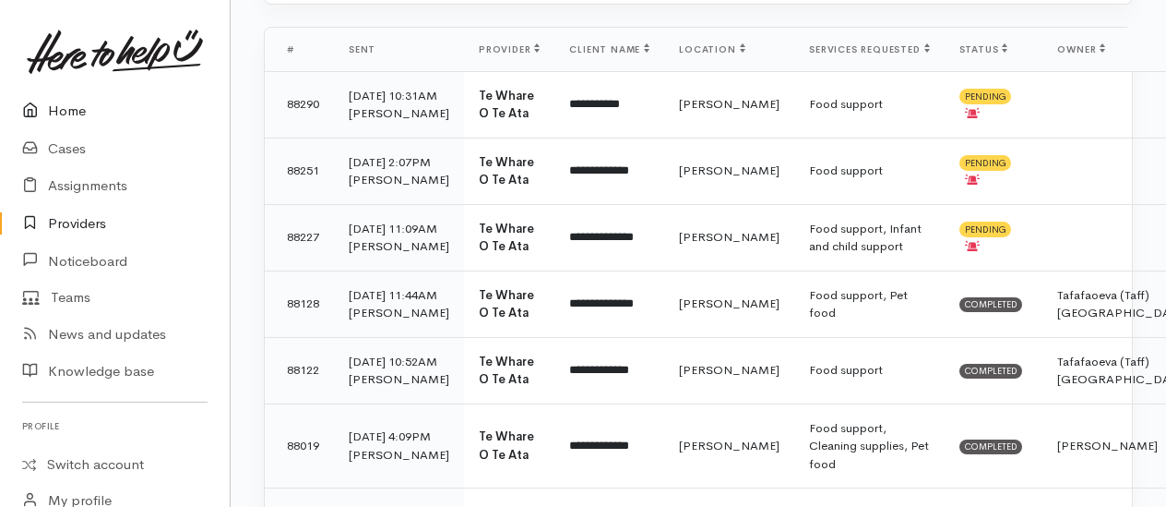
click at [78, 107] on link "Home" at bounding box center [115, 111] width 230 height 38
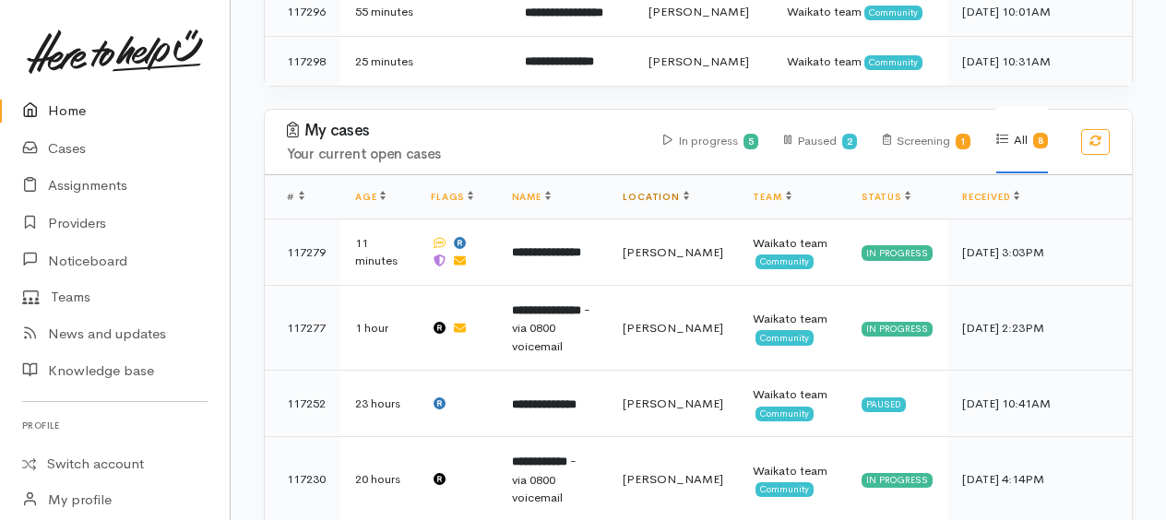
scroll to position [554, 0]
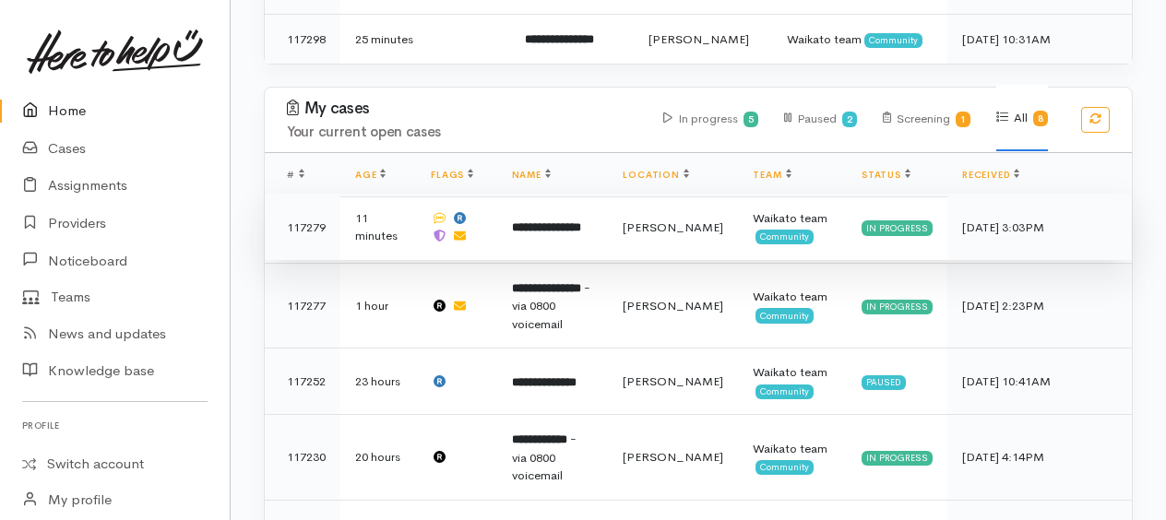
click at [576, 221] on b "**********" at bounding box center [546, 227] width 69 height 12
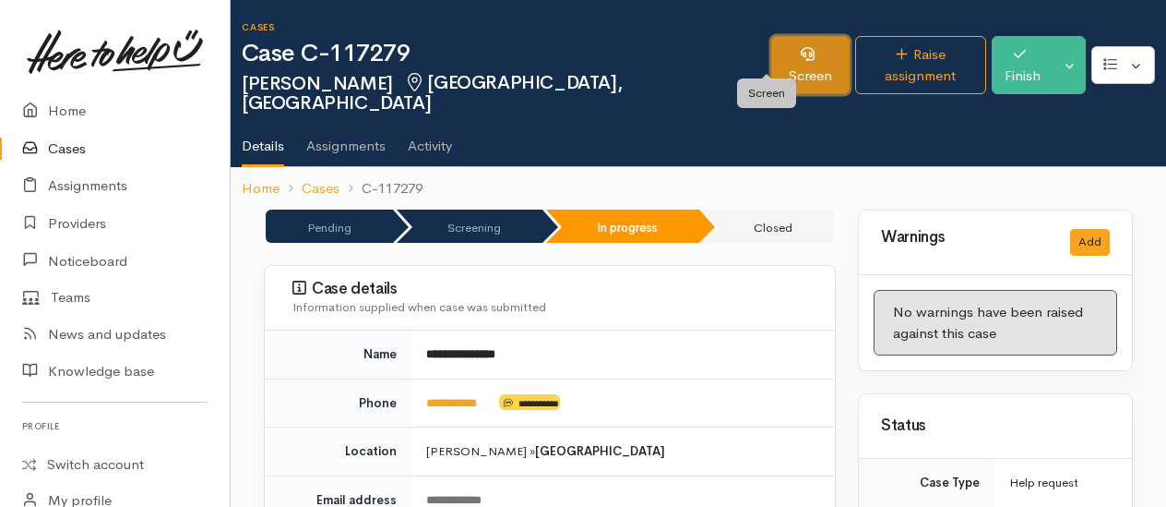
click at [771, 54] on link "Screen" at bounding box center [810, 65] width 78 height 58
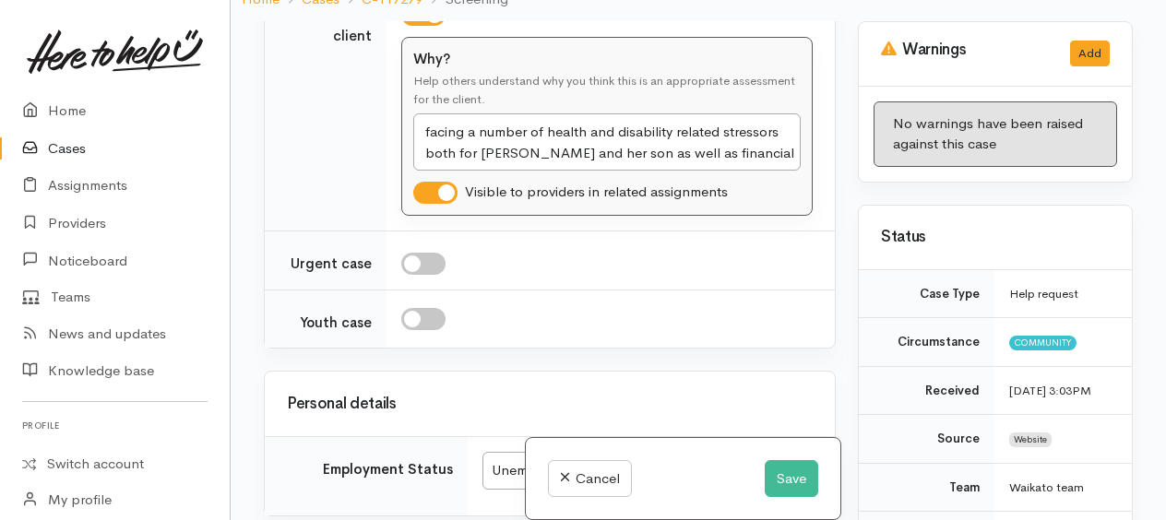
scroll to position [2676, 0]
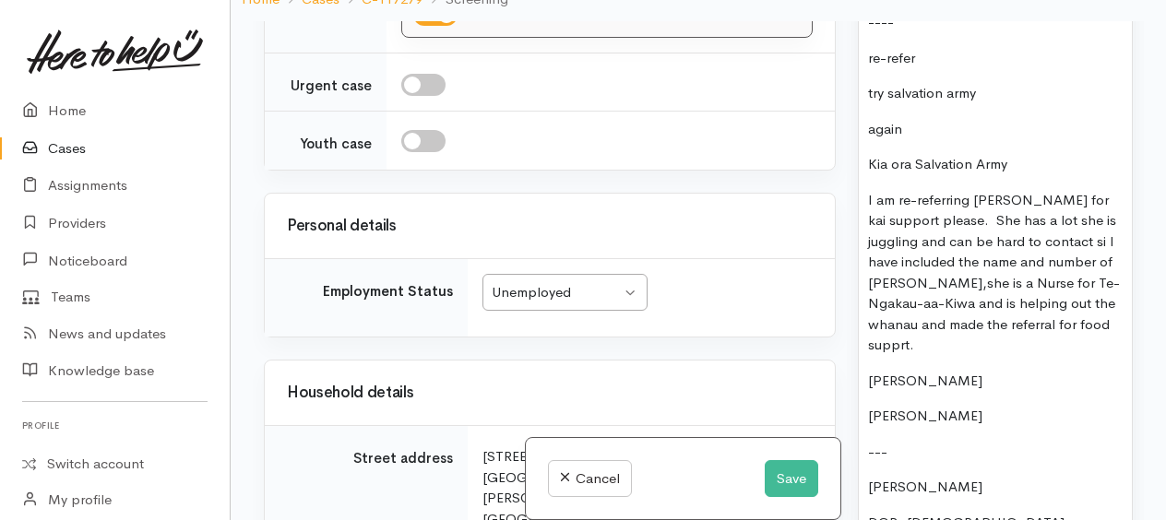
scroll to position [2639, 0]
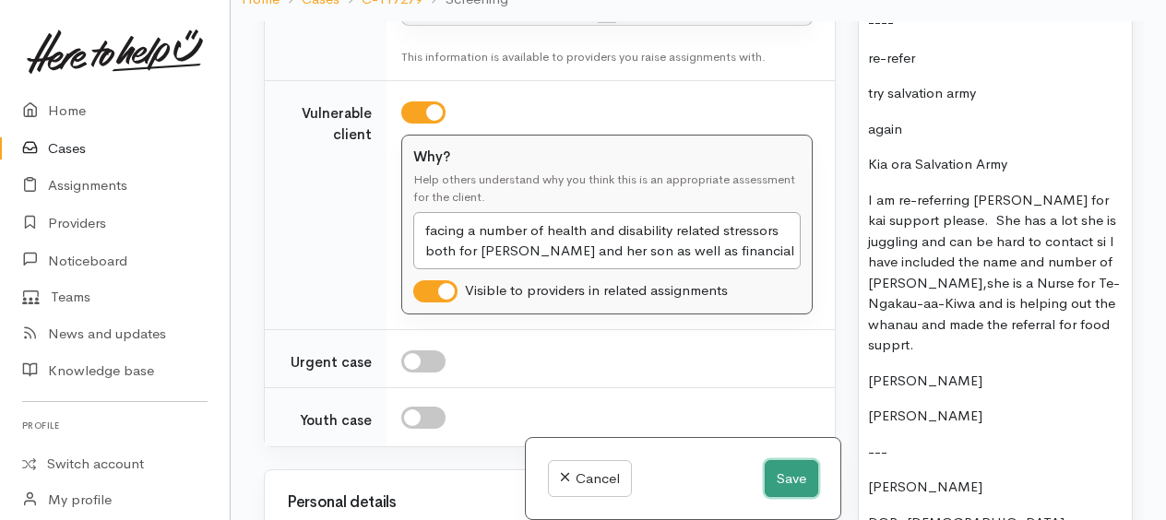
click at [782, 472] on button "Save" at bounding box center [792, 479] width 54 height 38
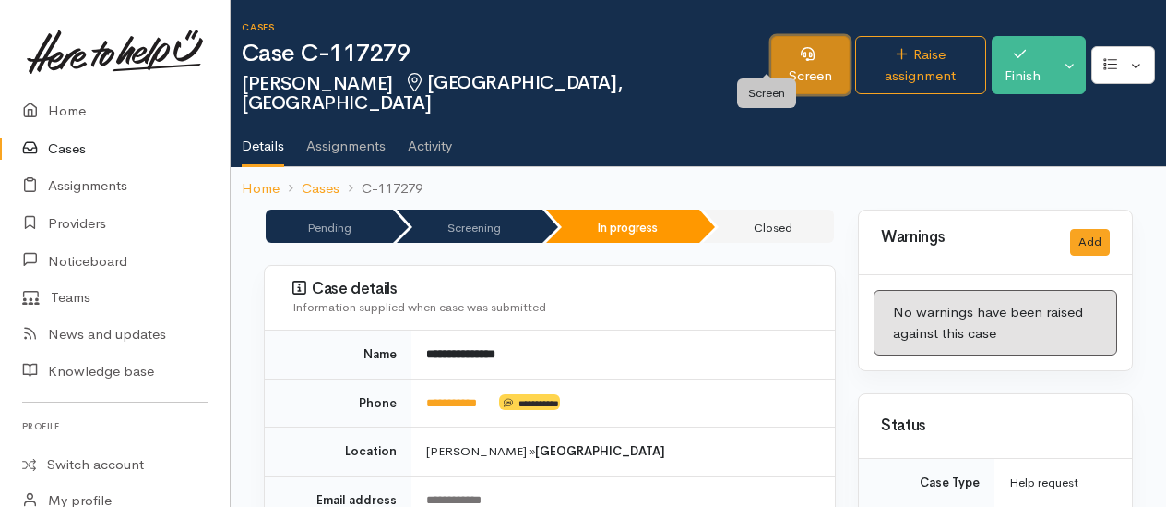
click at [788, 63] on link "Screen" at bounding box center [810, 65] width 78 height 58
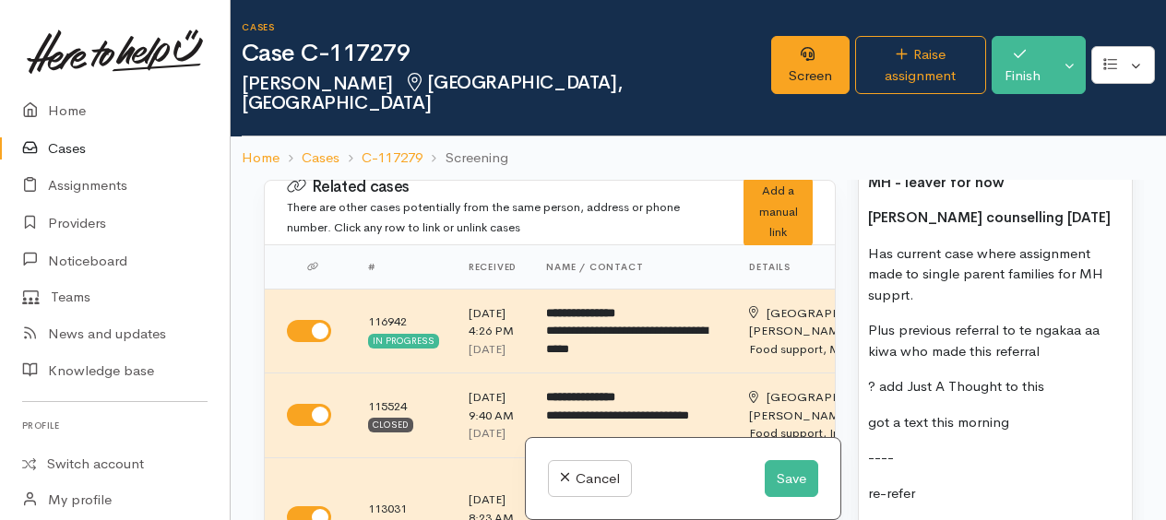
scroll to position [1661, 0]
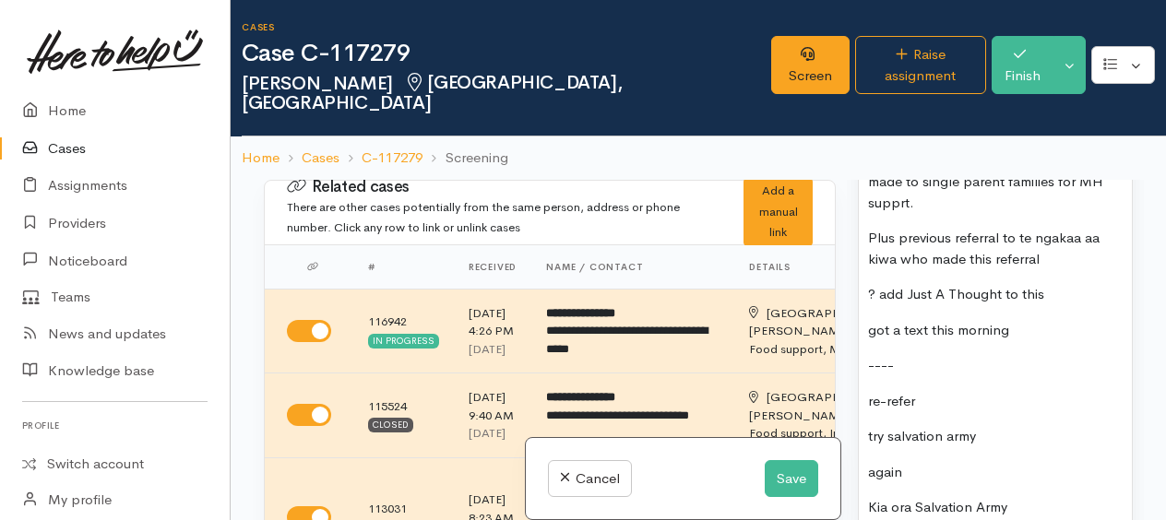
click at [1028, 102] on p "MH - leaver for now" at bounding box center [995, 90] width 255 height 21
click at [871, 214] on p "Has current case where assignment made to single parent families for MH supprt." at bounding box center [995, 182] width 255 height 63
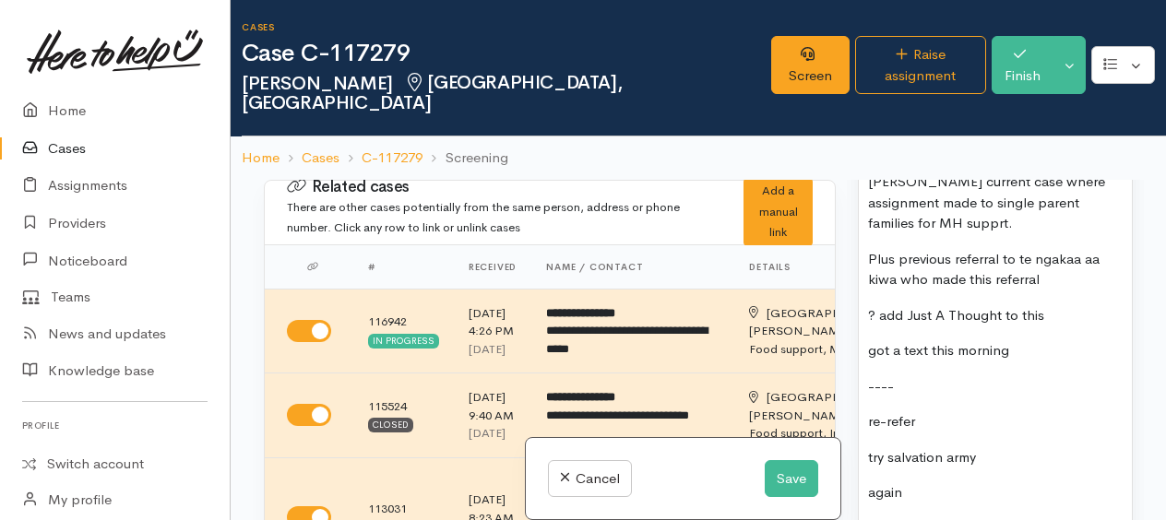
click at [1087, 234] on p "Charlotte received a text from Ruth Has current case where assignment made to s…" at bounding box center [995, 192] width 255 height 83
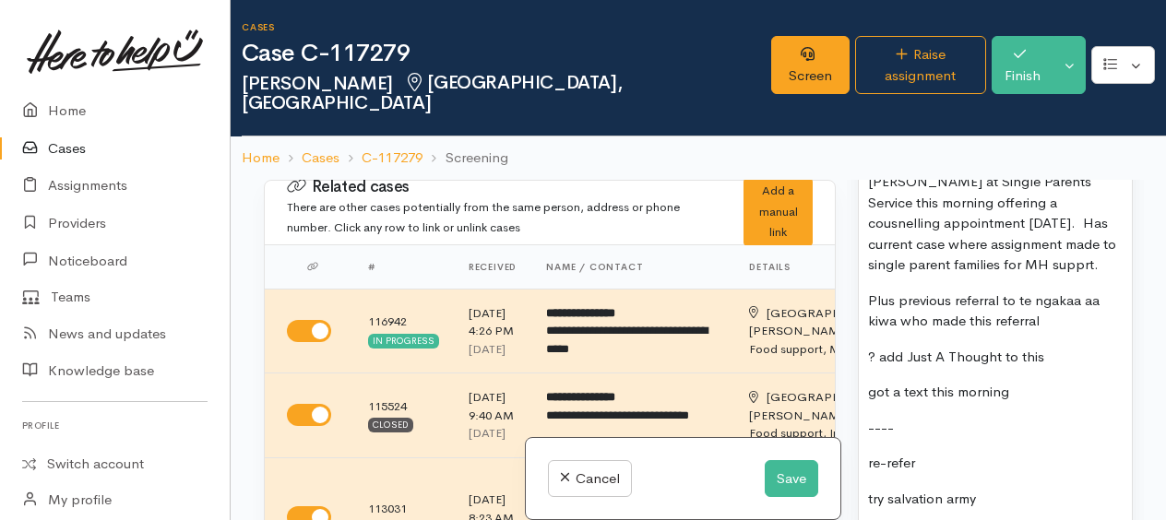
click at [958, 276] on p "Charlotte received a text from Ruth at Single Parents Service this morning offe…" at bounding box center [995, 213] width 255 height 125
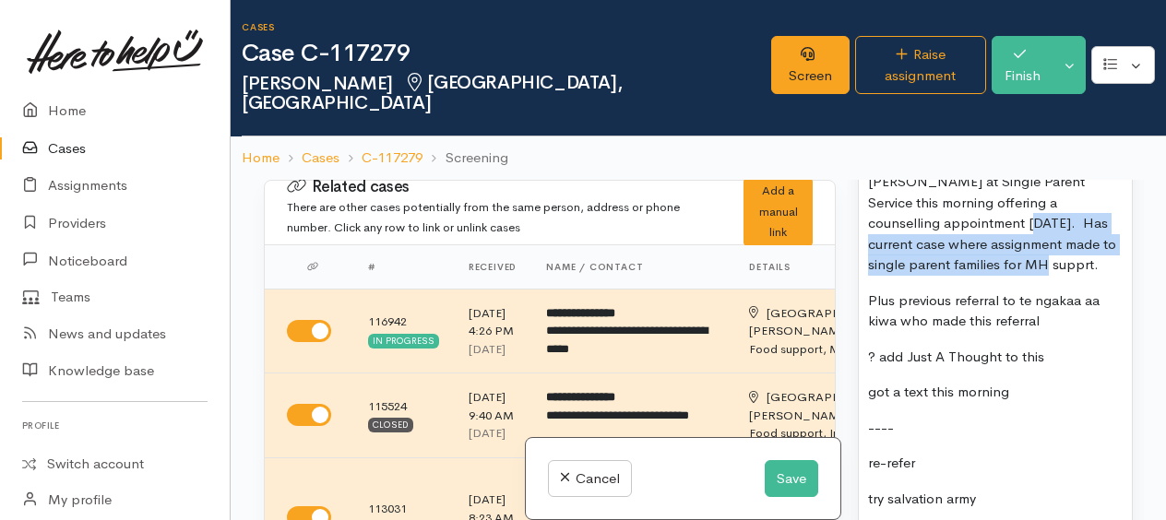
drag, startPoint x: 915, startPoint y: 323, endPoint x: 1030, endPoint y: 356, distance: 119.1
click at [1030, 276] on p "Charlotte received a text from Ruth at Single Parent Service this morning offer…" at bounding box center [995, 213] width 255 height 125
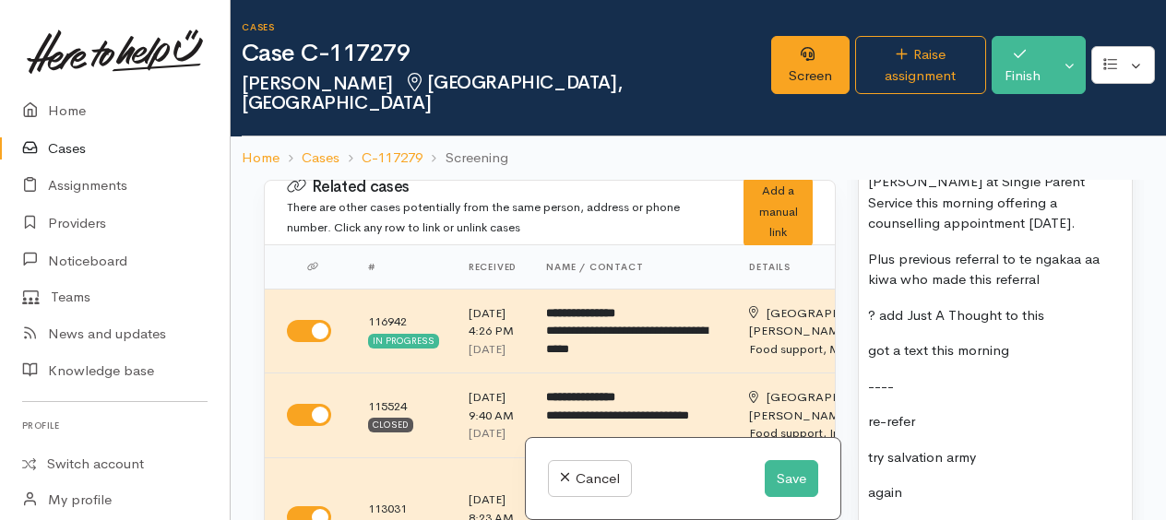
drag, startPoint x: 873, startPoint y: 354, endPoint x: 1025, endPoint y: 433, distance: 171.3
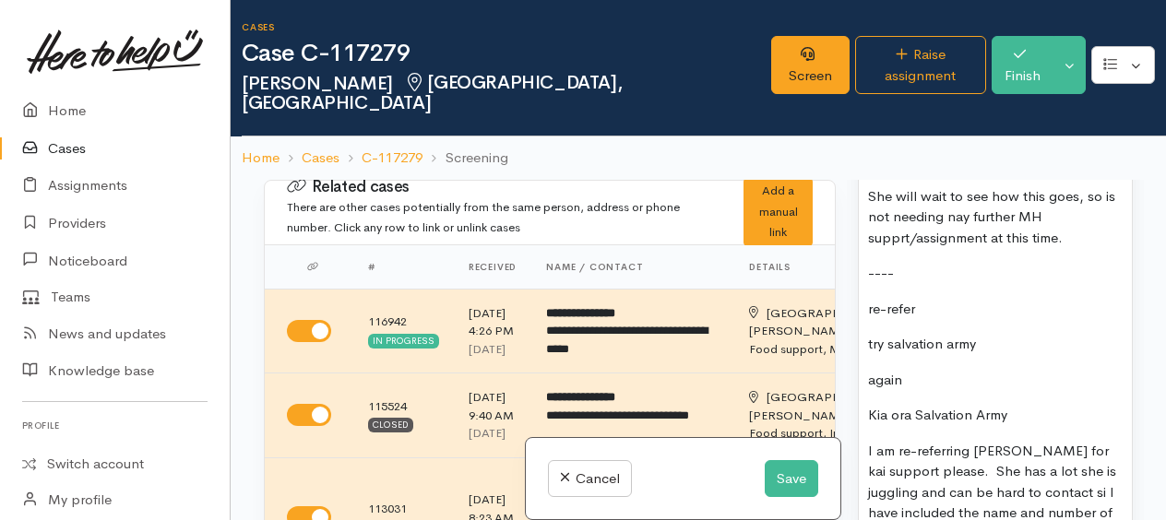
scroll to position [1753, 0]
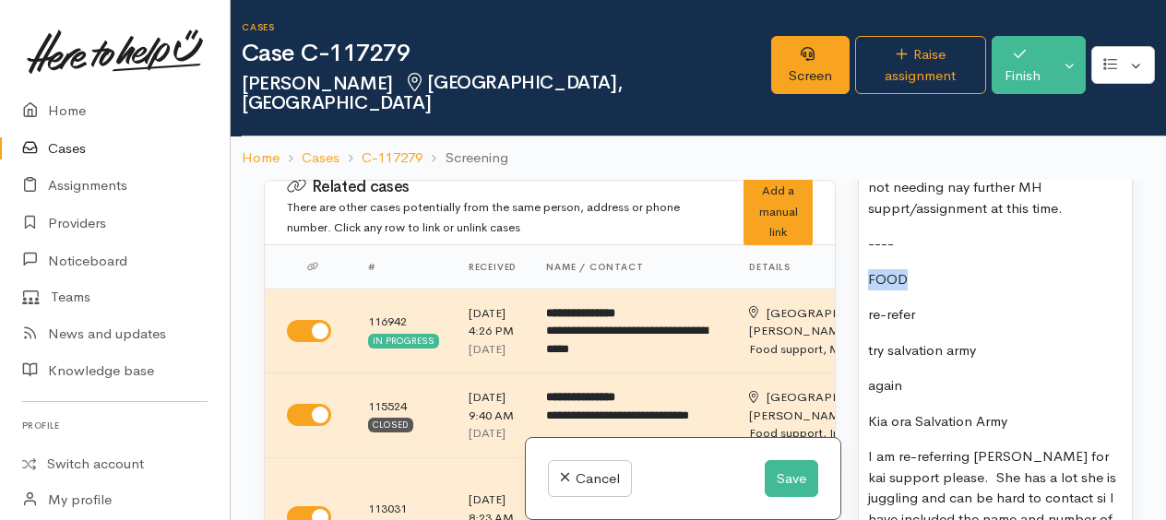
drag, startPoint x: 874, startPoint y: 380, endPoint x: 935, endPoint y: 384, distance: 61.0
click at [933, 291] on p "FOOD" at bounding box center [995, 279] width 255 height 21
click at [882, 326] on p "re-refer" at bounding box center [995, 315] width 255 height 21
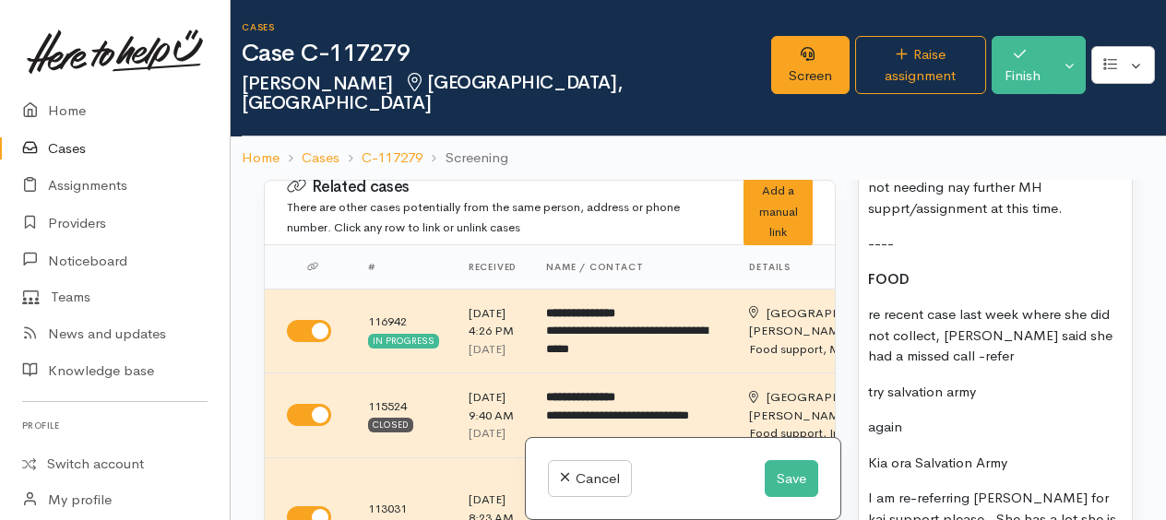
scroll to position [1938, 0]
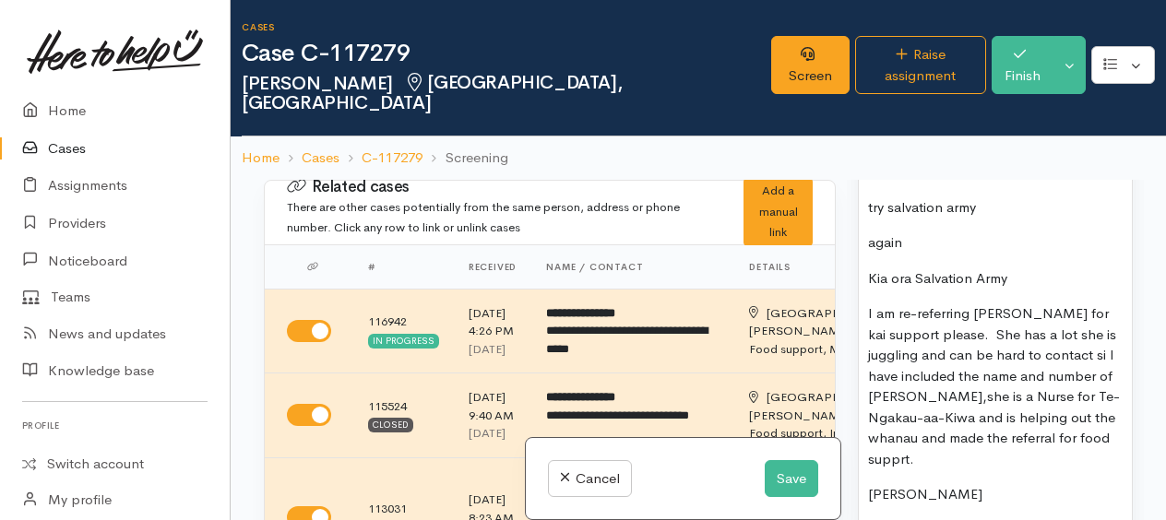
click at [1005, 183] on p "re recent case last week where she did not collect, Charlotte said she had a mi…" at bounding box center [995, 151] width 255 height 63
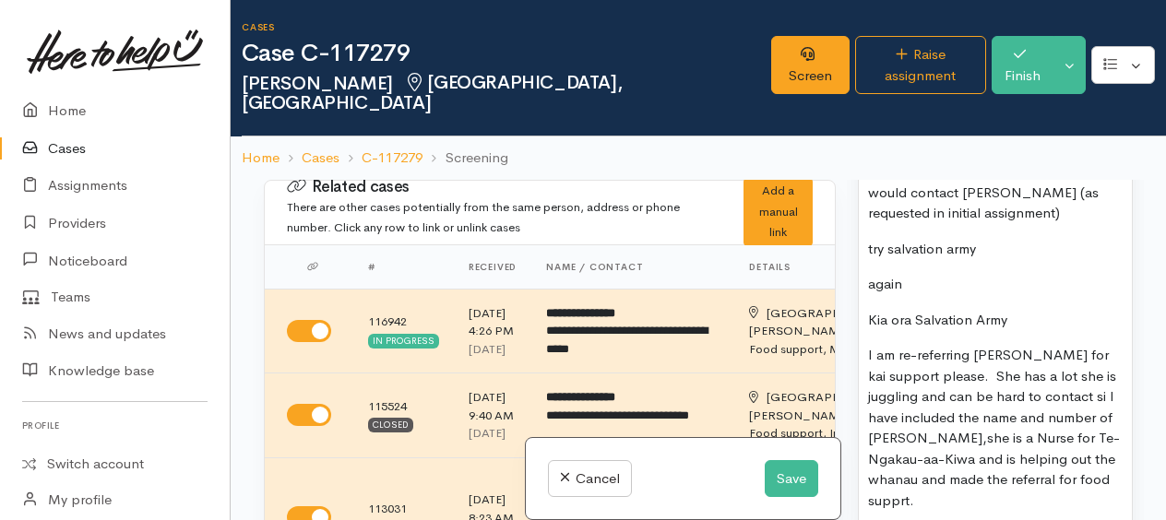
click at [963, 224] on p "re recent case last week where she did not collect, Charlotte said she had a mi…" at bounding box center [995, 172] width 255 height 104
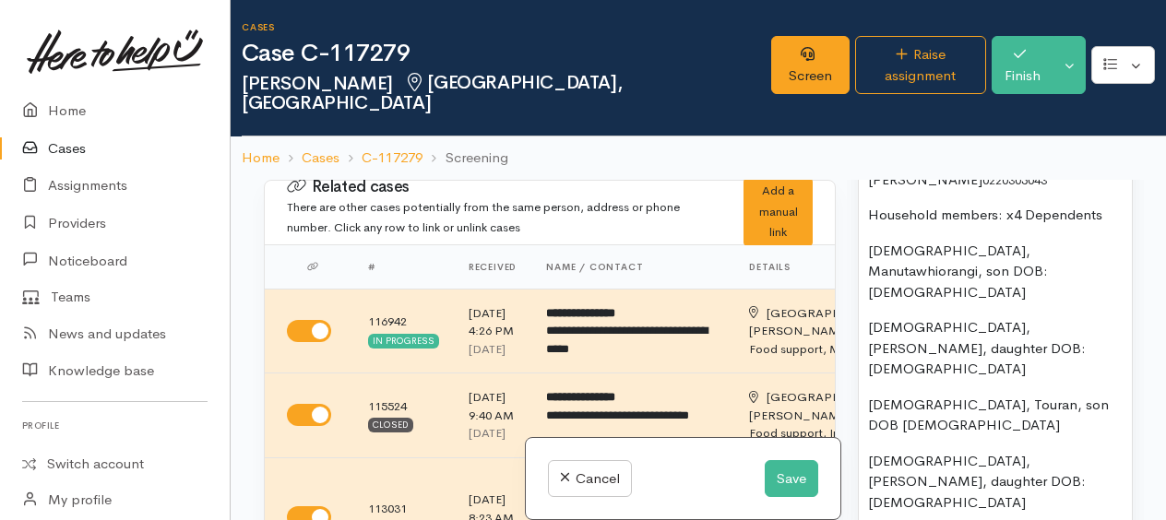
scroll to position [2768, 0]
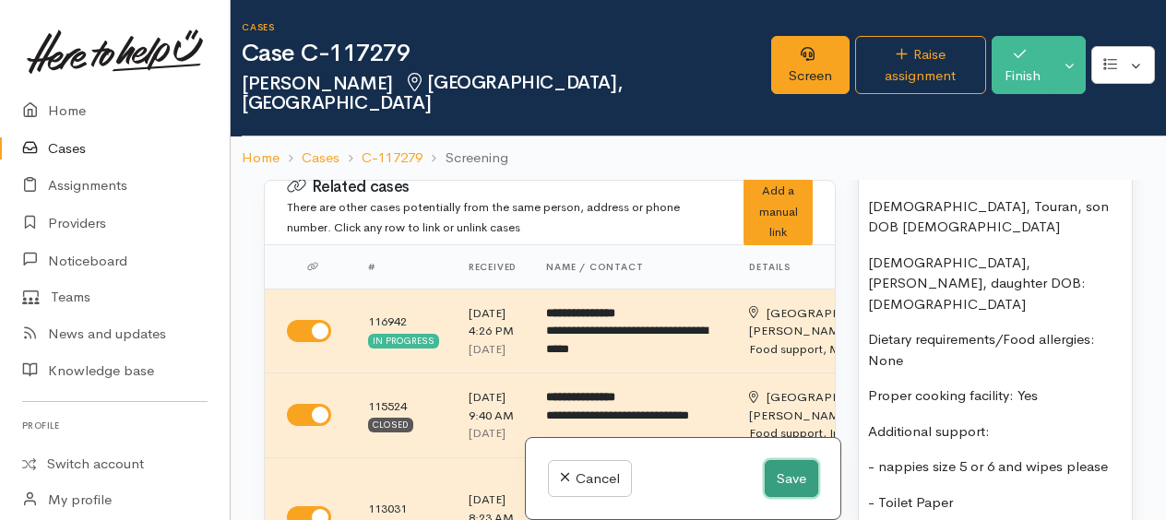
click at [785, 483] on button "Save" at bounding box center [792, 479] width 54 height 38
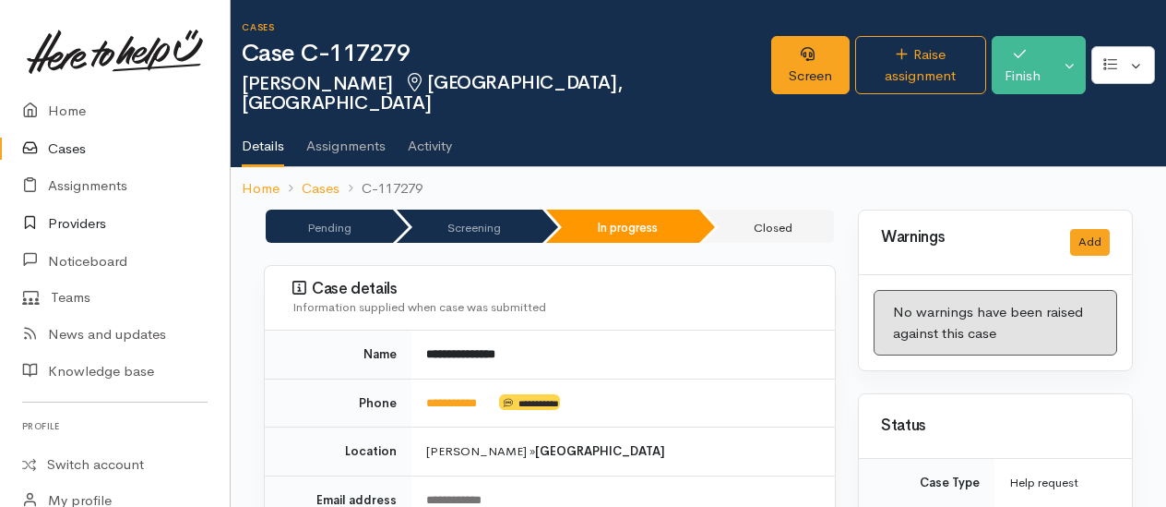
click at [71, 212] on link "Providers" at bounding box center [115, 224] width 230 height 38
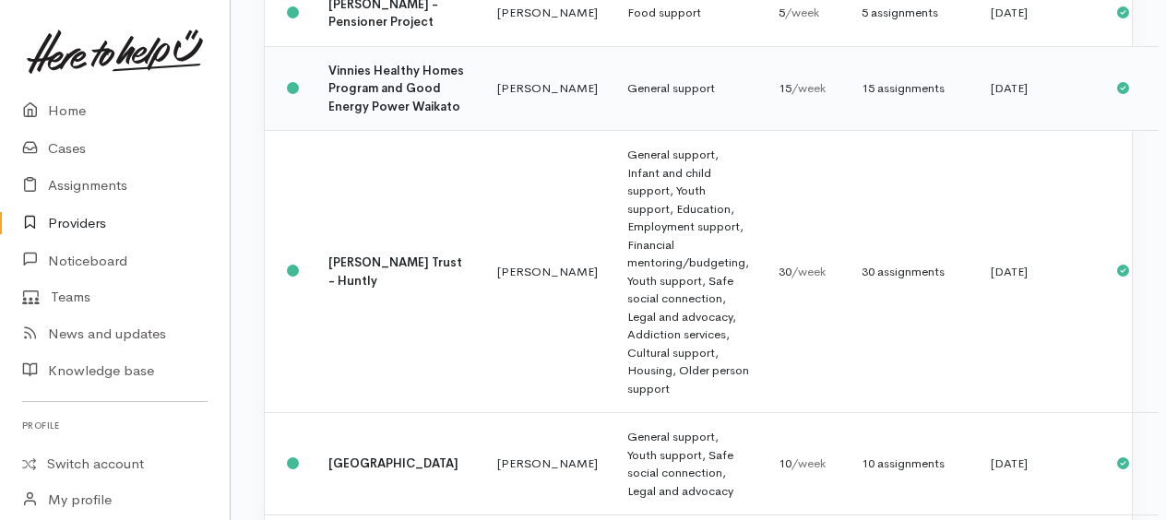
scroll to position [3263, 0]
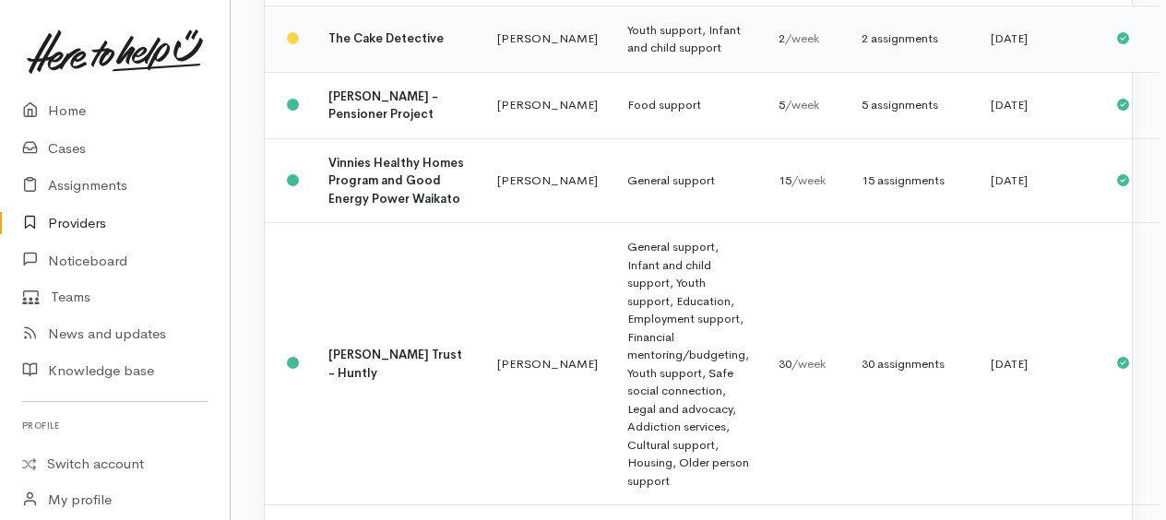
click at [613, 72] on td "Youth support, Infant and child support" at bounding box center [688, 39] width 151 height 66
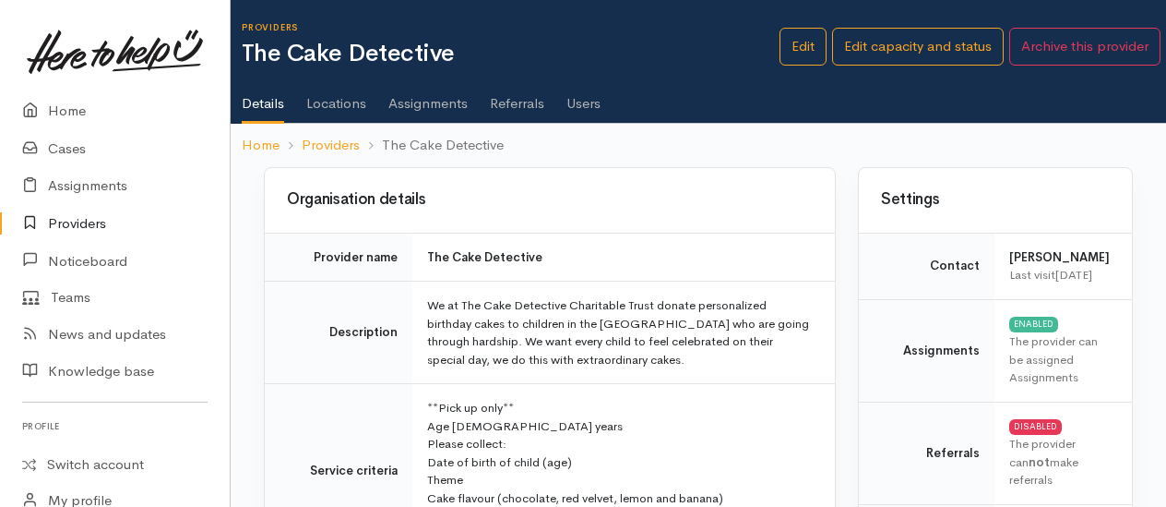
click at [461, 102] on link "Assignments" at bounding box center [427, 97] width 79 height 52
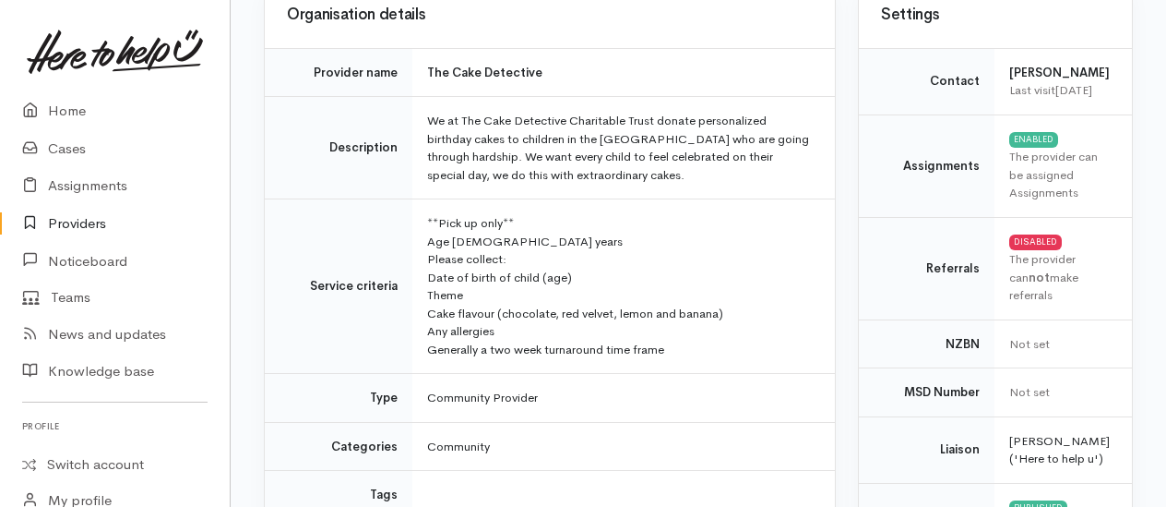
scroll to position [92, 0]
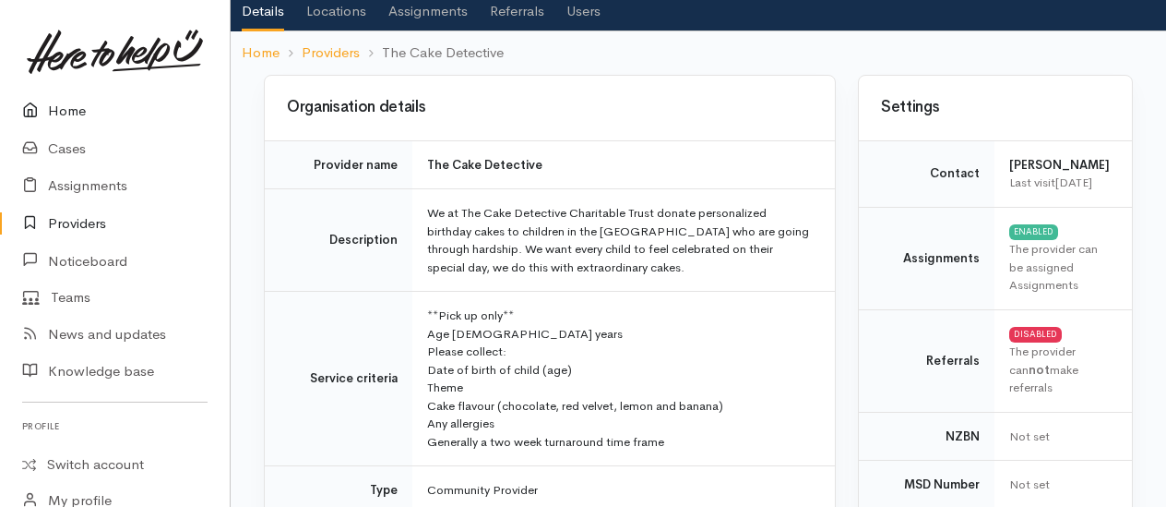
click at [70, 112] on link "Home" at bounding box center [115, 111] width 230 height 38
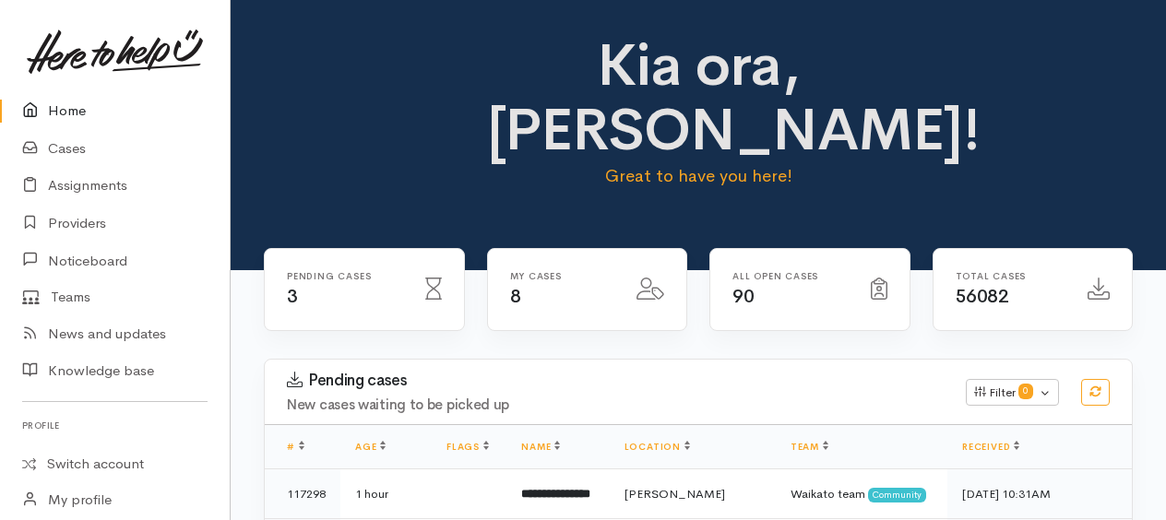
click at [66, 114] on link "Home" at bounding box center [115, 111] width 230 height 38
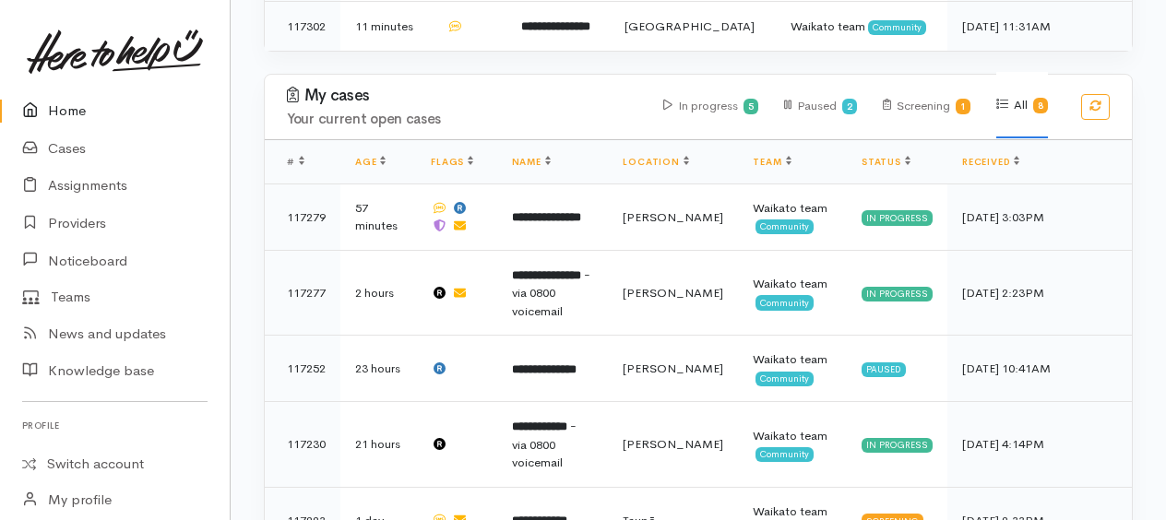
scroll to position [738, 0]
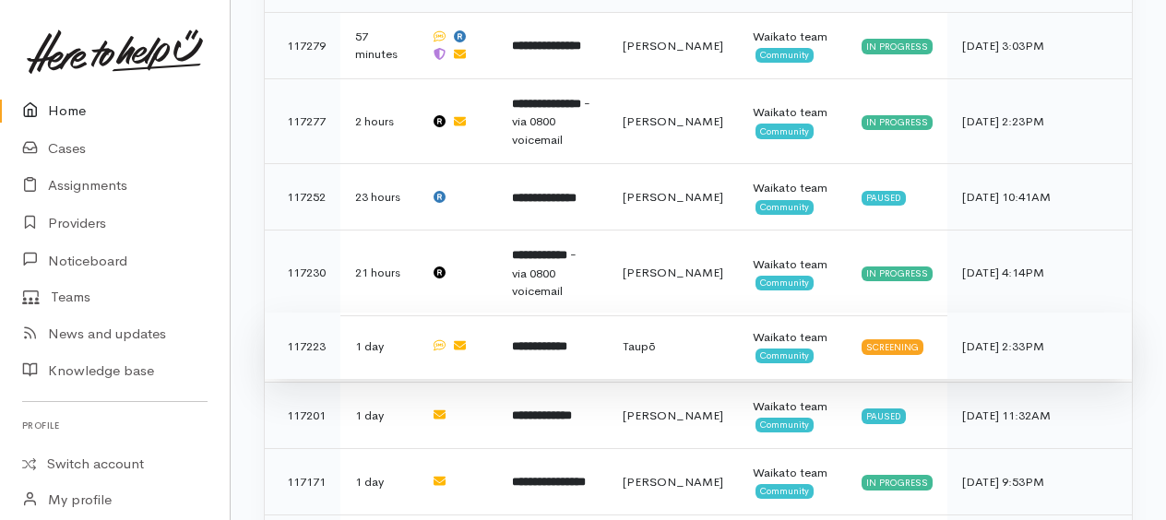
click at [564, 340] on b "**********" at bounding box center [539, 346] width 55 height 12
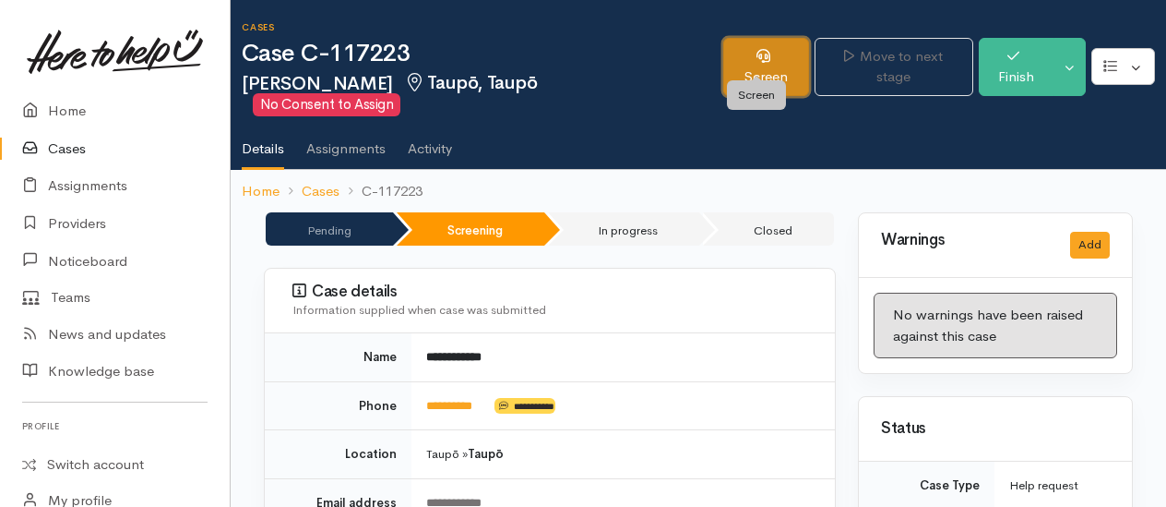
click at [778, 61] on link "Screen" at bounding box center [766, 67] width 86 height 58
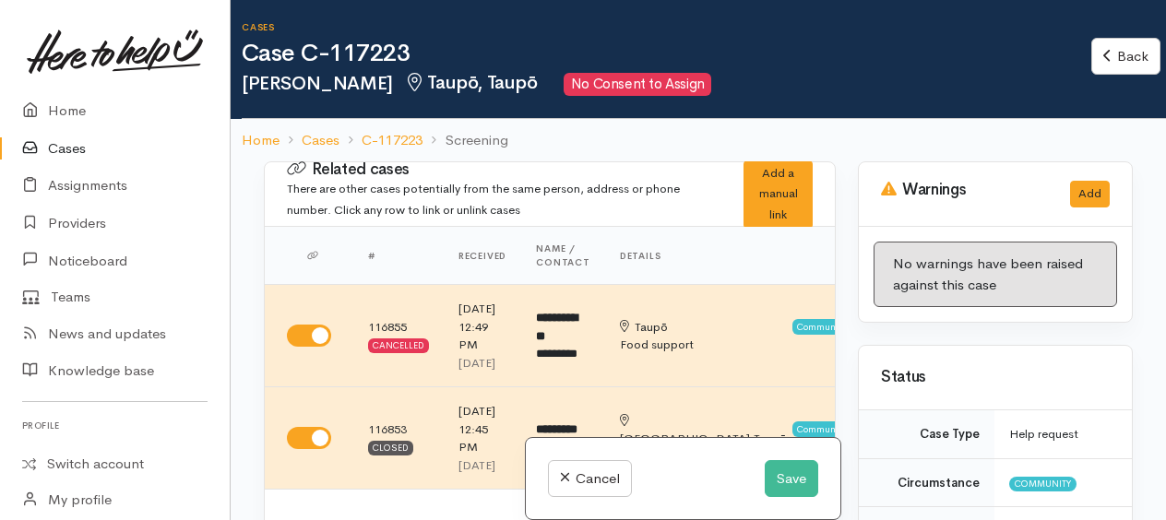
select select "7"
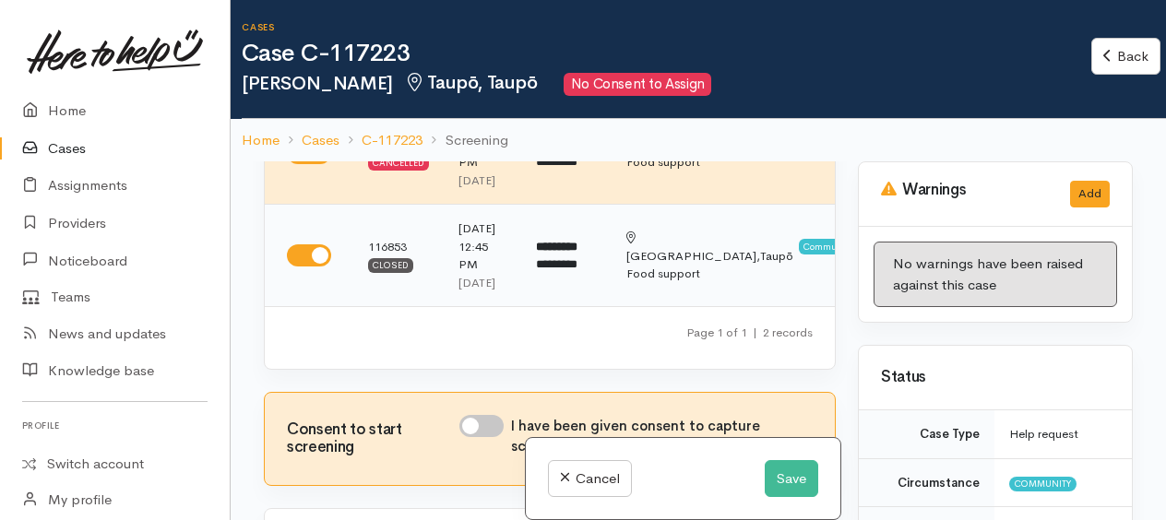
scroll to position [185, 0]
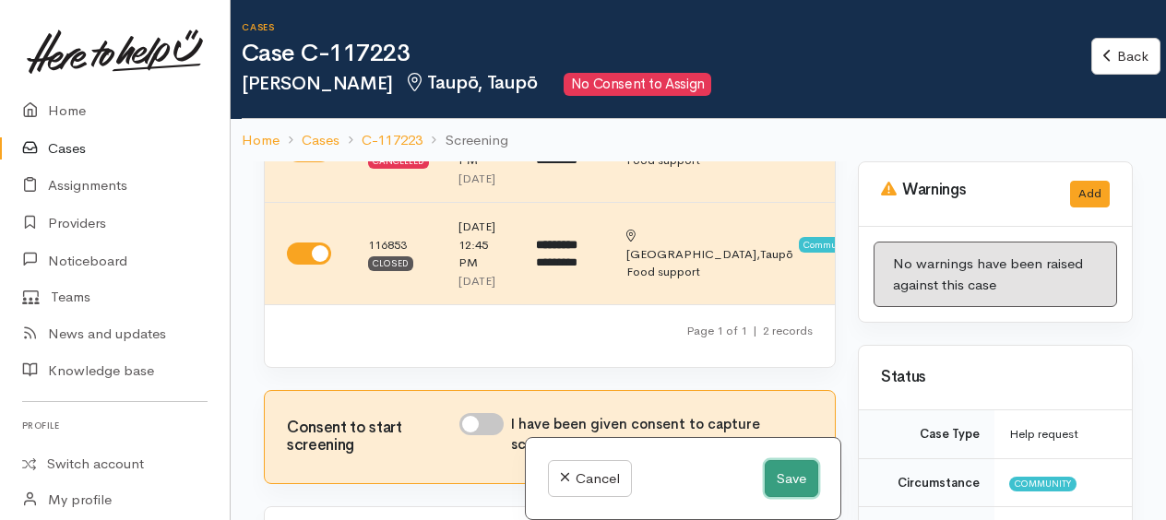
click at [802, 476] on button "Save" at bounding box center [792, 479] width 54 height 38
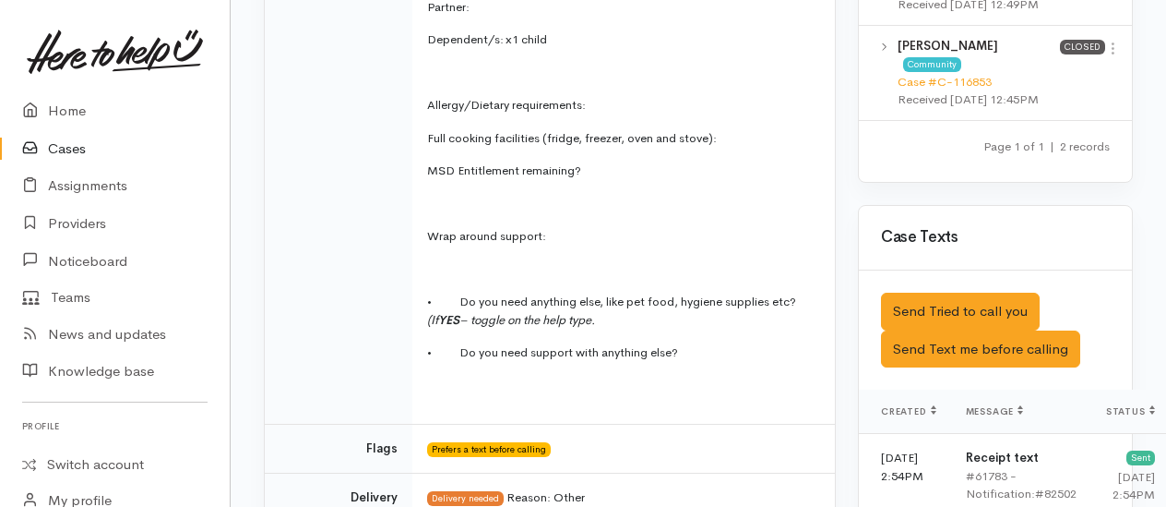
scroll to position [1107, 0]
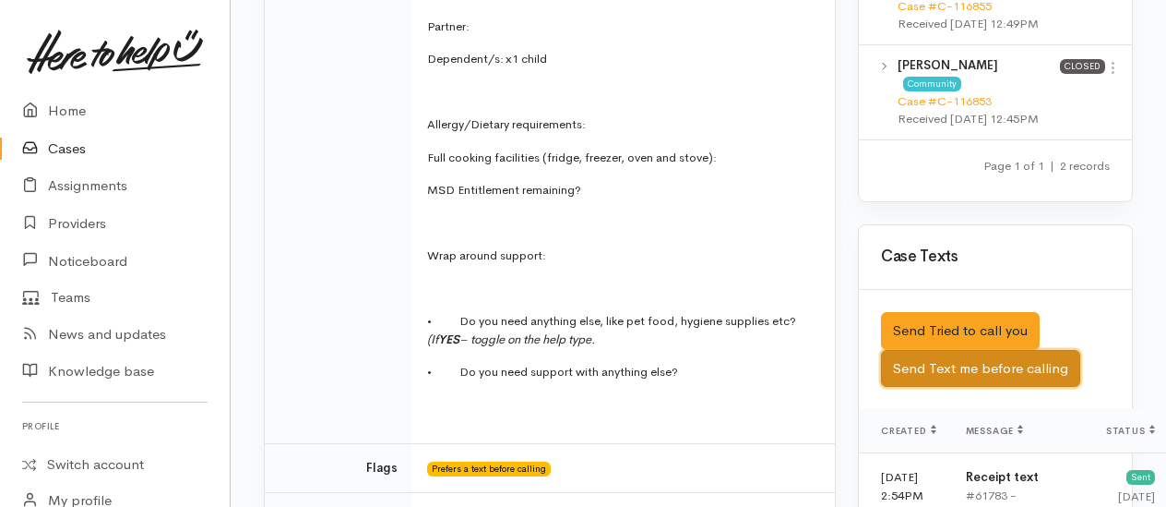
click at [984, 360] on button "Send Text me before calling" at bounding box center [980, 369] width 199 height 38
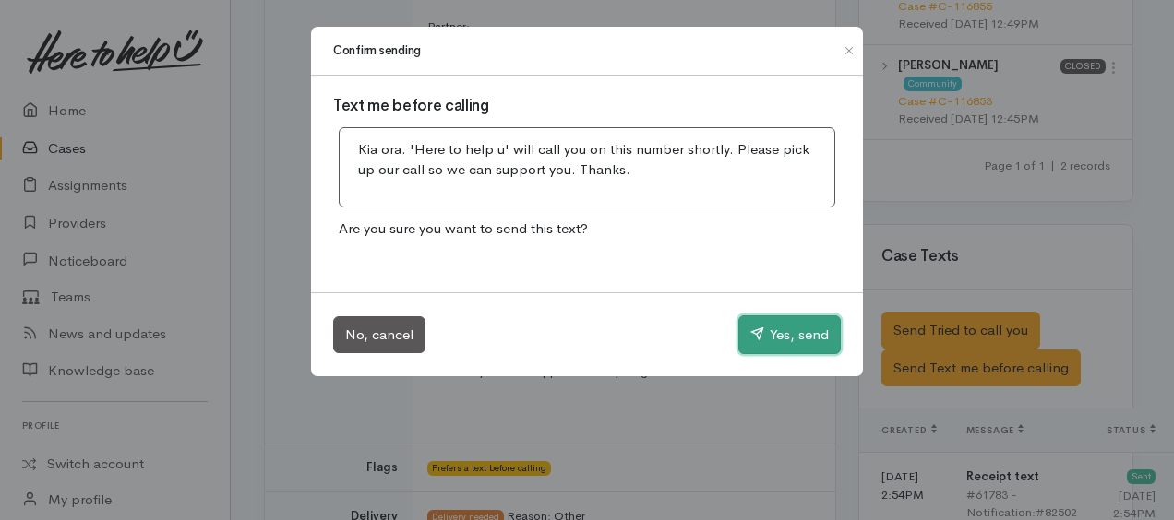
click at [797, 330] on button "Yes, send" at bounding box center [789, 335] width 102 height 39
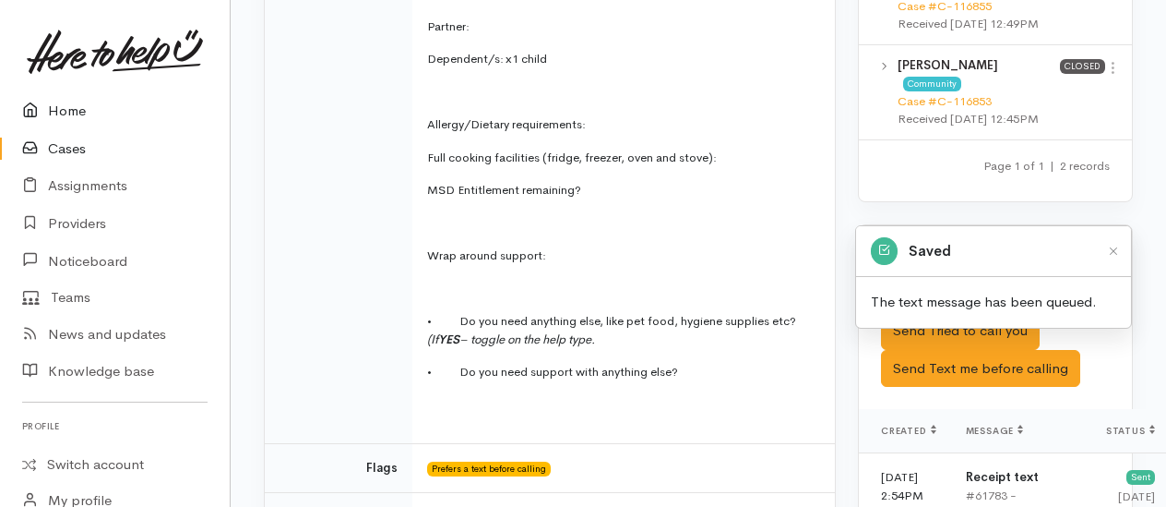
drag, startPoint x: 61, startPoint y: 102, endPoint x: 51, endPoint y: 99, distance: 10.5
click at [61, 102] on link "Home" at bounding box center [115, 111] width 230 height 38
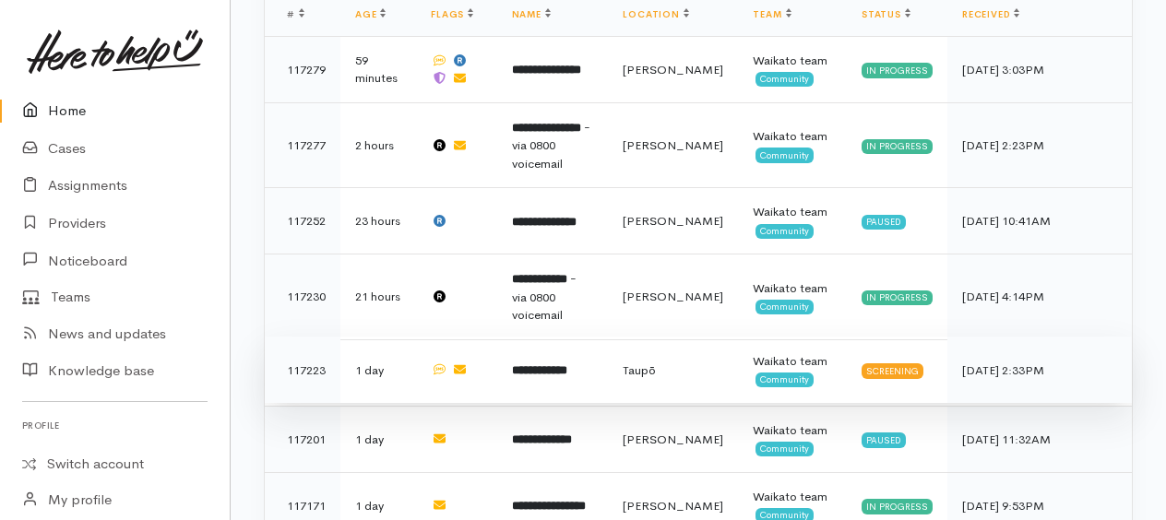
scroll to position [738, 0]
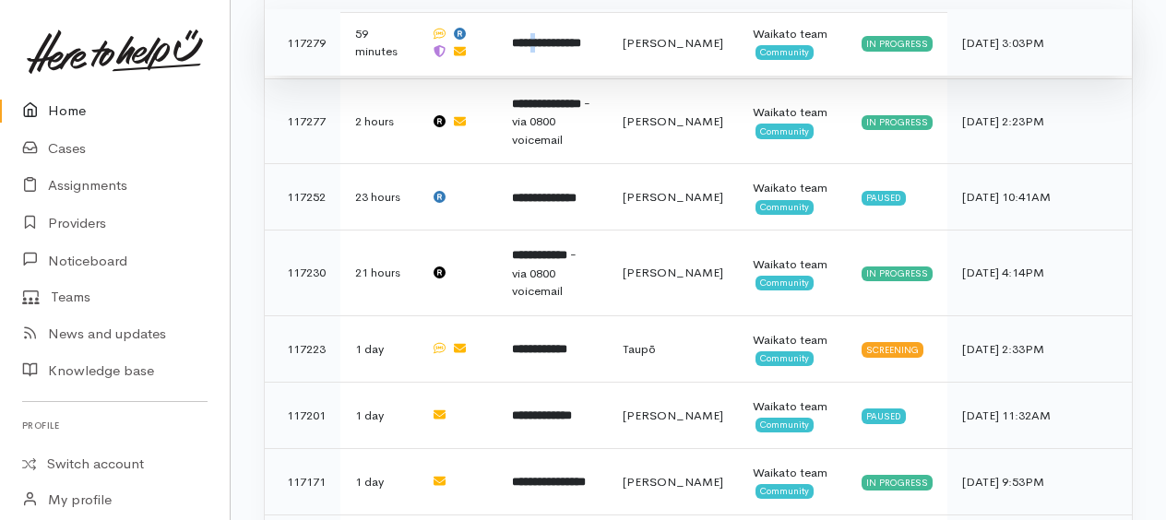
click at [546, 37] on b "**********" at bounding box center [546, 43] width 69 height 12
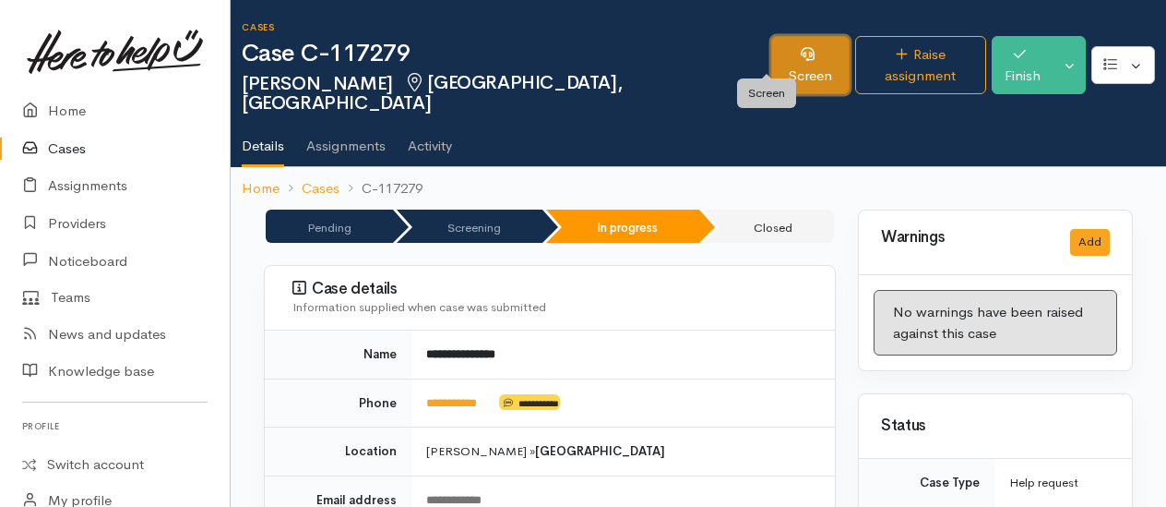
click at [783, 50] on link "Screen" at bounding box center [810, 65] width 78 height 58
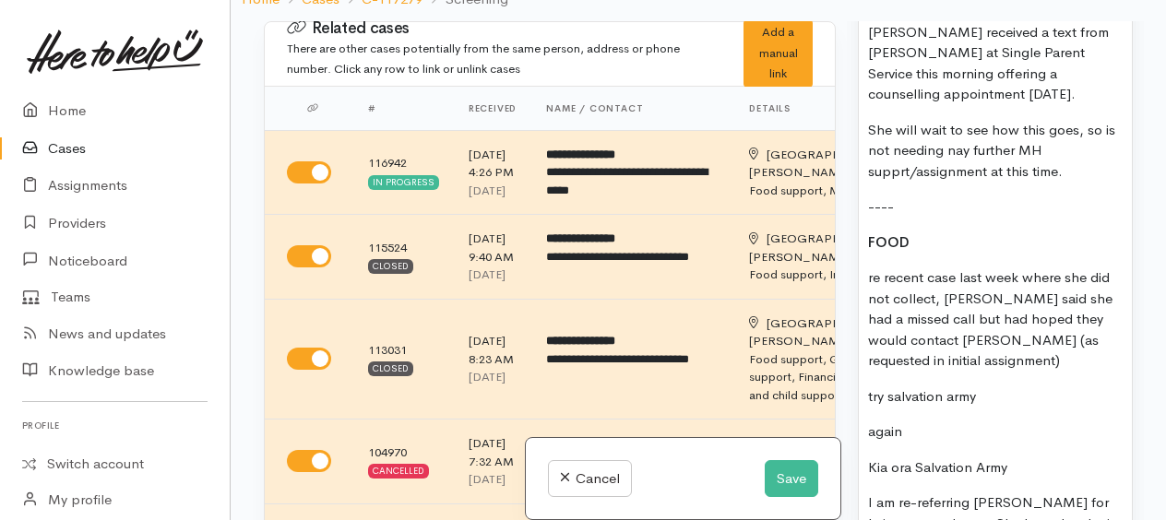
scroll to position [1661, 0]
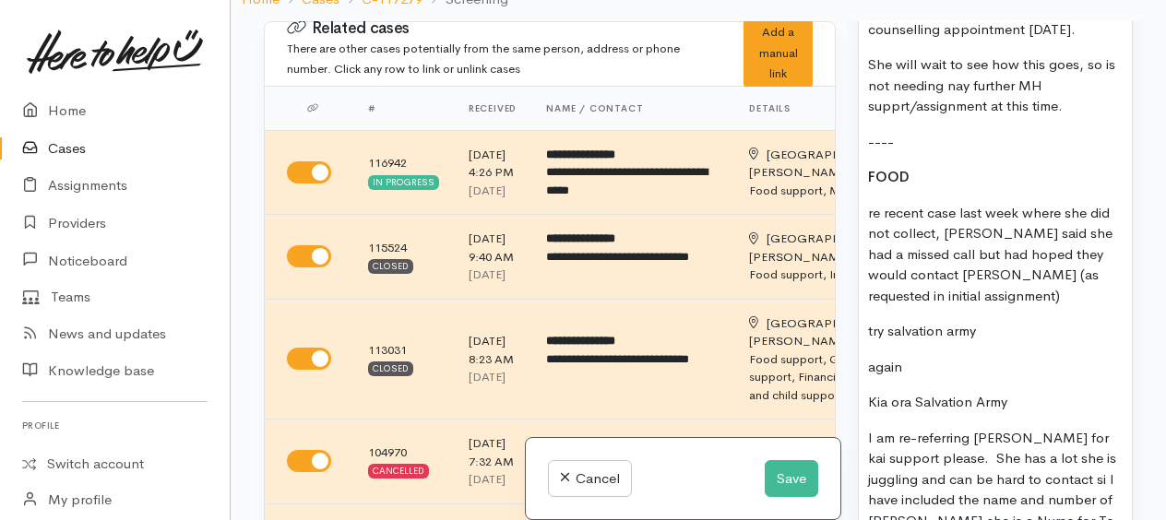
scroll to position [1569, 0]
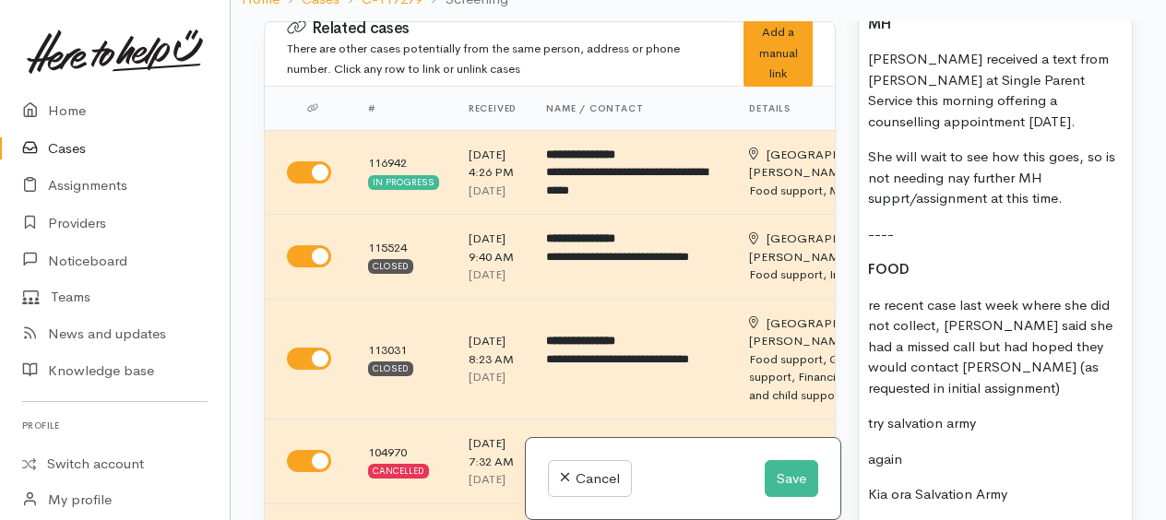
click at [868, 132] on p "Charlotte received a text from Ruth at Single Parent Service this morning offer…" at bounding box center [995, 90] width 255 height 83
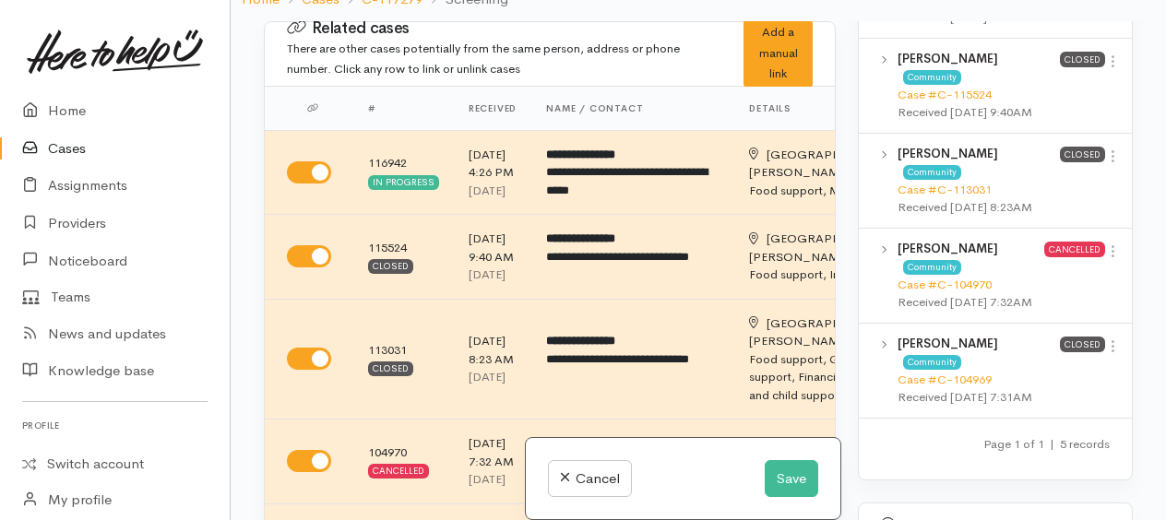
scroll to position [4706, 0]
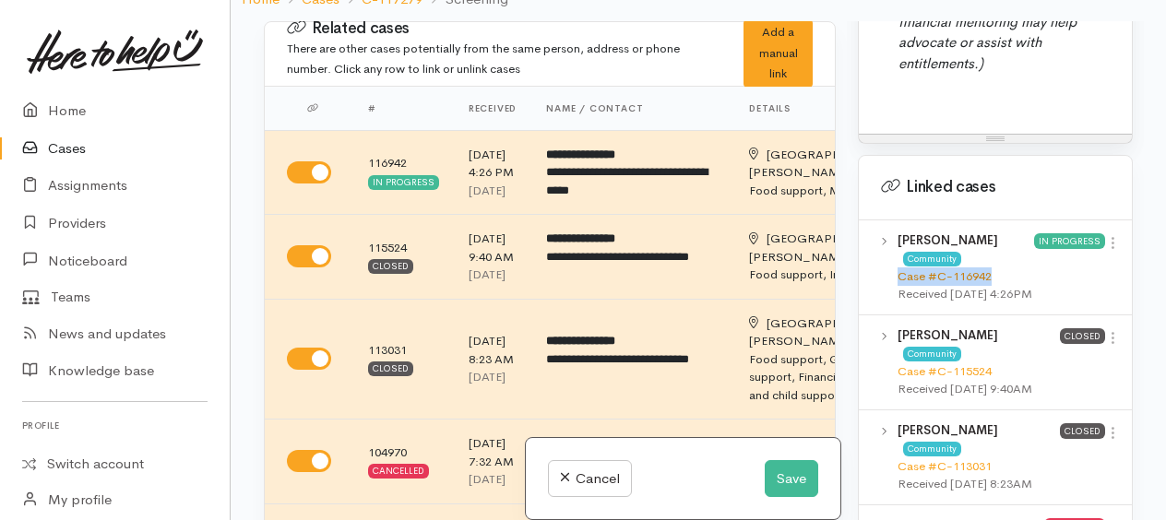
drag, startPoint x: 995, startPoint y: 264, endPoint x: 899, endPoint y: 273, distance: 96.4
click at [899, 273] on div "Case #C-116942" at bounding box center [966, 277] width 137 height 18
copy link "Case #C-116942"
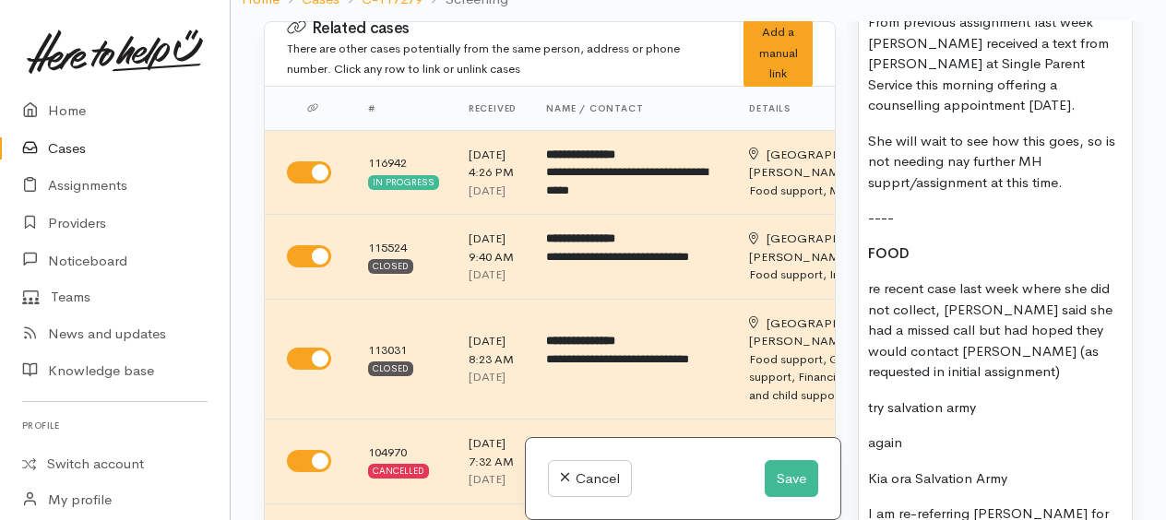
scroll to position [1569, 0]
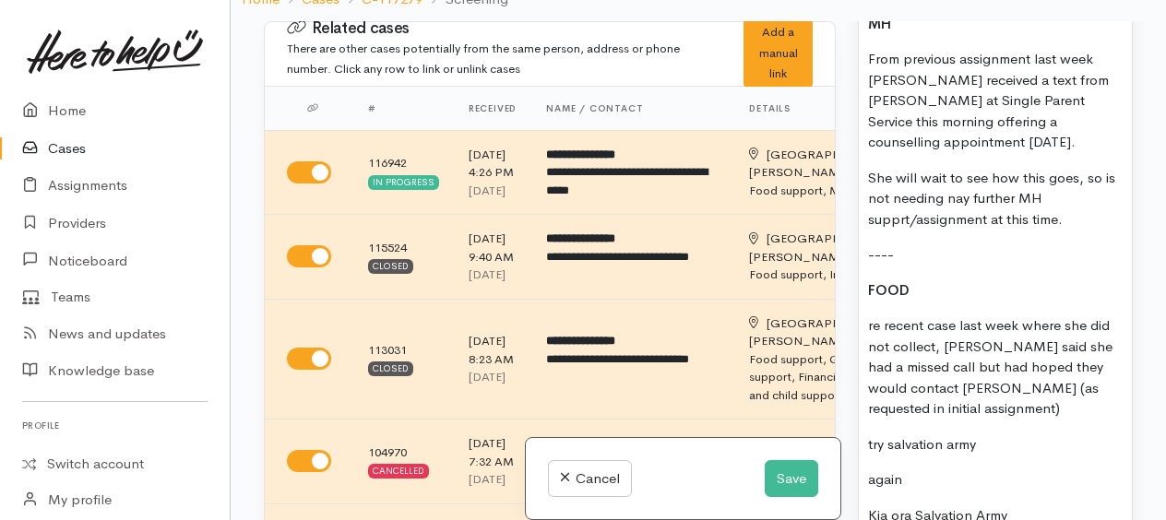
click at [1100, 153] on p "From previous assignment last week Charlotte received a text from Ruth at Singl…" at bounding box center [995, 101] width 255 height 104
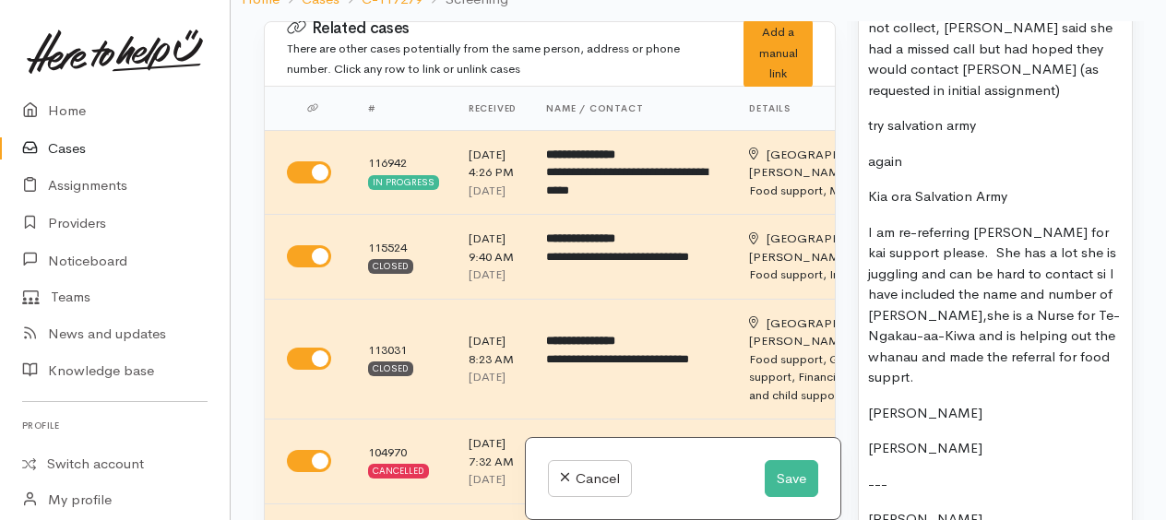
scroll to position [1938, 0]
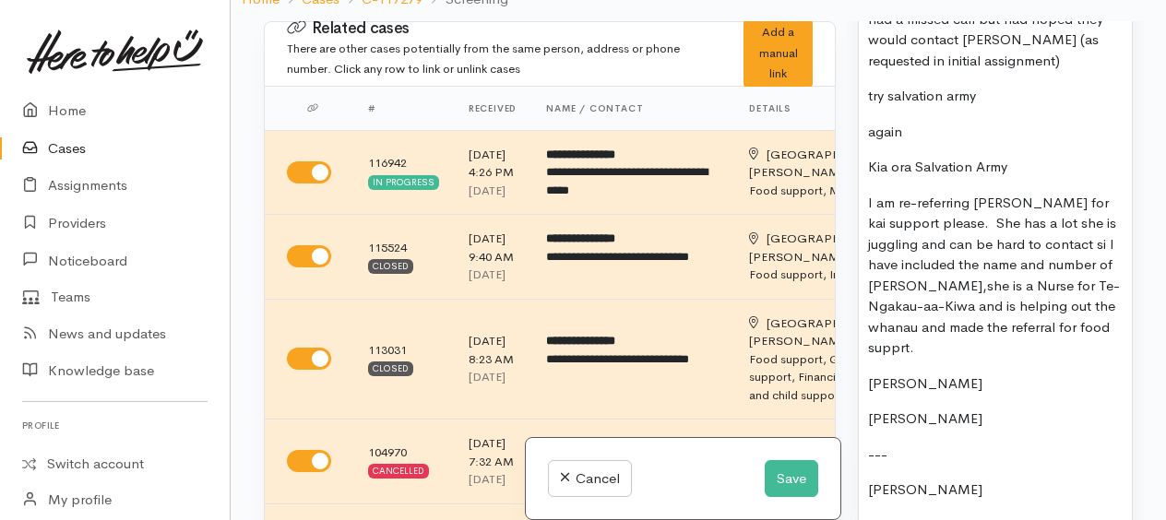
click at [989, 107] on p "Agreed I would try salvation army" at bounding box center [995, 96] width 255 height 21
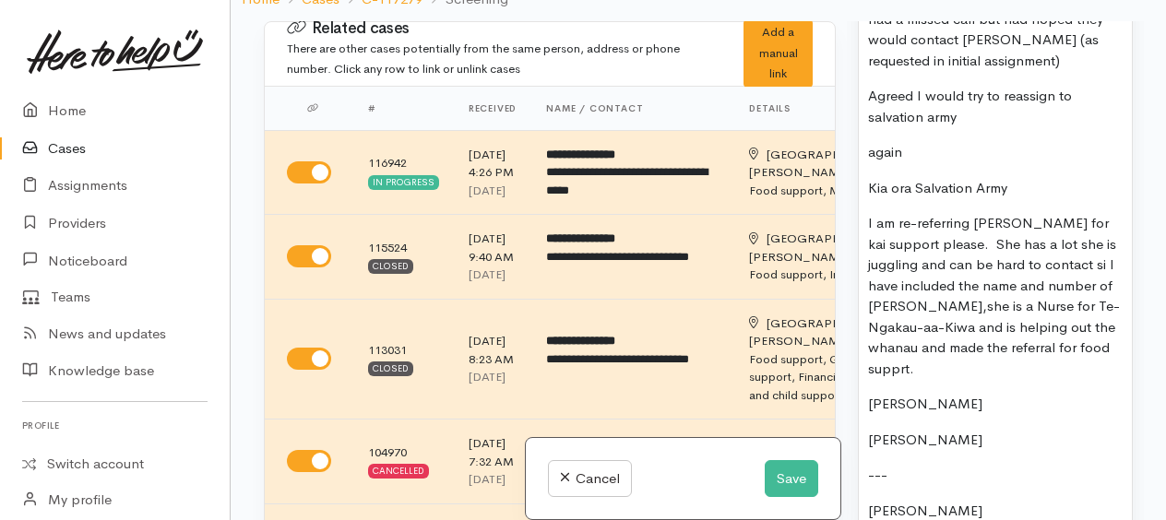
click at [971, 127] on p "Agreed I would try to reassign to salvation army" at bounding box center [995, 107] width 255 height 42
click at [939, 163] on p "again" at bounding box center [995, 152] width 255 height 21
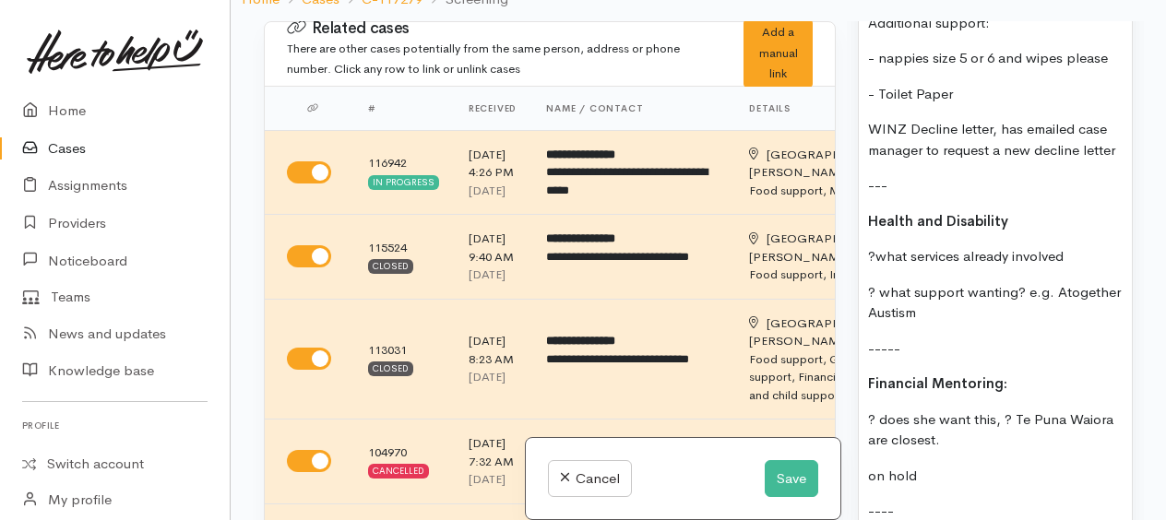
scroll to position [3137, 0]
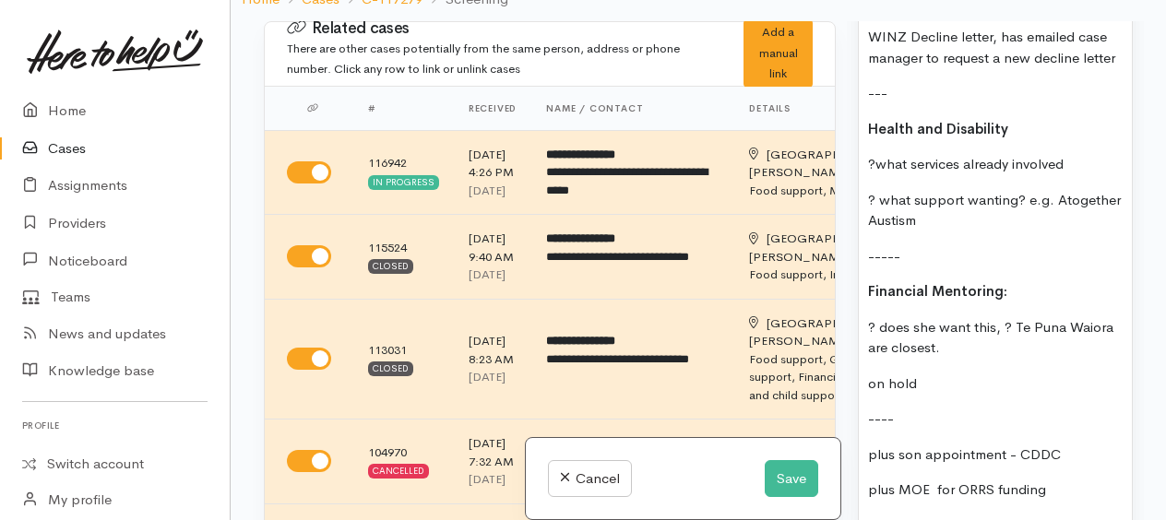
click at [1081, 160] on p "?what services already involved" at bounding box center [995, 164] width 255 height 21
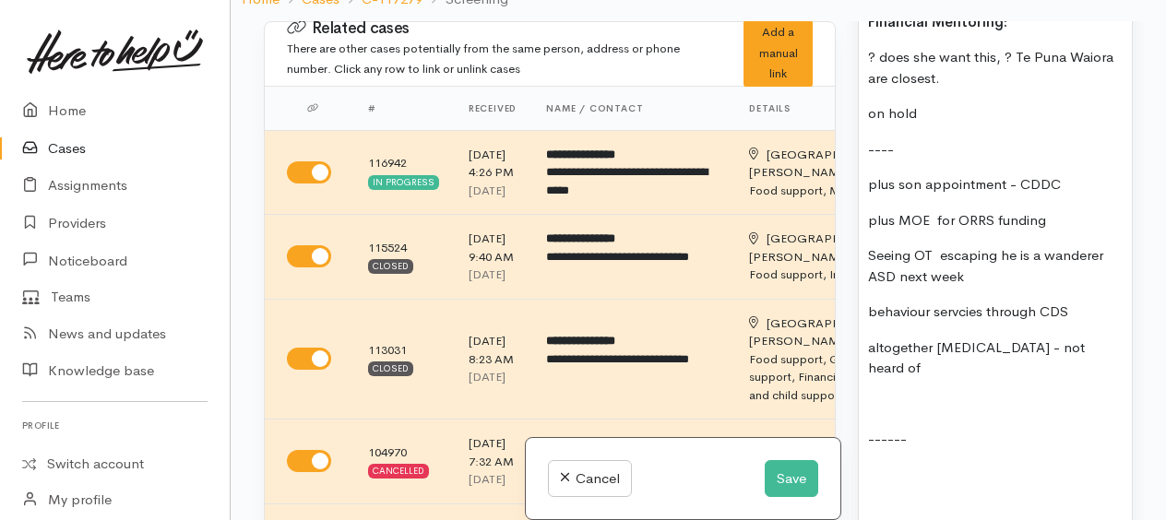
scroll to position [3506, 0]
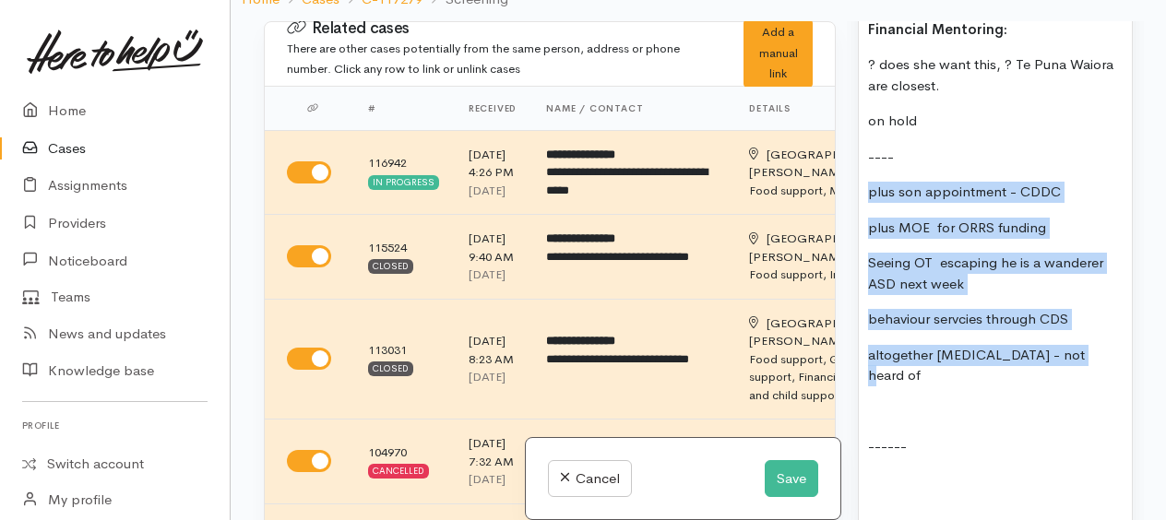
drag, startPoint x: 871, startPoint y: 184, endPoint x: 1078, endPoint y: 350, distance: 265.2
copy div "plus son appointment - CDDC plus MOE for ORRS funding Seeing OT escaping he is …"
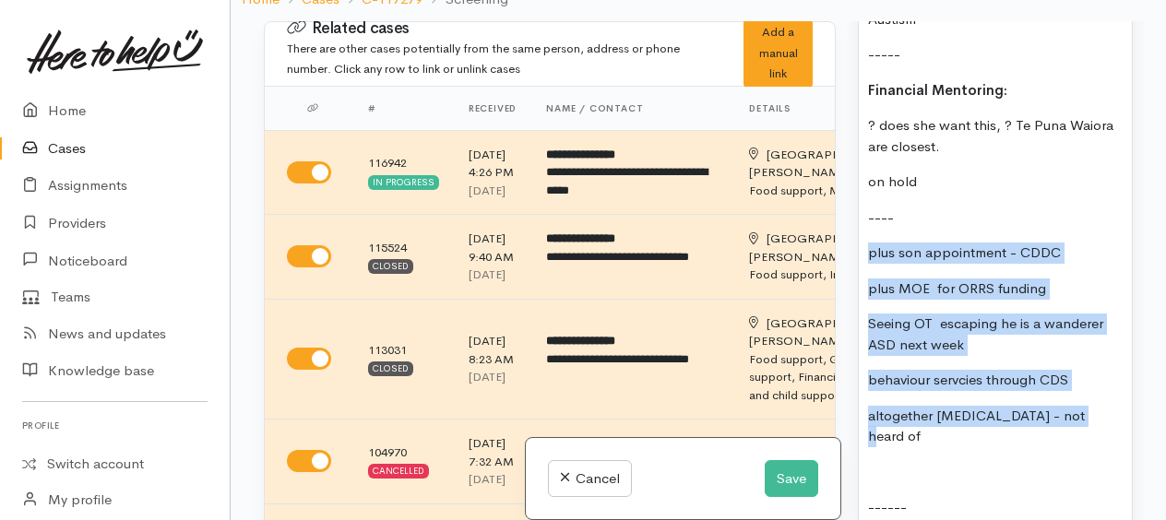
scroll to position [3230, 0]
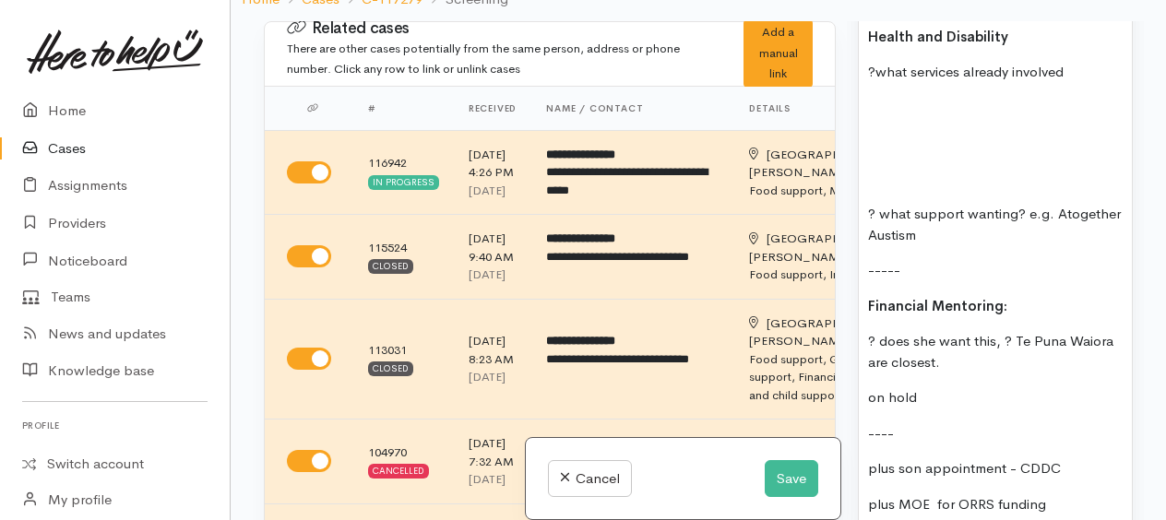
click at [882, 85] on div "MH From previous assignment last week ( Case #C-116942 ) Charlotte received a t…" at bounding box center [995, 51] width 273 height 3415
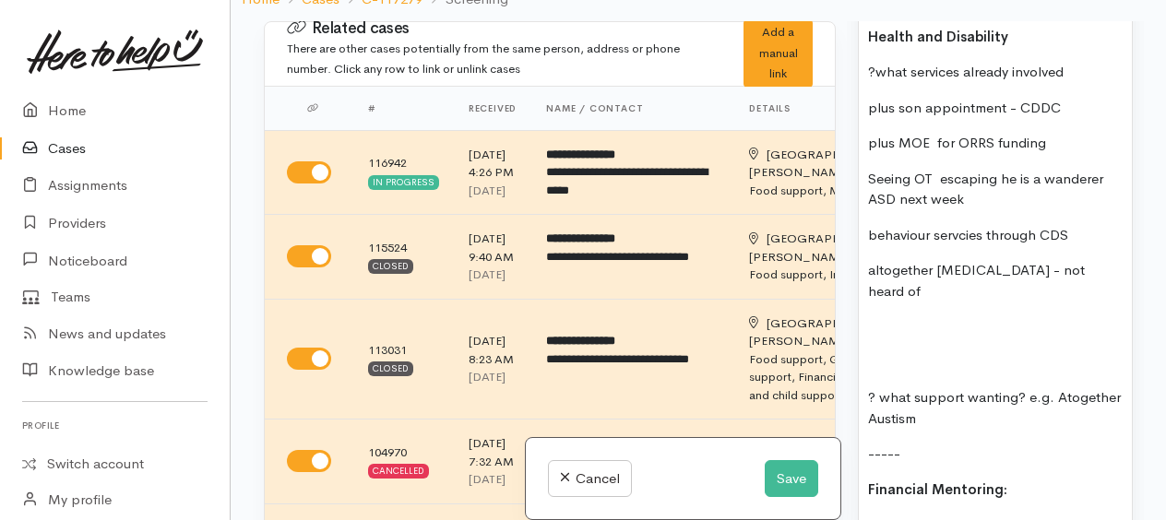
click at [871, 99] on p "plus son appointment - CDDC" at bounding box center [995, 108] width 255 height 21
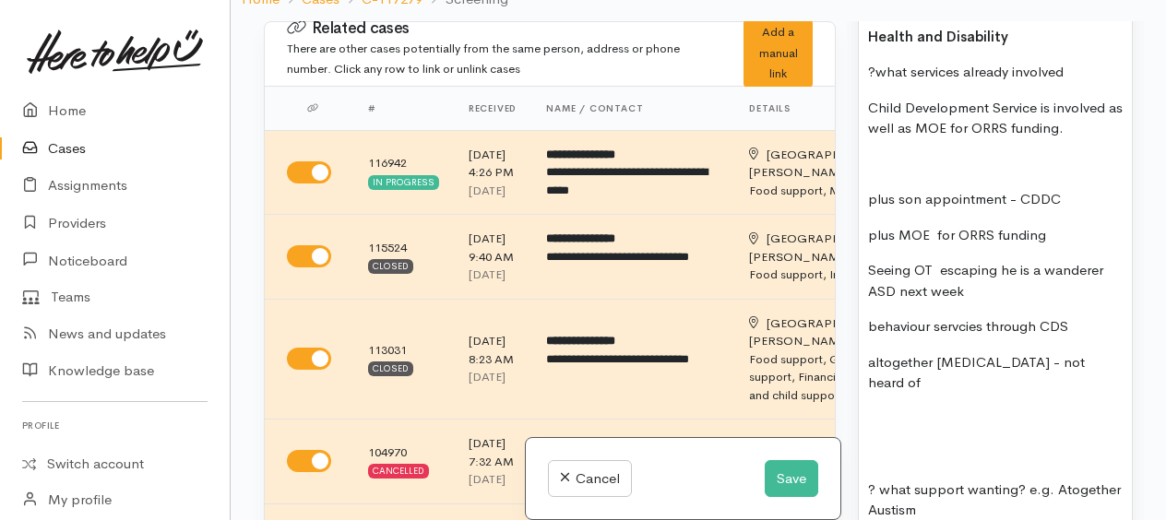
click at [922, 154] on p at bounding box center [995, 164] width 255 height 21
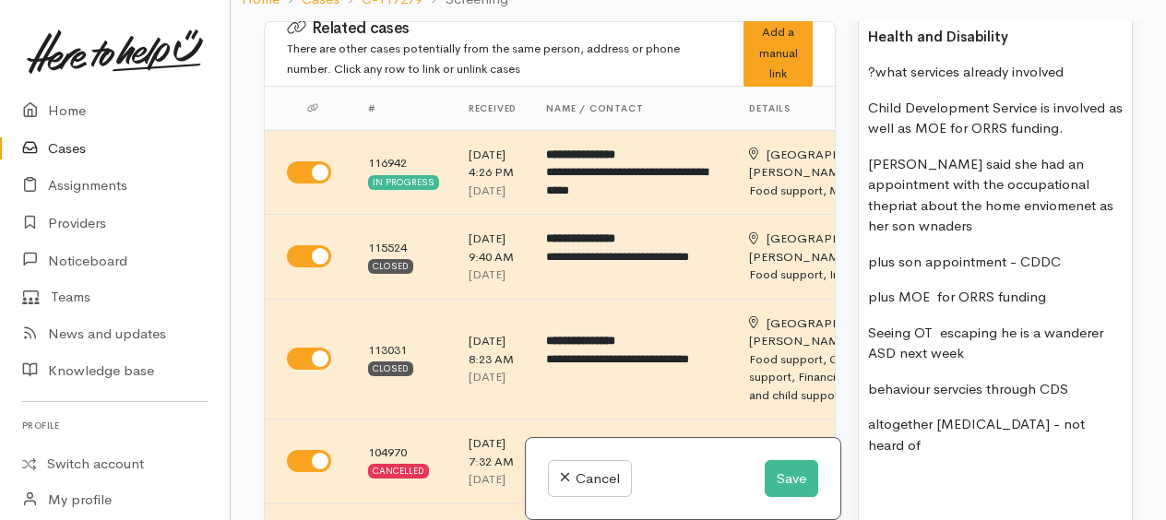
drag, startPoint x: 1030, startPoint y: 179, endPoint x: 1039, endPoint y: 167, distance: 15.1
click at [1019, 154] on p "Charlotte said she had an appointment with the occupational thepriat about the …" at bounding box center [995, 195] width 255 height 83
click at [1059, 184] on p "Charlotte said she had an appointment with the occupational thepriat about the …" at bounding box center [995, 195] width 255 height 83
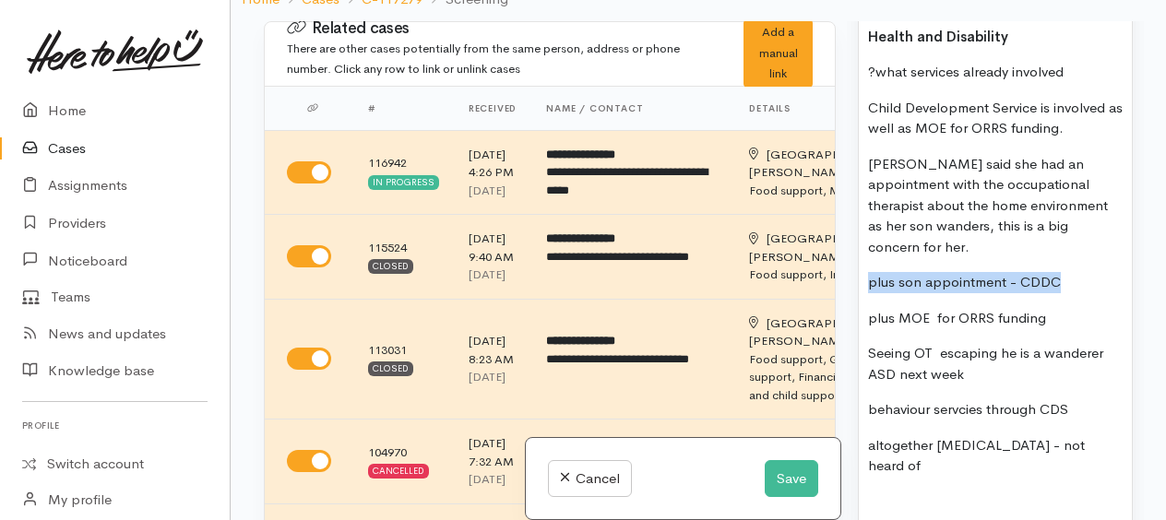
drag, startPoint x: 877, startPoint y: 257, endPoint x: 1074, endPoint y: 255, distance: 197.5
click at [1074, 255] on div "MH From previous assignment last week ( Case #C-116942 ) Charlotte received a t…" at bounding box center [995, 230] width 273 height 3773
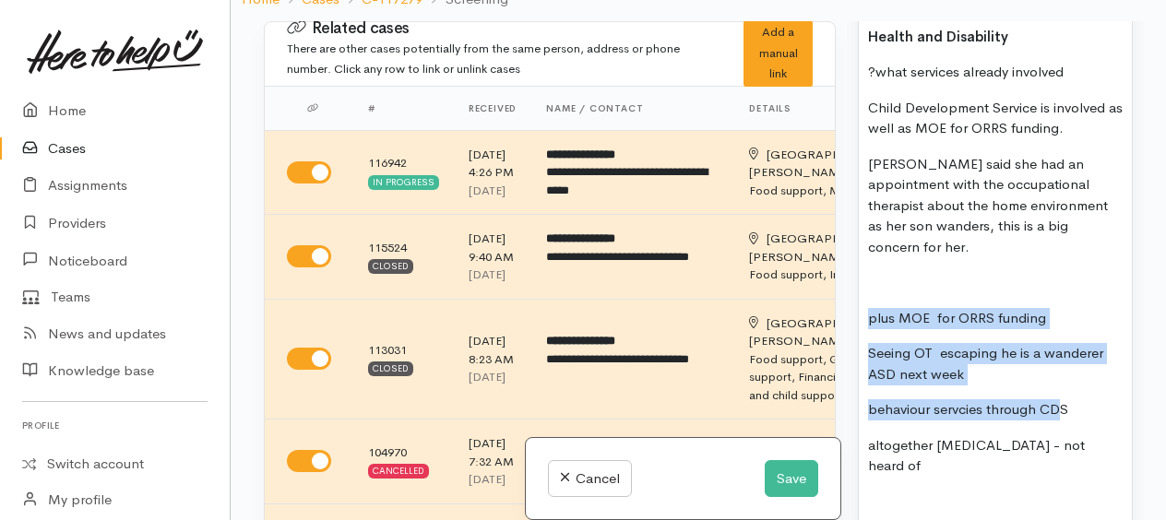
drag, startPoint x: 868, startPoint y: 295, endPoint x: 1061, endPoint y: 395, distance: 217.1
click at [1061, 395] on div "MH From previous assignment last week ( Case #C-116942 ) Charlotte received a t…" at bounding box center [995, 230] width 273 height 3773
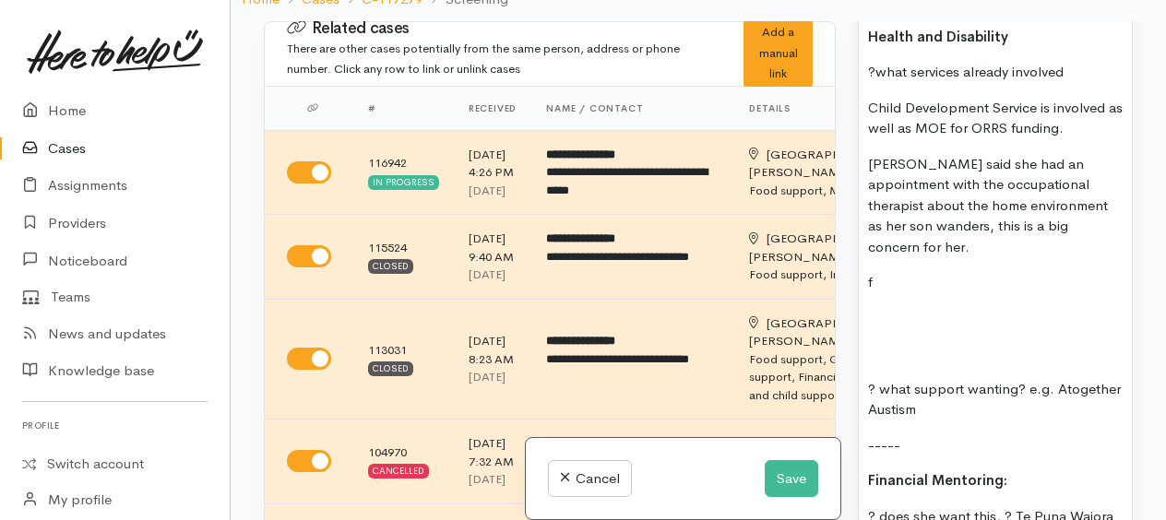
click at [1009, 195] on p "Charlotte said she had an appointment with the occupational therapist about the…" at bounding box center [995, 206] width 255 height 104
click at [936, 240] on p "[PERSON_NAME] said she had an appointment with the occupational therapist about…" at bounding box center [995, 206] width 255 height 104
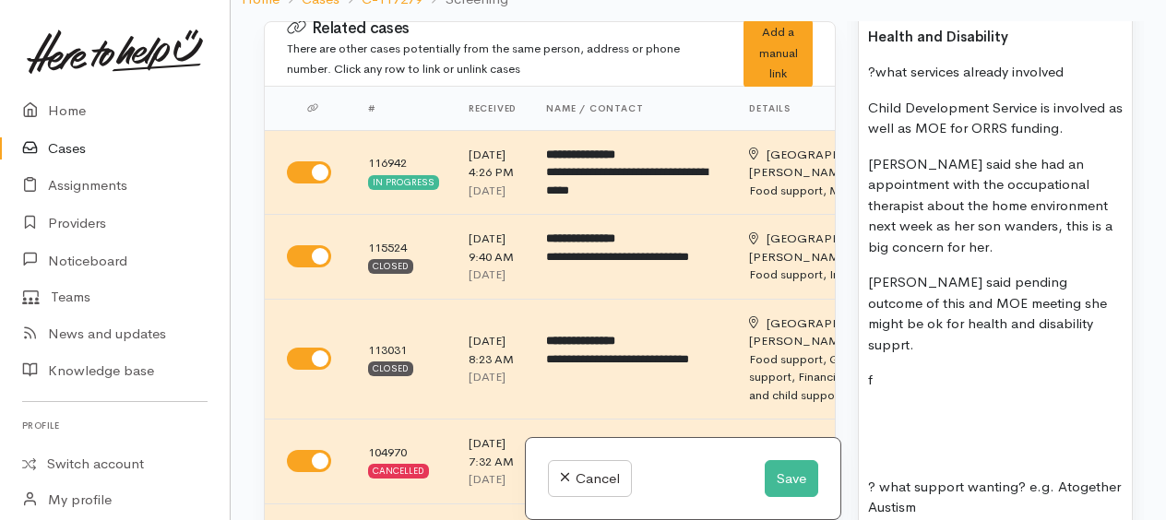
click at [1026, 318] on p "Charlotte said pending outcome of this and MOE meeting she might be ok for heal…" at bounding box center [995, 313] width 255 height 83
click at [902, 370] on p "f" at bounding box center [995, 380] width 255 height 21
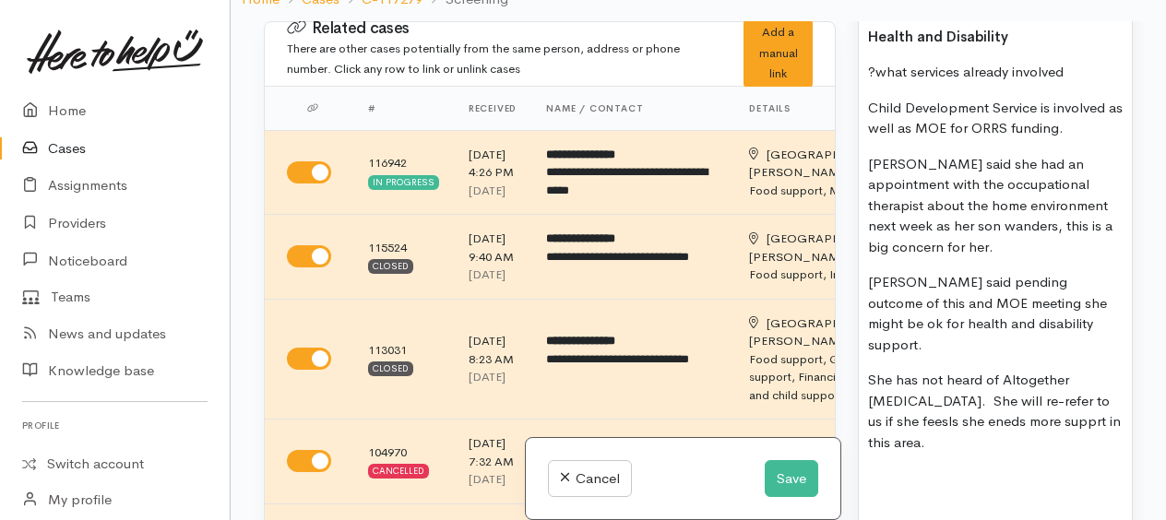
click at [923, 373] on p "She has not heard of Altogether Autism. She will re-refer to us if she feesls s…" at bounding box center [995, 411] width 255 height 83
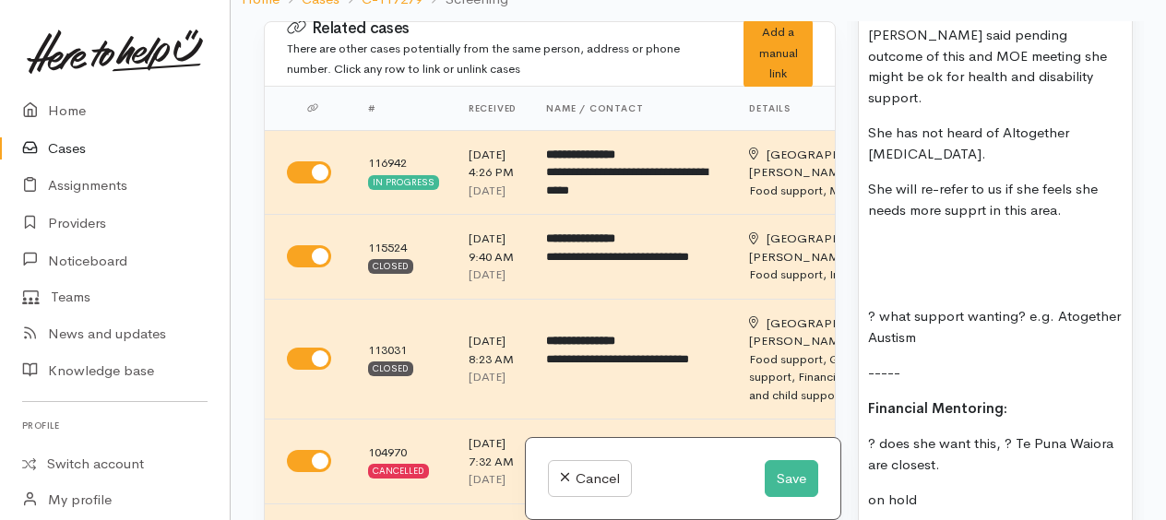
scroll to position [3506, 0]
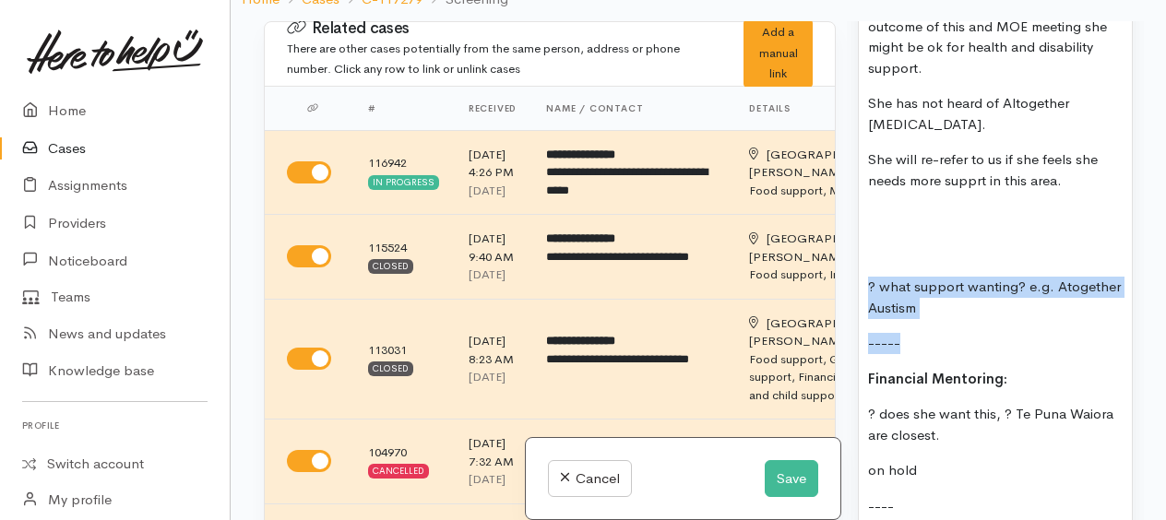
drag, startPoint x: 869, startPoint y: 257, endPoint x: 997, endPoint y: 293, distance: 132.3
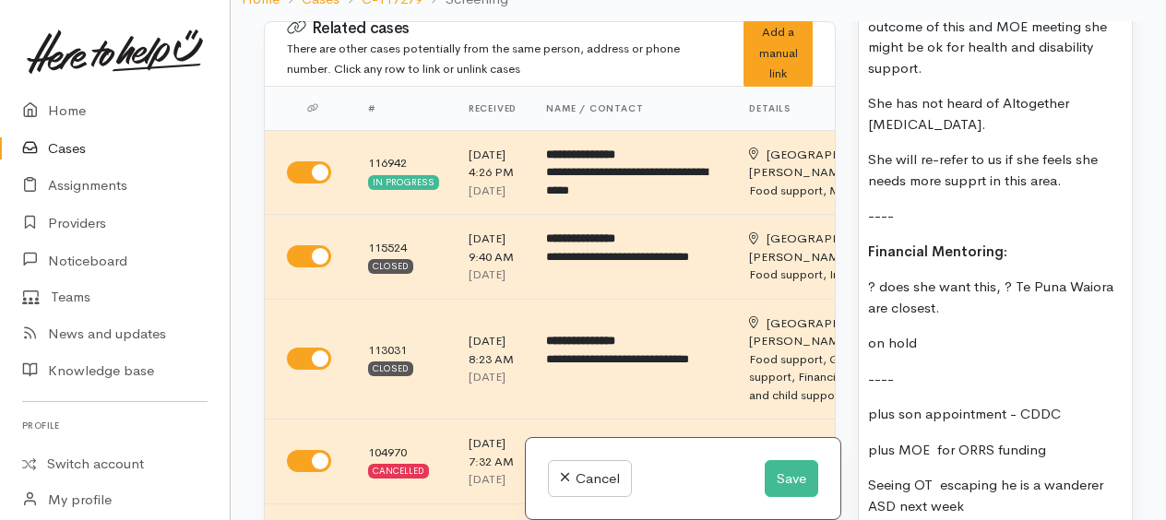
click at [872, 277] on p "? does she want this, ? Te Puna Waiora are closest." at bounding box center [995, 298] width 255 height 42
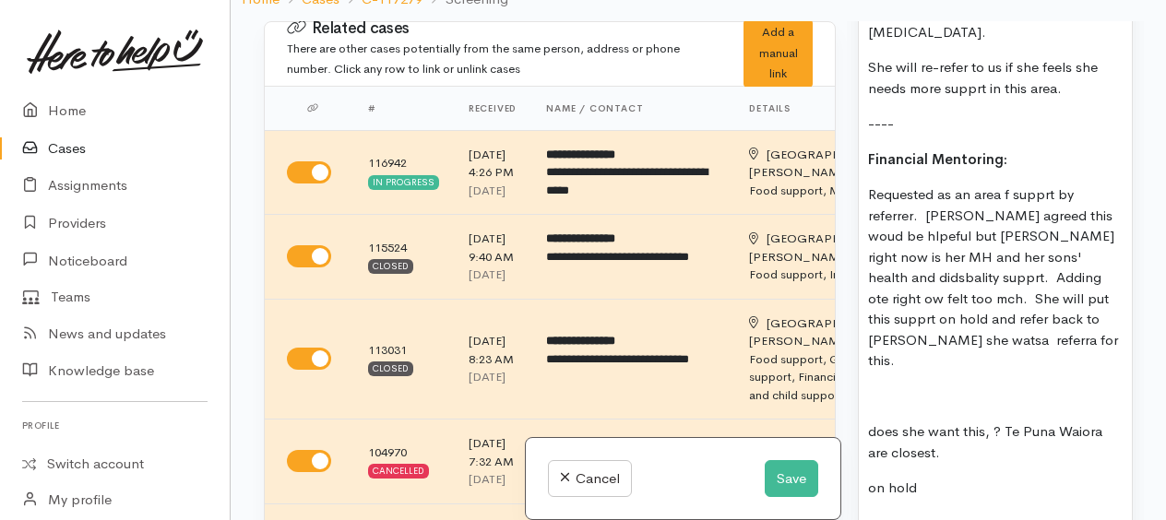
scroll to position [3599, 0]
drag, startPoint x: 974, startPoint y: 255, endPoint x: 1024, endPoint y: 210, distance: 66.7
click at [1024, 210] on p "Requested as an area f supprt by referrer. Charlotte agreed this would be helpf…" at bounding box center [995, 278] width 255 height 187
drag, startPoint x: 1004, startPoint y: 170, endPoint x: 1074, endPoint y: 148, distance: 73.5
click at [1009, 185] on p "Requested as an area f supprt by referrer. Charlotte agreed this would be helpf…" at bounding box center [995, 278] width 255 height 187
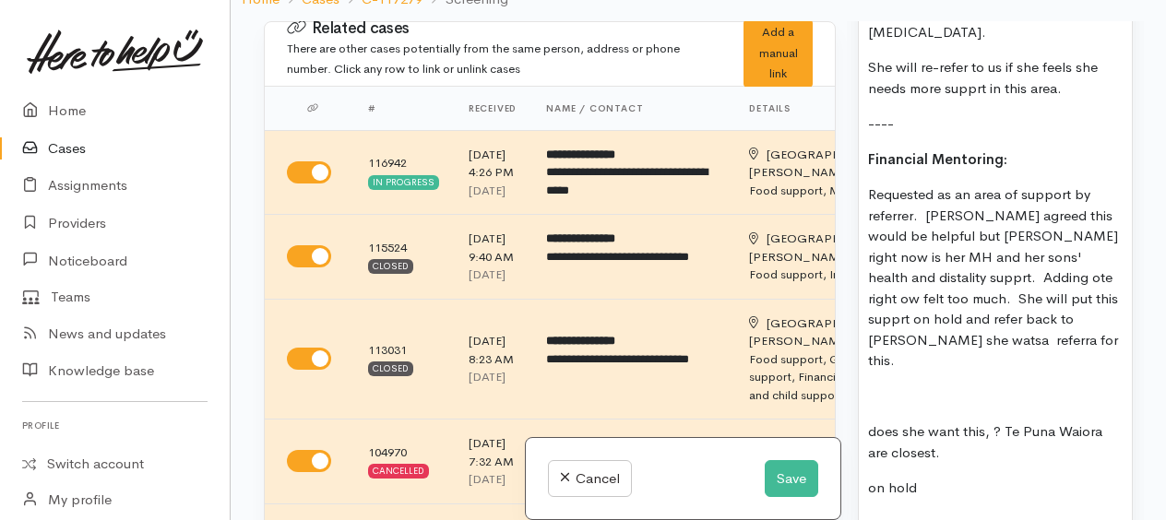
click at [993, 207] on p "Requested as an area of support by referrer. Charlotte agreed this would be hel…" at bounding box center [995, 278] width 255 height 187
click at [952, 254] on p "Requested as an area of support by referrer. Charlotte agreed this would be hel…" at bounding box center [995, 278] width 255 height 187
click at [980, 249] on p "Requested as an area of support by referrer. Charlotte agreed this would be hel…" at bounding box center [995, 278] width 255 height 187
click at [1052, 252] on p "Requested as an area of support by referrer. Charlotte agreed this would be hel…" at bounding box center [995, 278] width 255 height 187
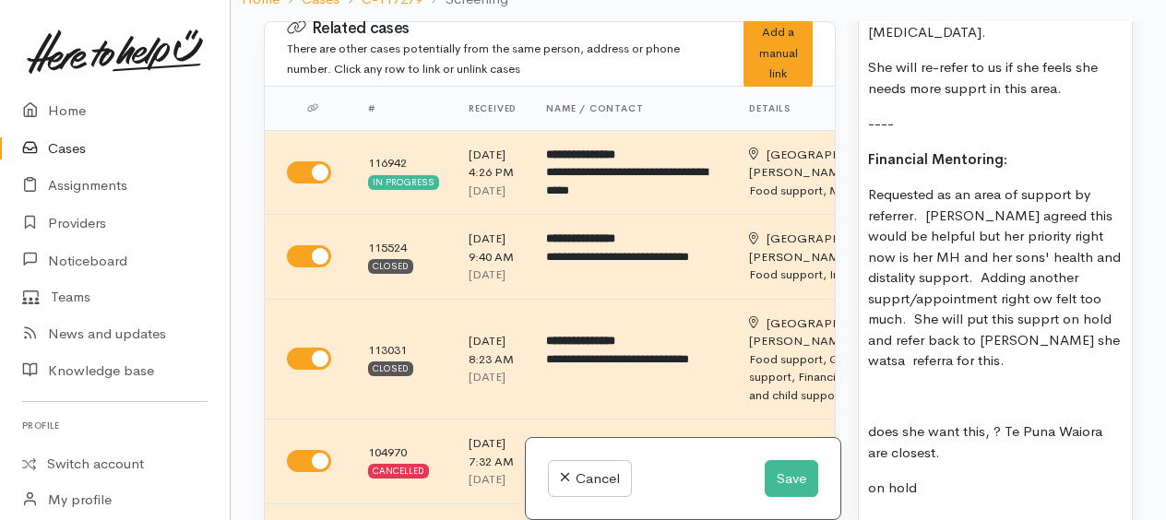
click at [898, 273] on p "Requested as an area of support by referrer. Charlotte agreed this would be hel…" at bounding box center [995, 278] width 255 height 187
click at [1039, 271] on p "Requested as an area of support by referrer. Charlotte agreed this would be hel…" at bounding box center [995, 278] width 255 height 187
click at [1057, 289] on p "Requested as an area of support by referrer. Charlotte agreed this would be hel…" at bounding box center [995, 278] width 255 height 187
click at [1099, 313] on p "Requested as an area of support by referrer. Charlotte agreed this would be hel…" at bounding box center [995, 278] width 255 height 187
click at [1065, 326] on p "Requested as an area of support by referrer. Charlotte agreed this would be hel…" at bounding box center [995, 278] width 255 height 187
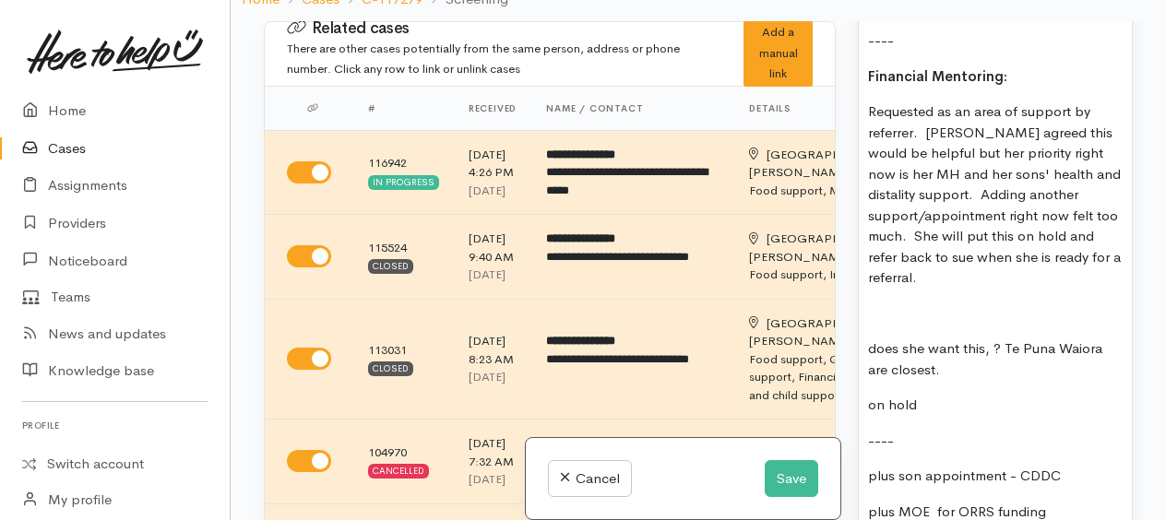
scroll to position [3783, 0]
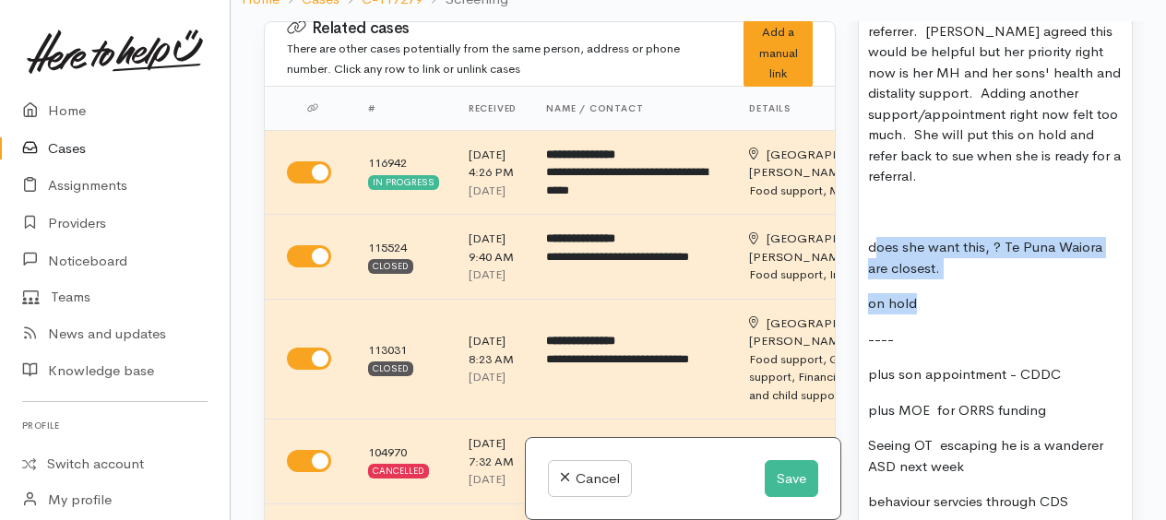
drag, startPoint x: 865, startPoint y: 215, endPoint x: 932, endPoint y: 282, distance: 95.3
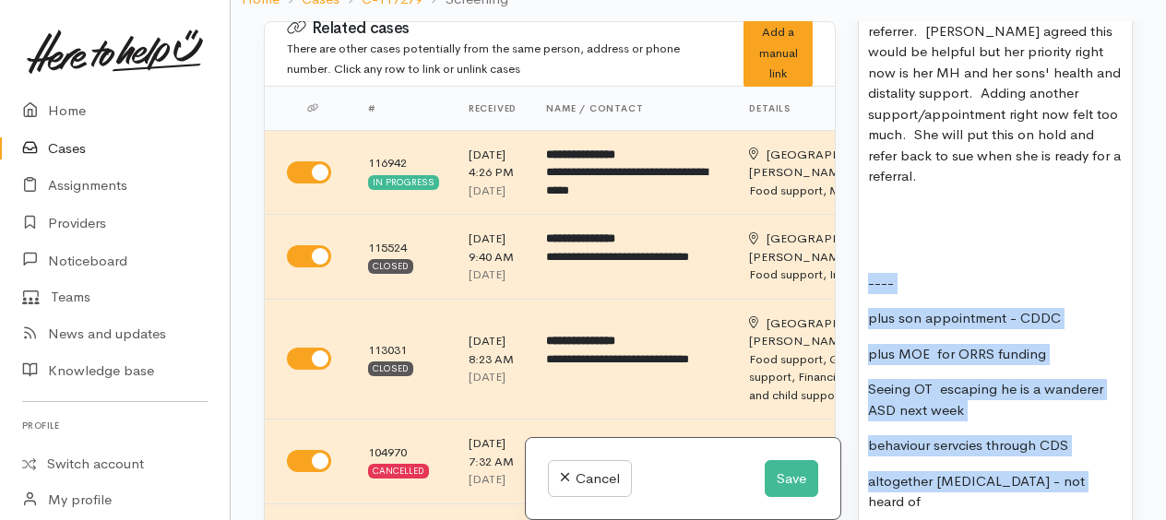
drag, startPoint x: 867, startPoint y: 262, endPoint x: 1067, endPoint y: 450, distance: 274.2
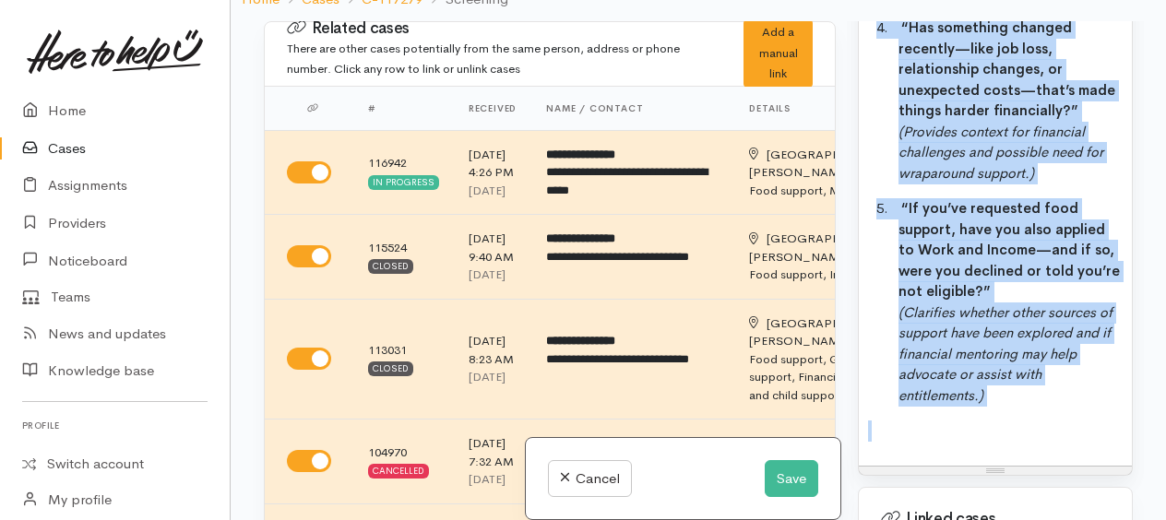
scroll to position [4642, 0]
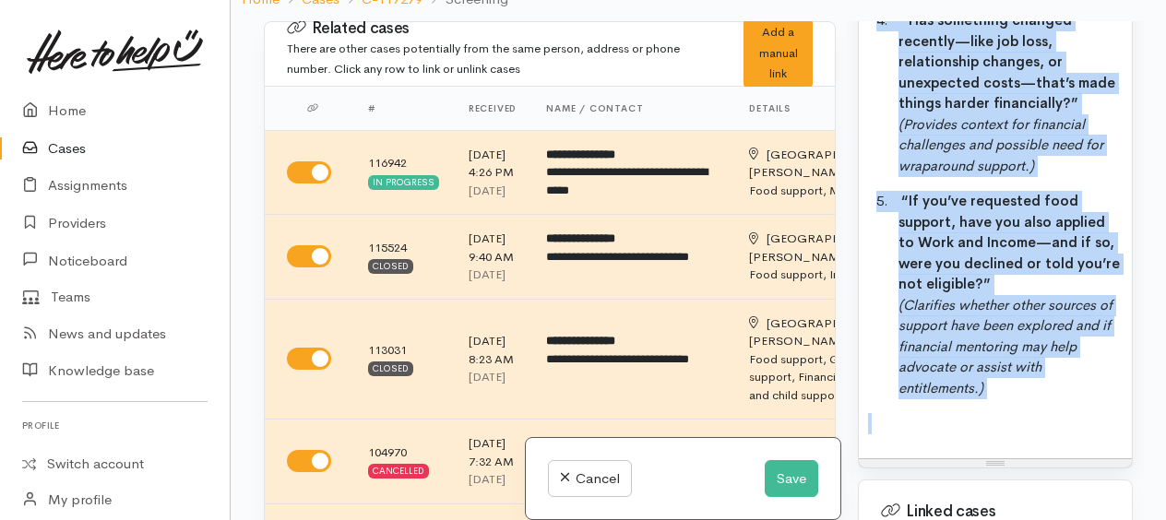
drag, startPoint x: 867, startPoint y: 253, endPoint x: 1067, endPoint y: 427, distance: 264.8
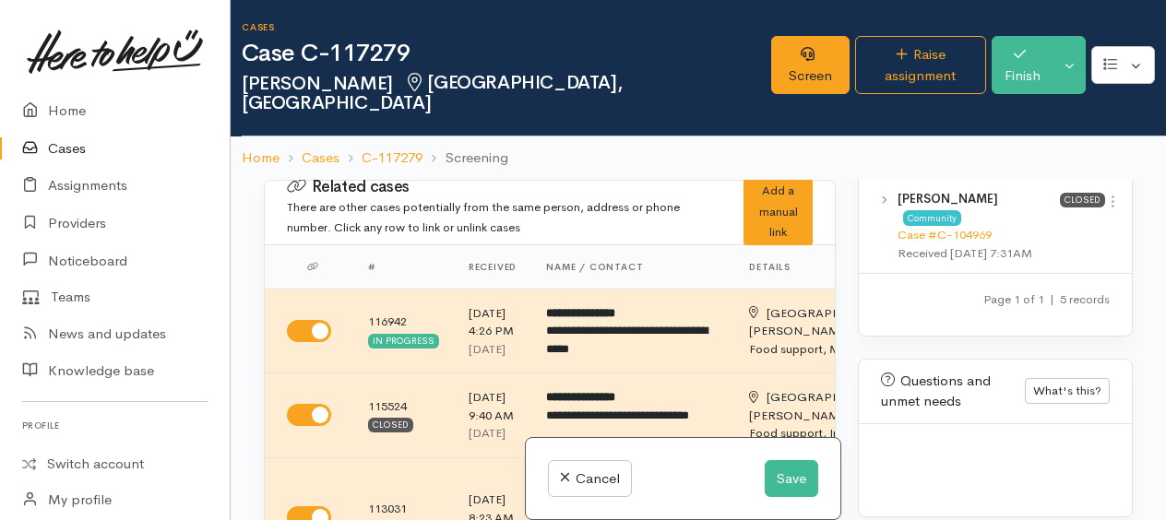
scroll to position [3864, 0]
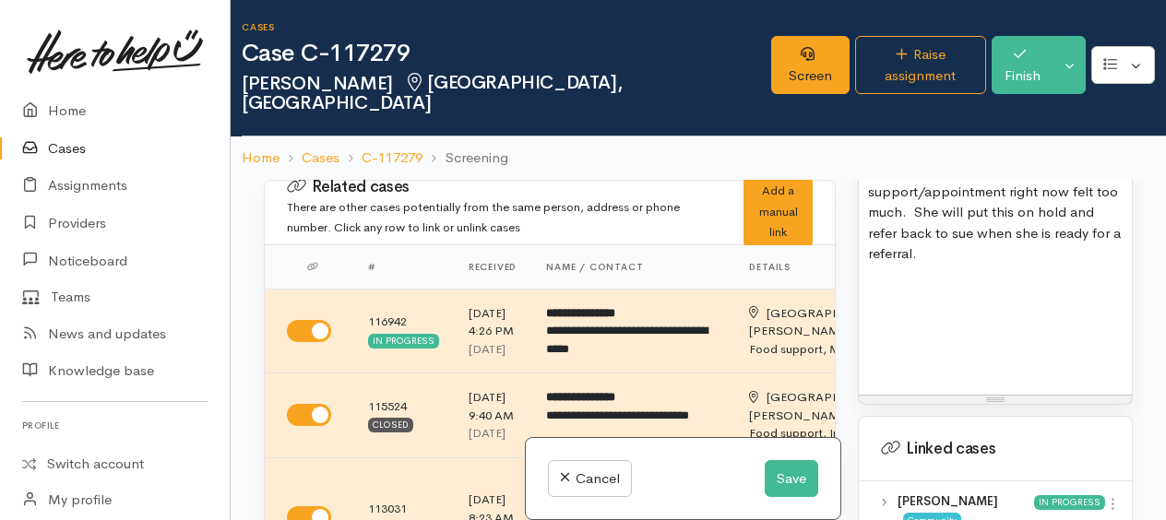
click at [875, 280] on p at bounding box center [995, 290] width 255 height 21
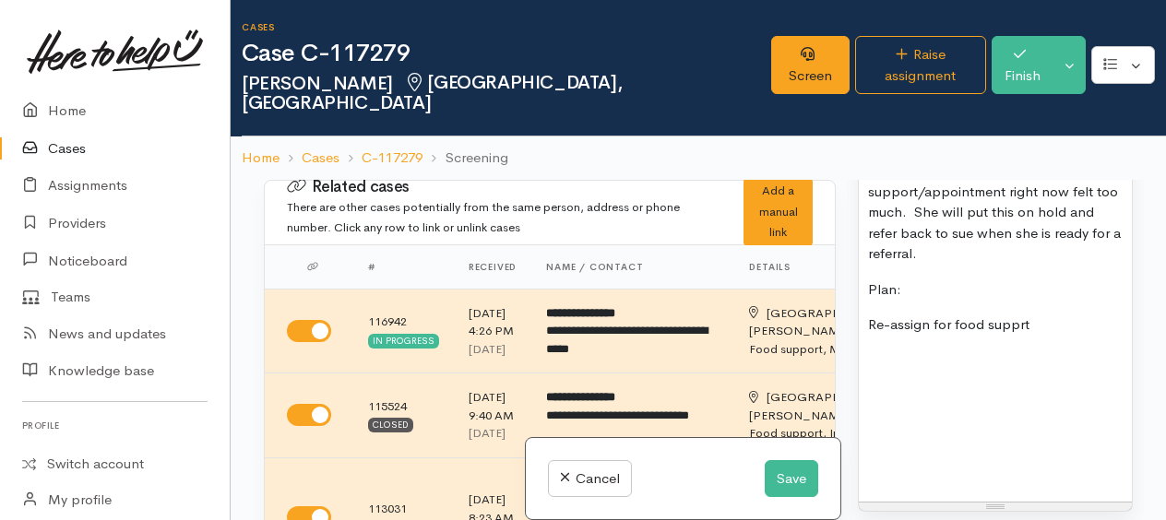
click at [1021, 315] on p "Re-assign for food supprt" at bounding box center [995, 325] width 255 height 21
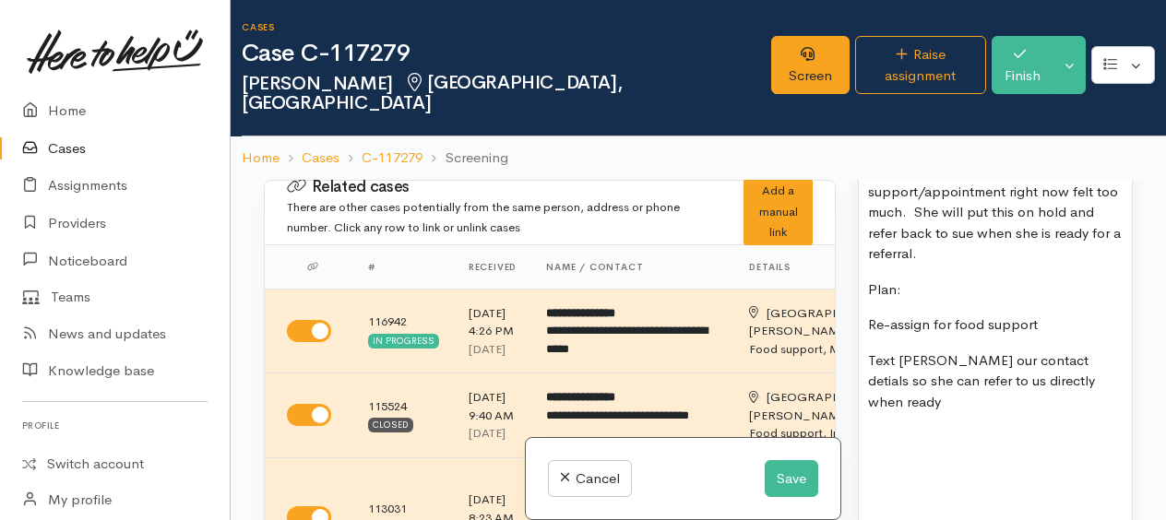
click at [869, 351] on p "Text Charlotte our contact detials so she can refer to us directly when ready" at bounding box center [995, 382] width 255 height 63
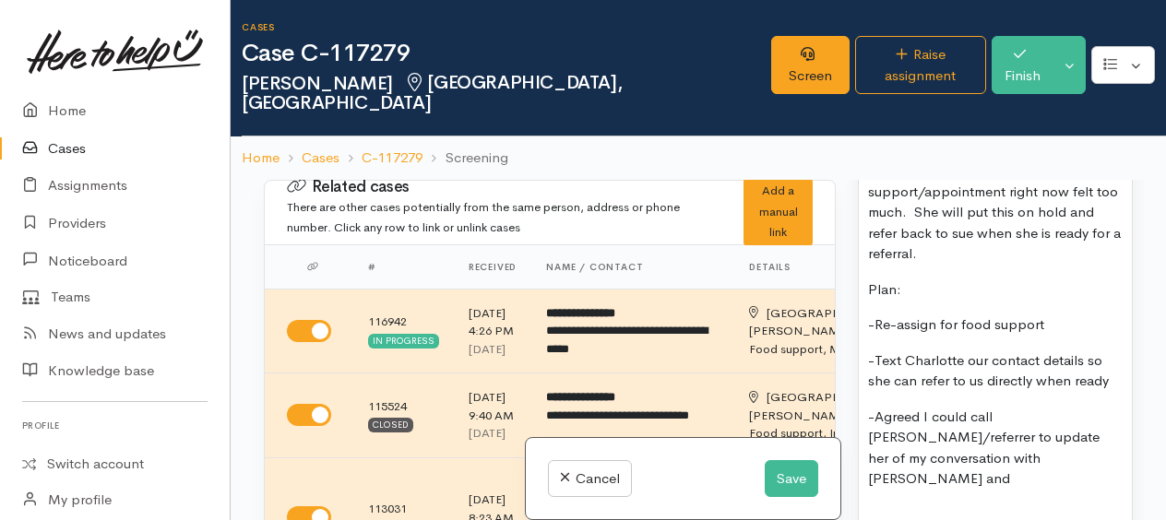
click at [981, 426] on p "-Agreed I could call Talia/referrer to update her of my conversation with Charl…" at bounding box center [995, 448] width 255 height 83
drag, startPoint x: 794, startPoint y: 476, endPoint x: 809, endPoint y: 466, distance: 18.7
click at [794, 476] on button "Save" at bounding box center [792, 479] width 54 height 38
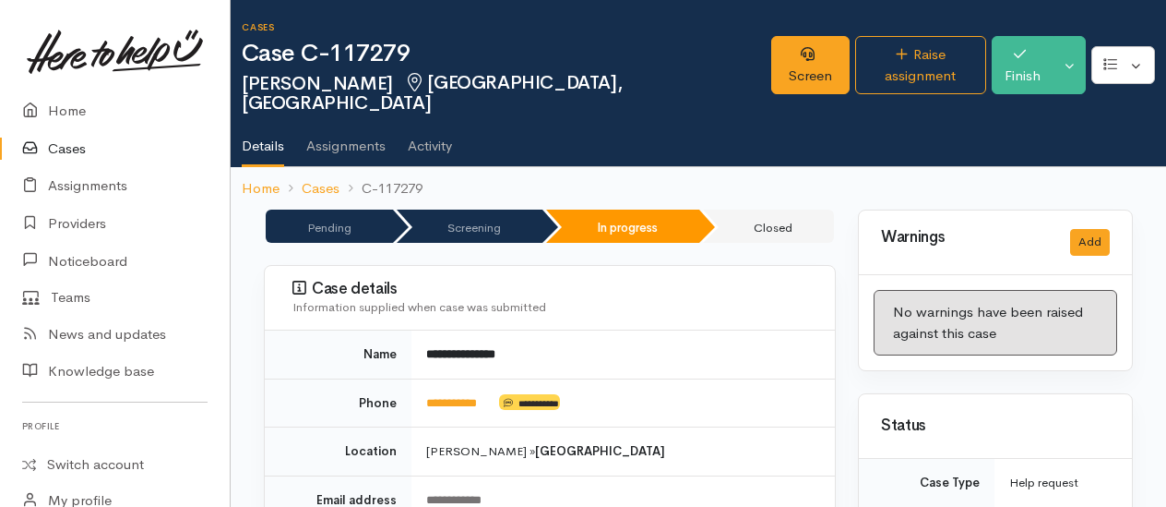
click at [67, 111] on link "Home" at bounding box center [115, 111] width 230 height 38
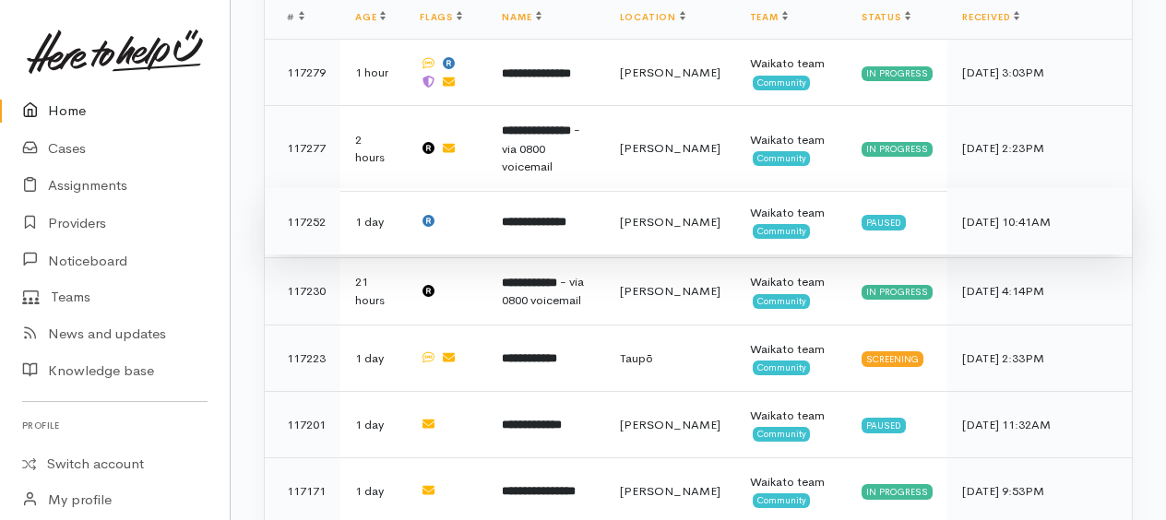
scroll to position [871, 0]
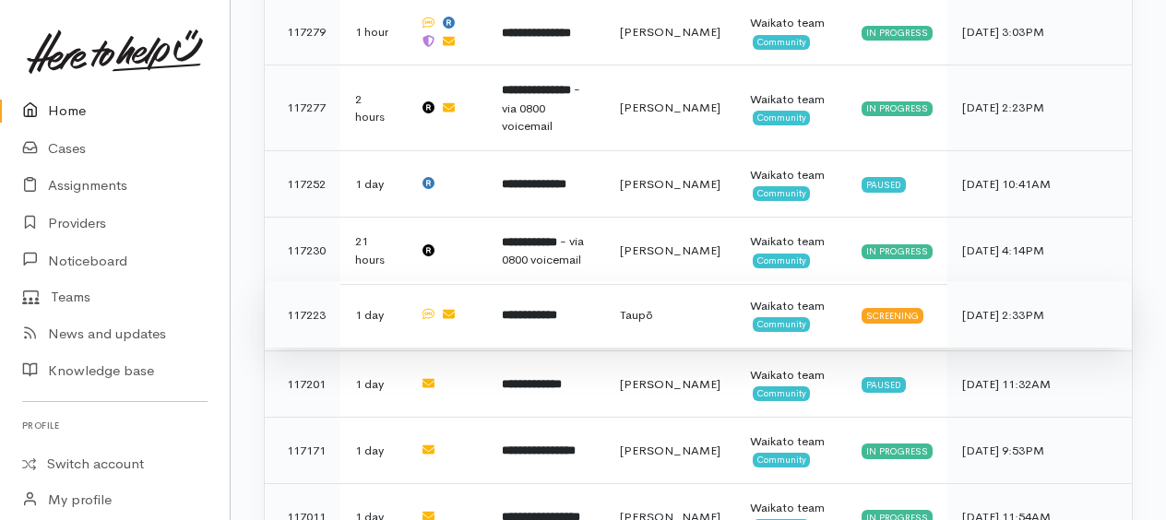
click at [555, 309] on b "**********" at bounding box center [529, 315] width 55 height 12
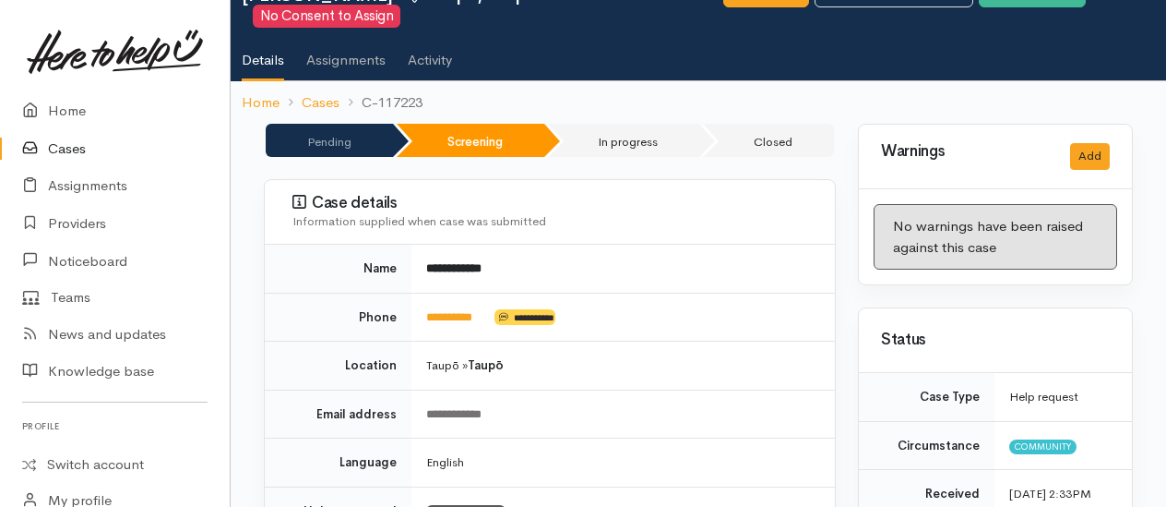
scroll to position [92, 0]
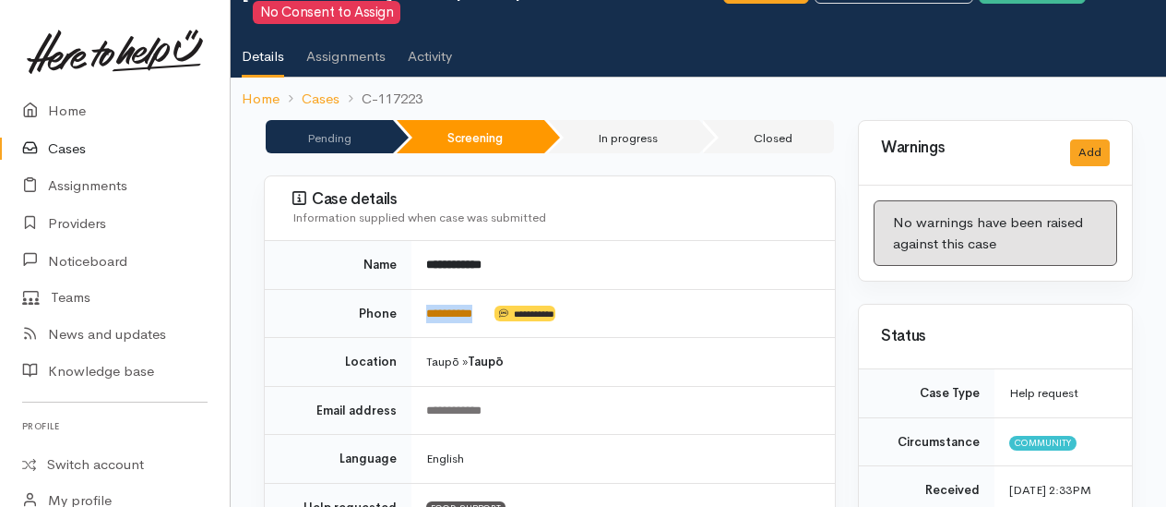
drag, startPoint x: 489, startPoint y: 288, endPoint x: 428, endPoint y: 288, distance: 60.9
click at [428, 289] on td "**********" at bounding box center [624, 313] width 424 height 49
copy td "*********"
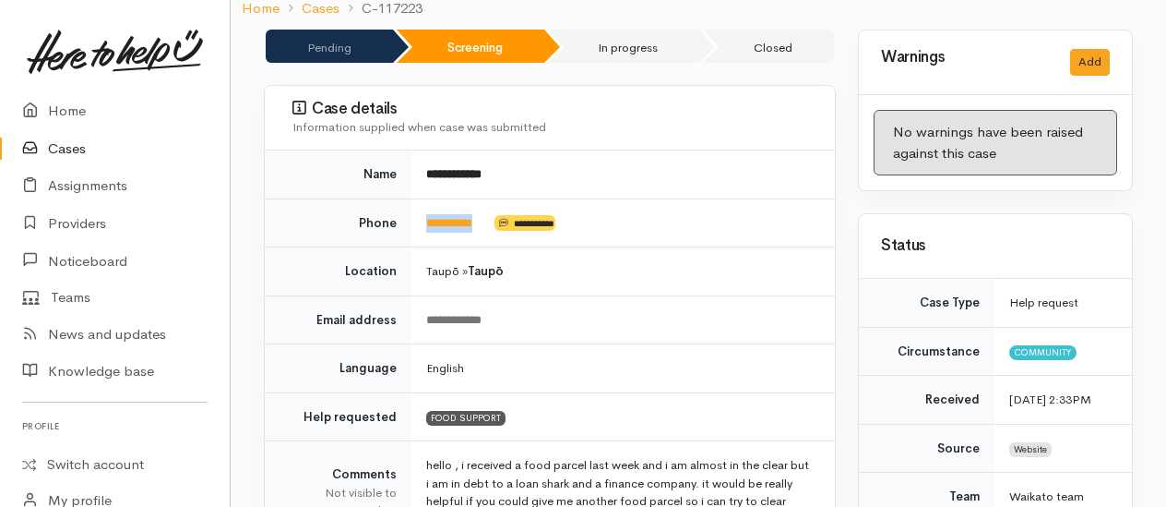
scroll to position [185, 0]
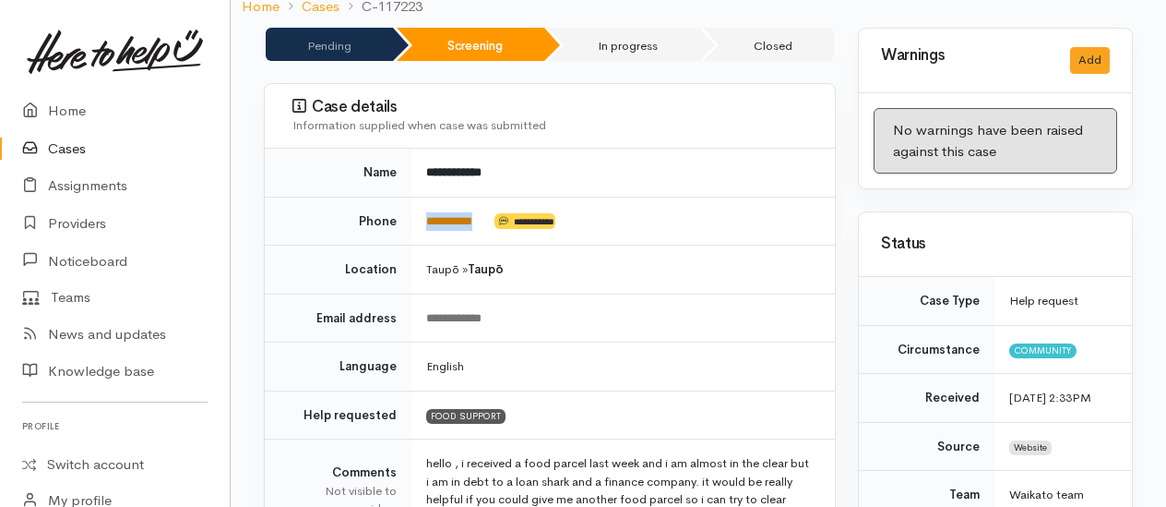
copy td "*********"
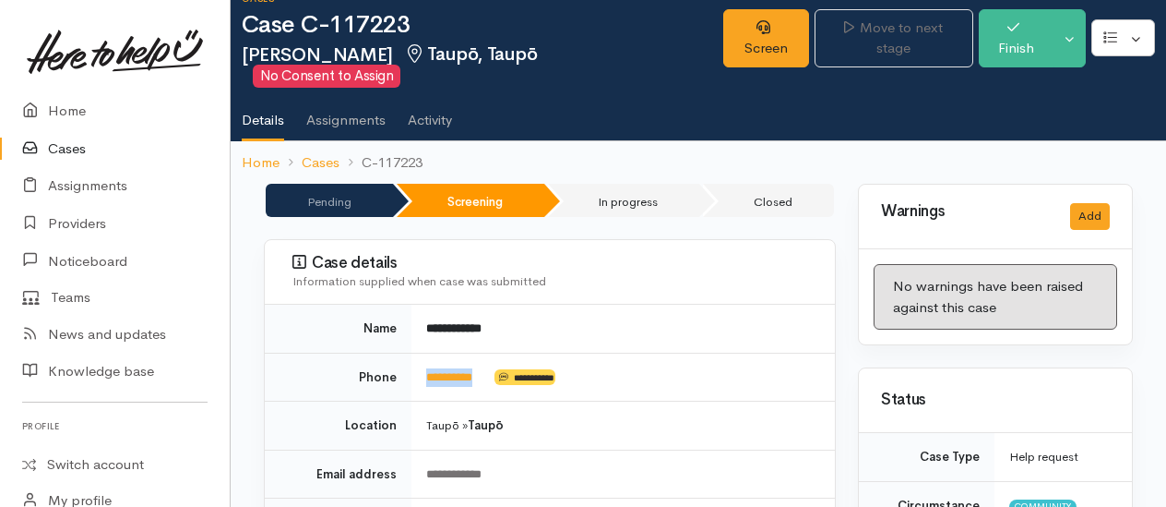
scroll to position [0, 0]
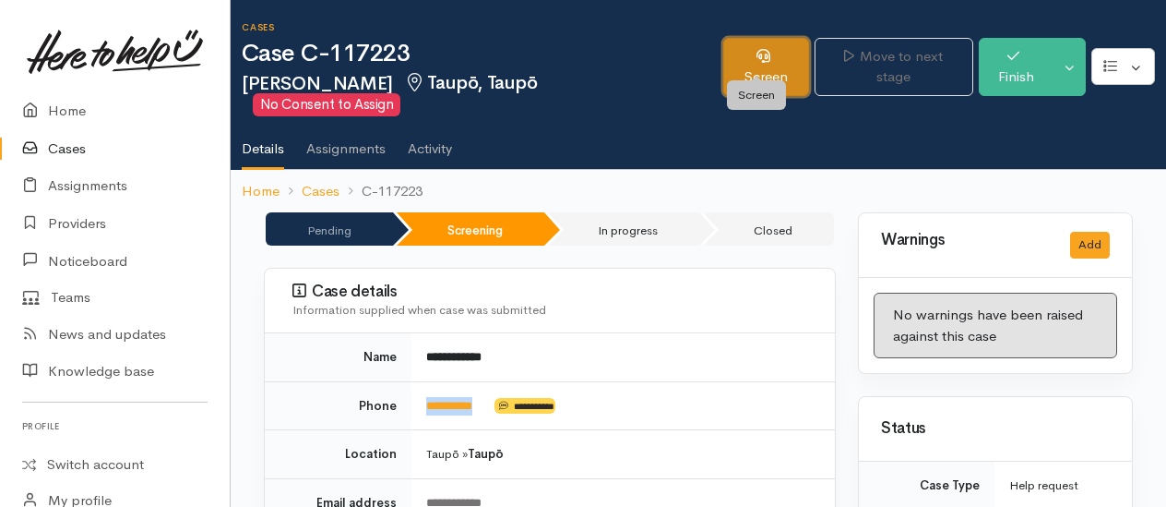
click at [769, 55] on link "Screen" at bounding box center [766, 67] width 86 height 58
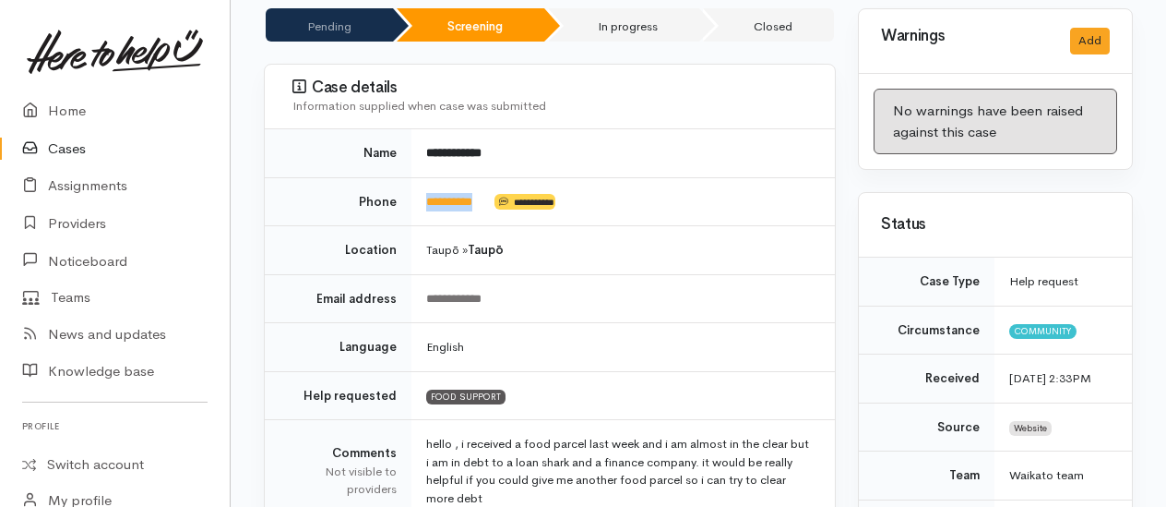
scroll to position [646, 0]
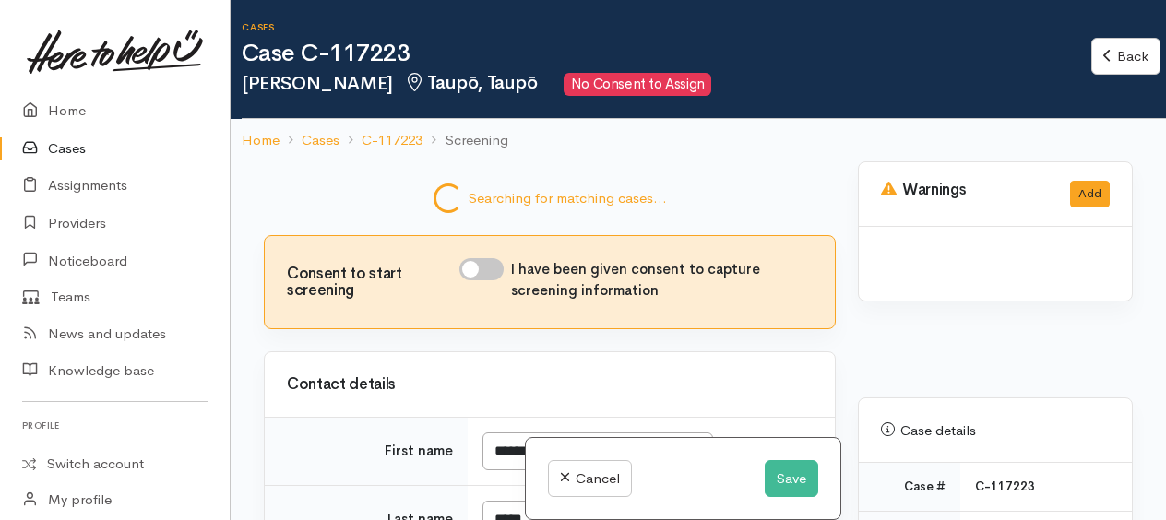
select select "7"
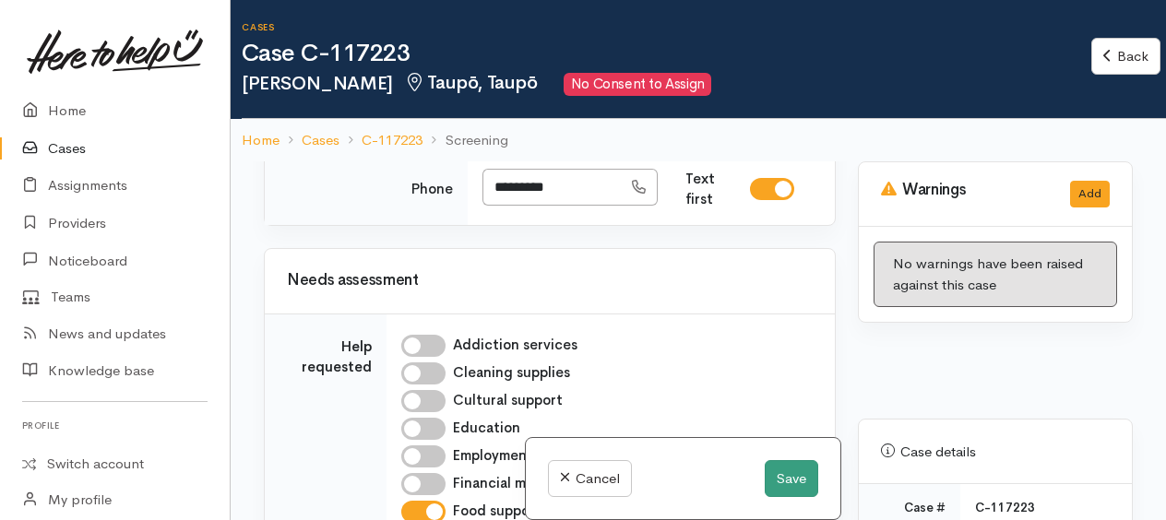
scroll to position [941, 0]
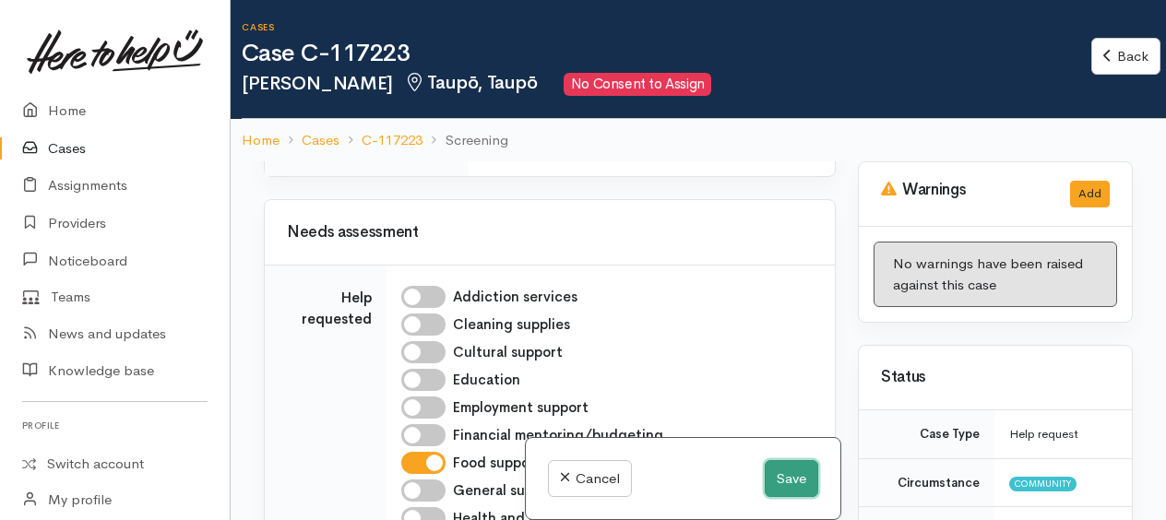
click at [793, 479] on button "Save" at bounding box center [792, 479] width 54 height 38
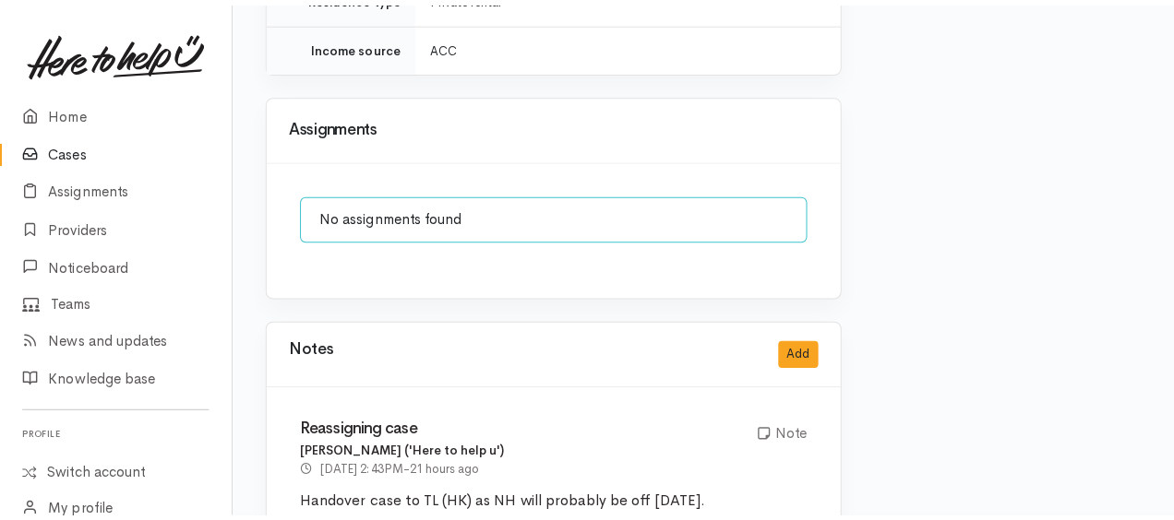
scroll to position [2589, 0]
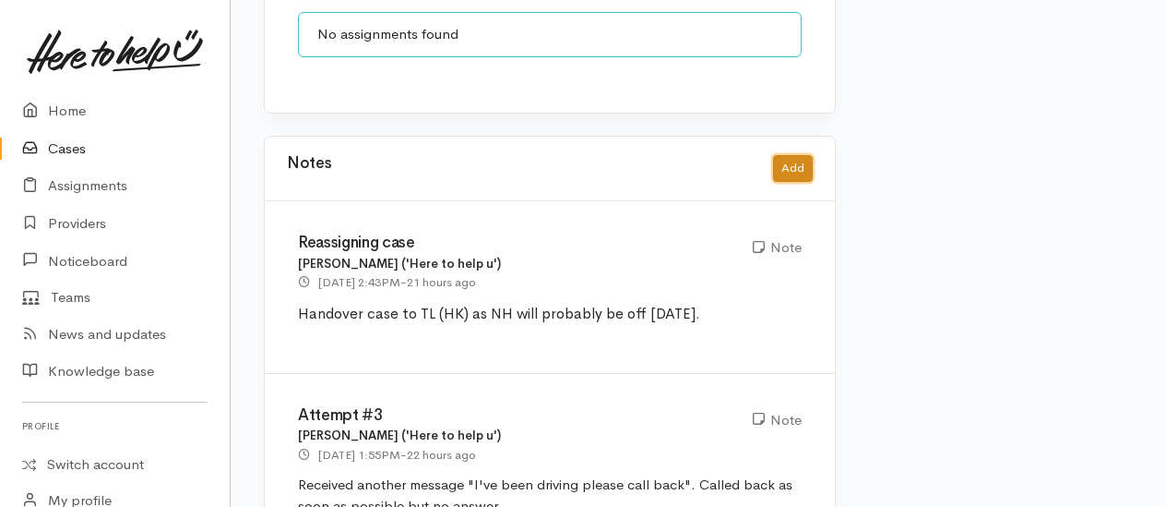
click at [800, 155] on button "Add" at bounding box center [793, 168] width 40 height 27
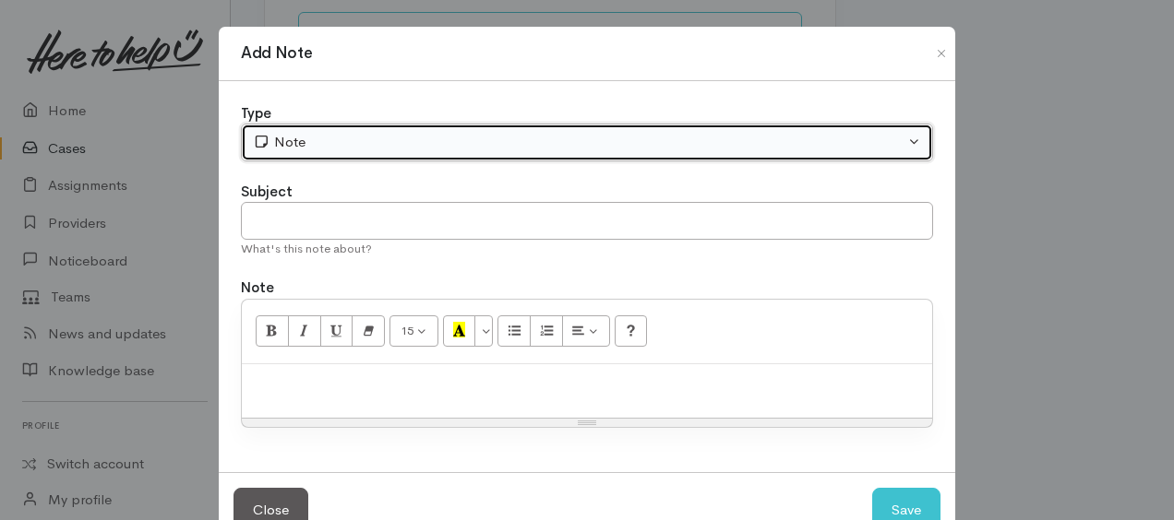
click at [406, 141] on div "Note" at bounding box center [578, 142] width 651 height 21
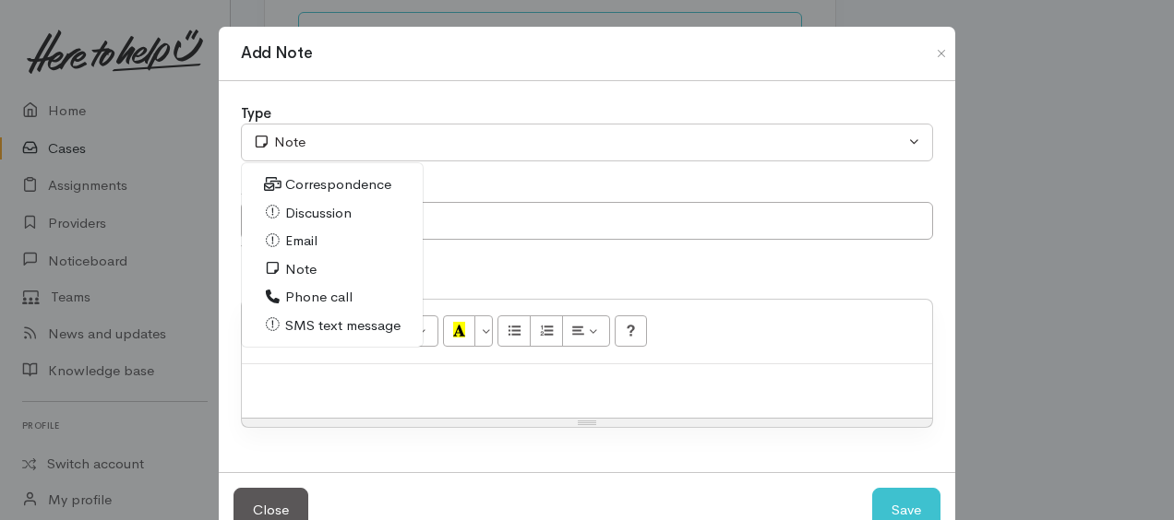
click at [310, 293] on span "Phone call" at bounding box center [318, 297] width 67 height 21
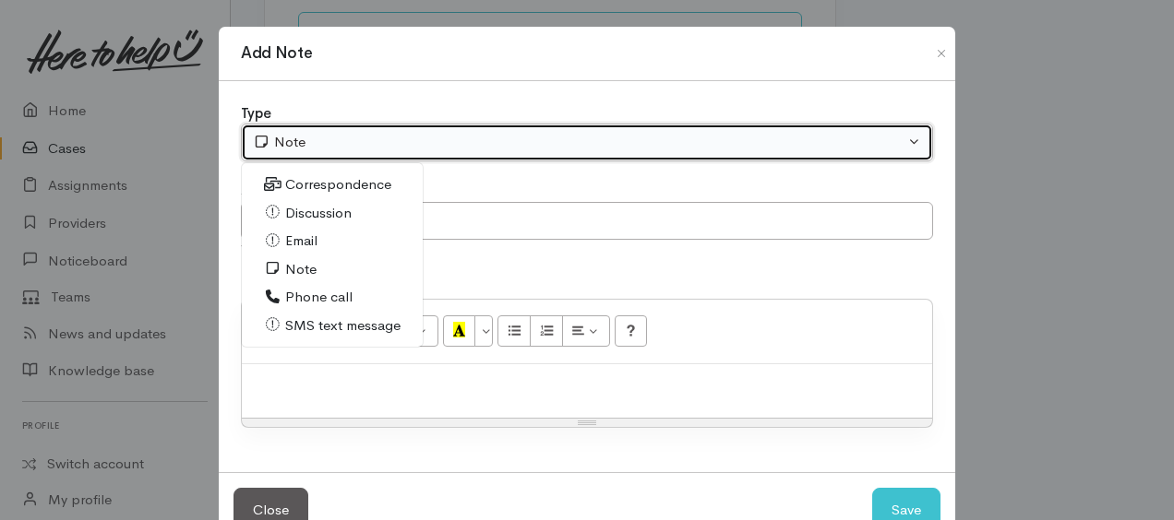
select select "3"
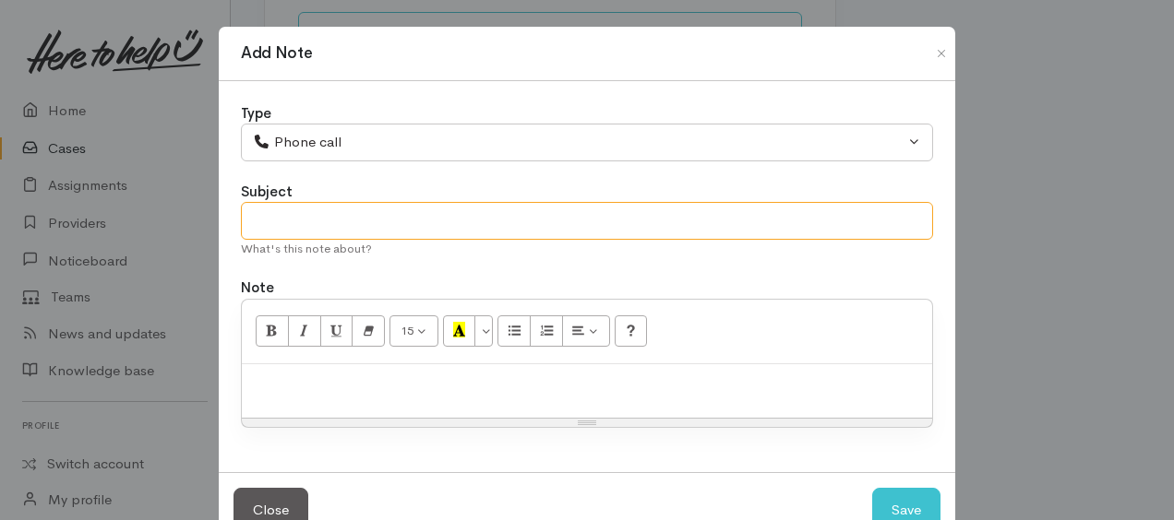
drag, startPoint x: 281, startPoint y: 222, endPoint x: 291, endPoint y: 218, distance: 10.3
click at [282, 221] on input "text" at bounding box center [587, 221] width 692 height 38
type input "attempt 4"
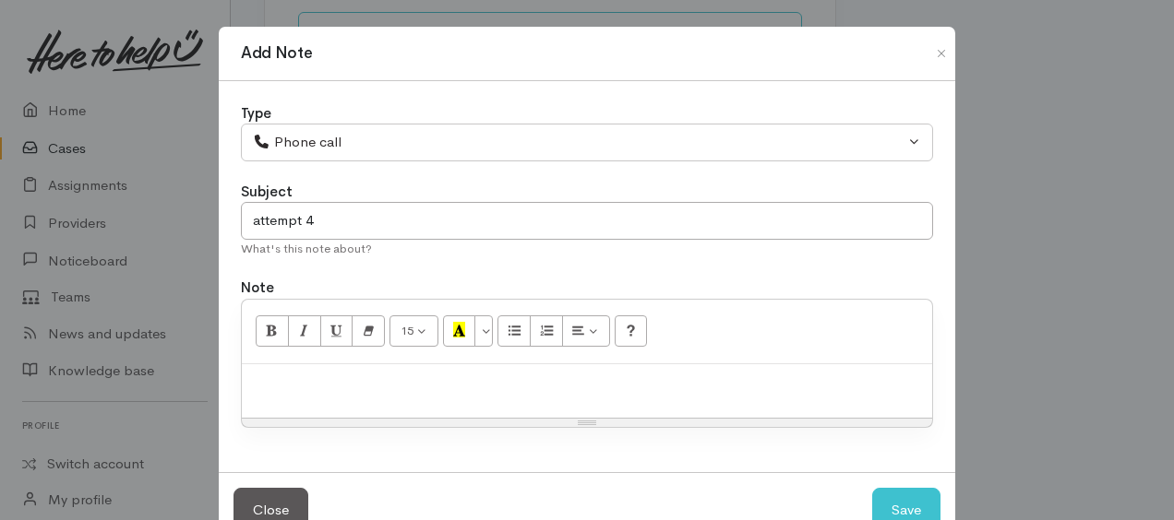
click at [352, 374] on p at bounding box center [587, 384] width 672 height 21
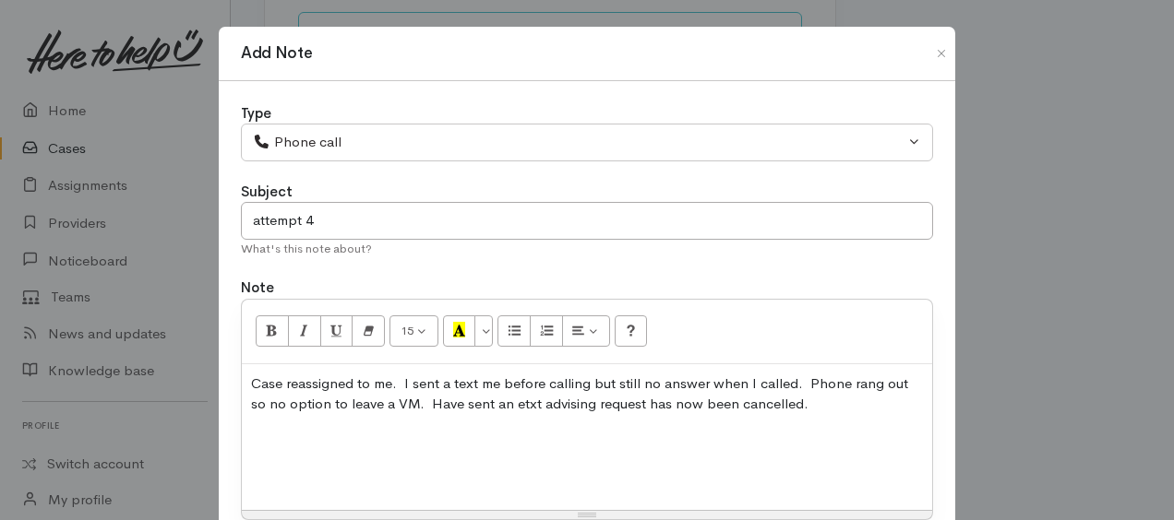
drag, startPoint x: 268, startPoint y: 455, endPoint x: 431, endPoint y: 470, distance: 164.0
click at [273, 454] on div "Case reassigned to me. I sent a text me before calling but still no answer when…" at bounding box center [587, 437] width 690 height 146
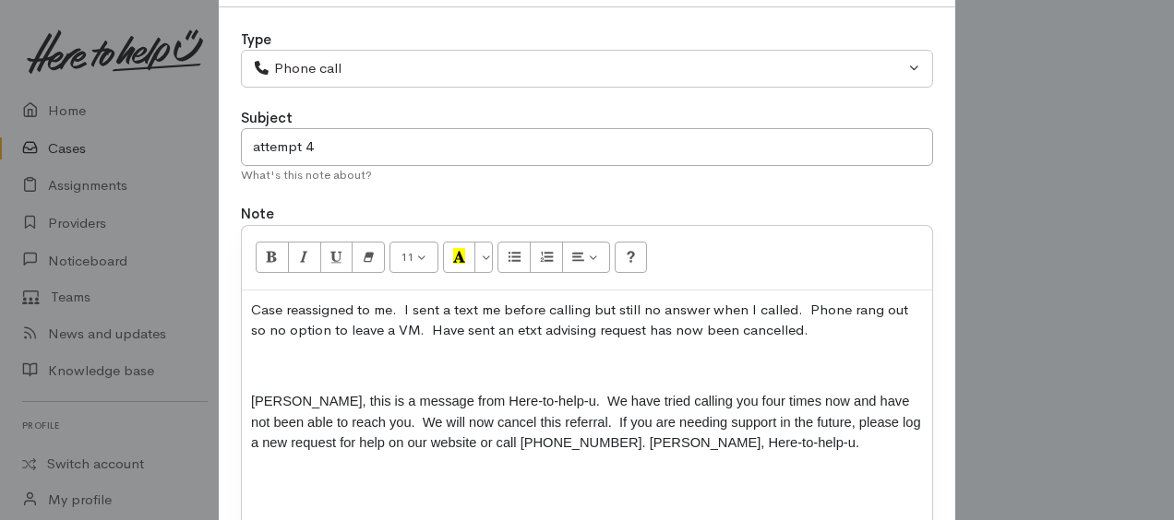
click at [255, 356] on p at bounding box center [587, 366] width 672 height 21
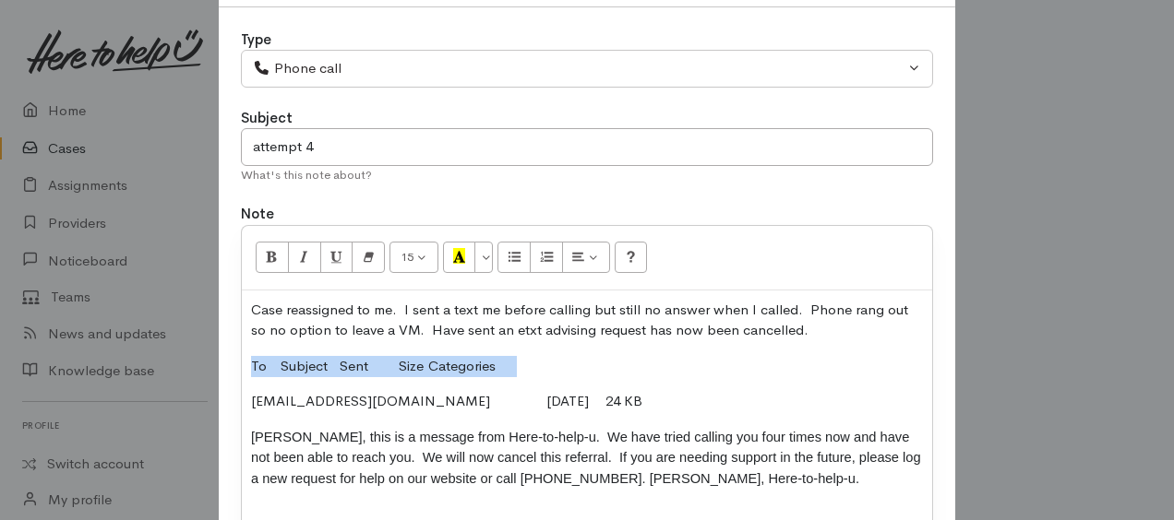
drag, startPoint x: 306, startPoint y: 356, endPoint x: 574, endPoint y: 354, distance: 267.6
click at [583, 340] on div "Case reassigned to me. I sent a text me before calling but still no answer when…" at bounding box center [587, 438] width 690 height 294
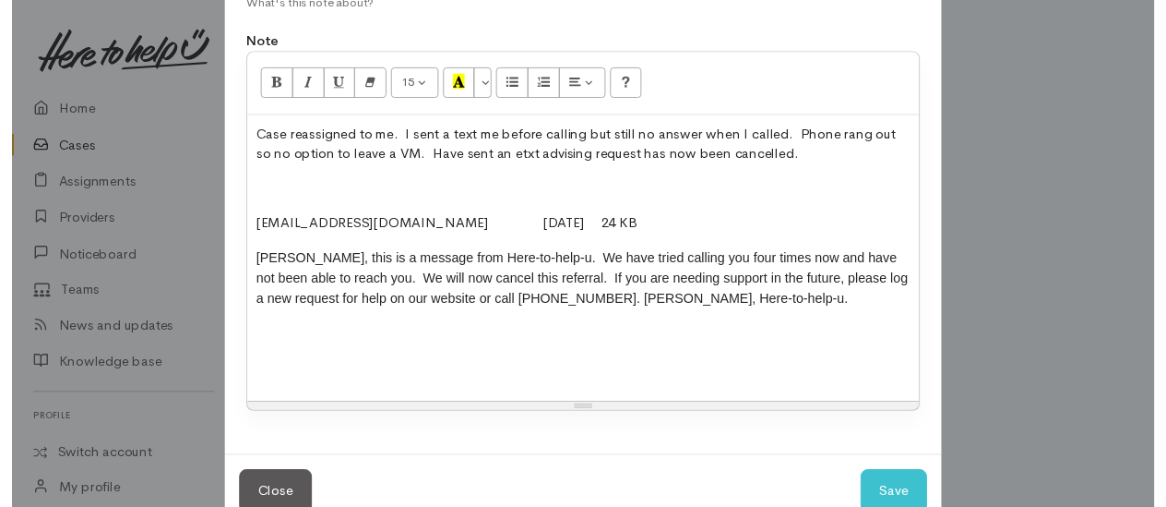
scroll to position [258, 0]
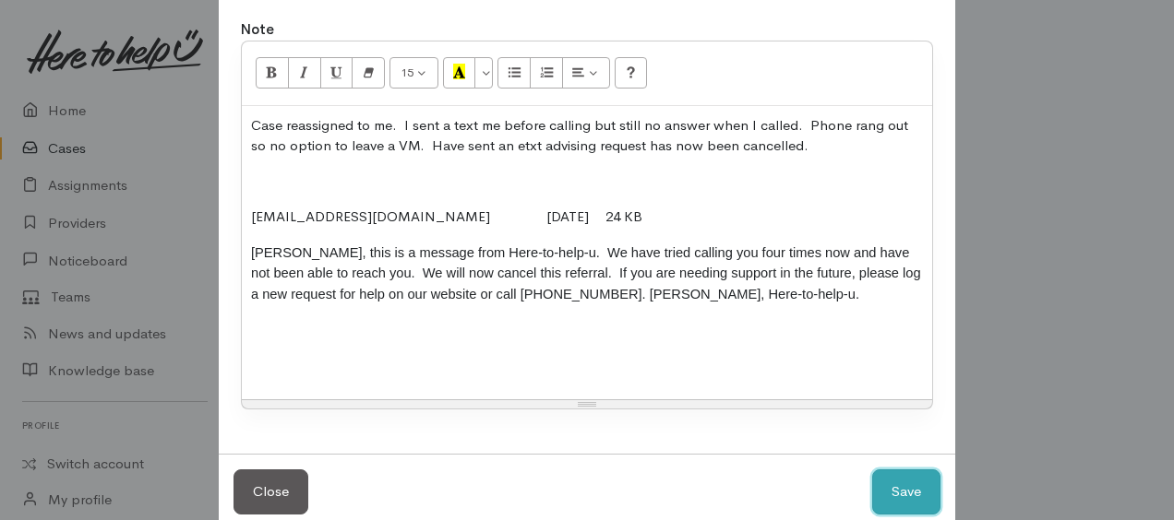
click at [897, 489] on button "Save" at bounding box center [906, 492] width 68 height 45
select select "1"
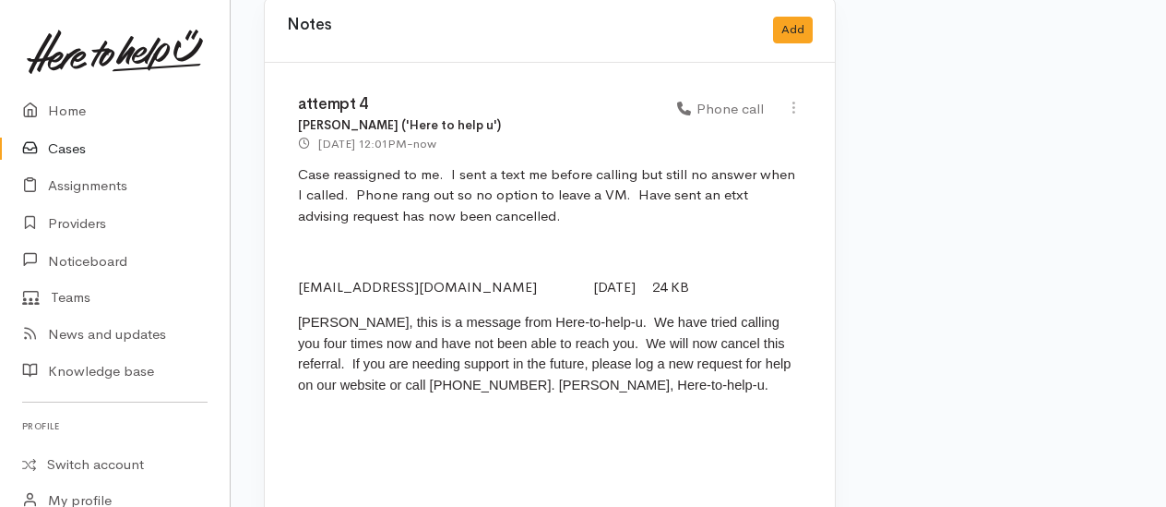
scroll to position [2584, 0]
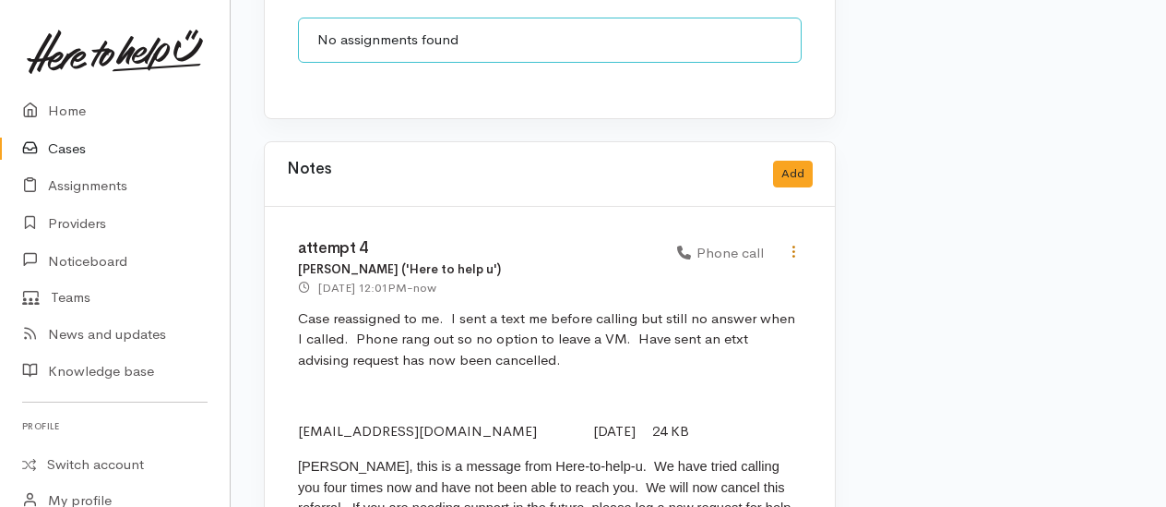
click at [795, 244] on icon at bounding box center [794, 252] width 16 height 16
click at [699, 273] on link "Edit" at bounding box center [728, 287] width 146 height 29
type input "attempt 4"
select select "3"
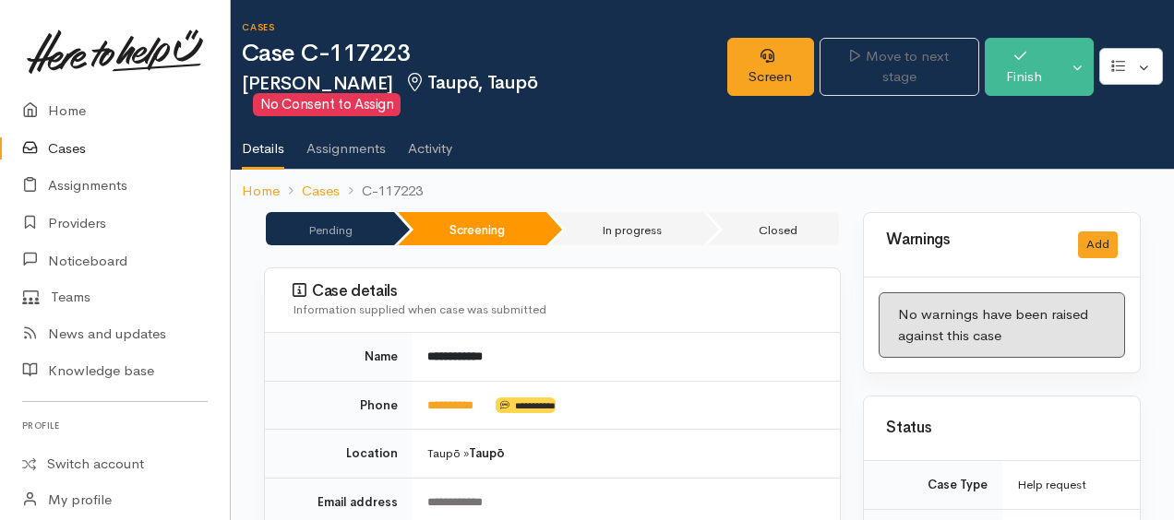
select select "3"
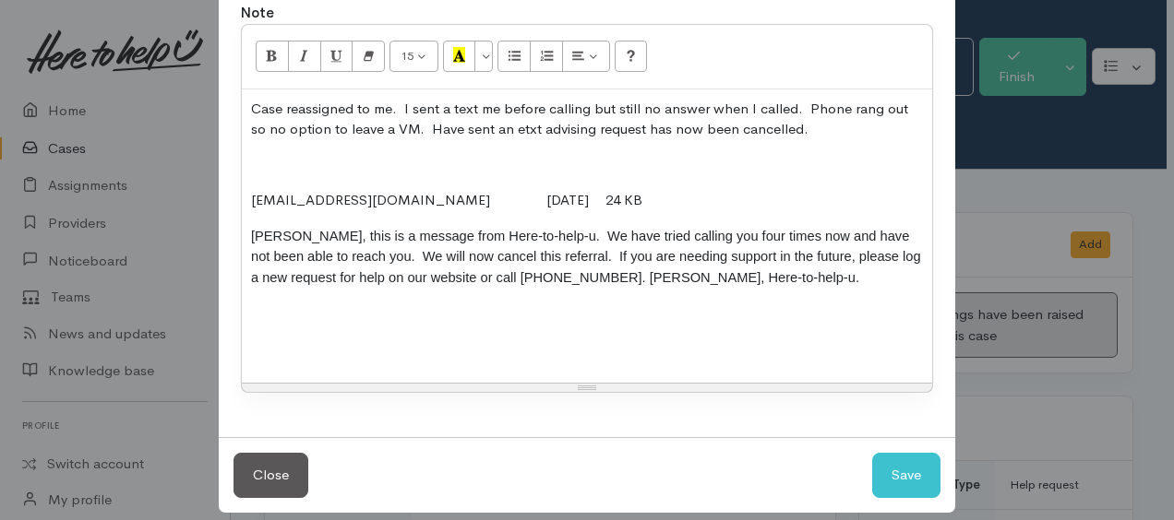
scroll to position [277, 0]
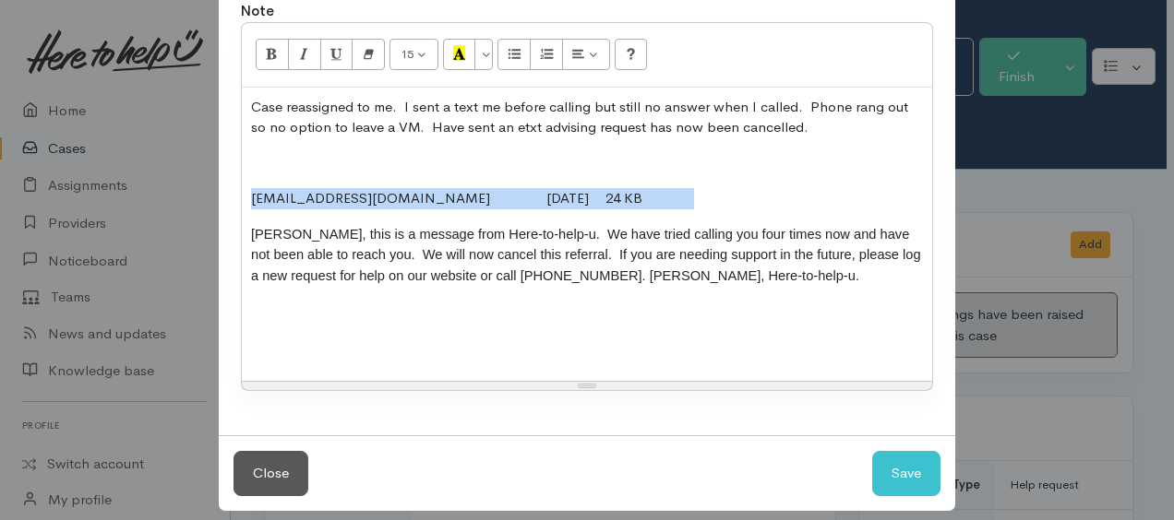
drag, startPoint x: 253, startPoint y: 197, endPoint x: 616, endPoint y: 199, distance: 363.6
click at [616, 199] on div "Case reassigned to me. I sent a text me before calling but still no answer when…" at bounding box center [587, 235] width 690 height 294
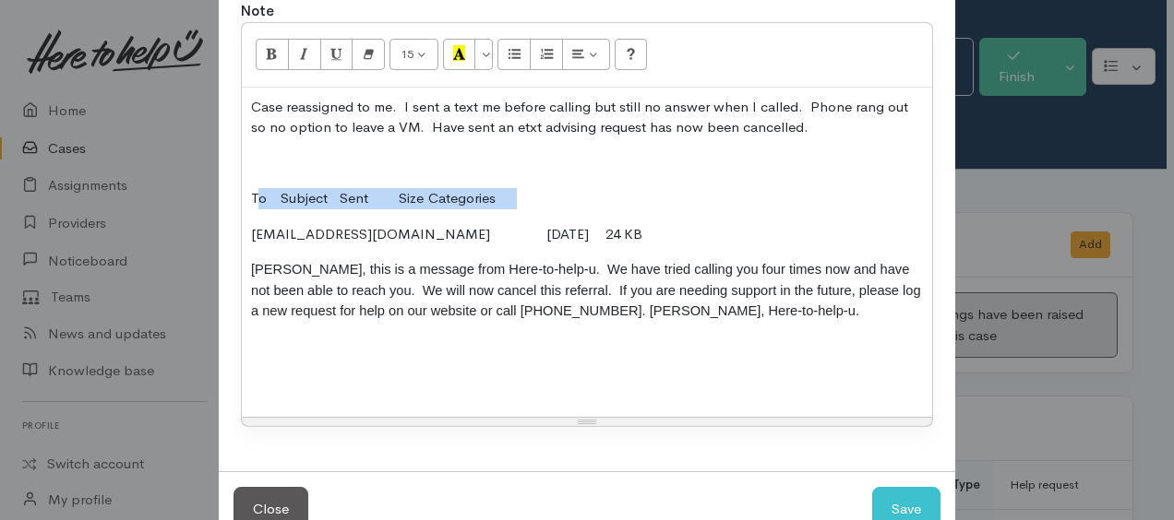
drag, startPoint x: 308, startPoint y: 194, endPoint x: 541, endPoint y: 196, distance: 232.5
click at [541, 196] on p "To Subject Sent Size Categories" at bounding box center [587, 198] width 672 height 21
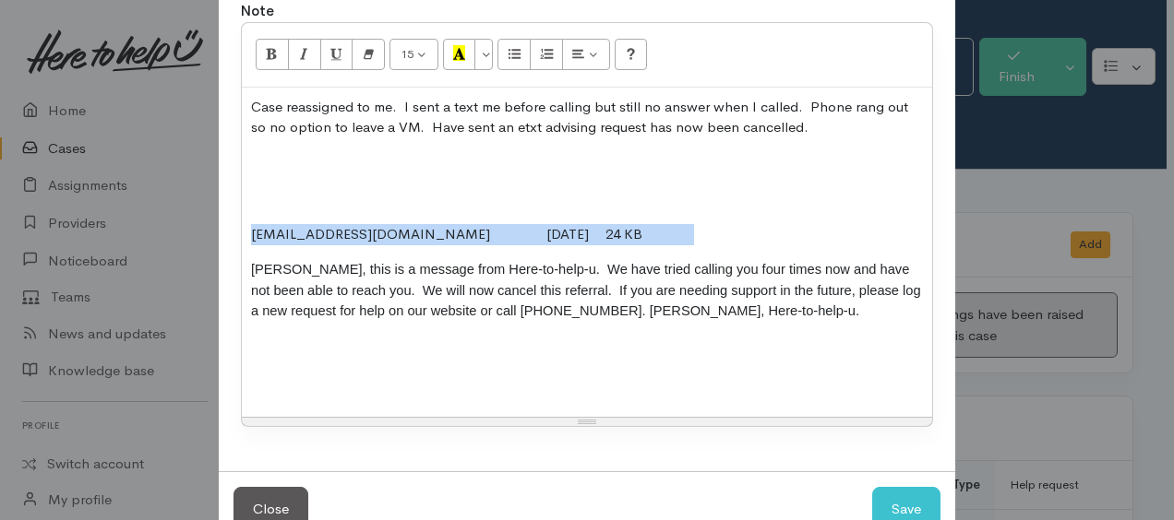
drag, startPoint x: 248, startPoint y: 225, endPoint x: 648, endPoint y: 209, distance: 399.9
click at [648, 209] on div "Case reassigned to me. I sent a text me before calling but still no answer when…" at bounding box center [587, 252] width 690 height 329
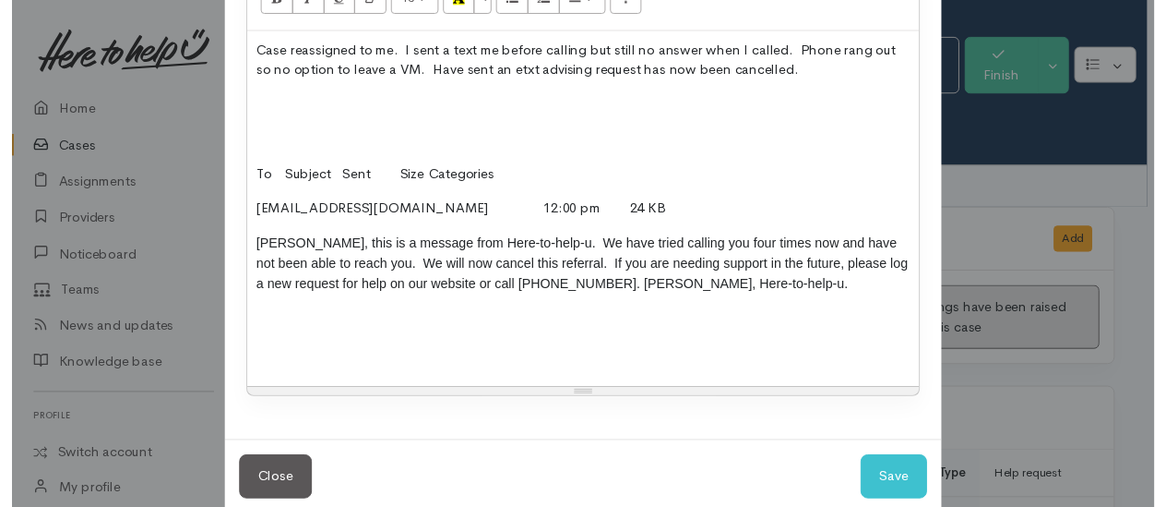
scroll to position [361, 0]
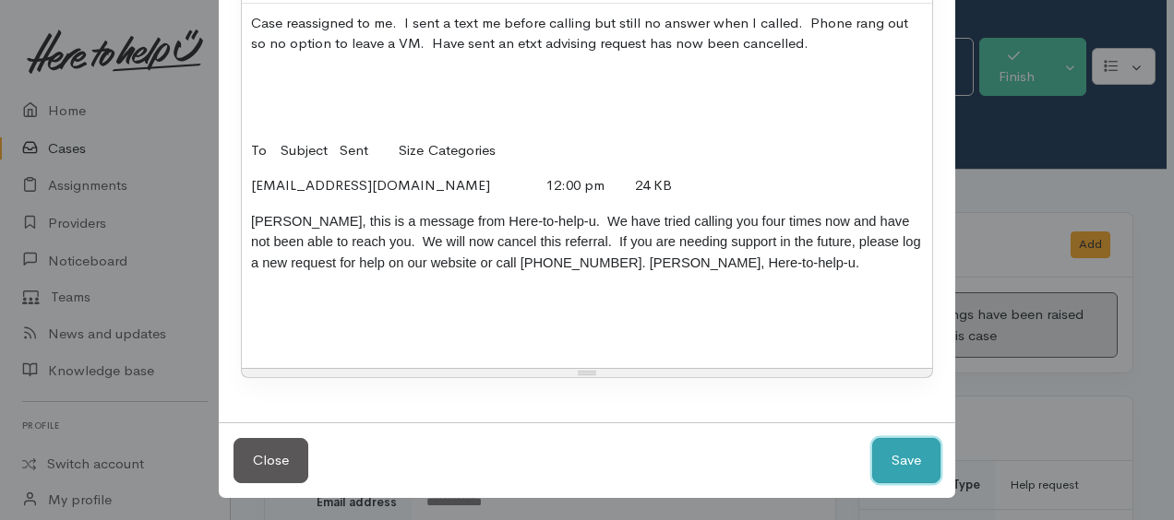
click at [893, 456] on button "Save" at bounding box center [906, 460] width 68 height 45
select select "1"
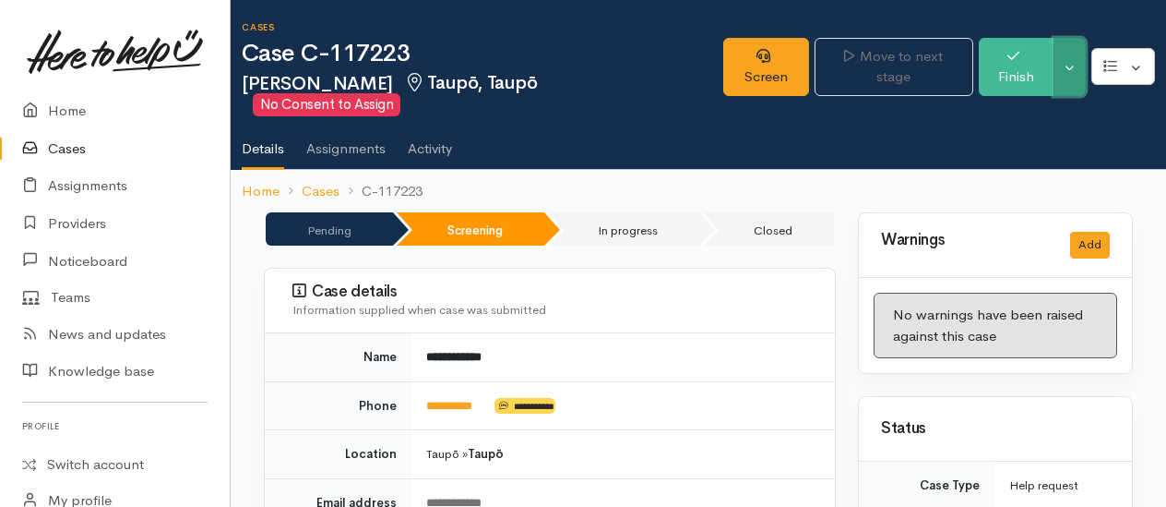
click at [1077, 54] on button "Toggle Dropdown" at bounding box center [1070, 67] width 32 height 58
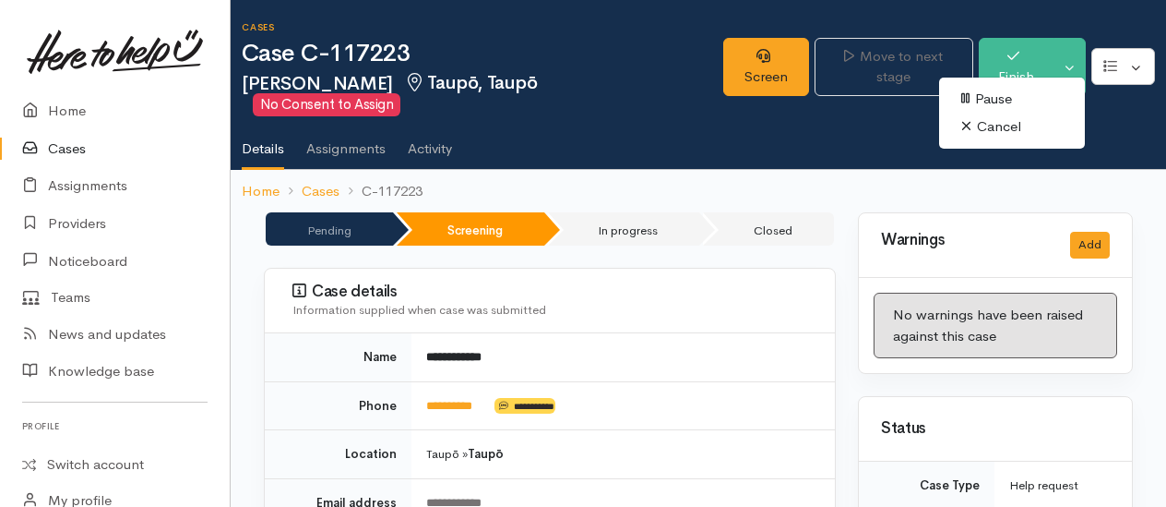
click at [1000, 129] on link "Cancel" at bounding box center [1012, 127] width 146 height 29
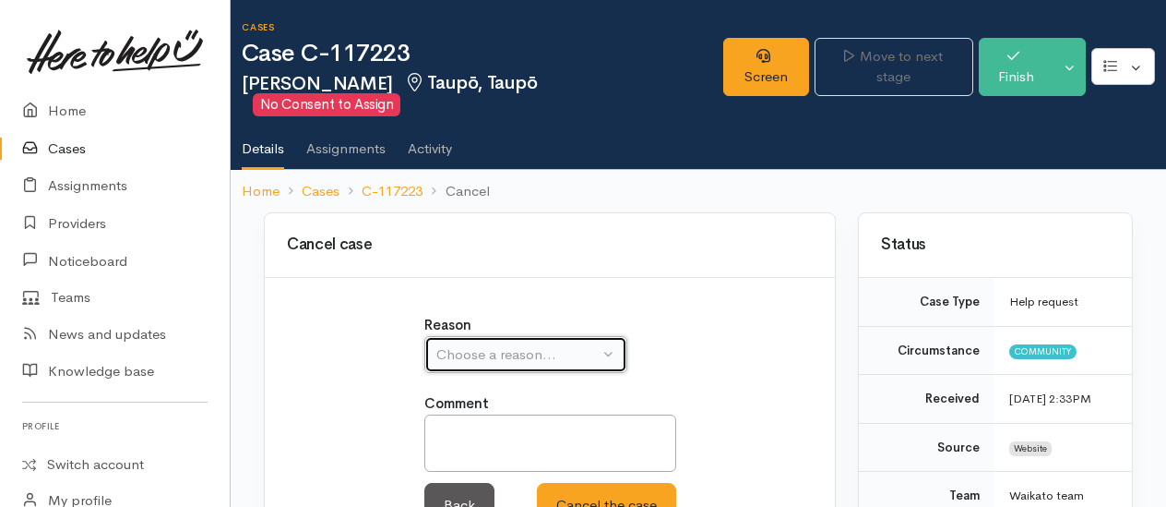
click at [513, 344] on div "Choose a reason..." at bounding box center [517, 354] width 162 height 21
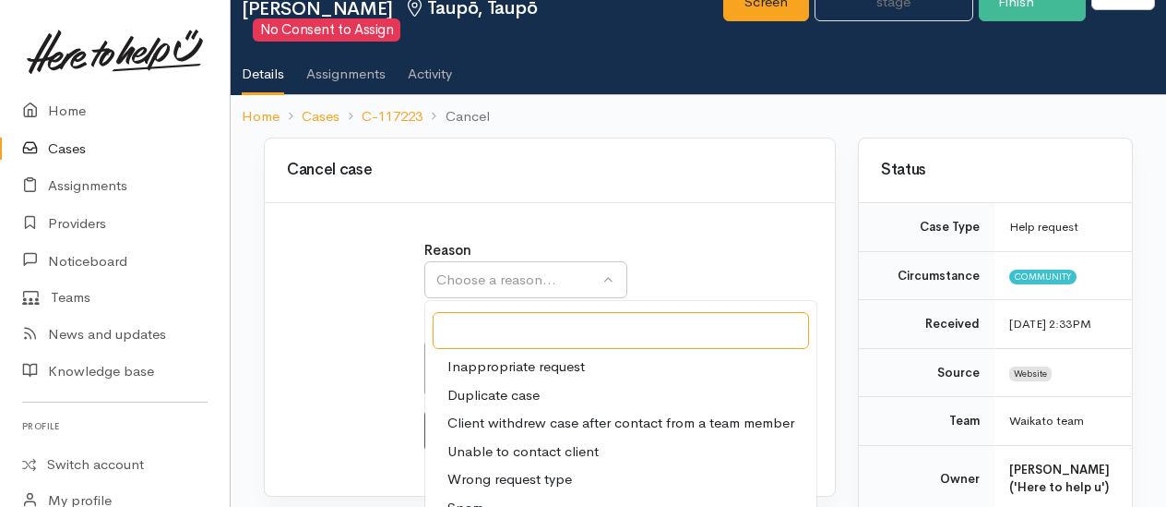
scroll to position [92, 0]
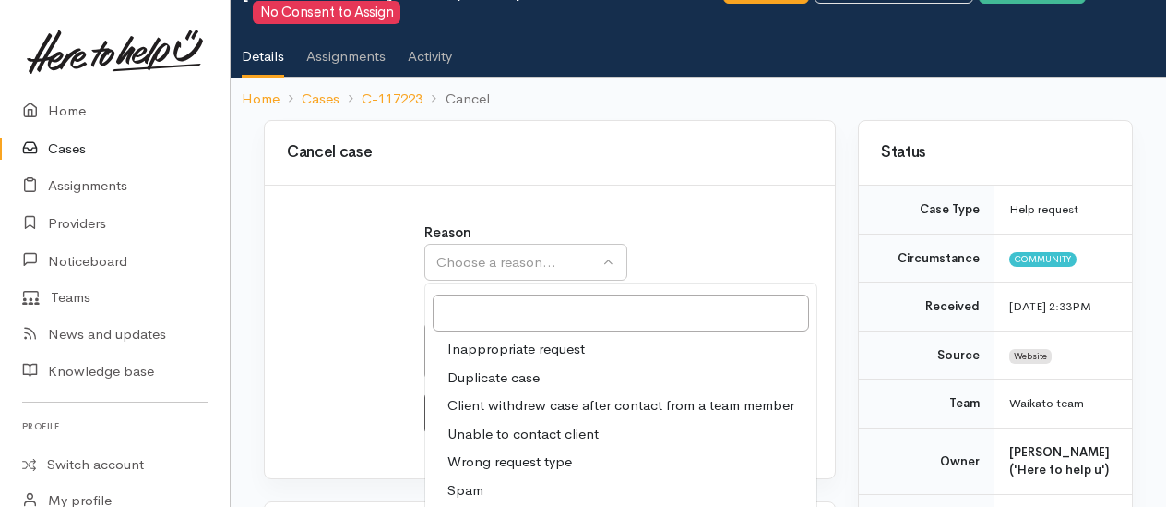
click at [497, 424] on span "Unable to contact client" at bounding box center [523, 434] width 151 height 21
select select "4"
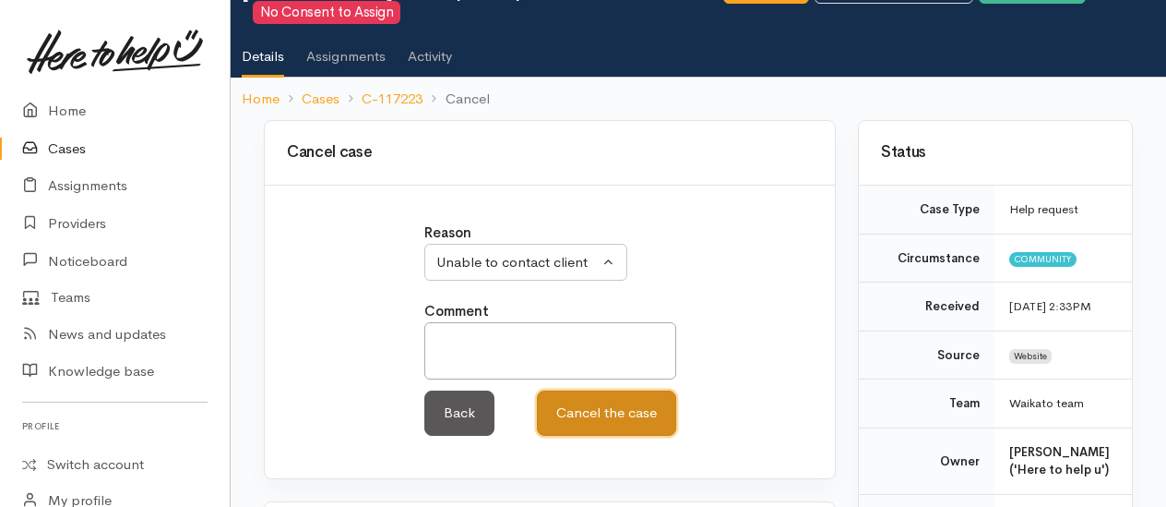
click at [595, 390] on button "Cancel the case" at bounding box center [606, 412] width 139 height 45
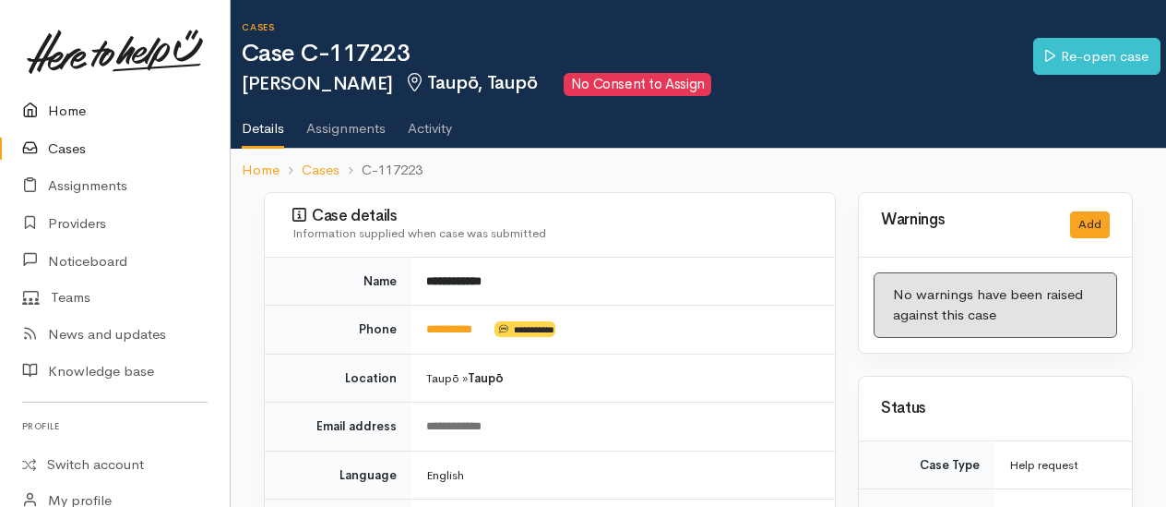
click at [74, 113] on link "Home" at bounding box center [115, 111] width 230 height 38
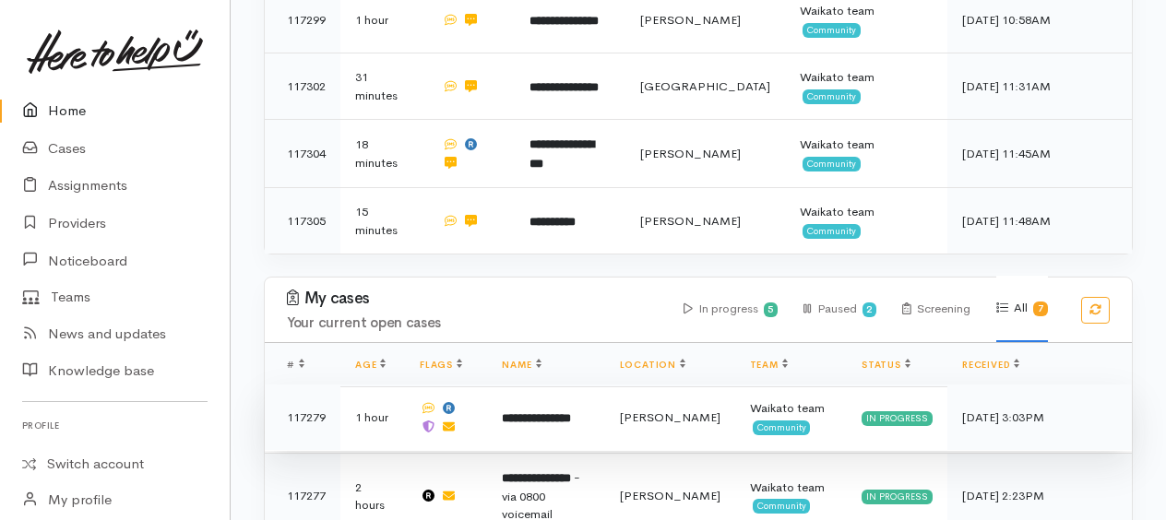
scroll to position [646, 0]
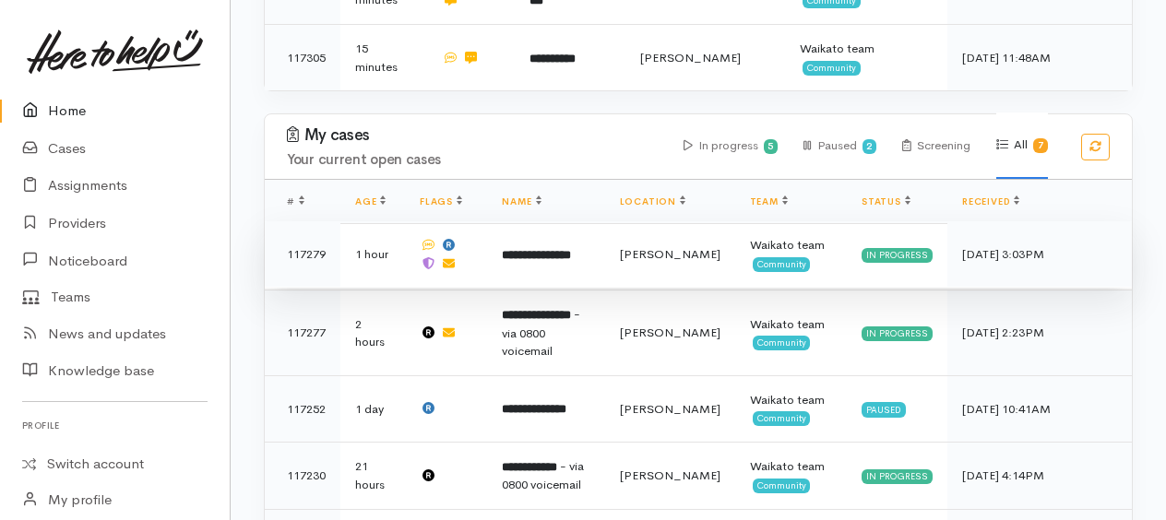
click at [571, 249] on b "**********" at bounding box center [536, 255] width 69 height 12
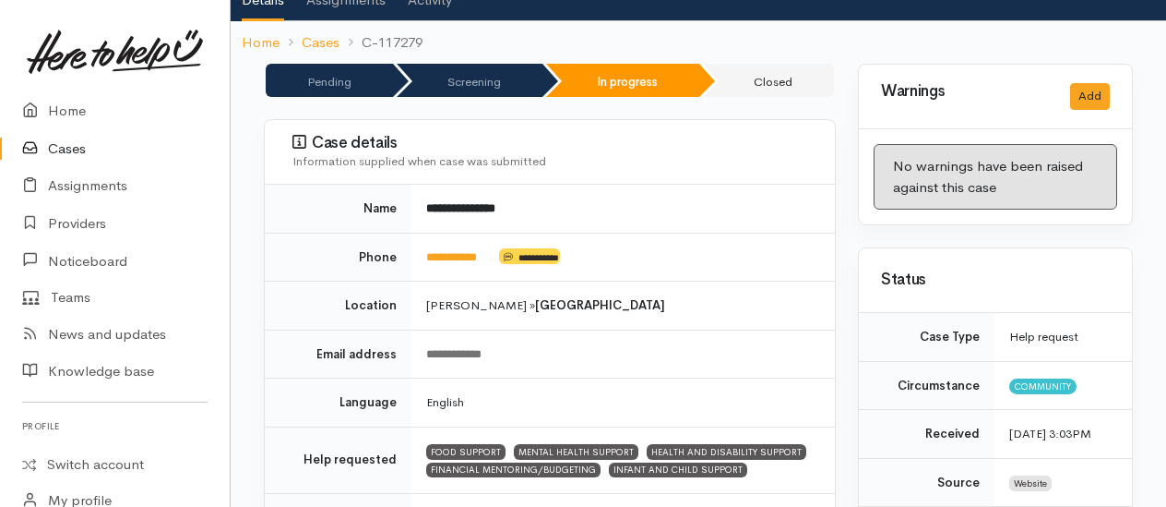
scroll to position [277, 0]
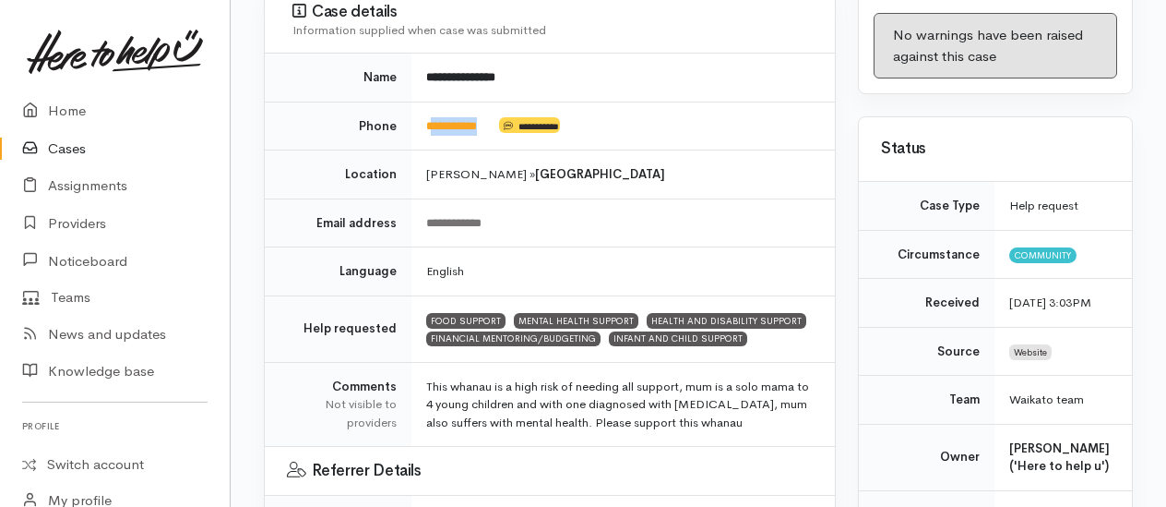
drag, startPoint x: 496, startPoint y: 98, endPoint x: 436, endPoint y: 93, distance: 61.1
click at [436, 102] on td "**********" at bounding box center [624, 126] width 424 height 49
drag, startPoint x: 436, startPoint y: 93, endPoint x: 443, endPoint y: 100, distance: 9.8
copy td "*********"
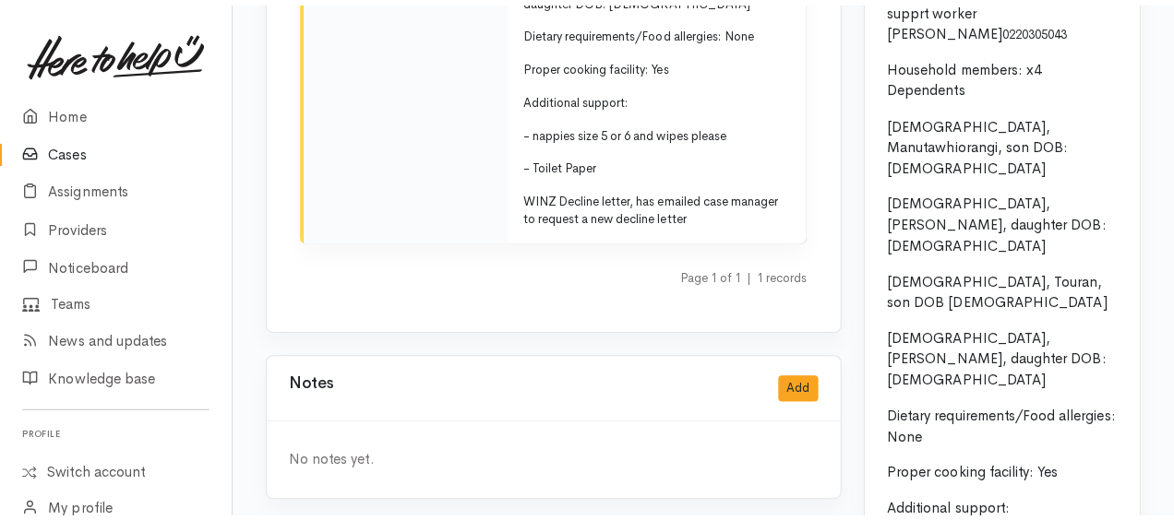
scroll to position [3237, 0]
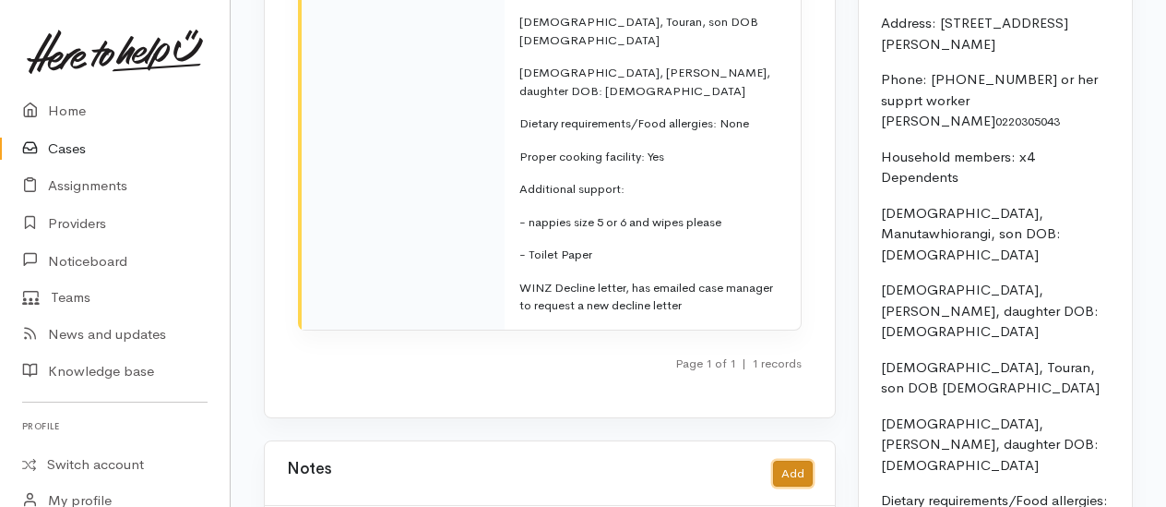
click at [793, 460] on button "Add" at bounding box center [793, 473] width 40 height 27
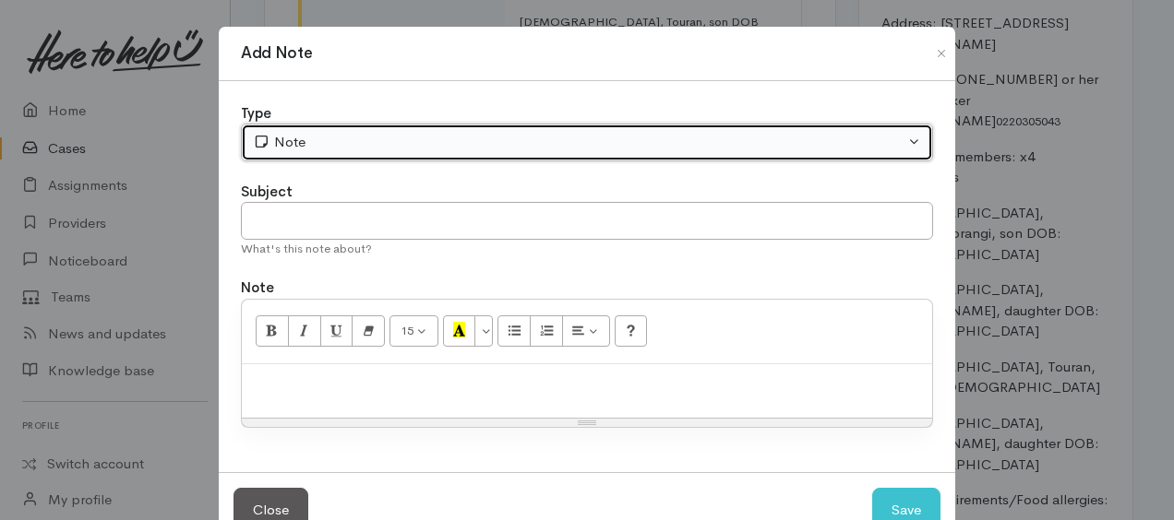
click at [288, 138] on div "Note" at bounding box center [578, 142] width 651 height 21
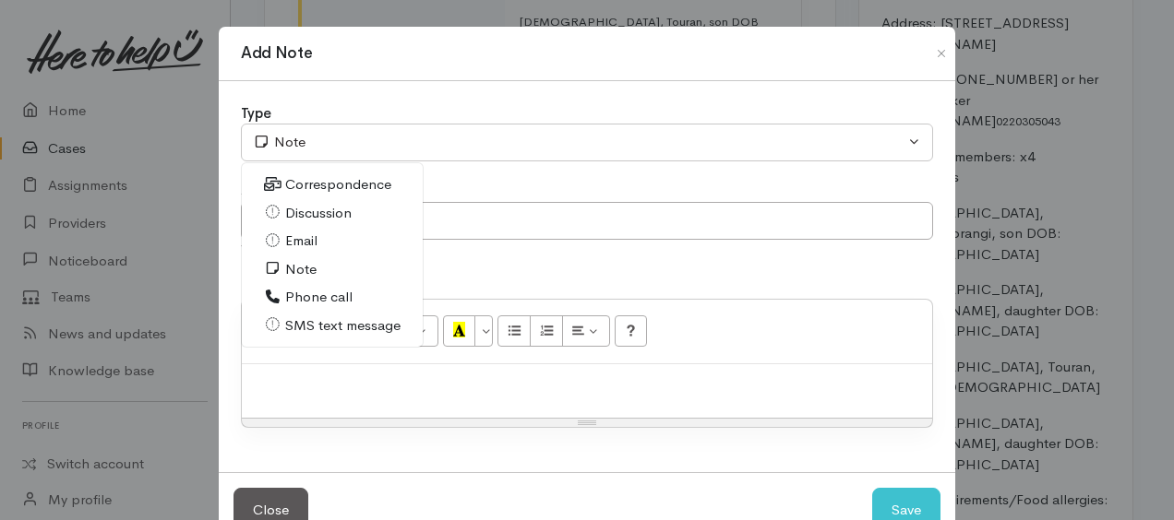
click at [291, 321] on span "SMS text message" at bounding box center [342, 326] width 115 height 21
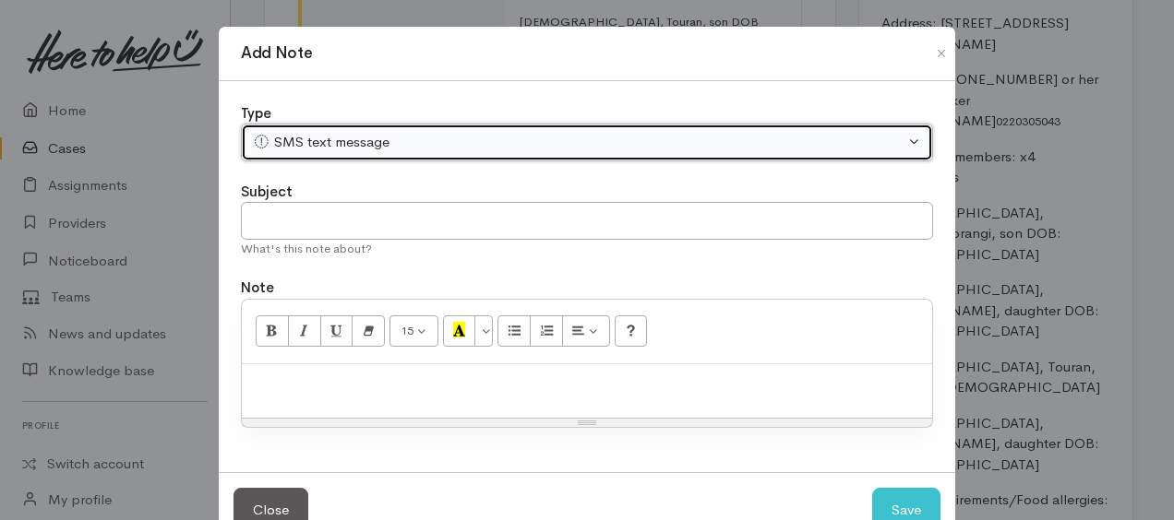
drag, startPoint x: 297, startPoint y: 140, endPoint x: 313, endPoint y: 246, distance: 107.3
click at [297, 140] on div "SMS text message" at bounding box center [578, 142] width 651 height 21
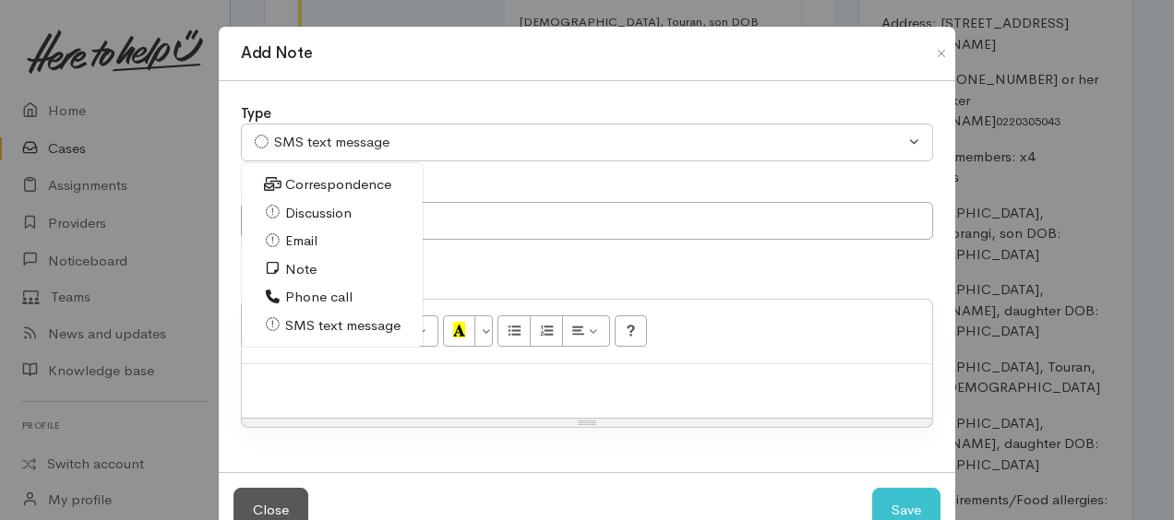
drag, startPoint x: 314, startPoint y: 292, endPoint x: 323, endPoint y: 325, distance: 34.5
click at [314, 292] on span "Phone call" at bounding box center [318, 297] width 67 height 21
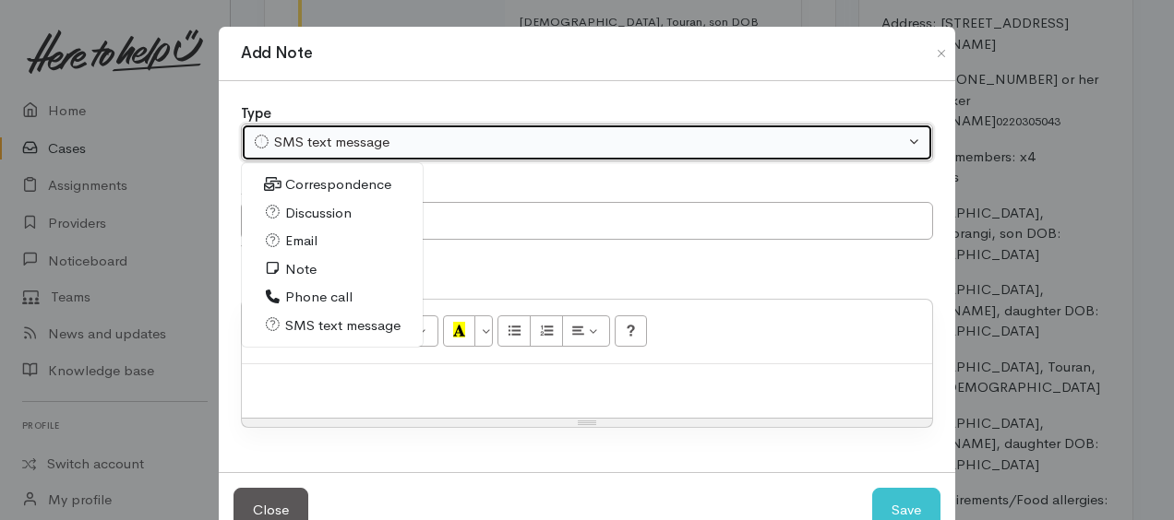
select select "3"
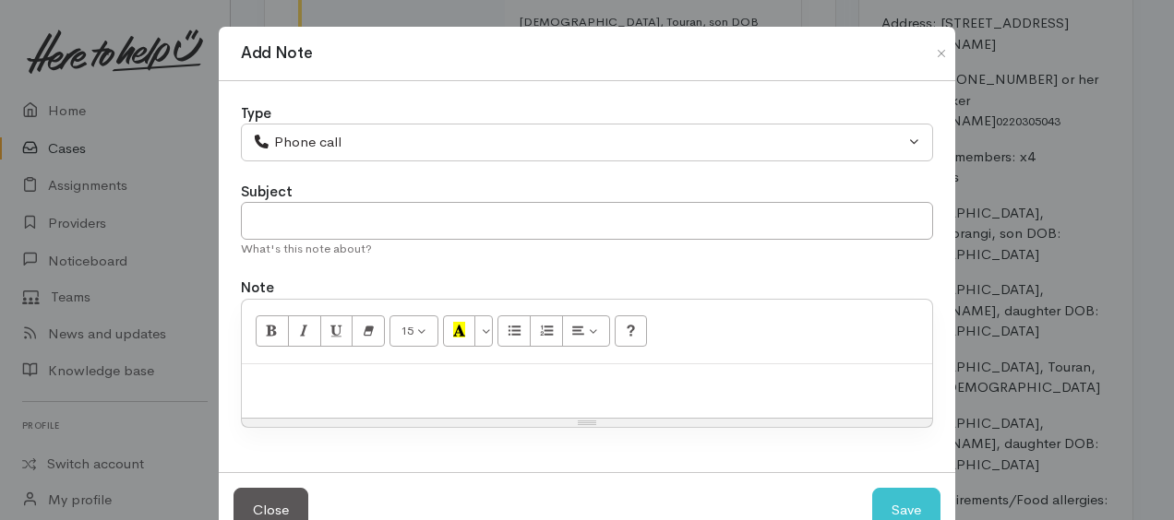
click at [328, 376] on p at bounding box center [587, 384] width 672 height 21
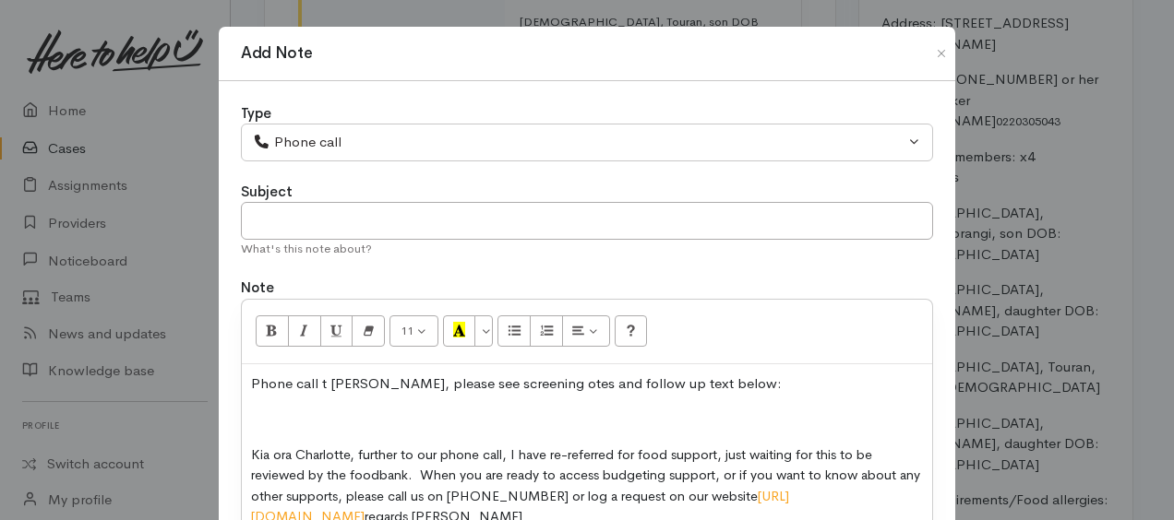
scroll to position [4, 0]
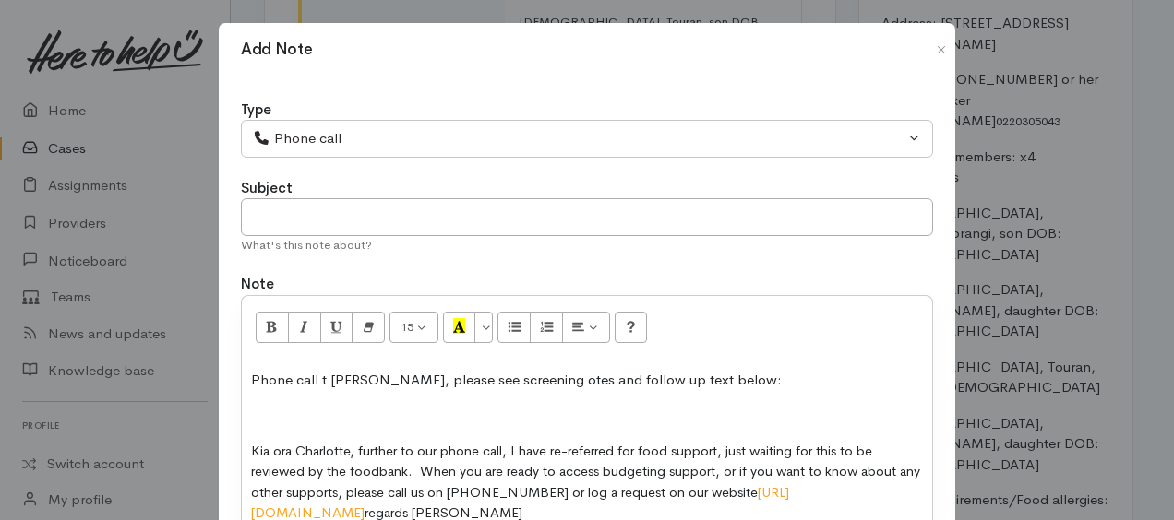
drag, startPoint x: 546, startPoint y: 376, endPoint x: 522, endPoint y: 385, distance: 25.7
click at [578, 409] on p at bounding box center [587, 415] width 672 height 21
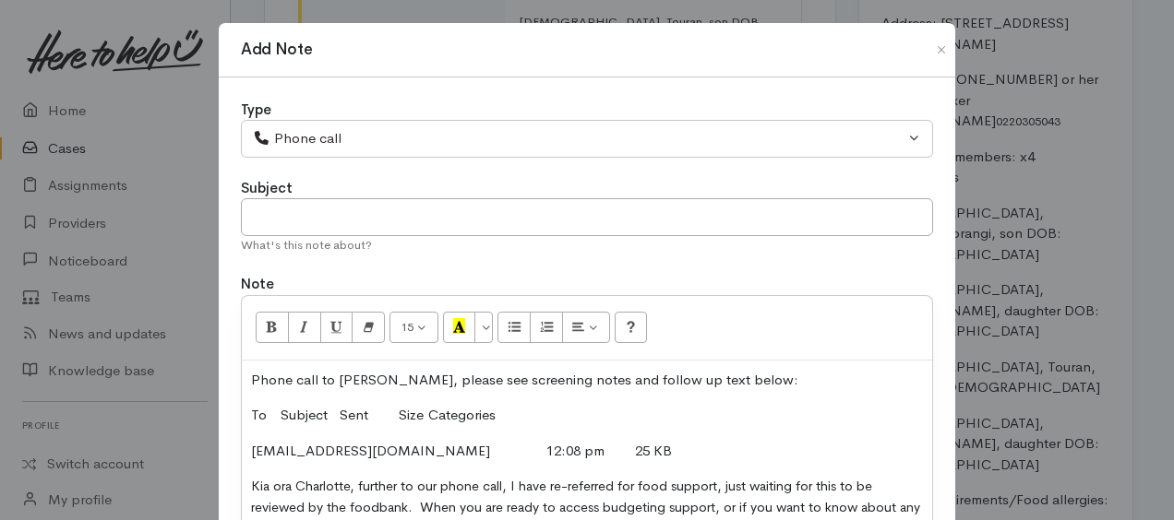
click at [766, 380] on p "Phone call to Charlotte, please see screening notes and follow up text below:" at bounding box center [587, 380] width 672 height 21
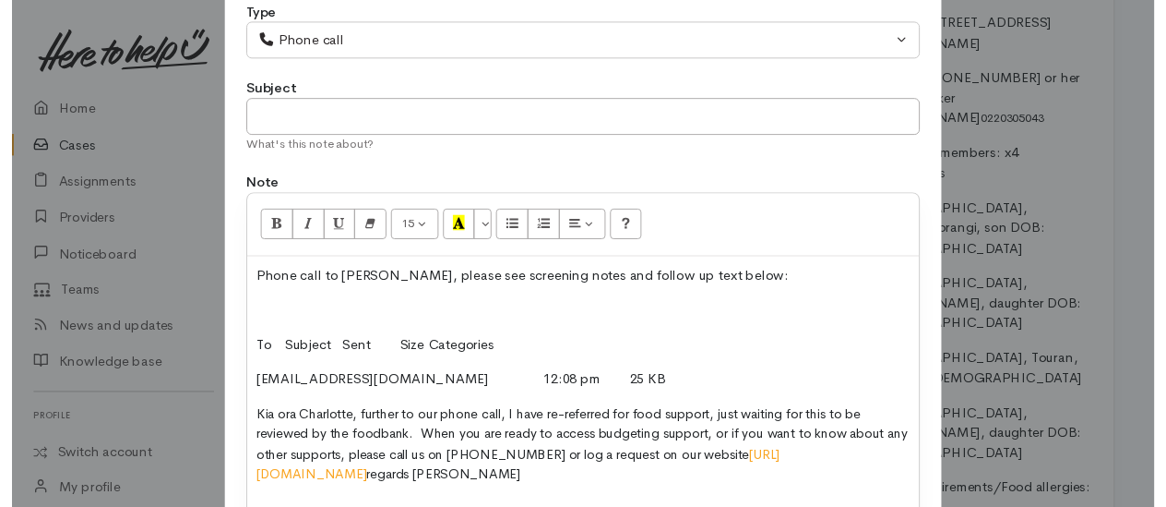
scroll to position [255, 0]
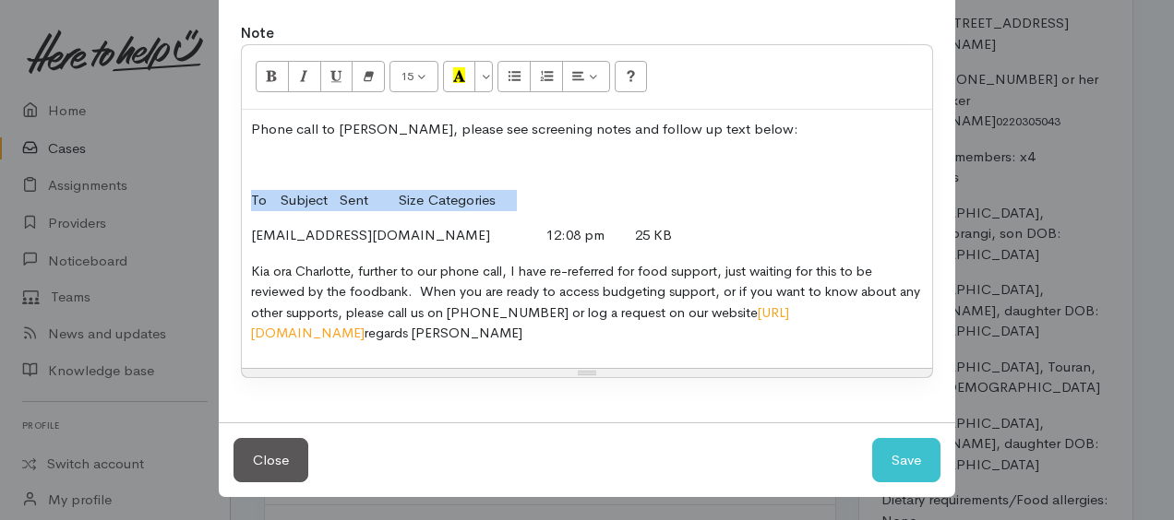
drag, startPoint x: 246, startPoint y: 194, endPoint x: 543, endPoint y: 189, distance: 297.2
click at [545, 190] on p "To Subject Sent Size Categories" at bounding box center [587, 200] width 672 height 21
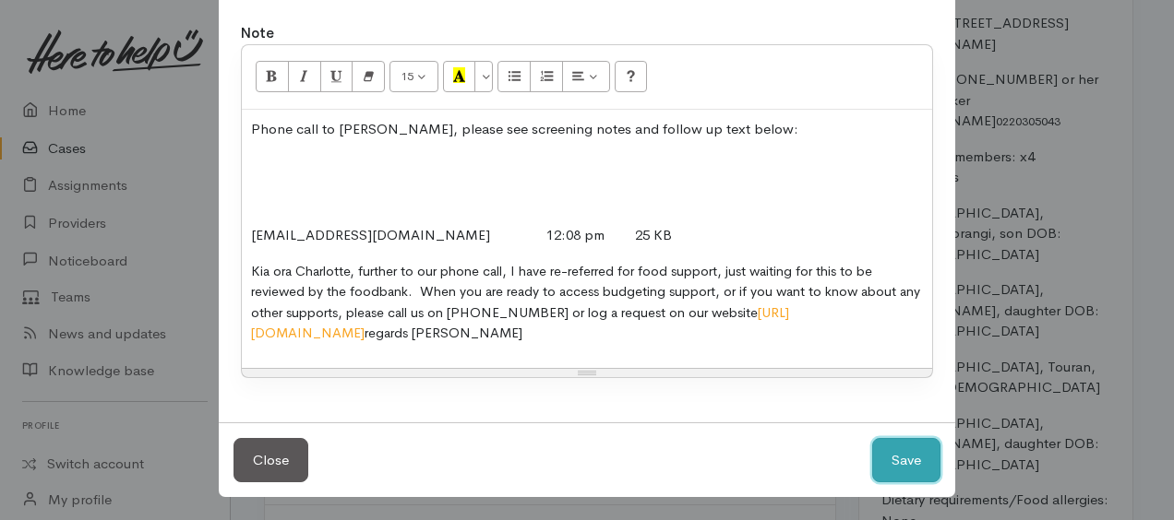
click at [906, 452] on button "Save" at bounding box center [906, 460] width 68 height 45
select select "1"
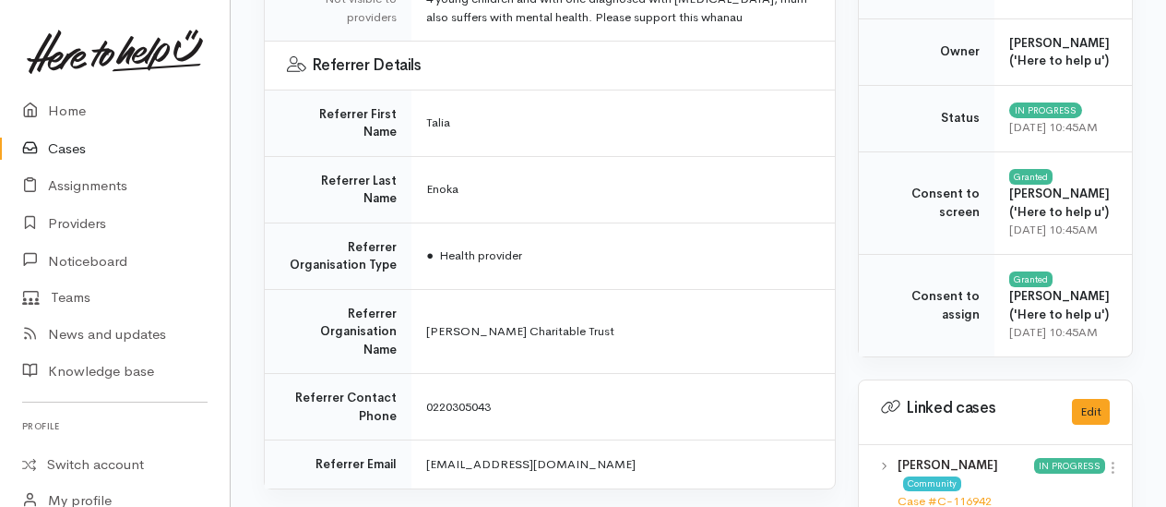
scroll to position [653, 0]
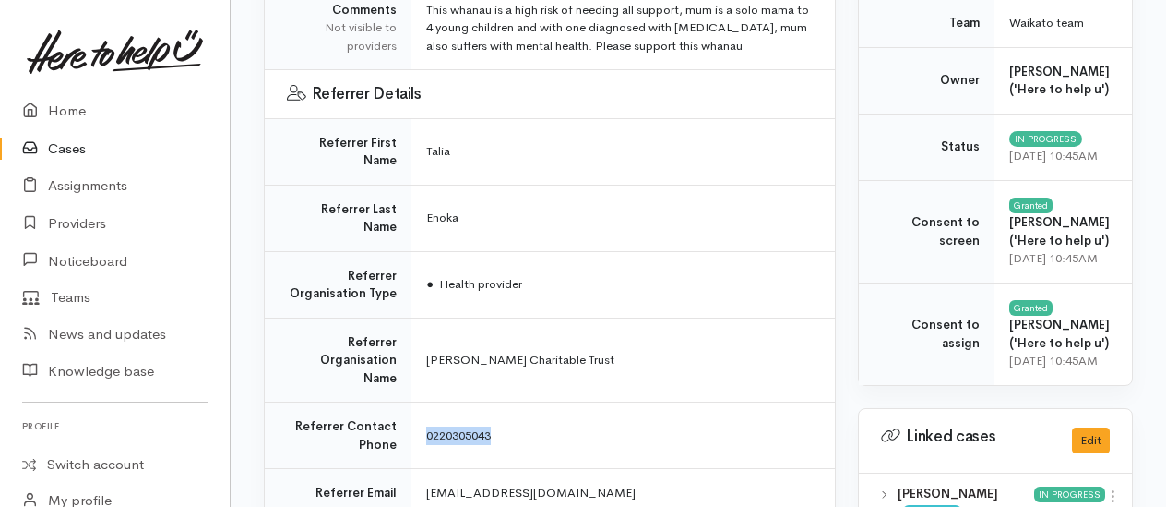
drag, startPoint x: 517, startPoint y: 352, endPoint x: 428, endPoint y: 357, distance: 88.8
click at [428, 402] on td "0220305043" at bounding box center [624, 435] width 424 height 66
copy span "0220305043"
click at [68, 106] on link "Home" at bounding box center [115, 111] width 230 height 38
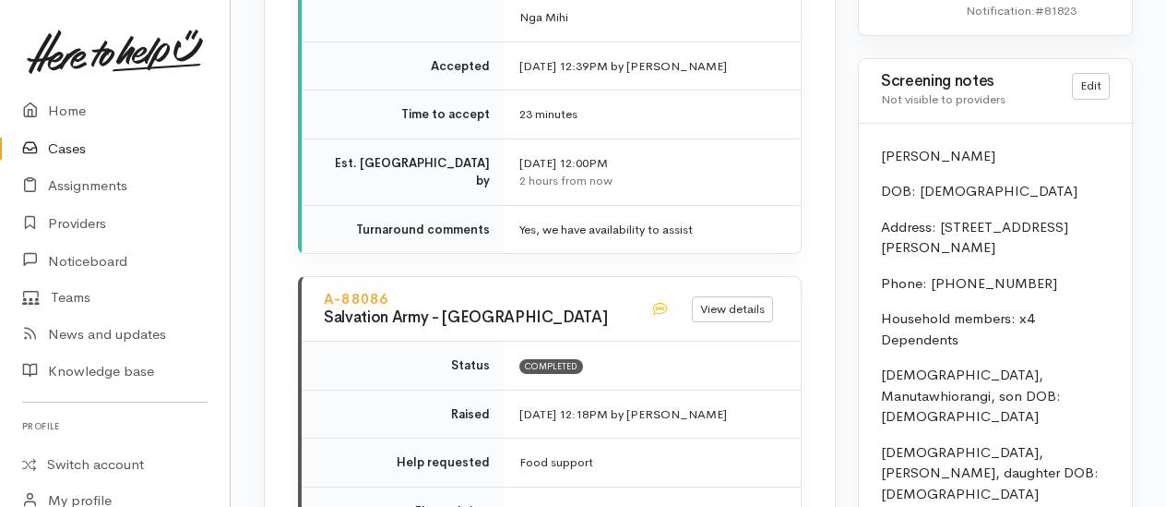
scroll to position [2307, 0]
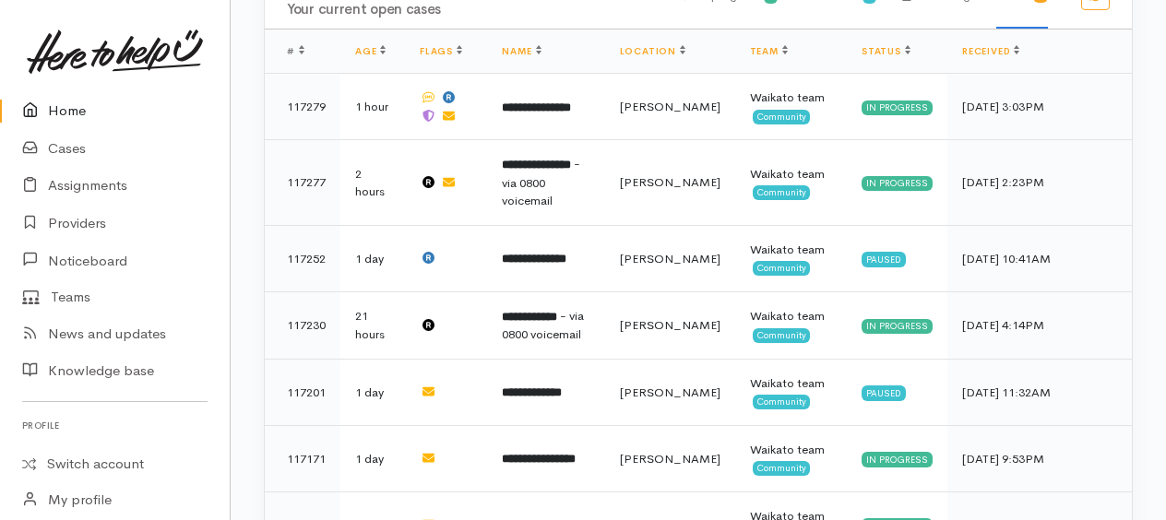
scroll to position [620, 0]
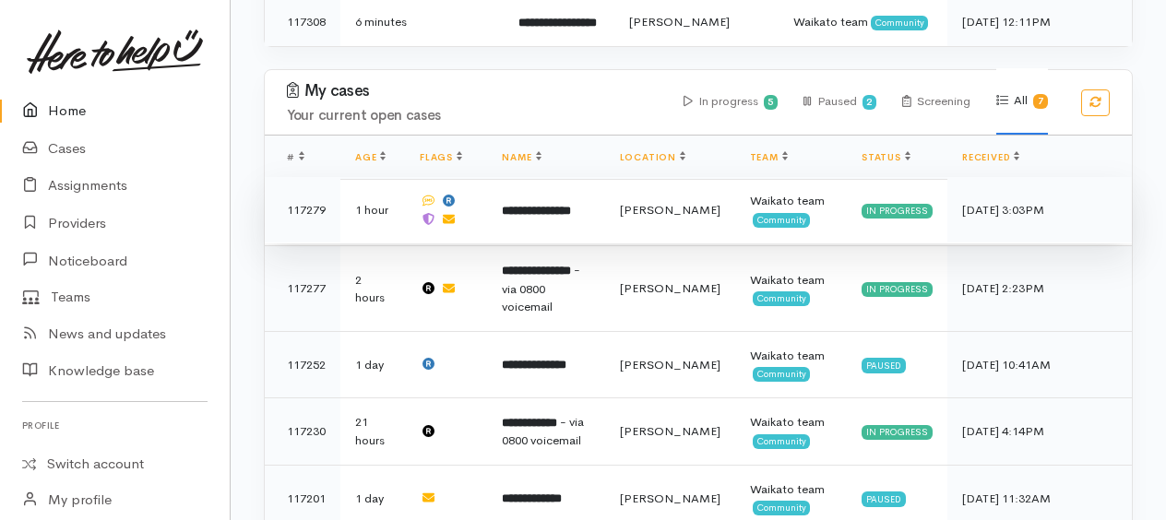
click at [542, 205] on b "**********" at bounding box center [536, 211] width 69 height 12
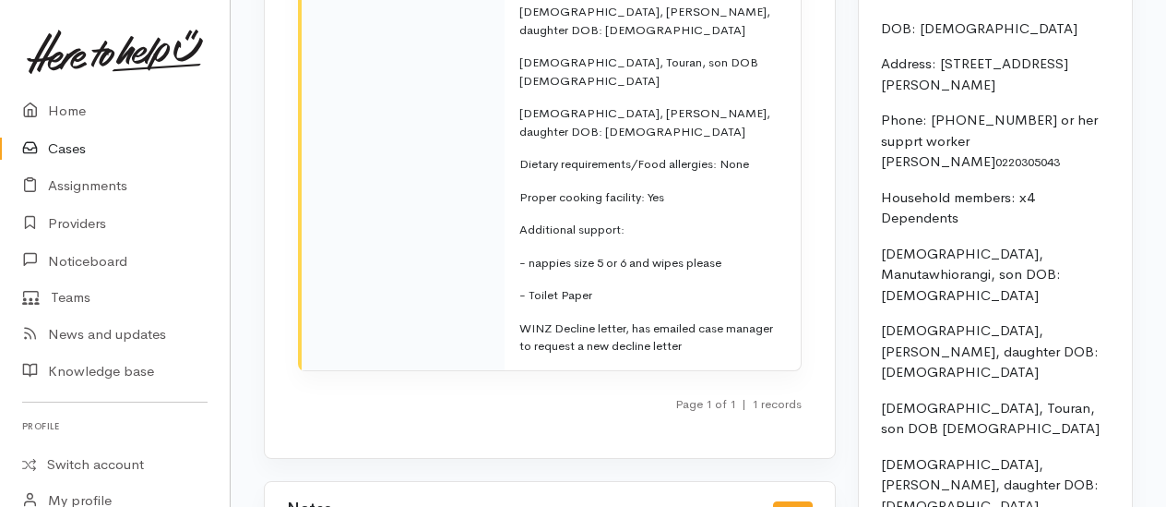
scroll to position [3329, 0]
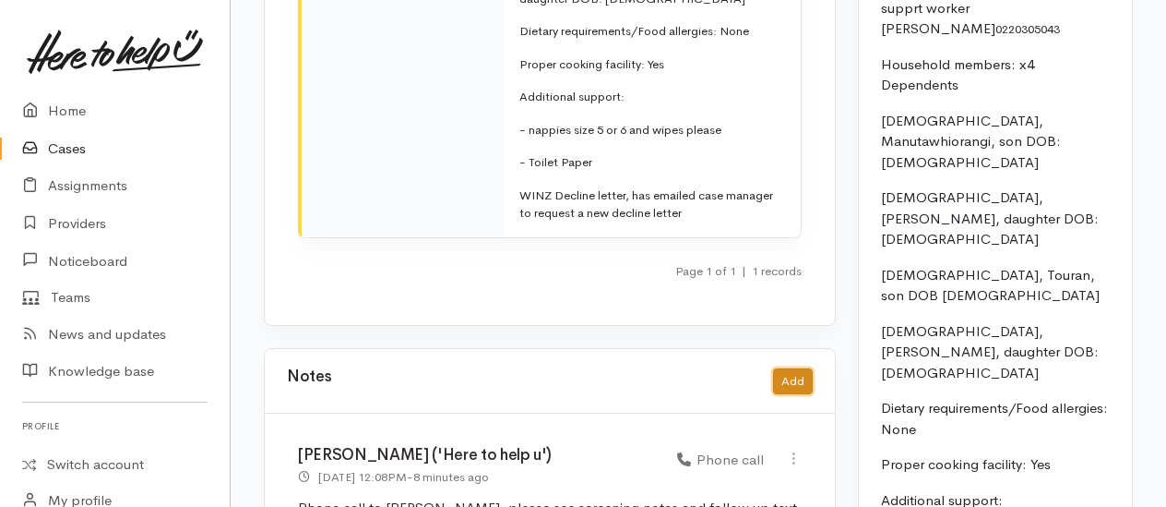
click at [792, 368] on button "Add" at bounding box center [793, 381] width 40 height 27
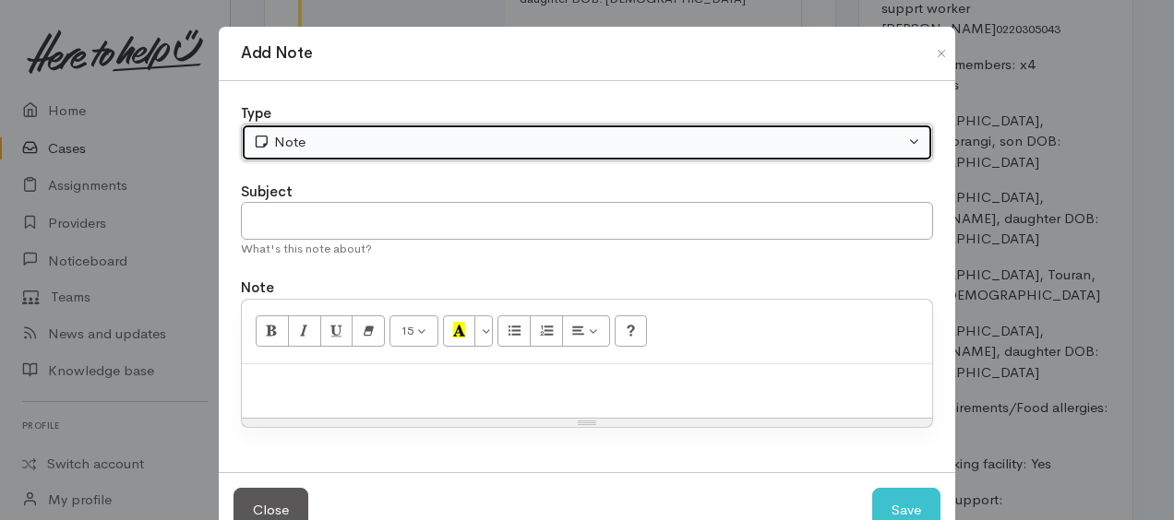
click at [402, 142] on div "Note" at bounding box center [578, 142] width 651 height 21
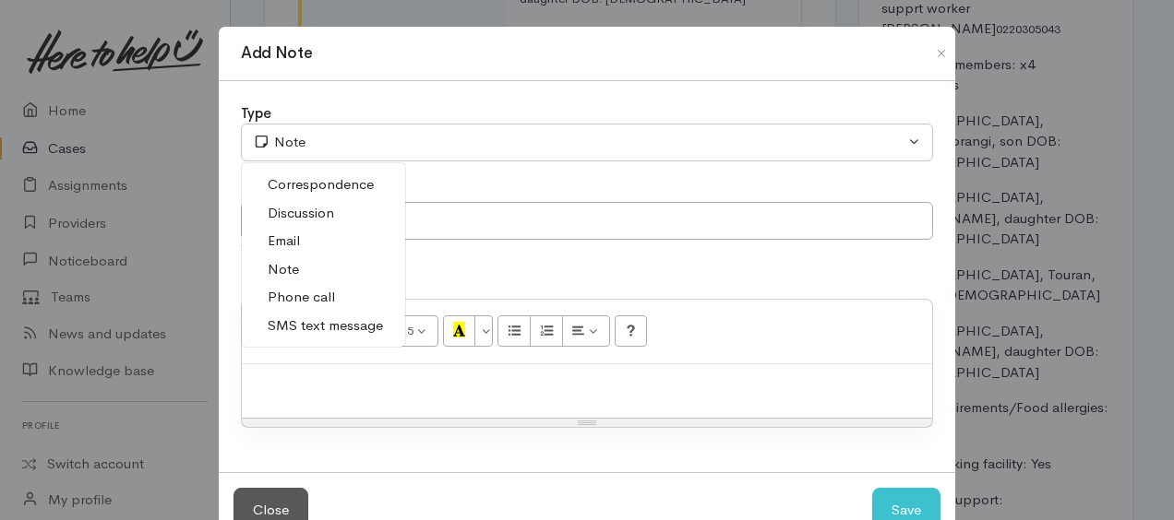
drag, startPoint x: 295, startPoint y: 297, endPoint x: 297, endPoint y: 286, distance: 11.2
click at [297, 297] on span "Phone call" at bounding box center [301, 297] width 67 height 21
select select "3"
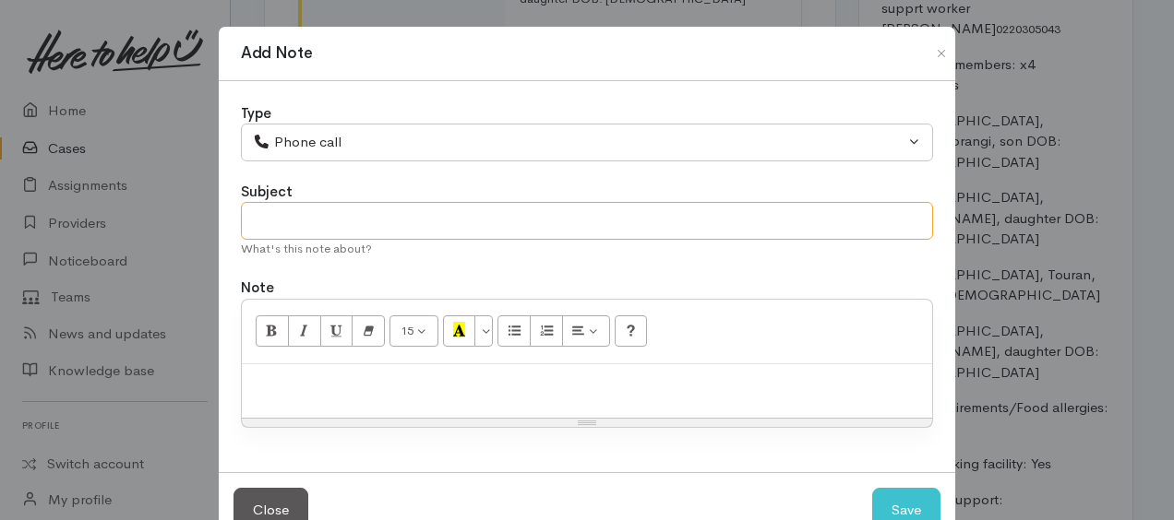
click at [317, 232] on input "text" at bounding box center [587, 221] width 692 height 38
type input "phone call to talia/referrer"
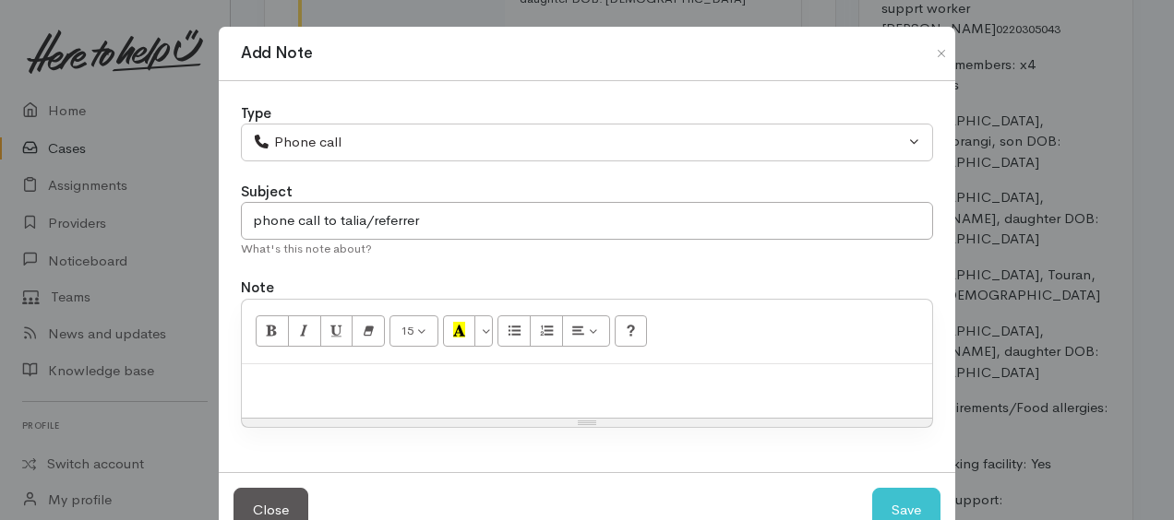
click at [376, 386] on p at bounding box center [587, 384] width 672 height 21
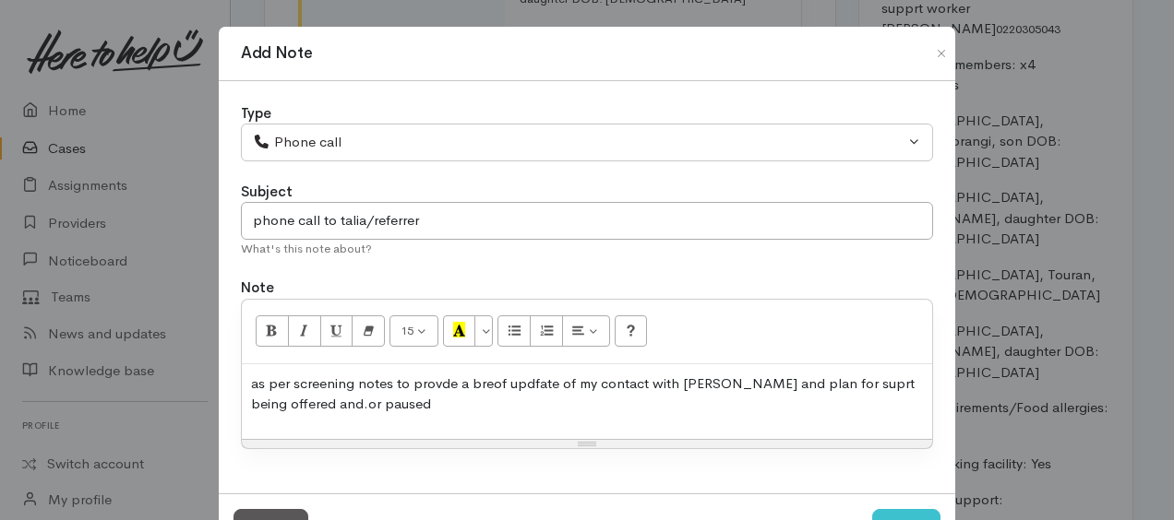
click at [252, 374] on p "as per screening notes to provde a breof updfate of my contact with Charotte an…" at bounding box center [587, 395] width 672 height 42
click at [408, 402] on p "As per screening notes to provide a brief update of my contact with Charotte an…" at bounding box center [587, 395] width 672 height 42
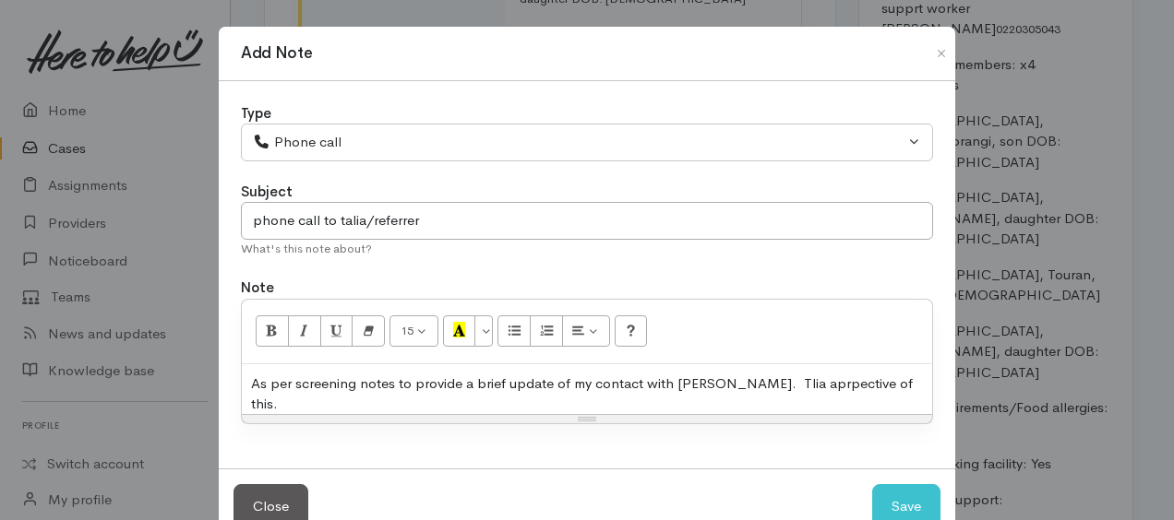
drag, startPoint x: 772, startPoint y: 383, endPoint x: 806, endPoint y: 404, distance: 39.4
click at [794, 415] on div "Resize" at bounding box center [587, 419] width 690 height 8
click at [830, 380] on p "As per screening notes to provide a brief update of my contact with Charotte. T…" at bounding box center [587, 395] width 672 height 42
click at [909, 493] on button "Save" at bounding box center [906, 506] width 68 height 45
select select "1"
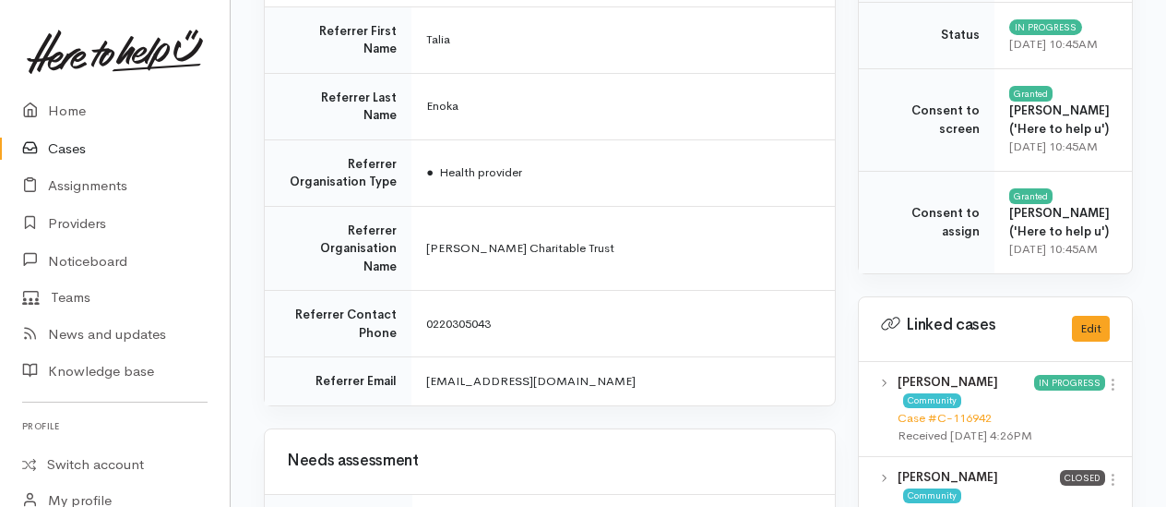
scroll to position [376, 0]
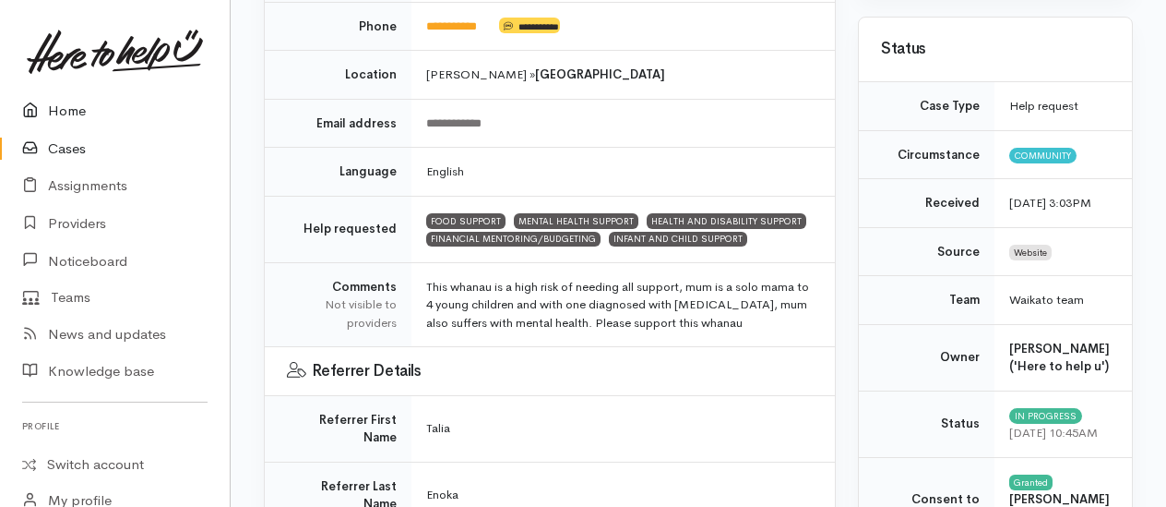
click at [63, 109] on link "Home" at bounding box center [115, 111] width 230 height 38
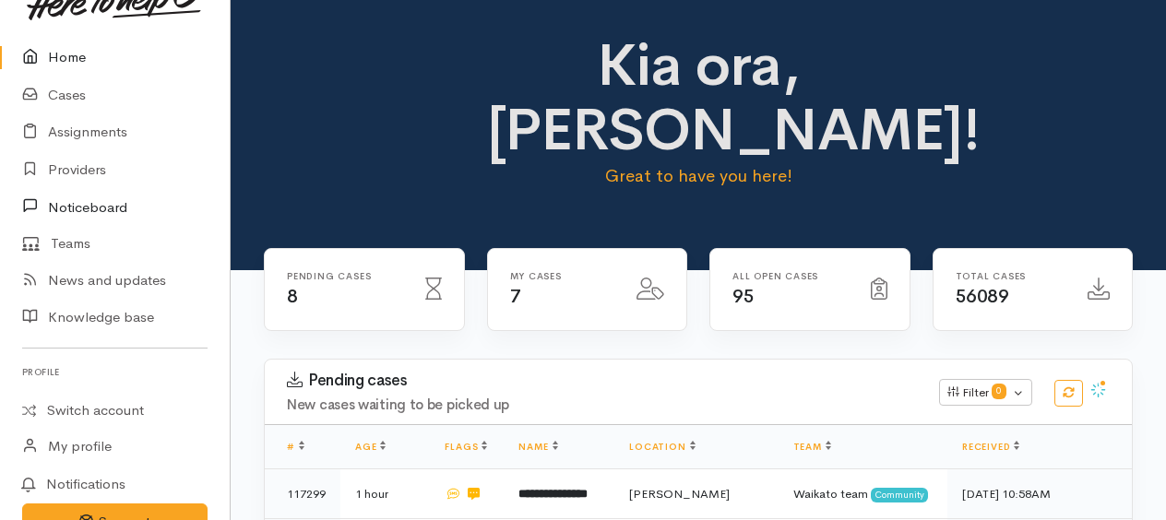
scroll to position [92, 0]
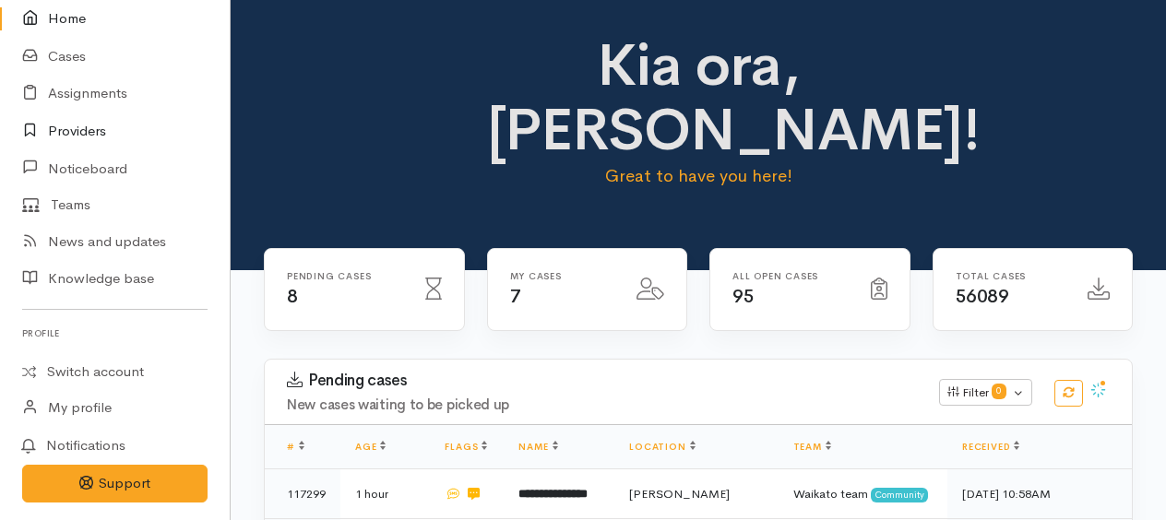
click at [61, 137] on link "Providers" at bounding box center [115, 132] width 230 height 38
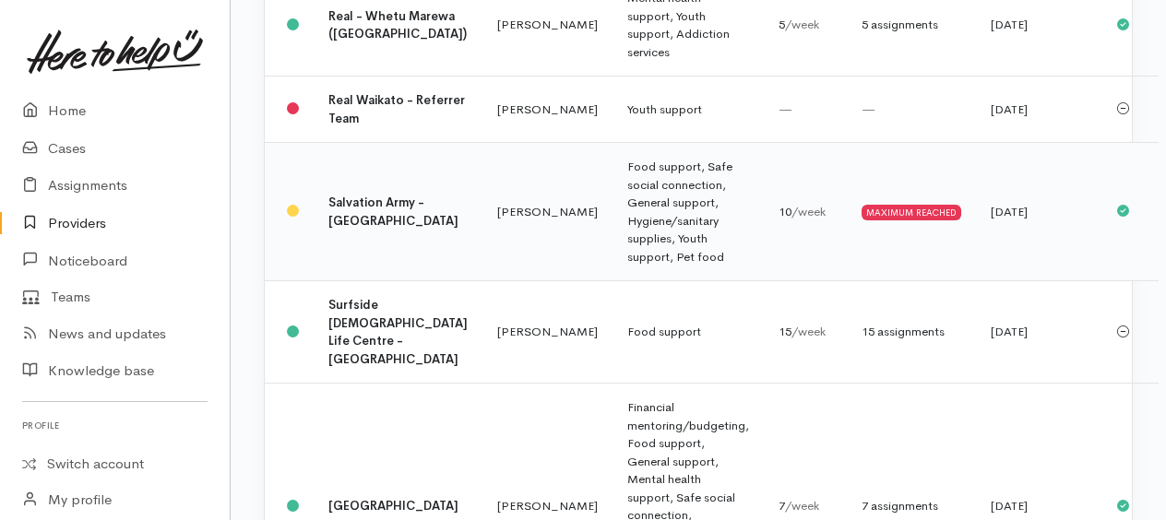
scroll to position [2307, 0]
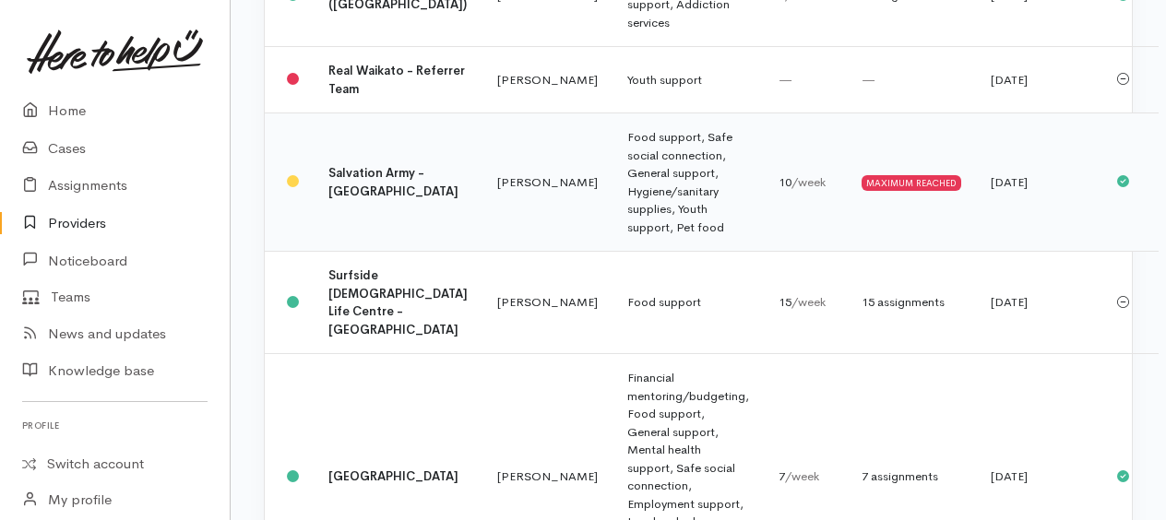
click at [613, 252] on td "Food support, Safe social connection, General support, Hygiene/sanitary supplie…" at bounding box center [688, 182] width 151 height 138
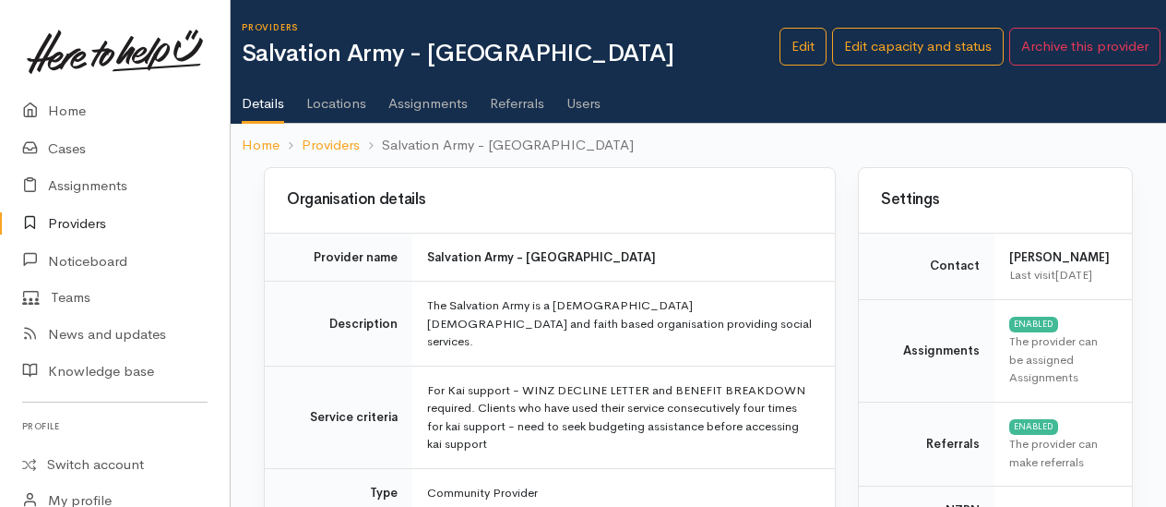
click at [529, 100] on link "Referrals" at bounding box center [517, 97] width 54 height 52
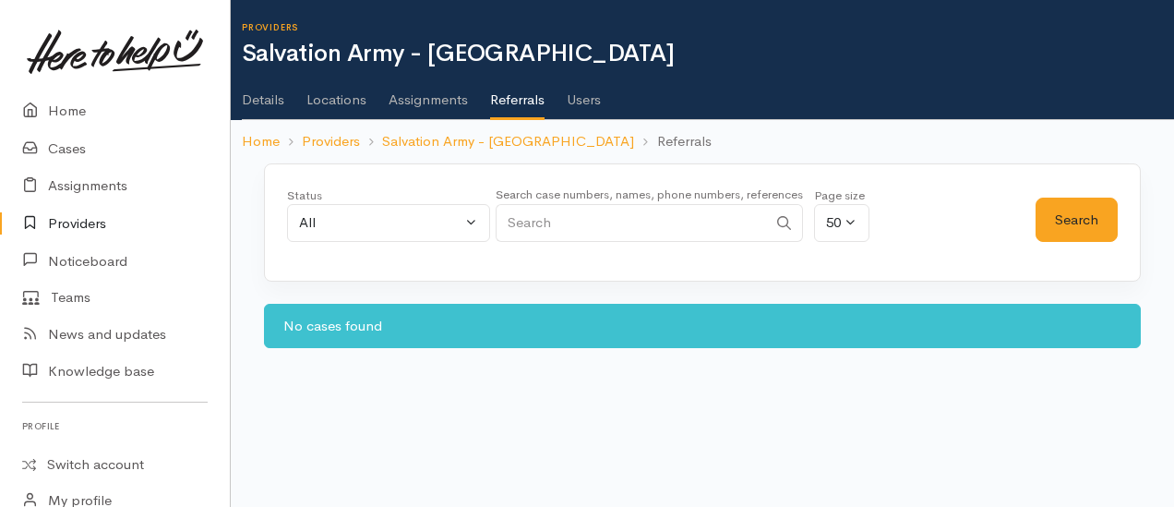
click at [423, 103] on link "Assignments" at bounding box center [427, 93] width 79 height 52
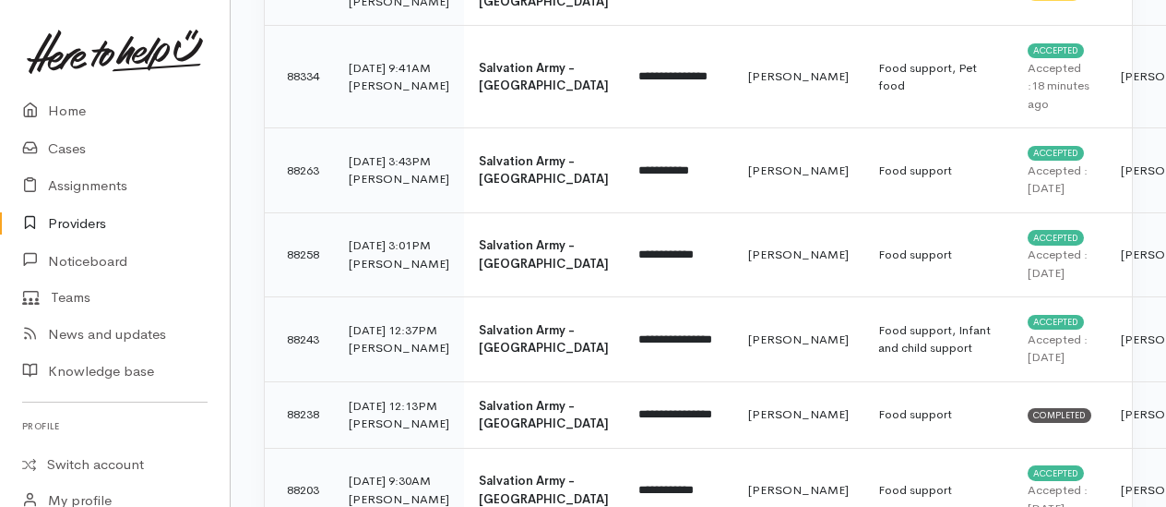
scroll to position [738, 0]
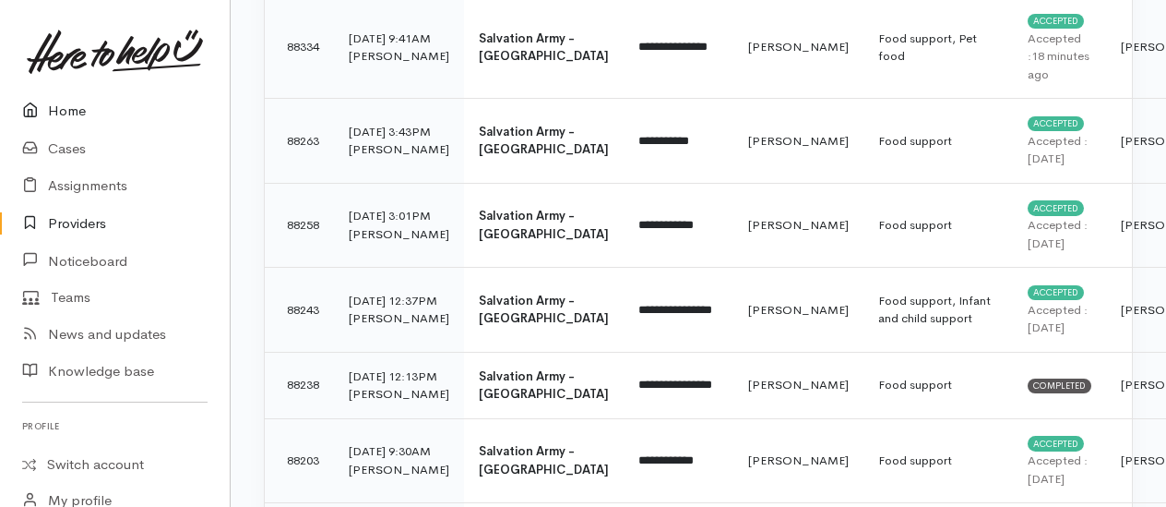
click at [66, 113] on link "Home" at bounding box center [115, 111] width 230 height 38
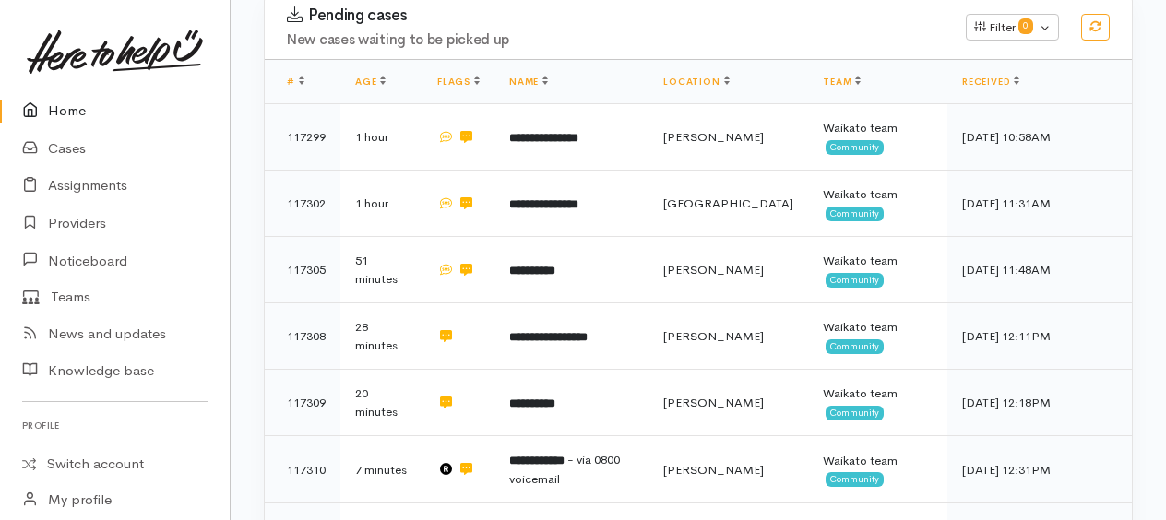
scroll to position [369, 0]
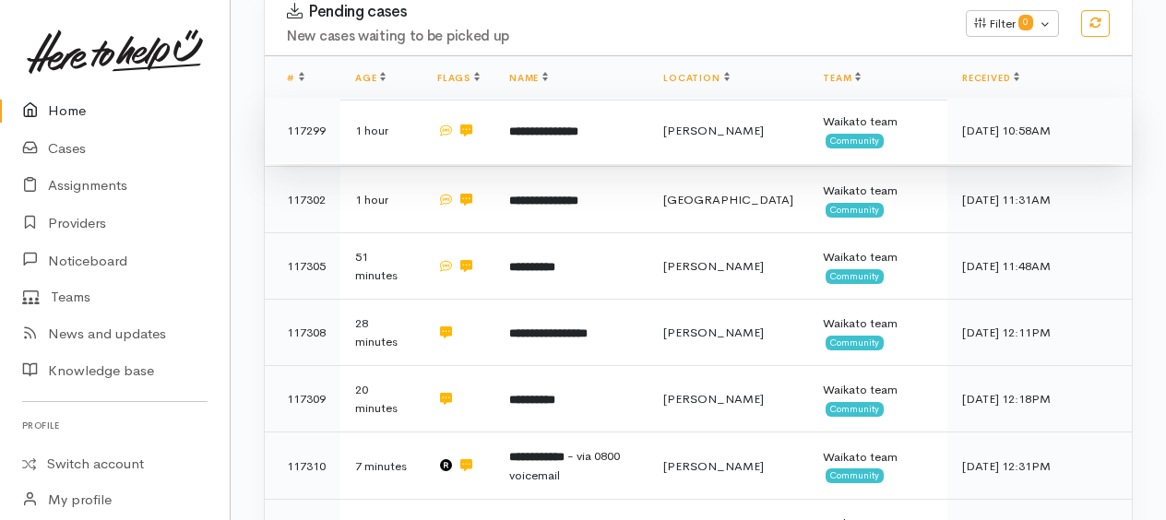
click at [554, 137] on b "**********" at bounding box center [543, 131] width 69 height 12
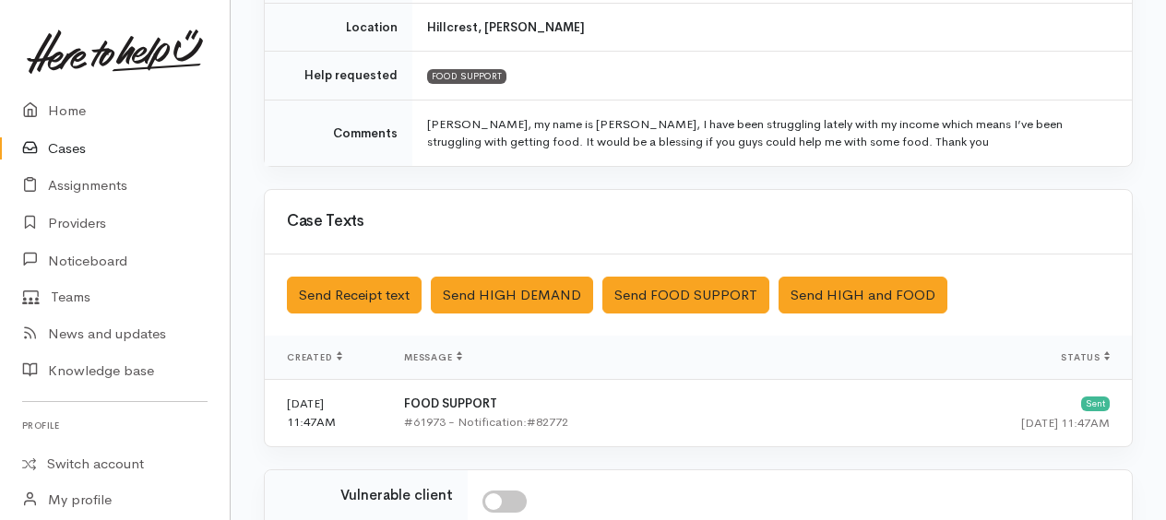
scroll to position [650, 0]
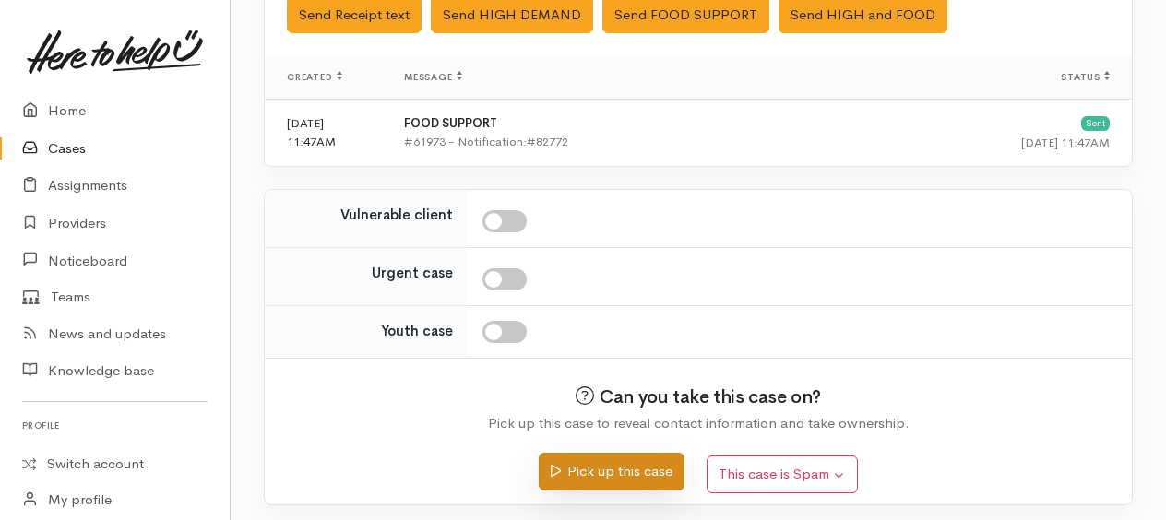
click at [627, 458] on button "Pick up this case" at bounding box center [611, 472] width 145 height 38
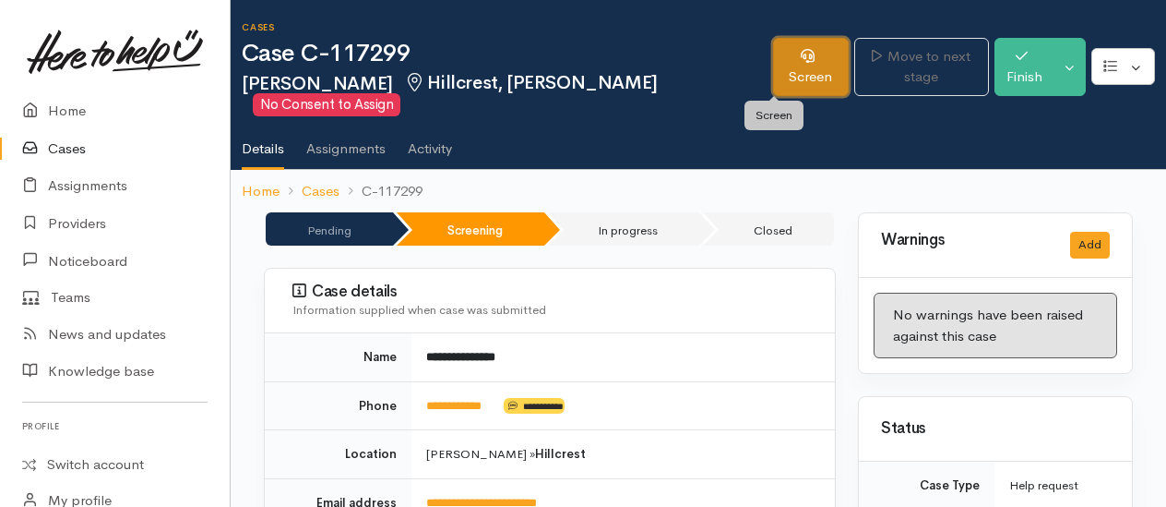
click at [773, 86] on link "Screen" at bounding box center [810, 67] width 75 height 58
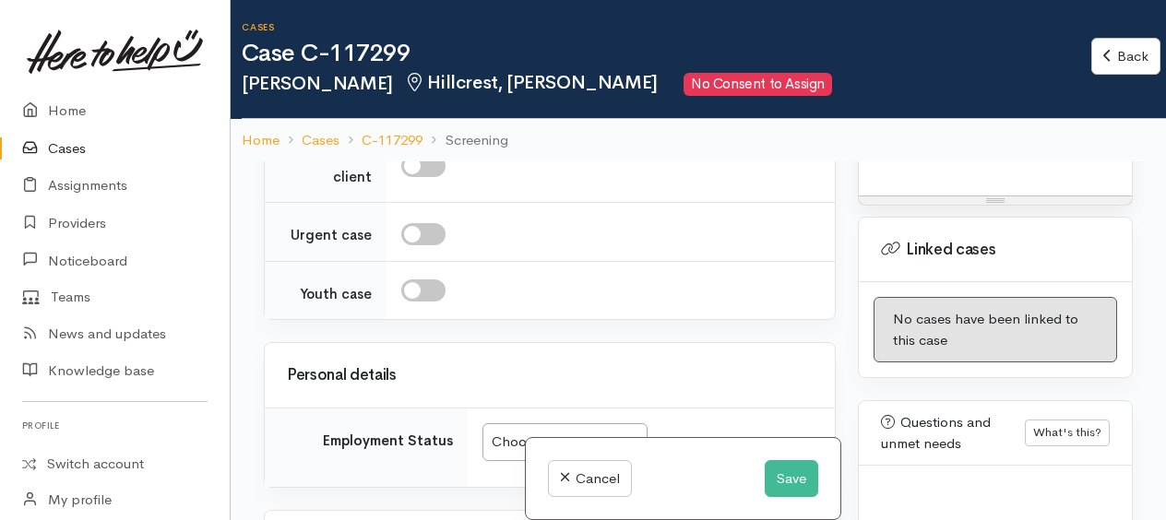
scroll to position [1292, 0]
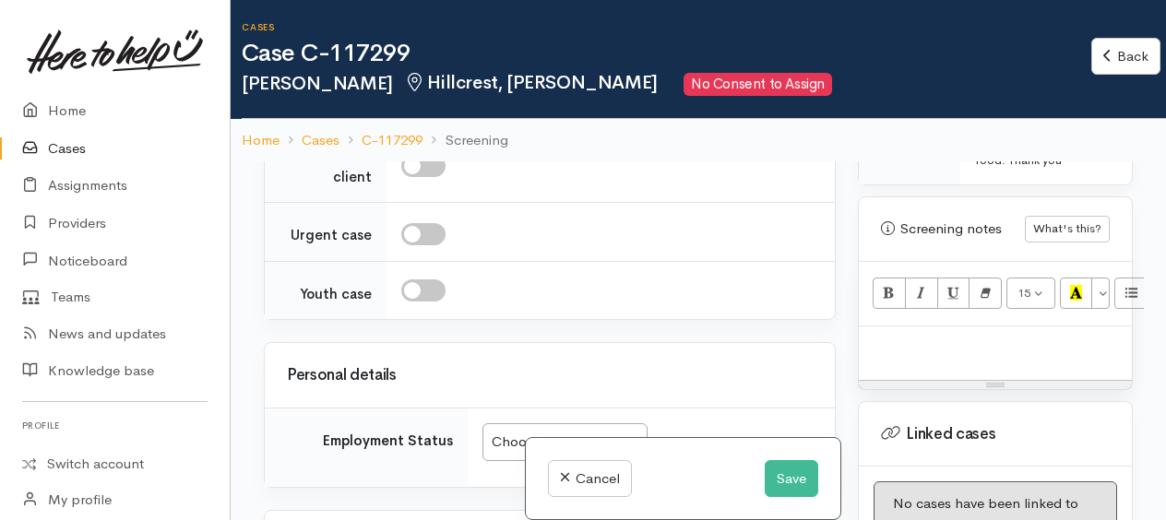
paste div
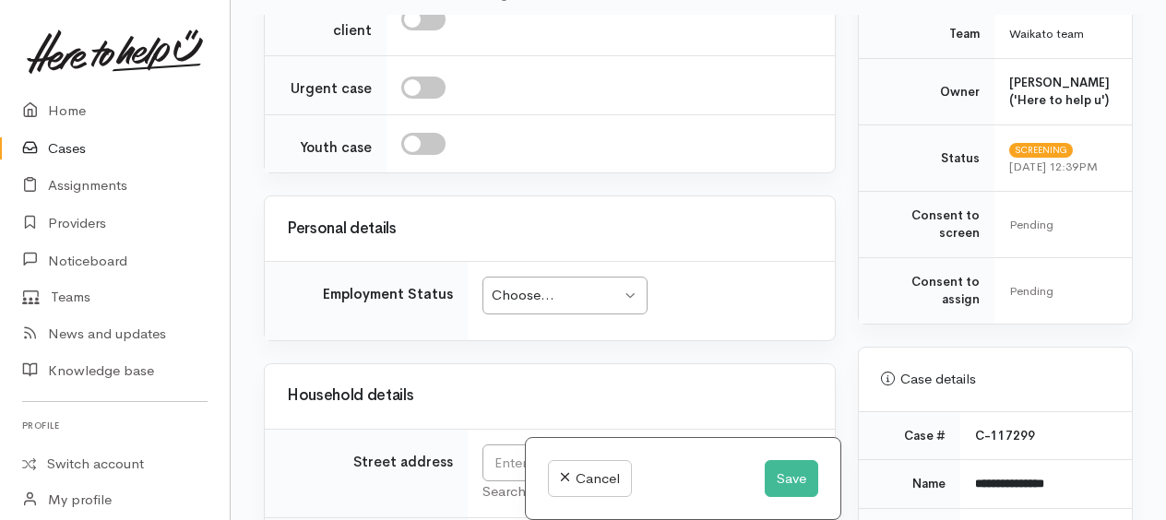
scroll to position [489, 0]
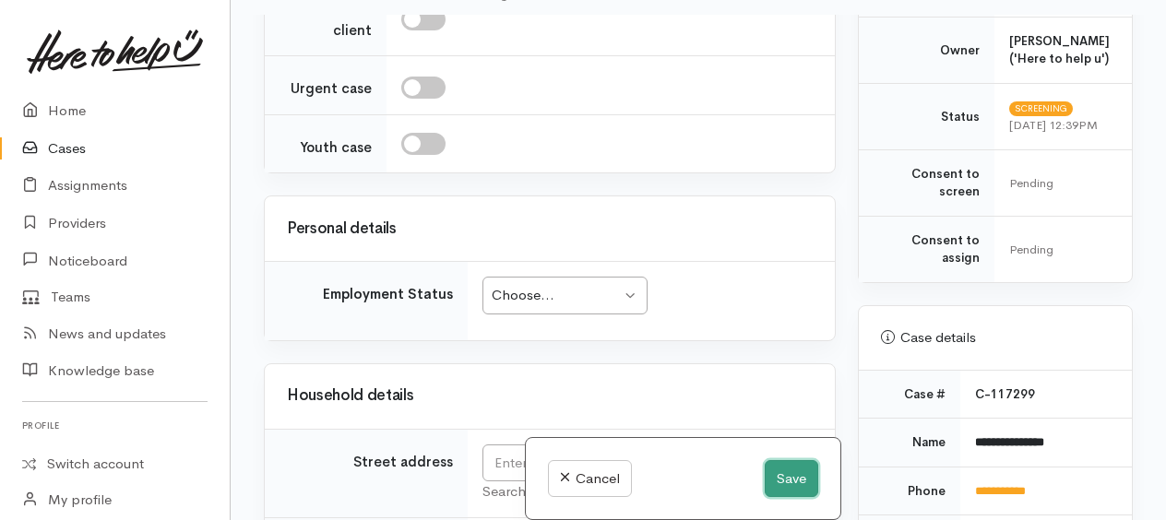
click at [805, 476] on button "Save" at bounding box center [792, 479] width 54 height 38
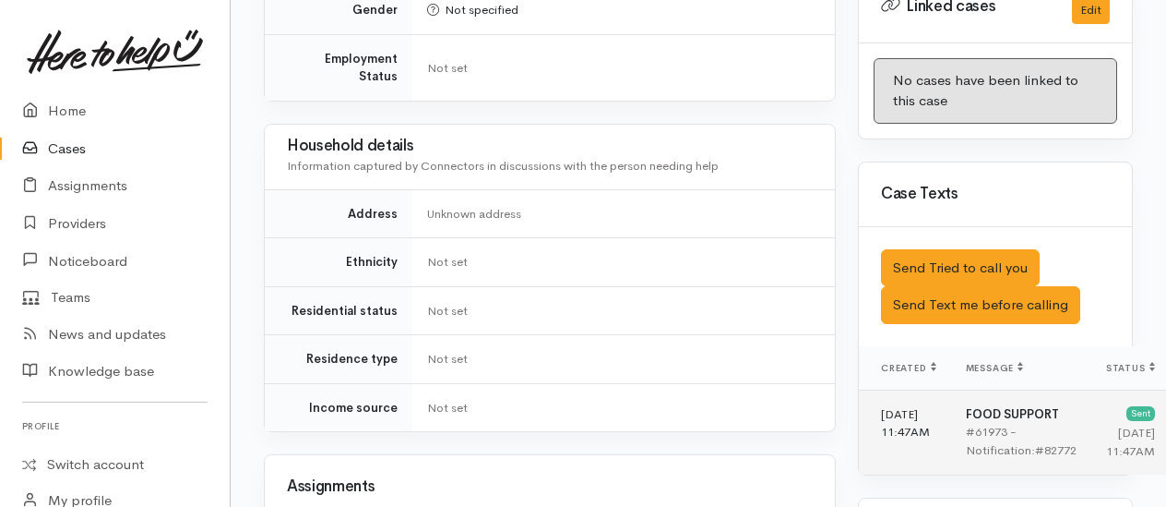
scroll to position [1015, 0]
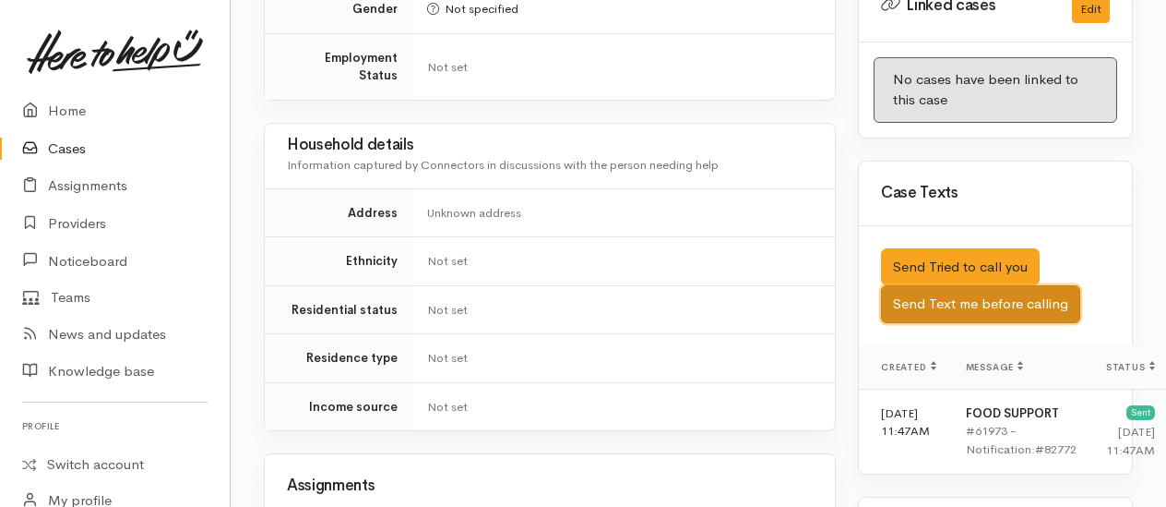
click at [939, 319] on button "Send Text me before calling" at bounding box center [980, 304] width 199 height 38
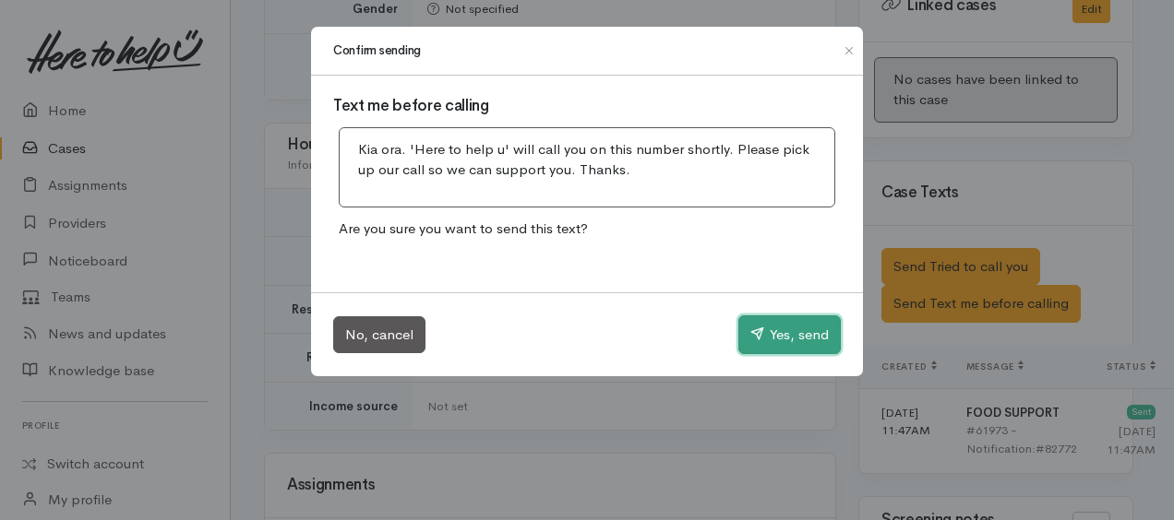
click at [814, 340] on button "Yes, send" at bounding box center [789, 335] width 102 height 39
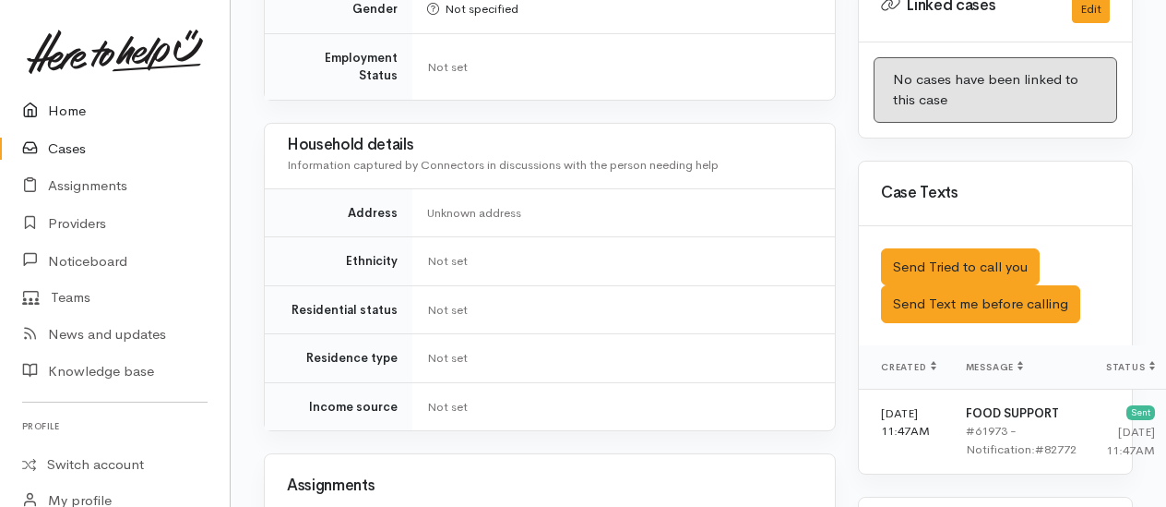
click at [61, 110] on link "Home" at bounding box center [115, 111] width 230 height 38
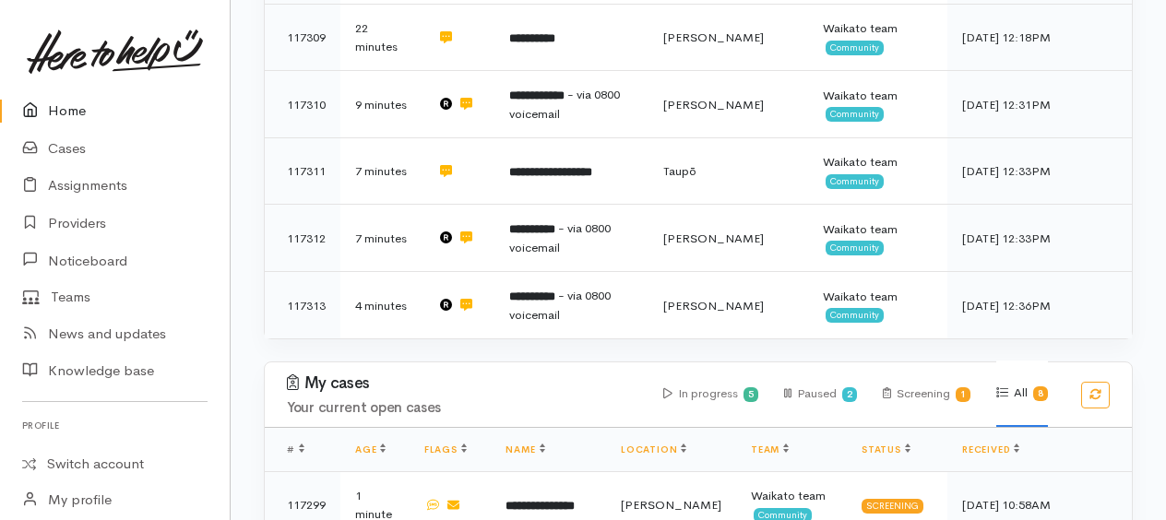
scroll to position [830, 0]
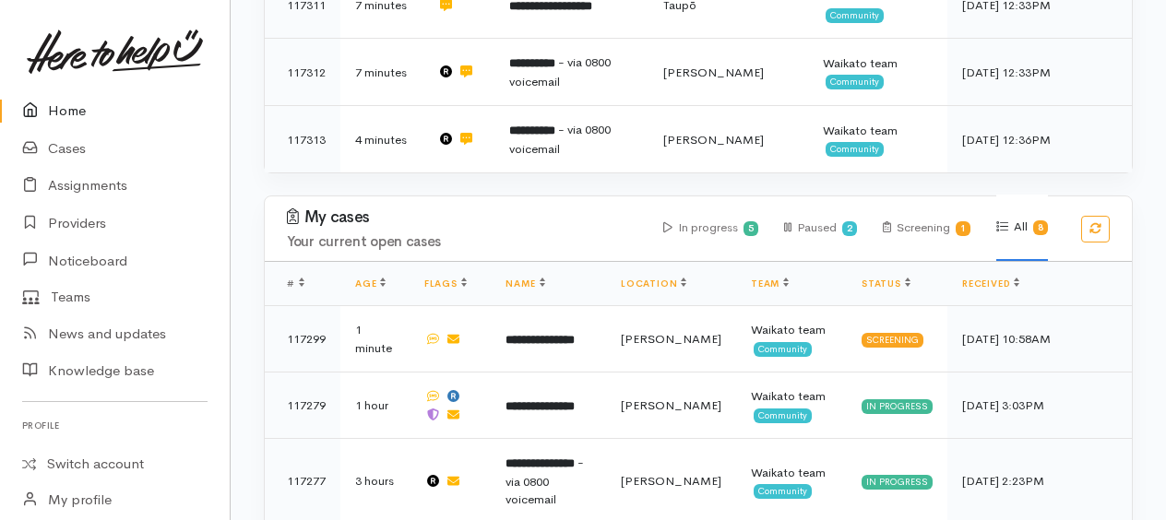
click at [67, 109] on link "Home" at bounding box center [115, 111] width 230 height 38
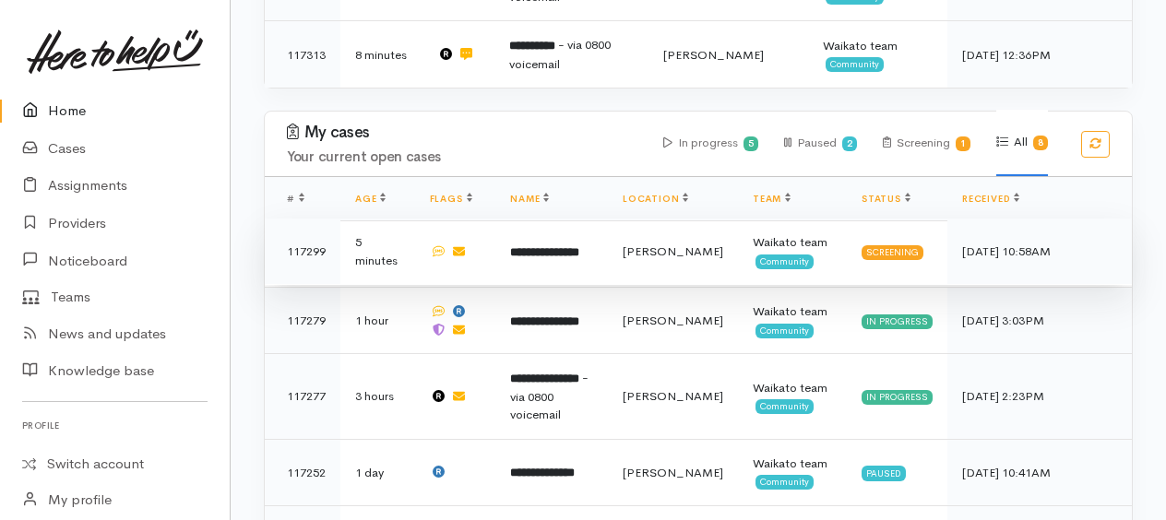
scroll to position [1015, 0]
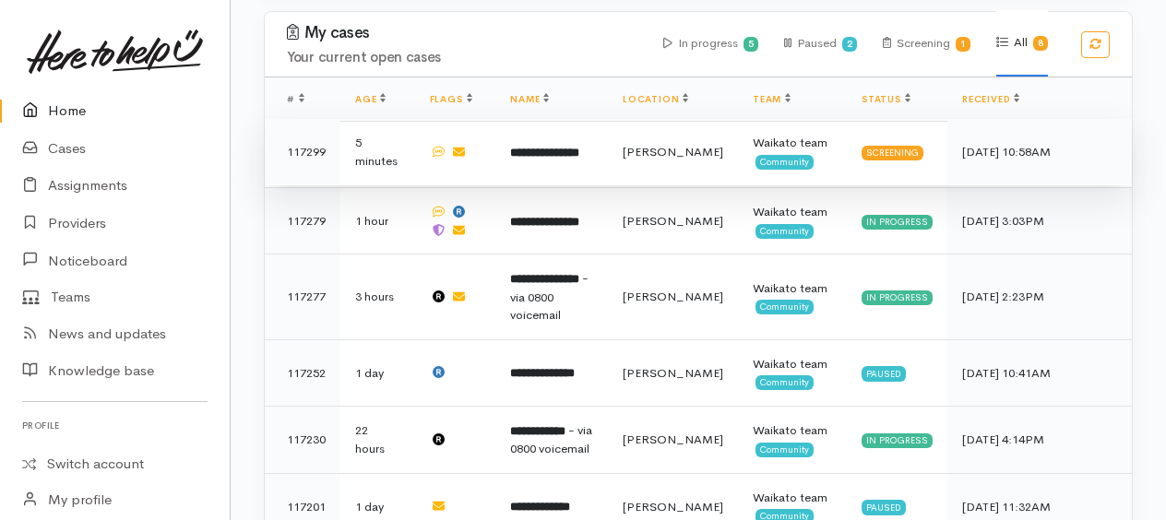
click at [544, 147] on b "**********" at bounding box center [544, 153] width 69 height 12
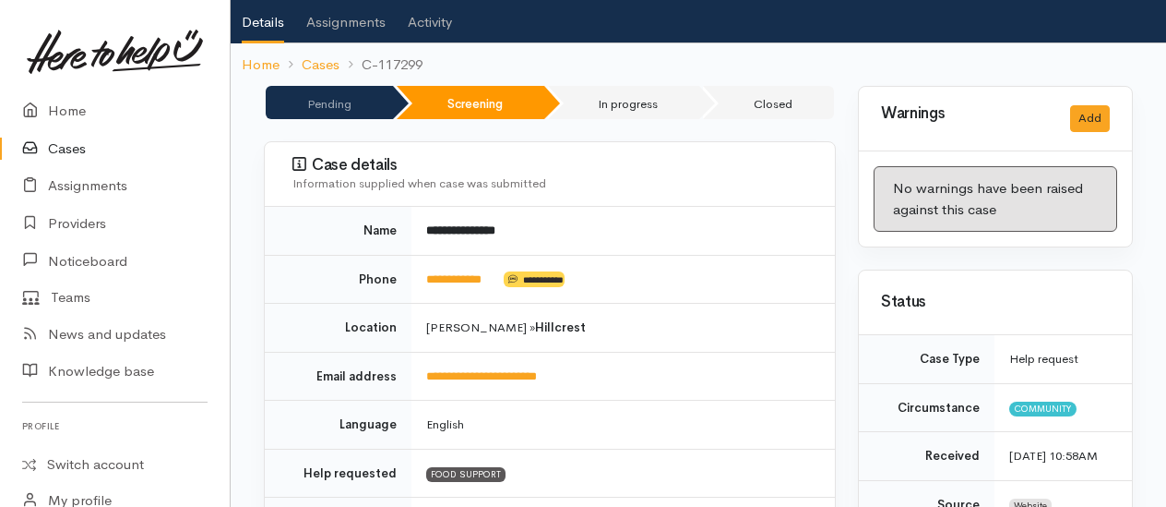
scroll to position [92, 0]
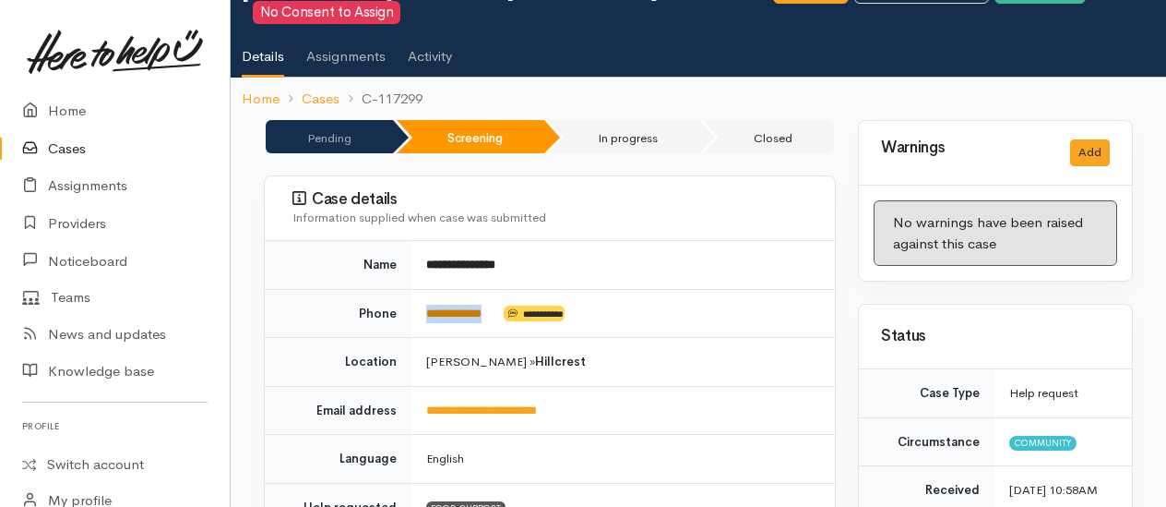
drag, startPoint x: 513, startPoint y: 304, endPoint x: 427, endPoint y: 308, distance: 85.9
click at [427, 308] on td "**********" at bounding box center [624, 313] width 424 height 49
copy td "**********"
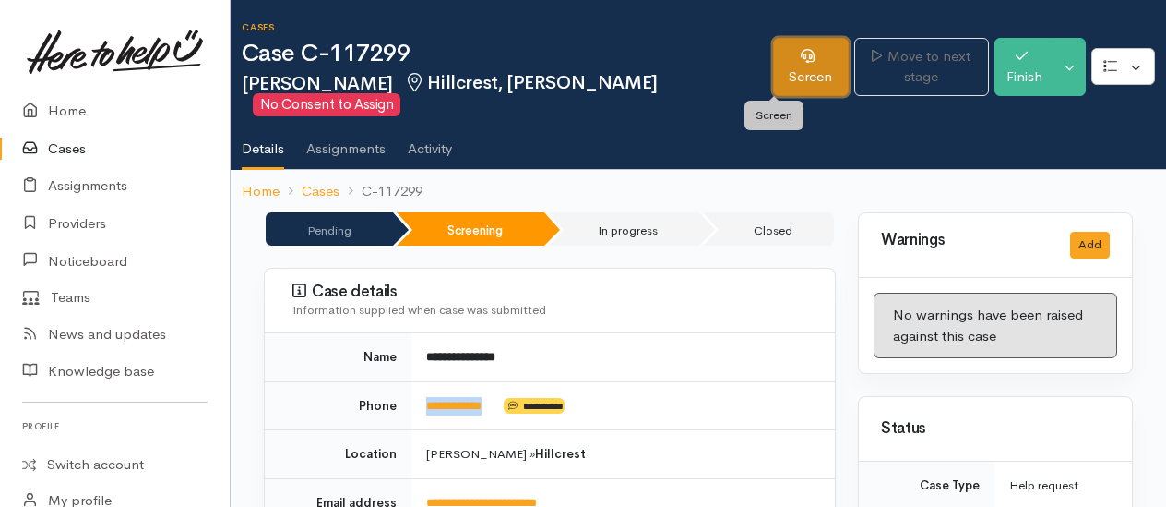
click at [790, 70] on link "Screen" at bounding box center [810, 67] width 75 height 58
